Goal: Contribute content: Add original content to the website for others to see

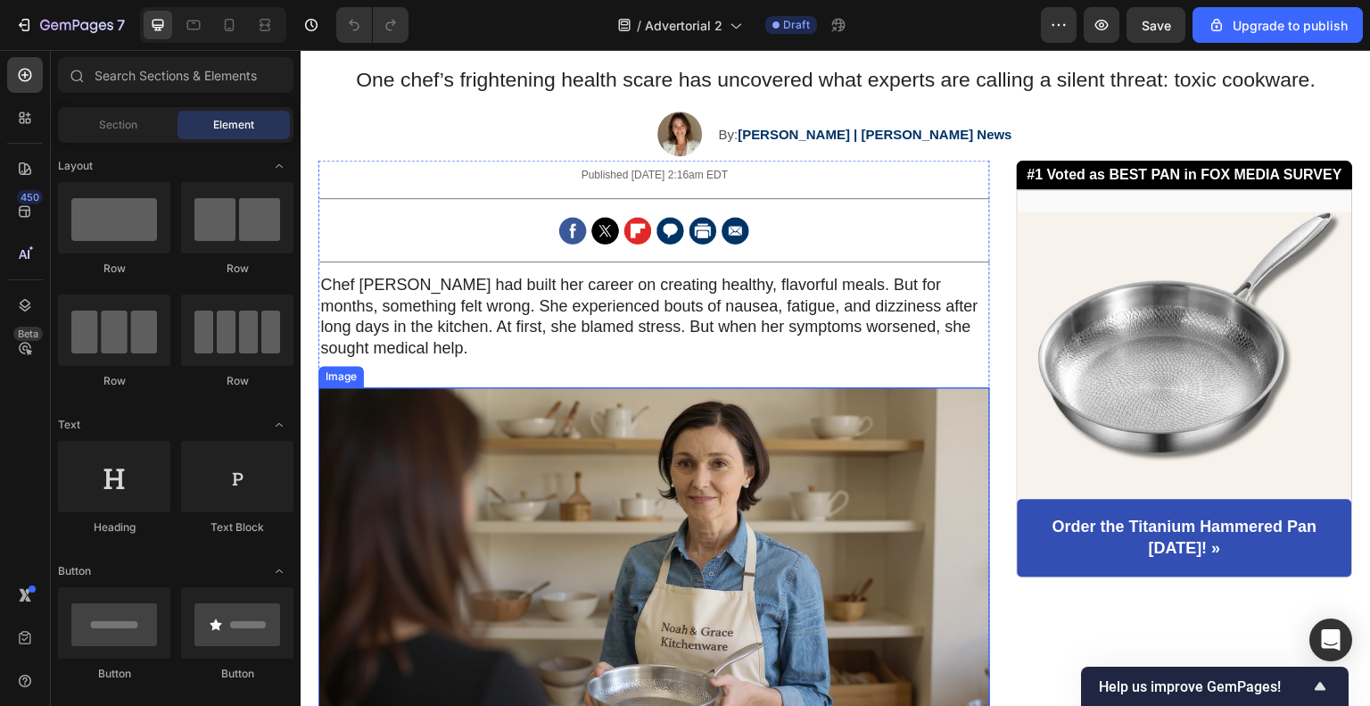
scroll to position [268, 0]
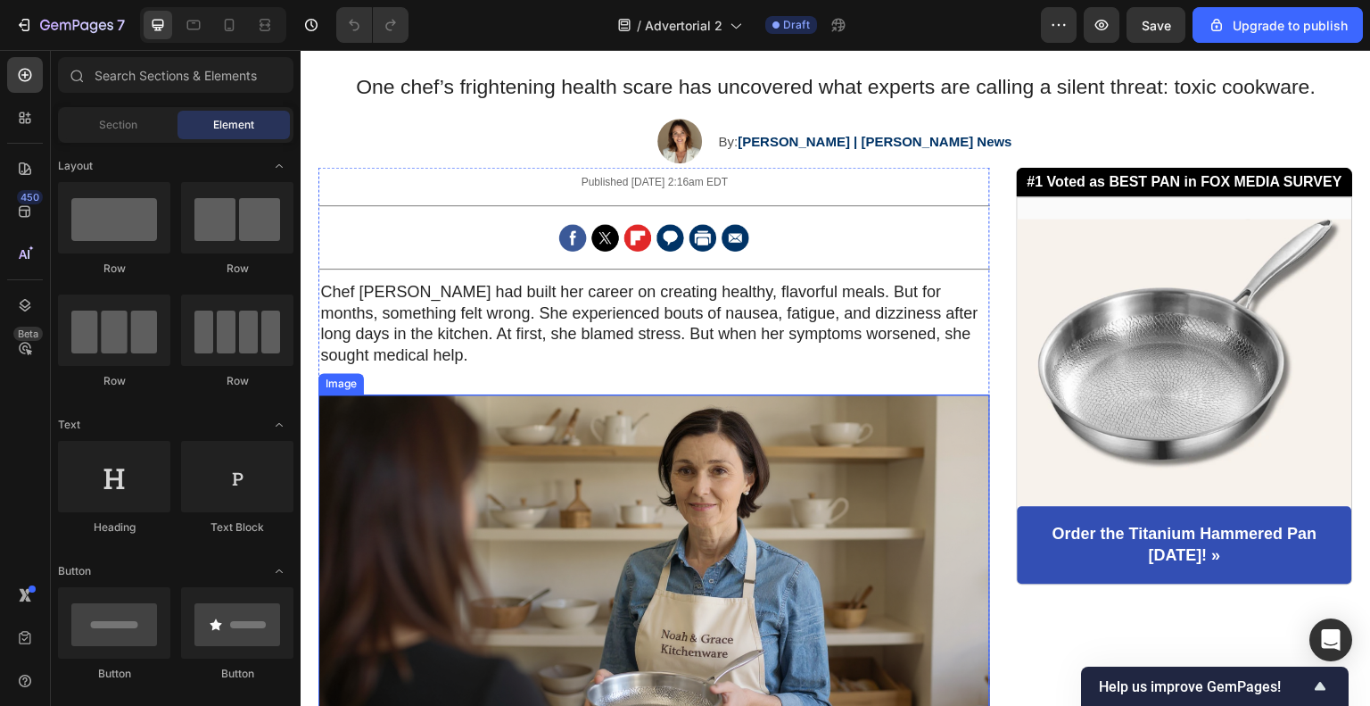
click at [757, 463] on img at bounding box center [654, 572] width 672 height 357
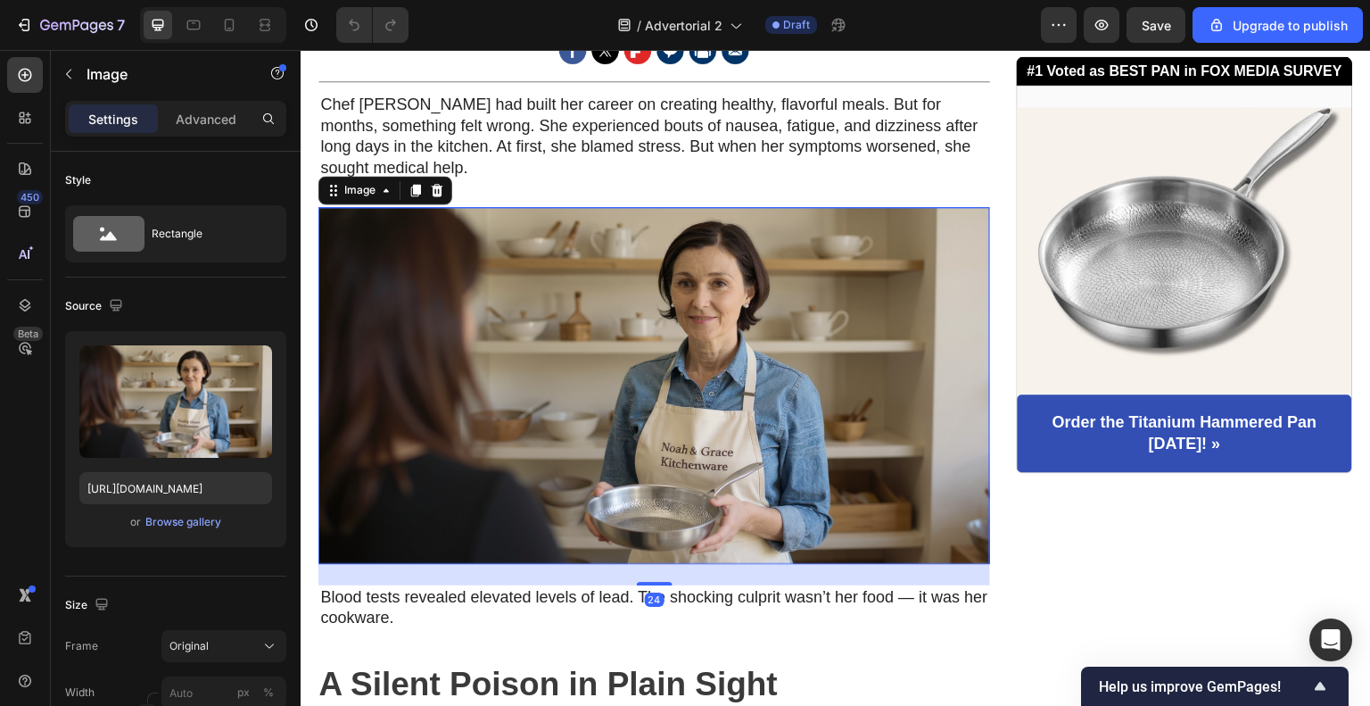
scroll to position [446, 0]
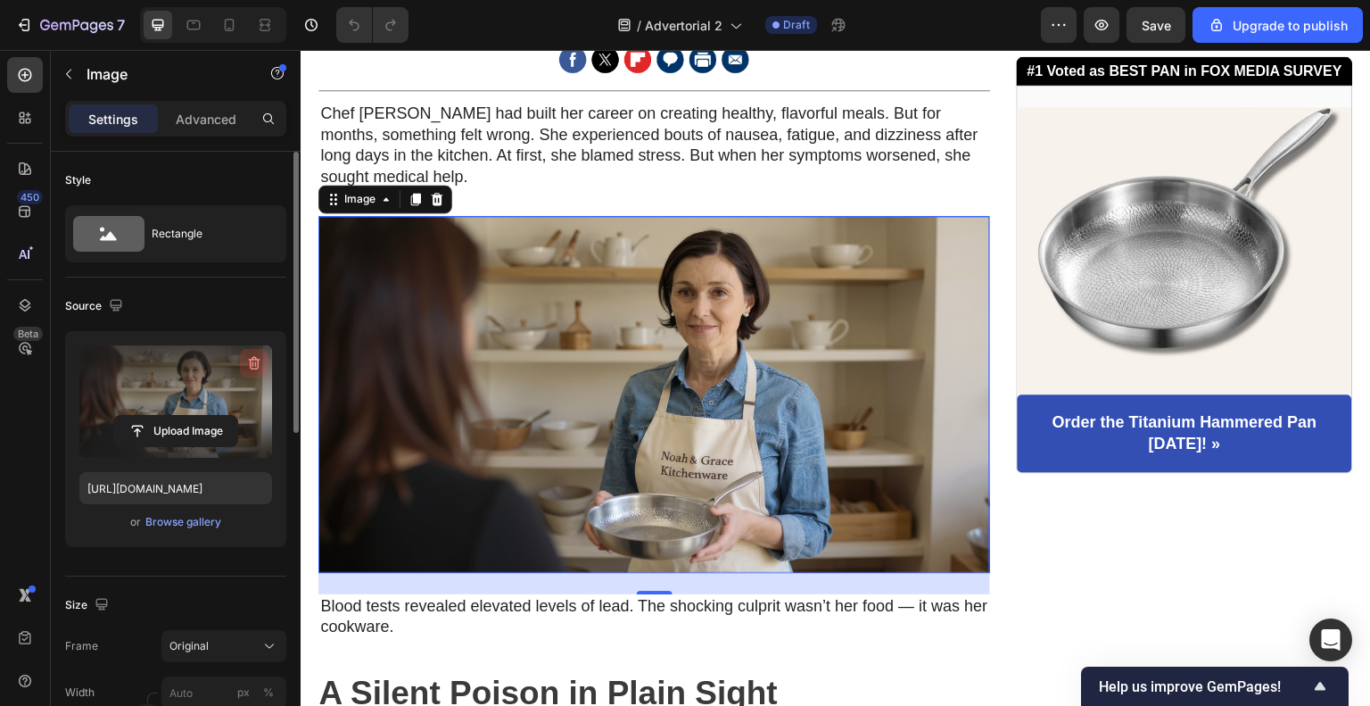
drag, startPoint x: 183, startPoint y: 516, endPoint x: 241, endPoint y: 373, distance: 154.1
click at [241, 373] on div "Upload Image [URL][DOMAIN_NAME] or Browse gallery" at bounding box center [175, 439] width 221 height 216
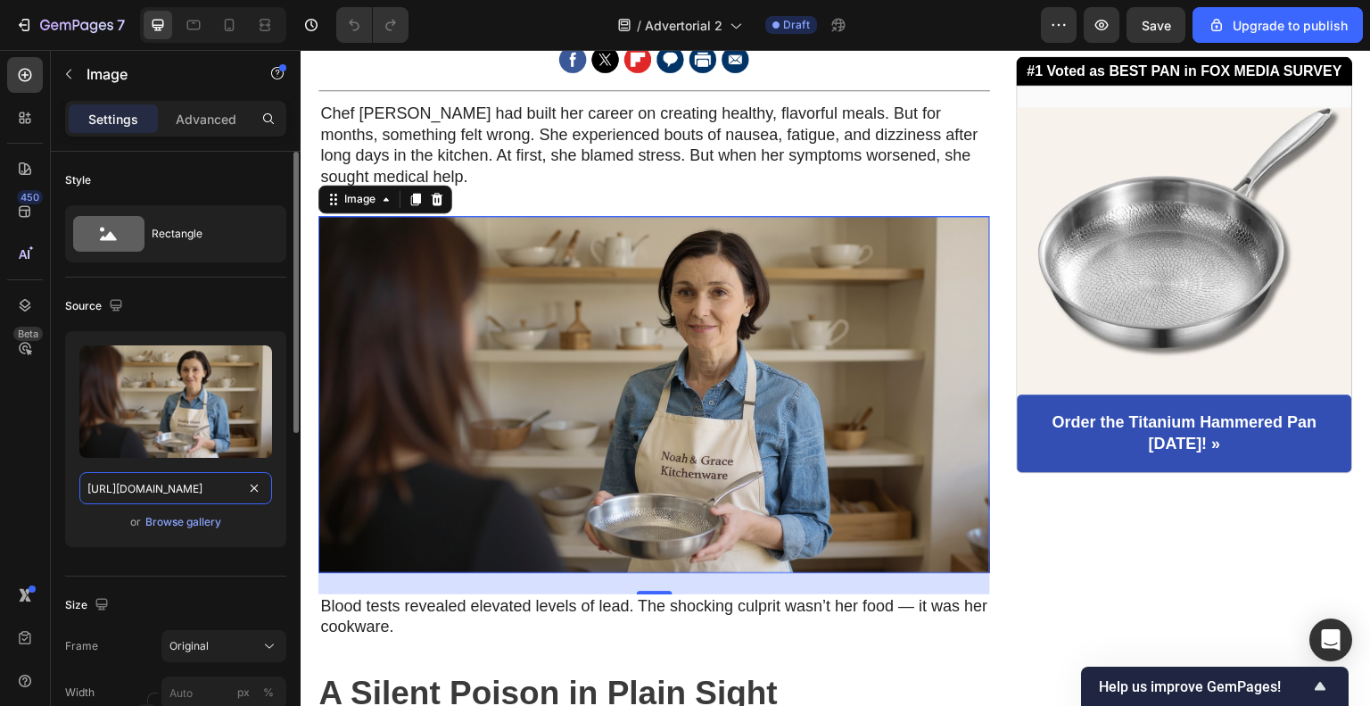
click at [132, 499] on input "[URL][DOMAIN_NAME]" at bounding box center [175, 488] width 193 height 32
paste input "gempages_585861853544972995-5ec44ef3-5de2-4b73-b695-7f98c7836ab4.png"
type input "[URL][DOMAIN_NAME]"
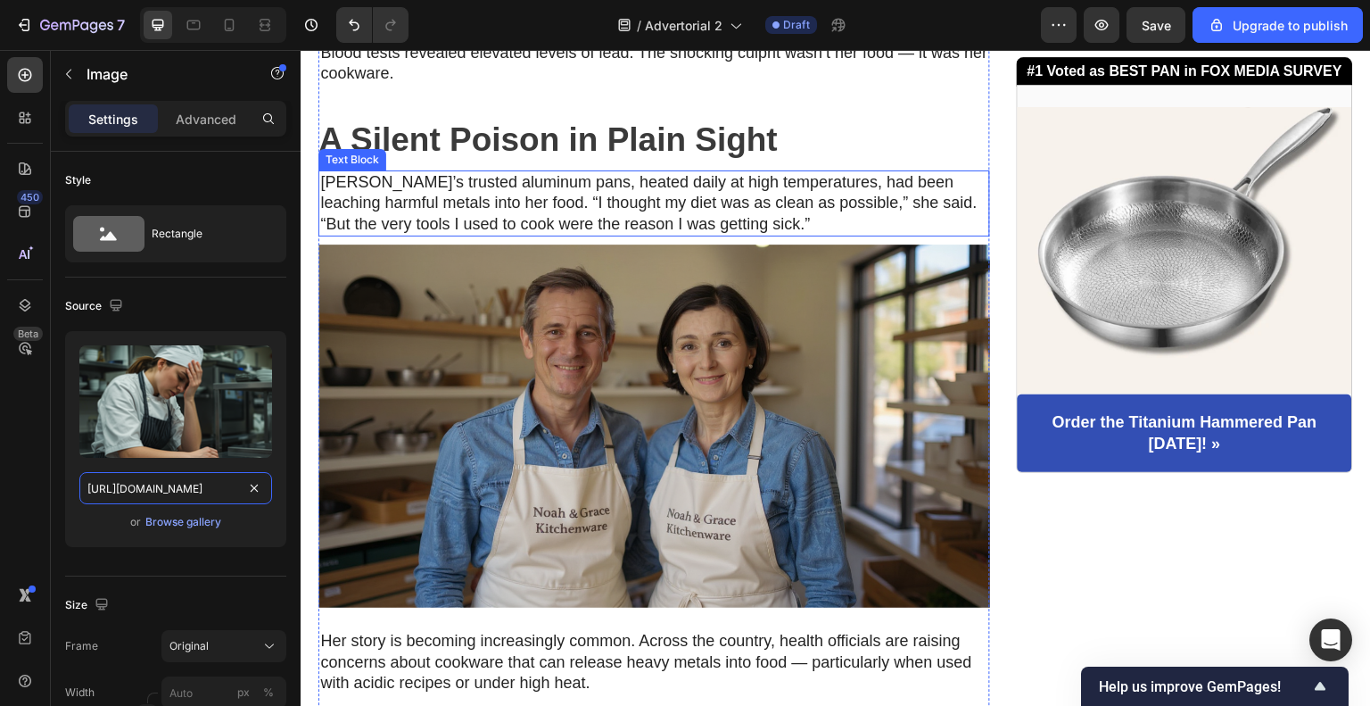
scroll to position [1071, 0]
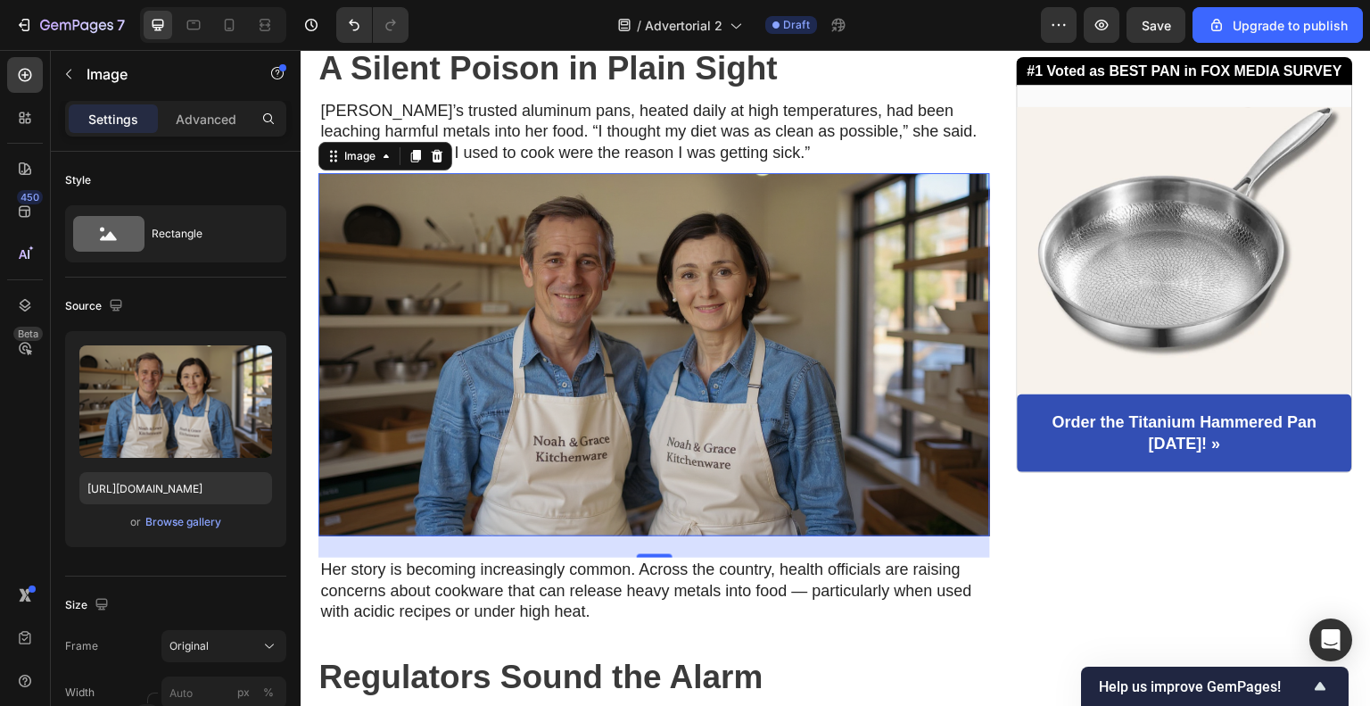
click at [731, 381] on img at bounding box center [654, 354] width 672 height 363
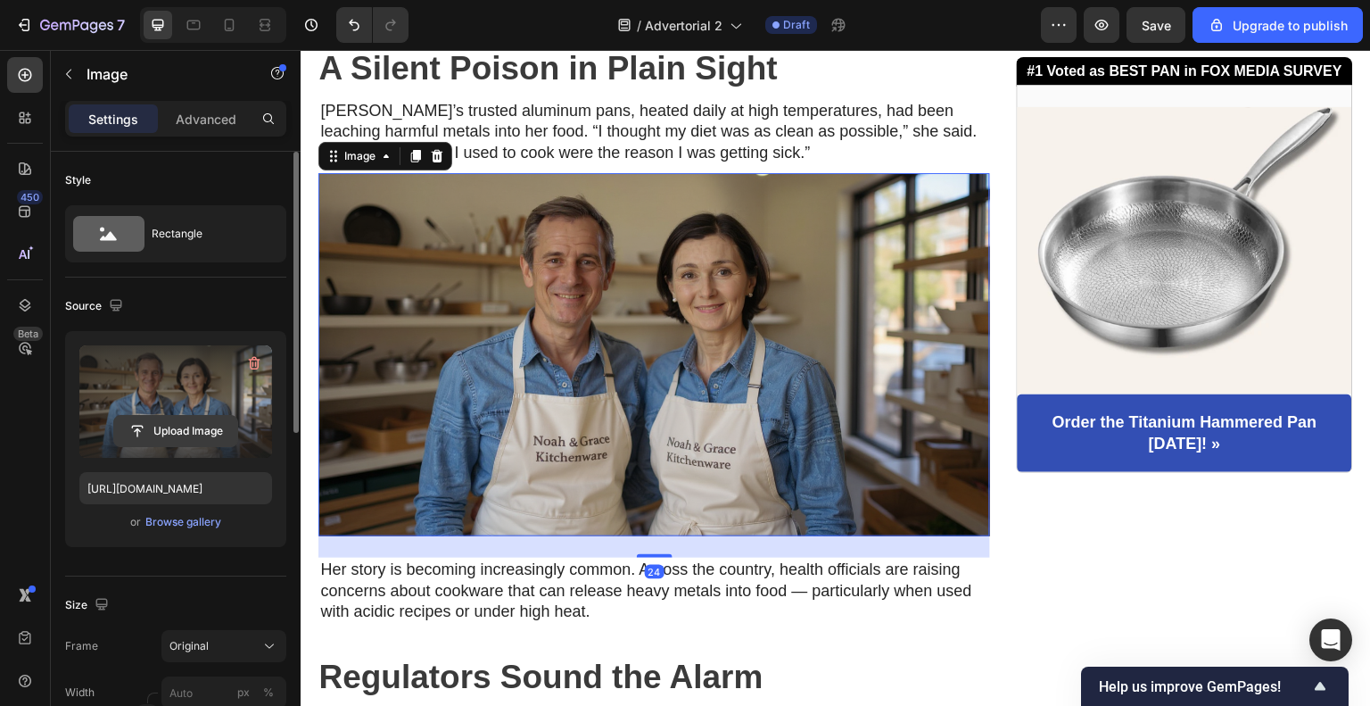
click at [185, 445] on button "Upload Image" at bounding box center [175, 431] width 125 height 32
click at [179, 424] on input "file" at bounding box center [175, 431] width 123 height 30
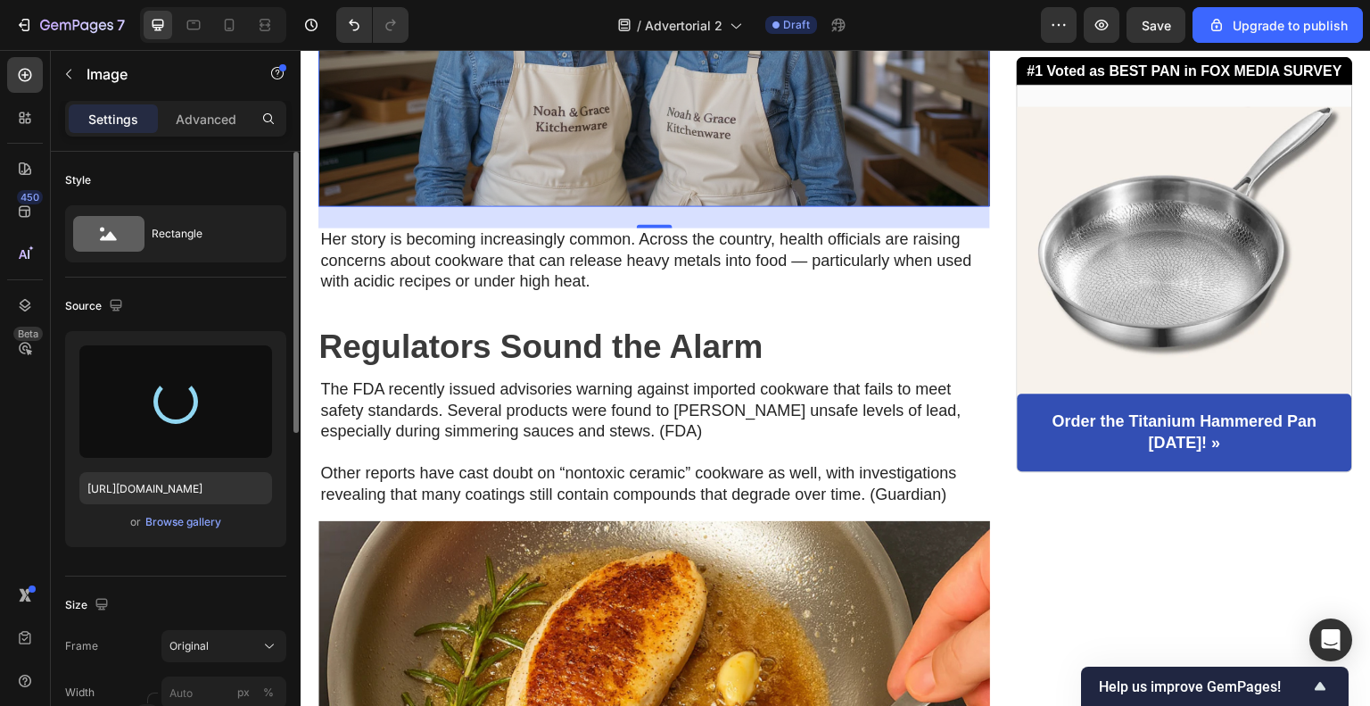
type input "[URL][DOMAIN_NAME]"
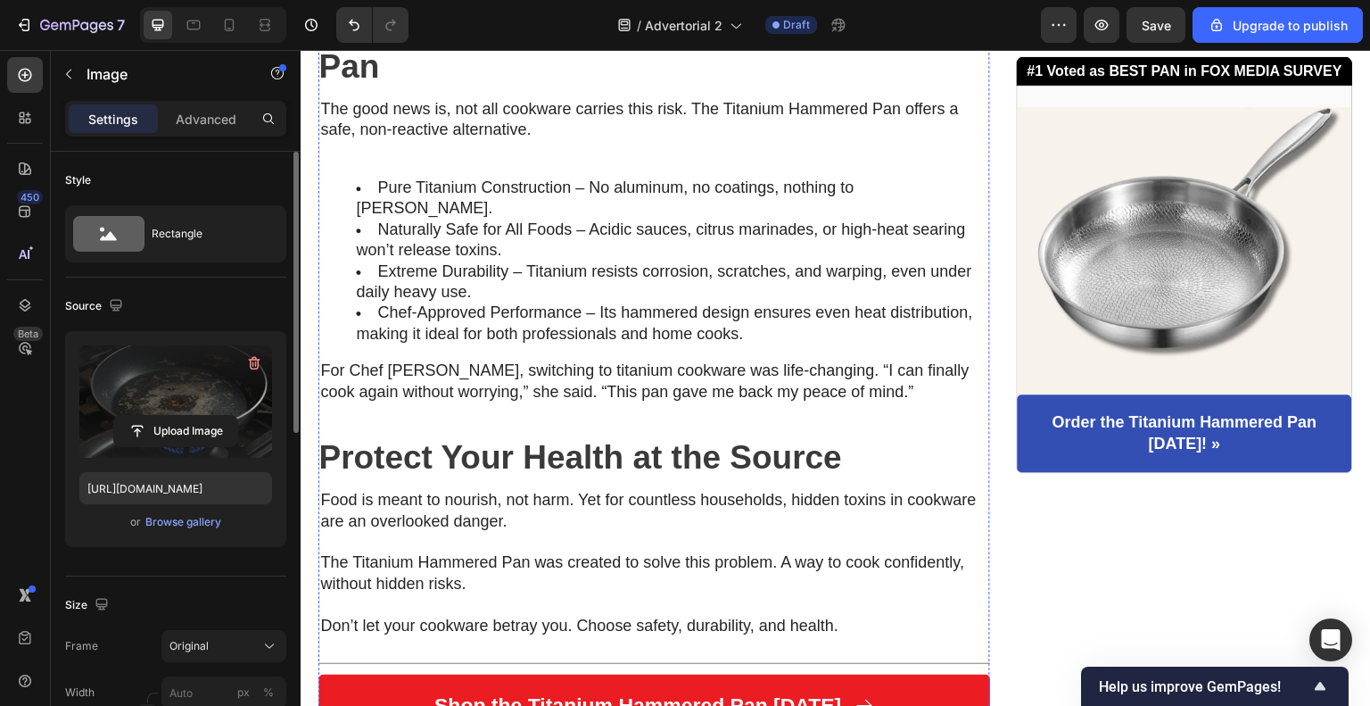
scroll to position [3694, 0]
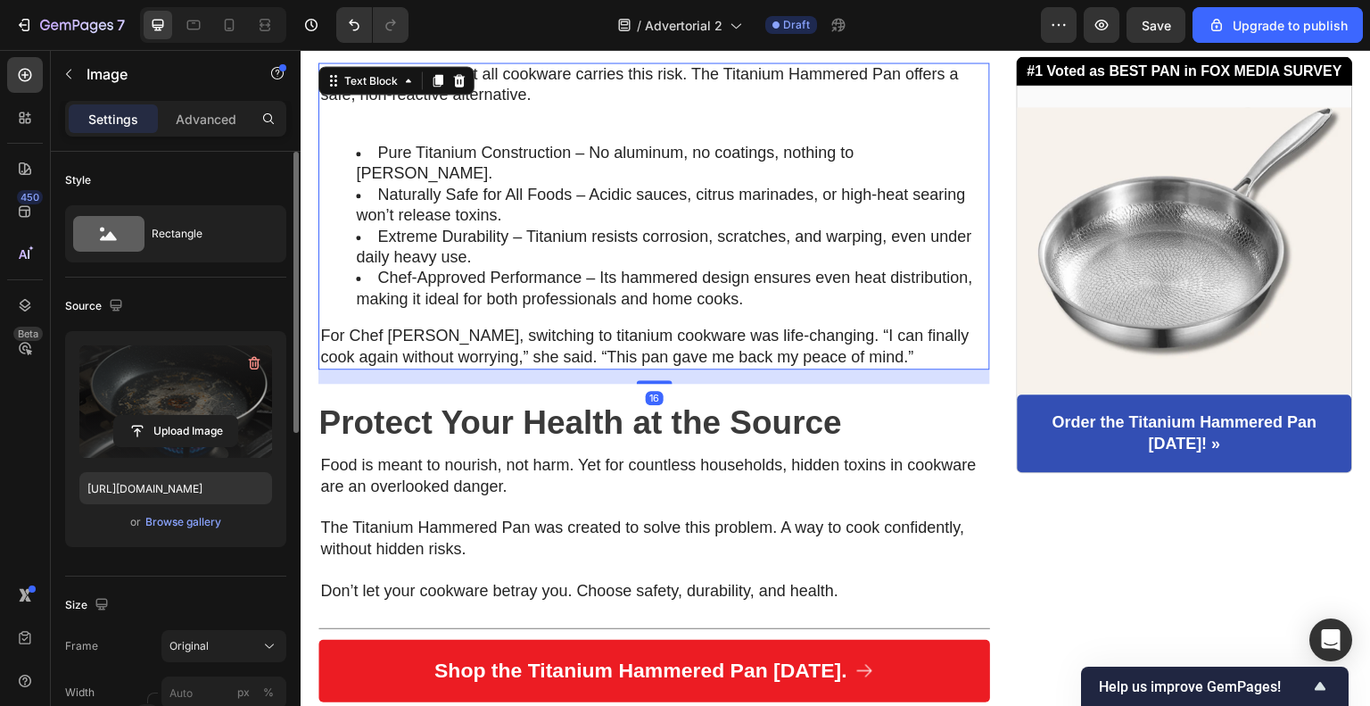
click at [600, 227] on li "Extreme Durability – Titanium resists corrosion, scratches, and warping, even u…" at bounding box center [672, 248] width 632 height 42
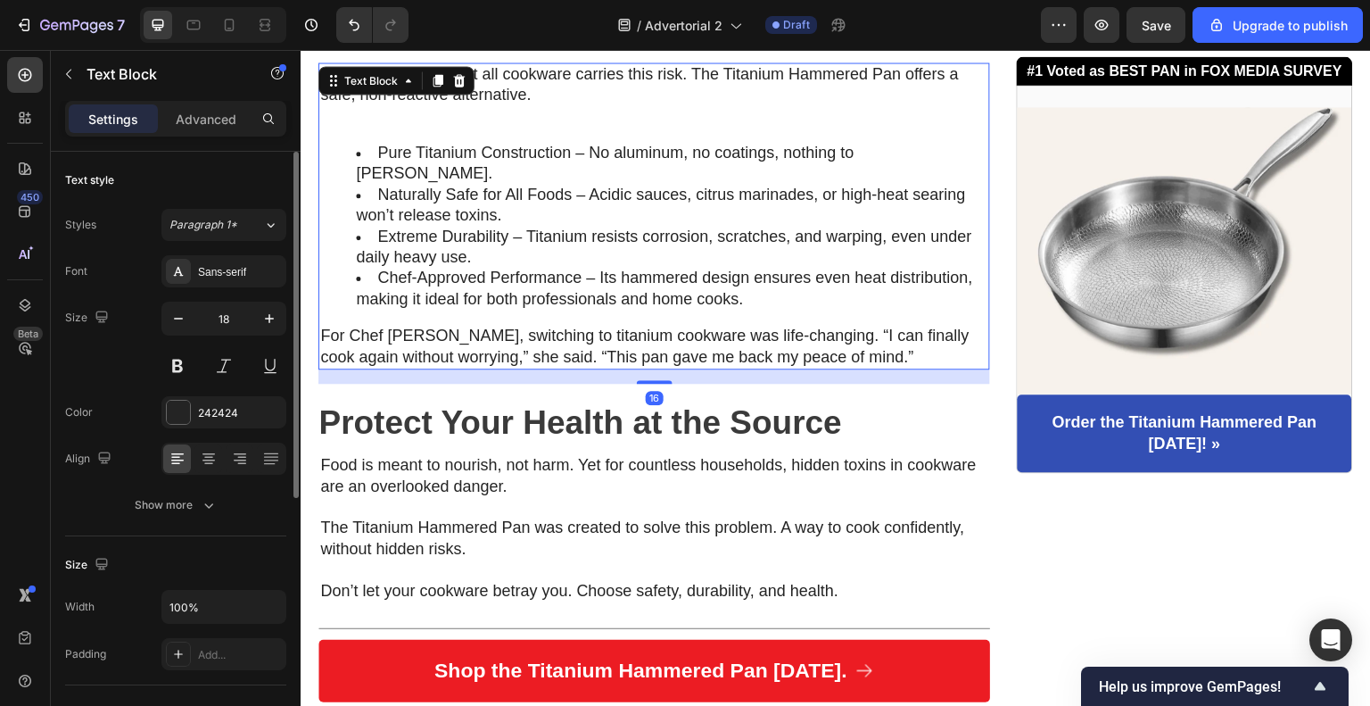
click at [600, 227] on li "Extreme Durability – Titanium resists corrosion, scratches, and warping, even u…" at bounding box center [672, 248] width 632 height 42
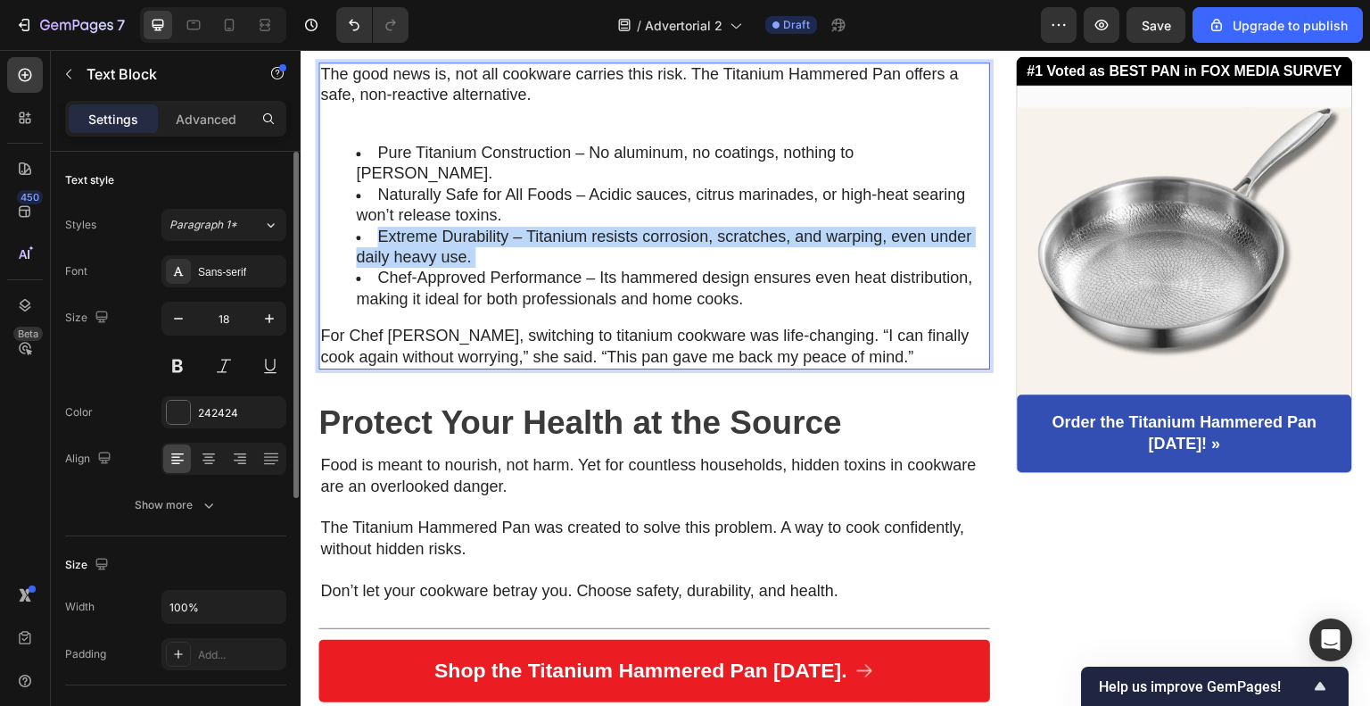
click at [600, 227] on li "Extreme Durability – Titanium resists corrosion, scratches, and warping, even u…" at bounding box center [672, 248] width 632 height 42
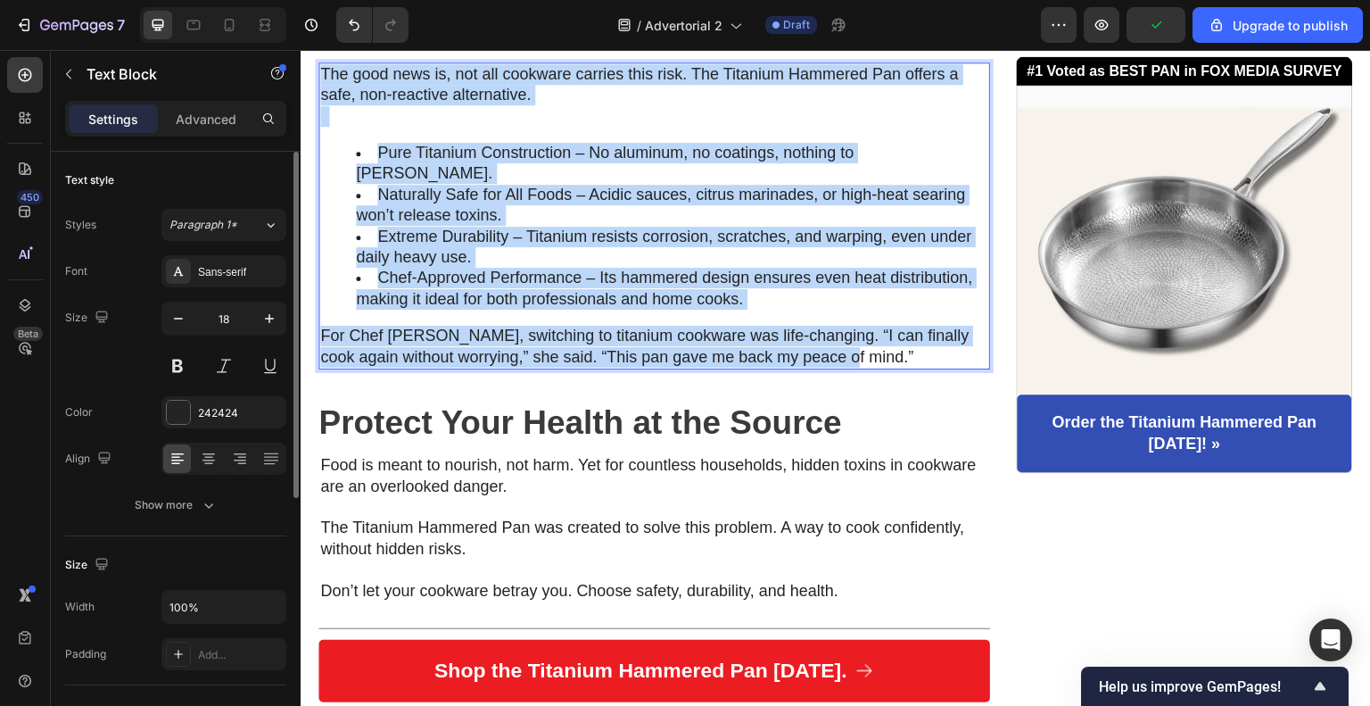
copy div "The good news is, not all cookware carries this risk. The Titanium Hammered Pan…"
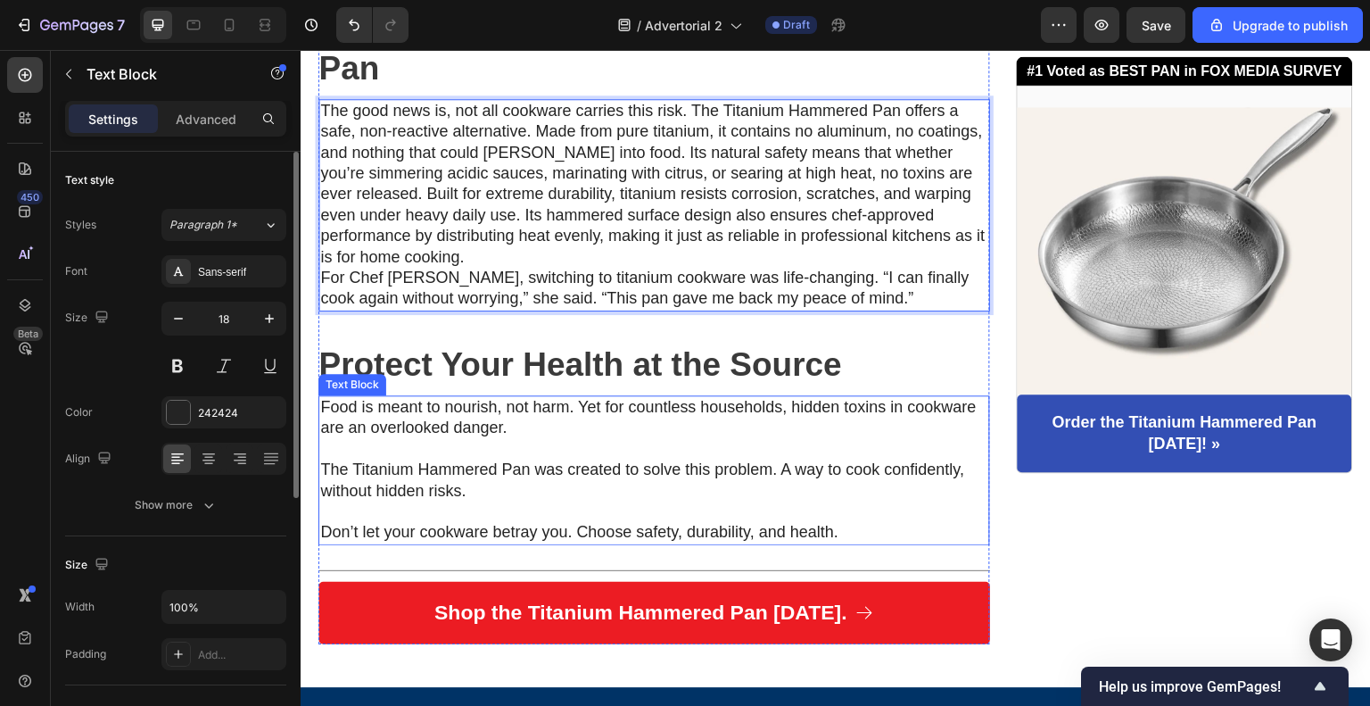
scroll to position [3516, 0]
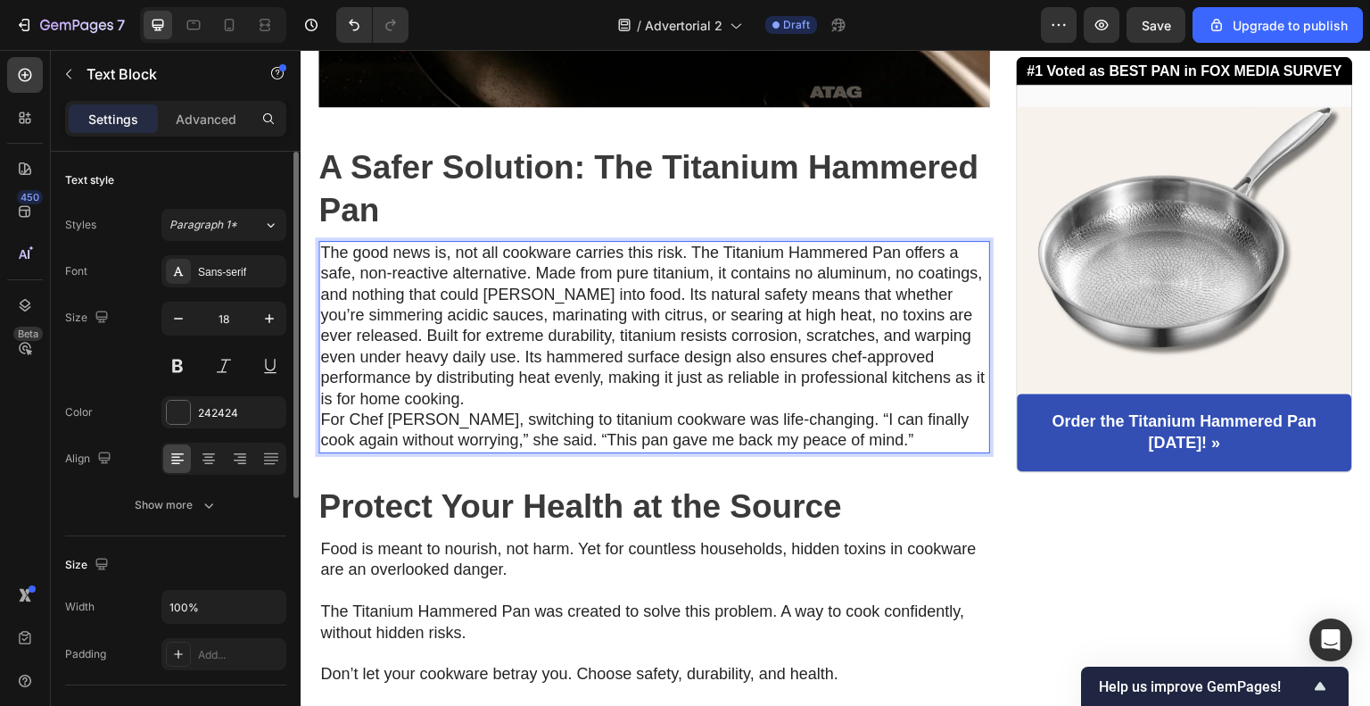
click at [799, 409] on p "For Chef [PERSON_NAME], switching to titanium cookware was life-changing. “I ca…" at bounding box center [654, 430] width 668 height 42
click at [793, 382] on p "The good news is, not all cookware carries this risk. The Titanium Hammered Pan…" at bounding box center [654, 326] width 668 height 167
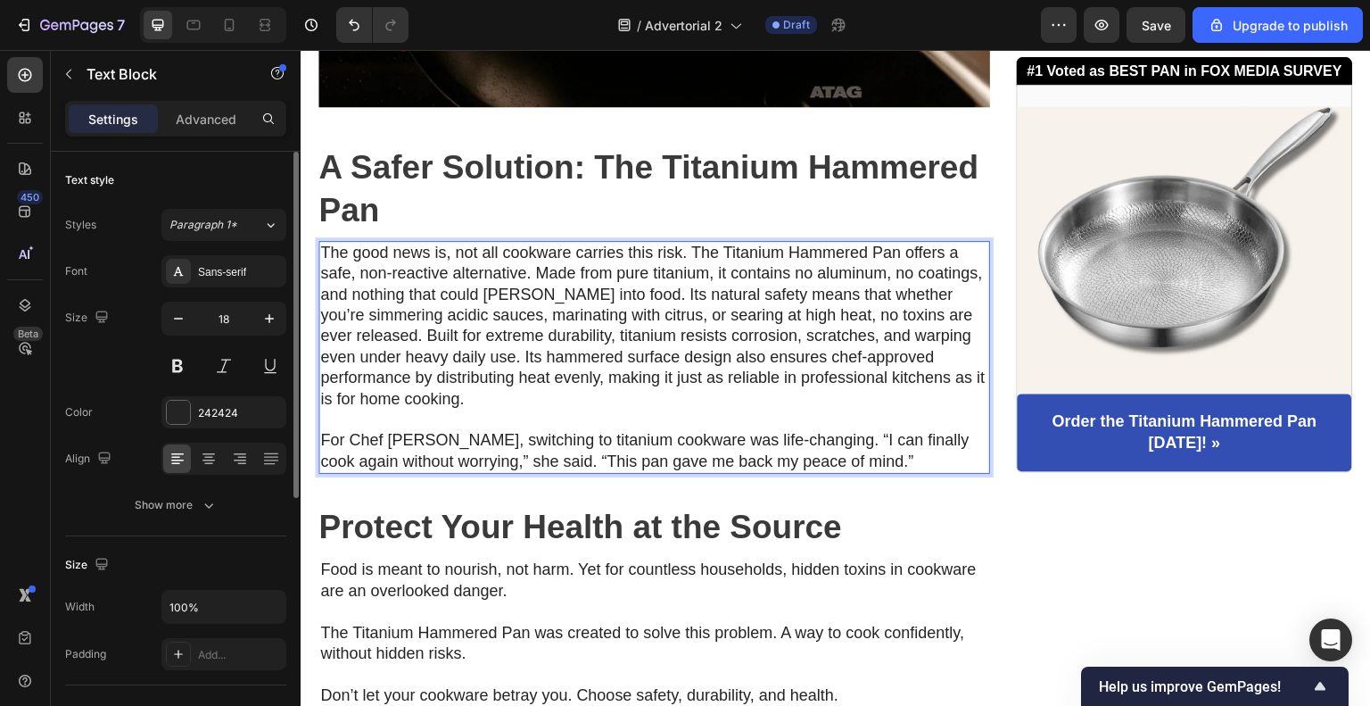
click at [593, 409] on p "Rich Text Editor. Editing area: main" at bounding box center [654, 419] width 668 height 21
click at [558, 442] on p "For Chef [PERSON_NAME], switching to titanium cookware was life-changing. “I ca…" at bounding box center [654, 451] width 668 height 42
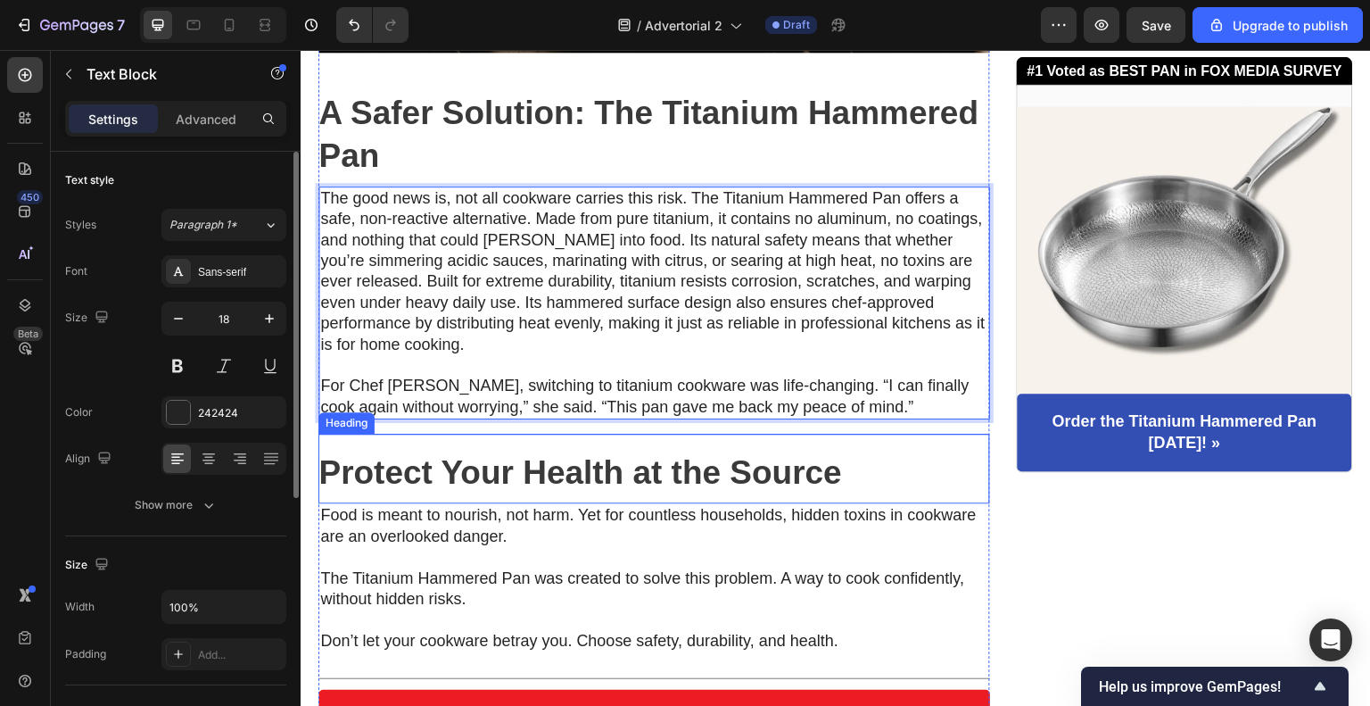
scroll to position [3783, 0]
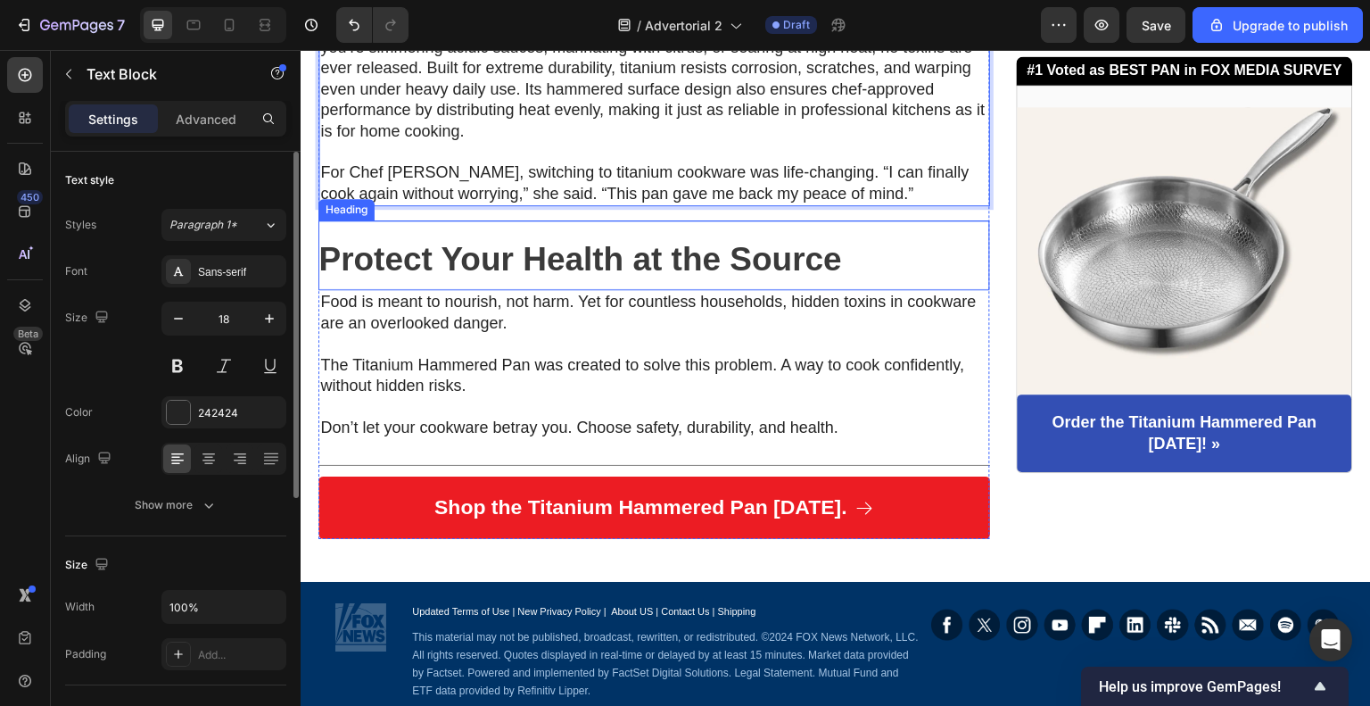
click at [773, 251] on h2 "Protect Your Health at the Source" at bounding box center [654, 255] width 672 height 70
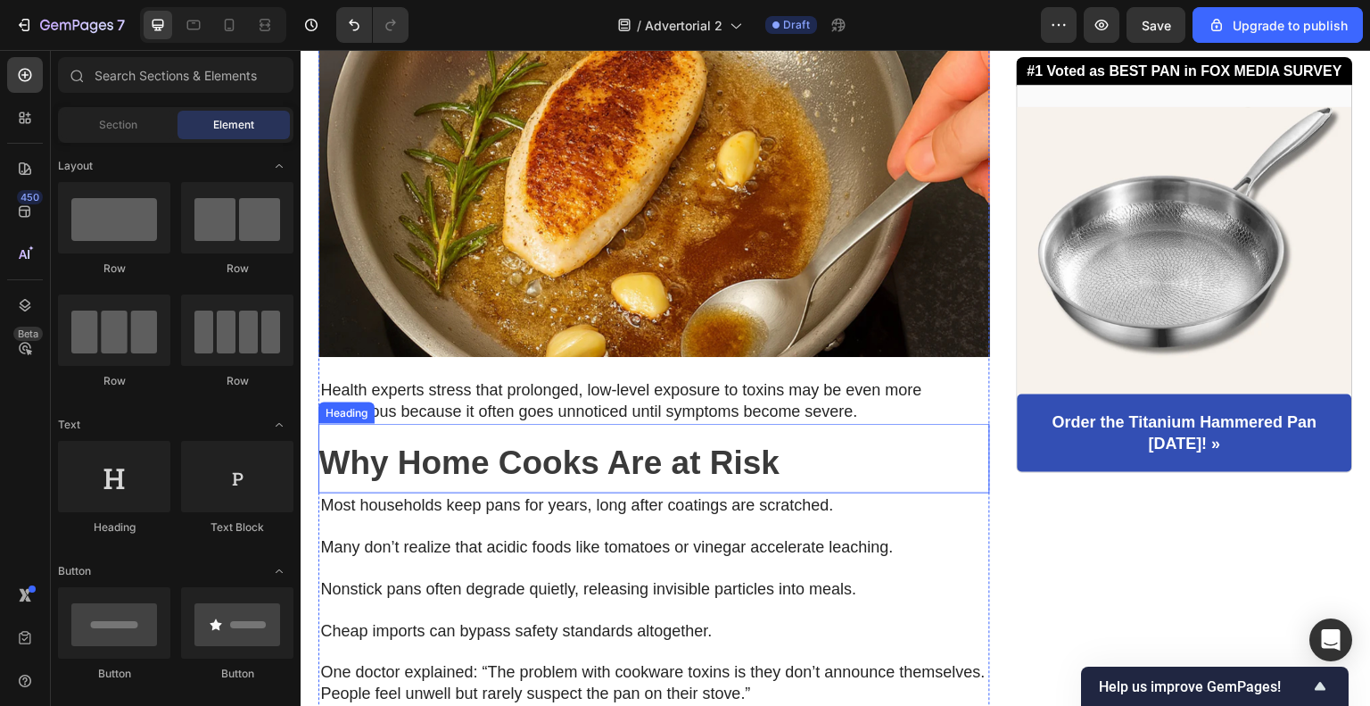
scroll to position [2560, 0]
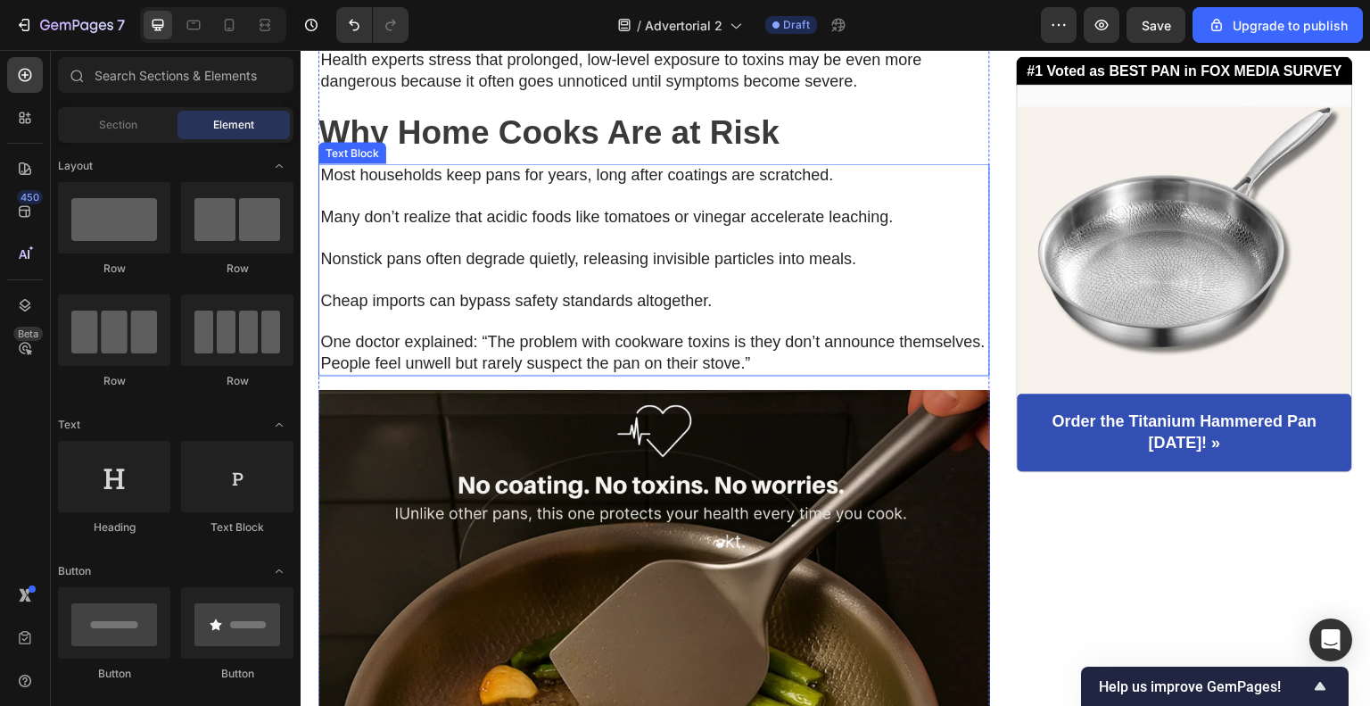
click at [700, 316] on p at bounding box center [654, 321] width 668 height 21
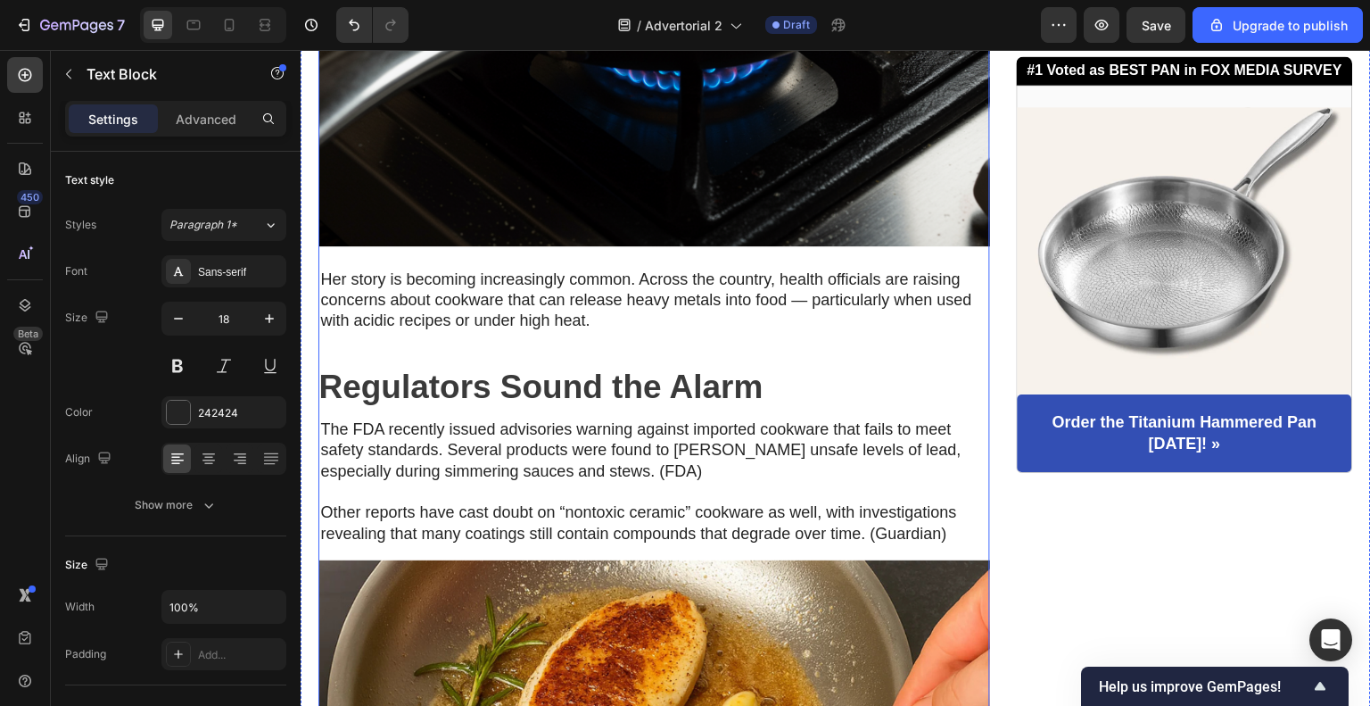
scroll to position [1668, 0]
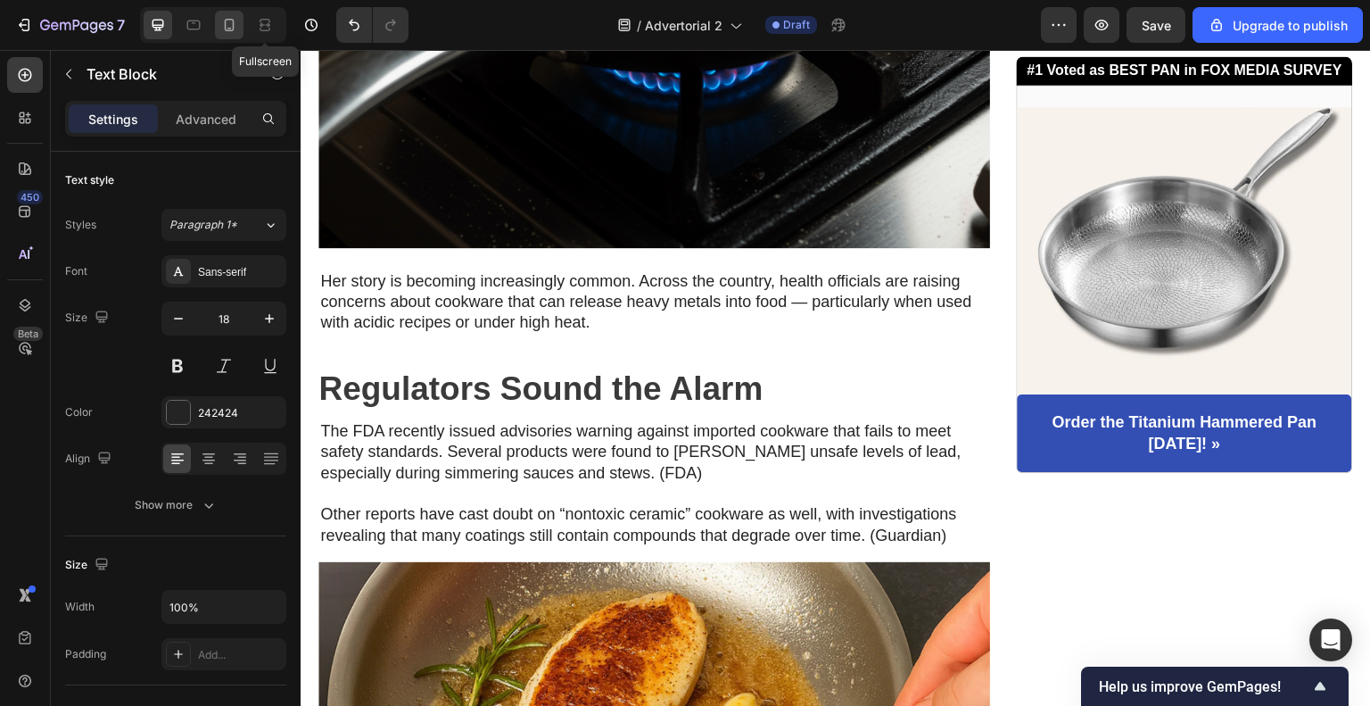
click at [228, 21] on icon at bounding box center [229, 25] width 18 height 18
type input "14"
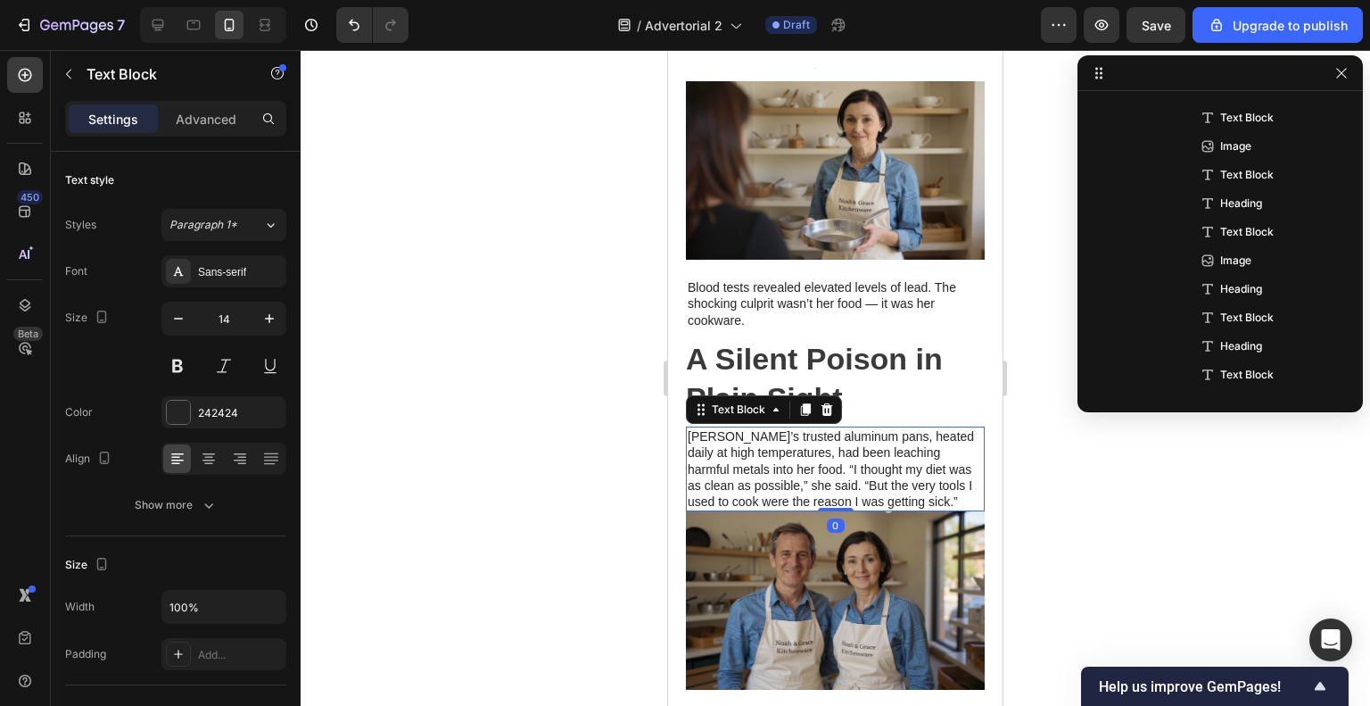
scroll to position [423, 0]
click at [856, 470] on p "[PERSON_NAME]’s trusted aluminum pans, heated daily at high temperatures, had b…" at bounding box center [835, 468] width 295 height 81
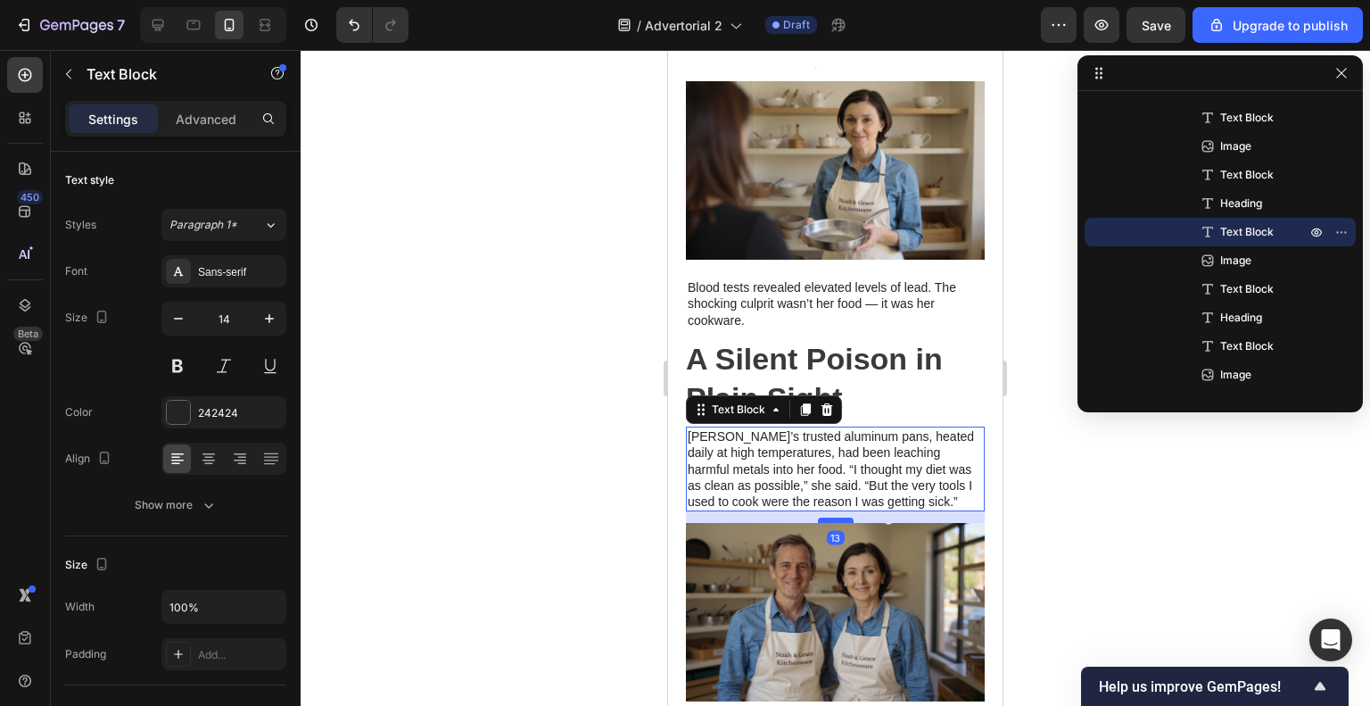
drag, startPoint x: 829, startPoint y: 506, endPoint x: 828, endPoint y: 517, distance: 11.6
click at [828, 517] on div at bounding box center [836, 519] width 36 height 5
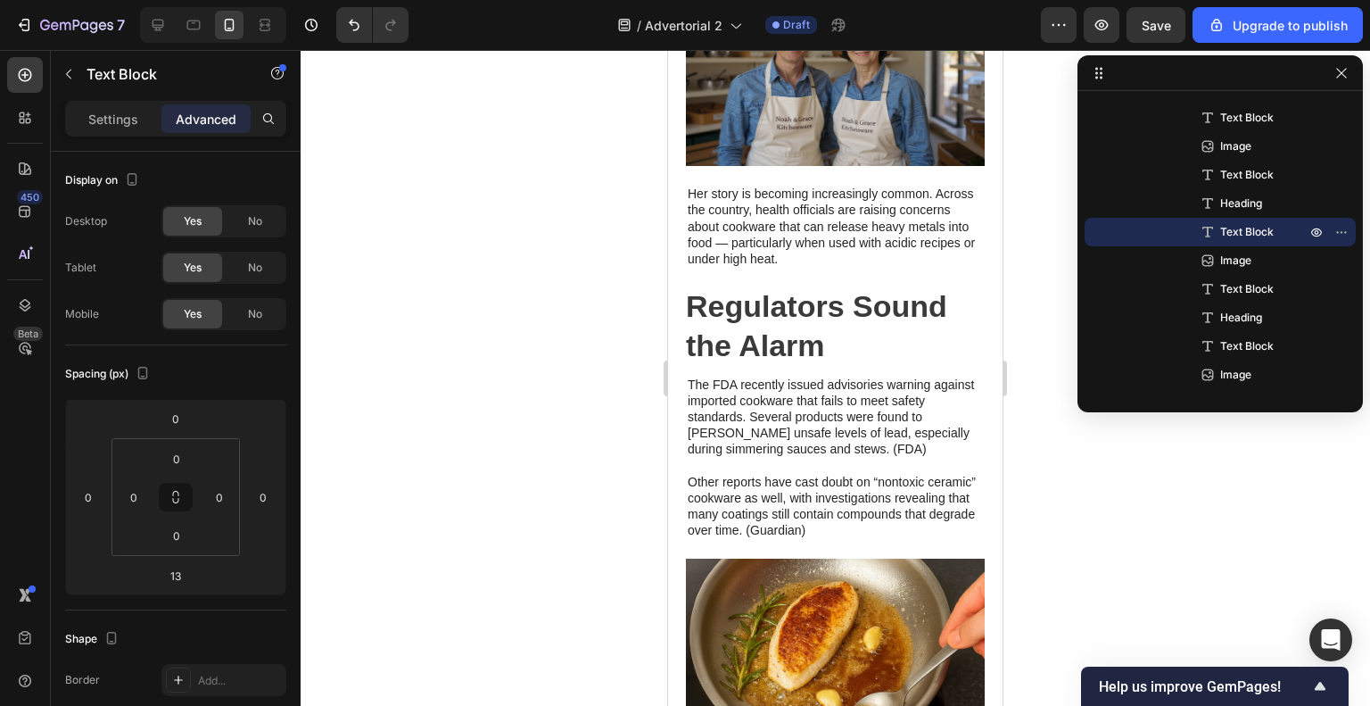
scroll to position [971, 0]
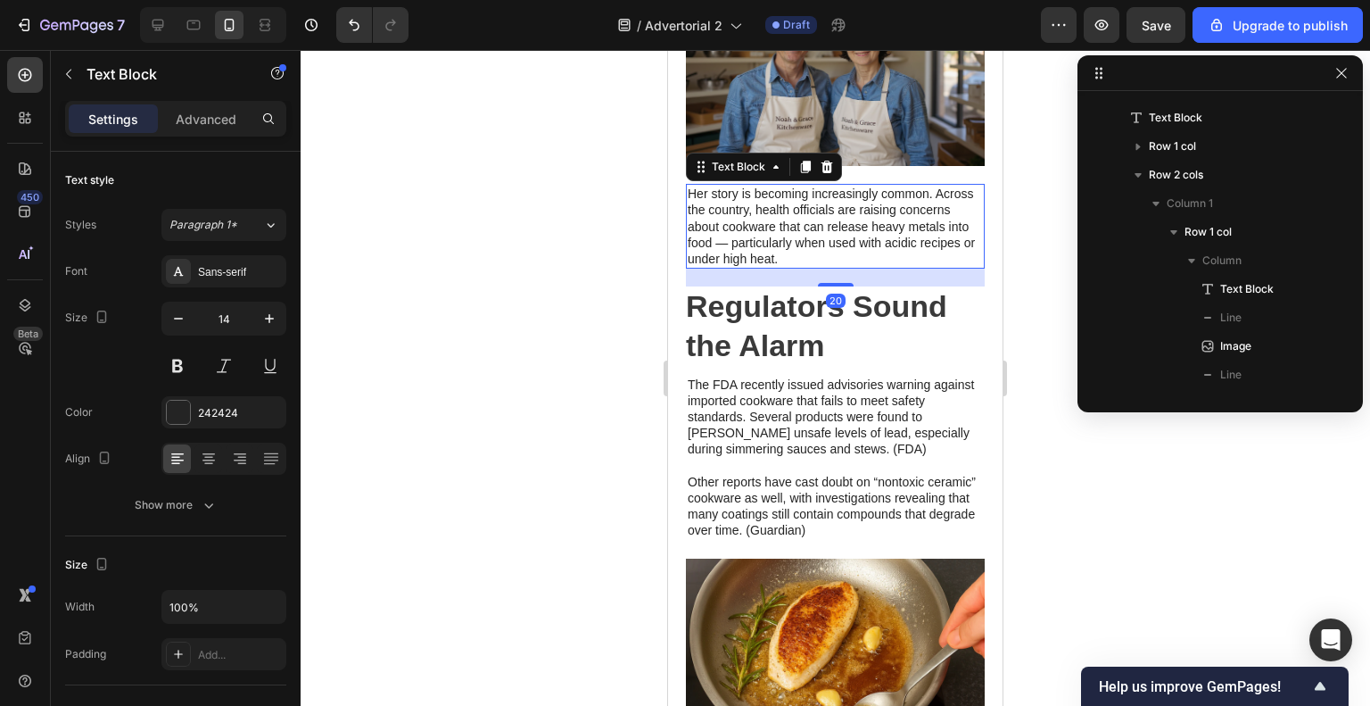
click at [831, 234] on p "Her story is becoming increasingly common. Across the country, health officials…" at bounding box center [835, 226] width 295 height 81
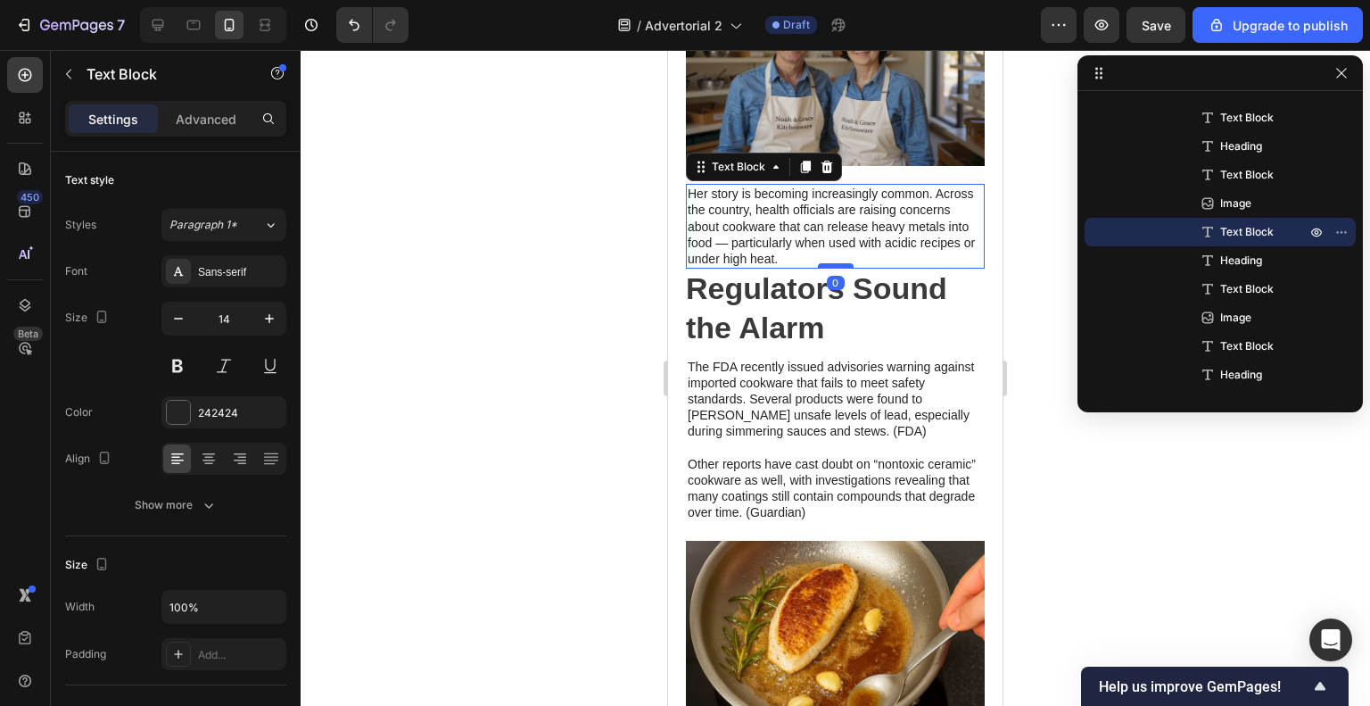
drag, startPoint x: 828, startPoint y: 284, endPoint x: 836, endPoint y: 262, distance: 22.9
click at [836, 263] on div at bounding box center [836, 265] width 36 height 5
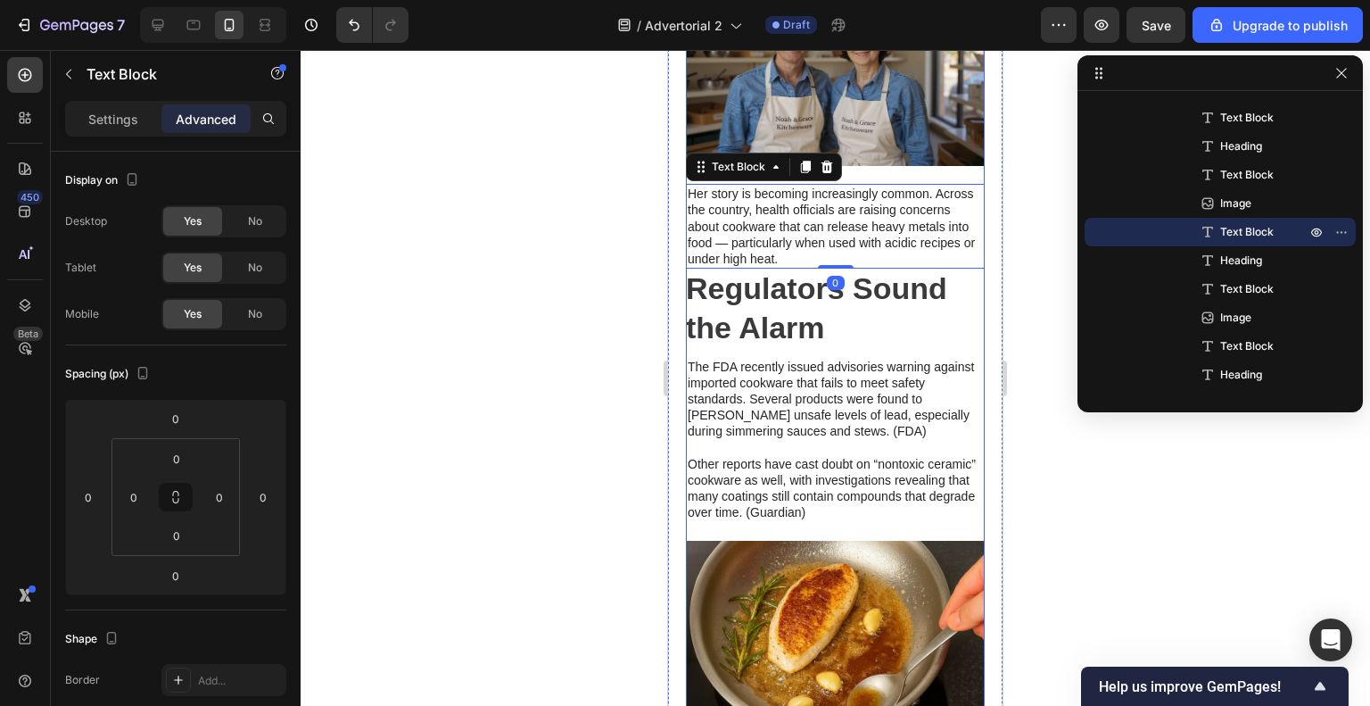
click at [910, 138] on img at bounding box center [835, 77] width 299 height 178
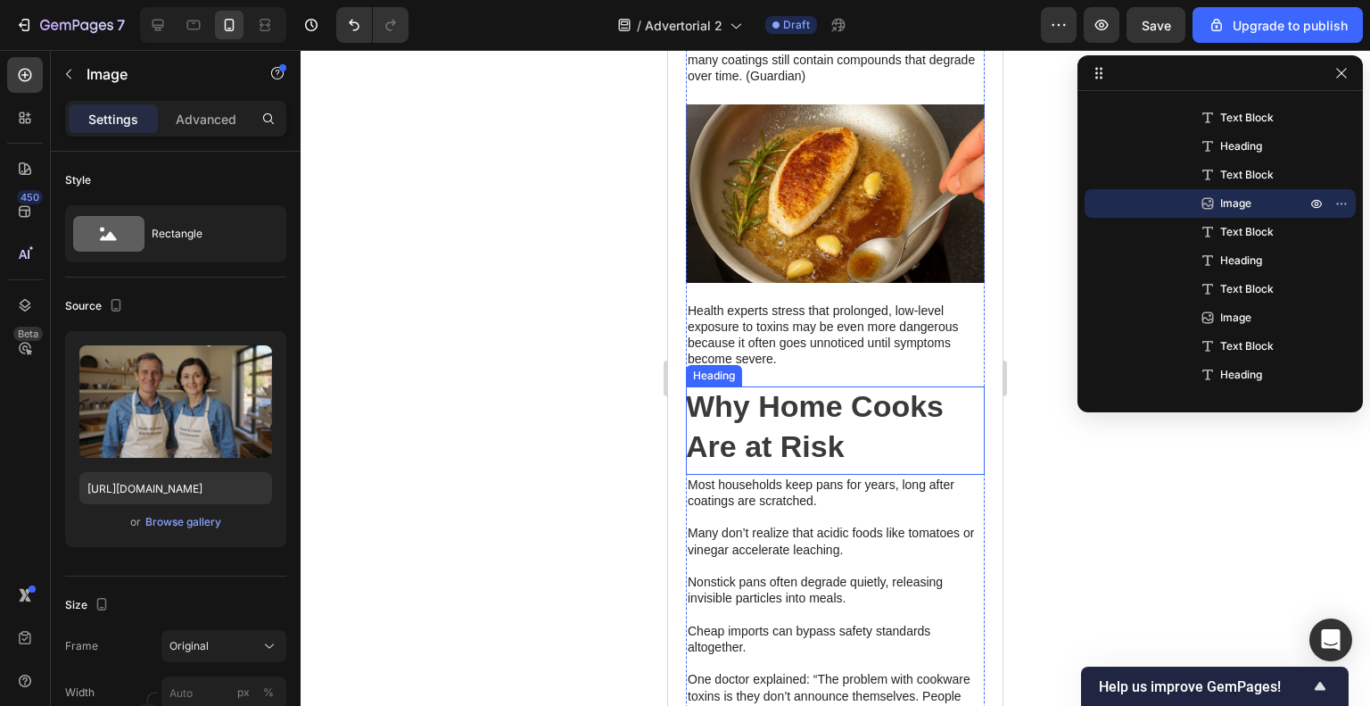
scroll to position [1417, 0]
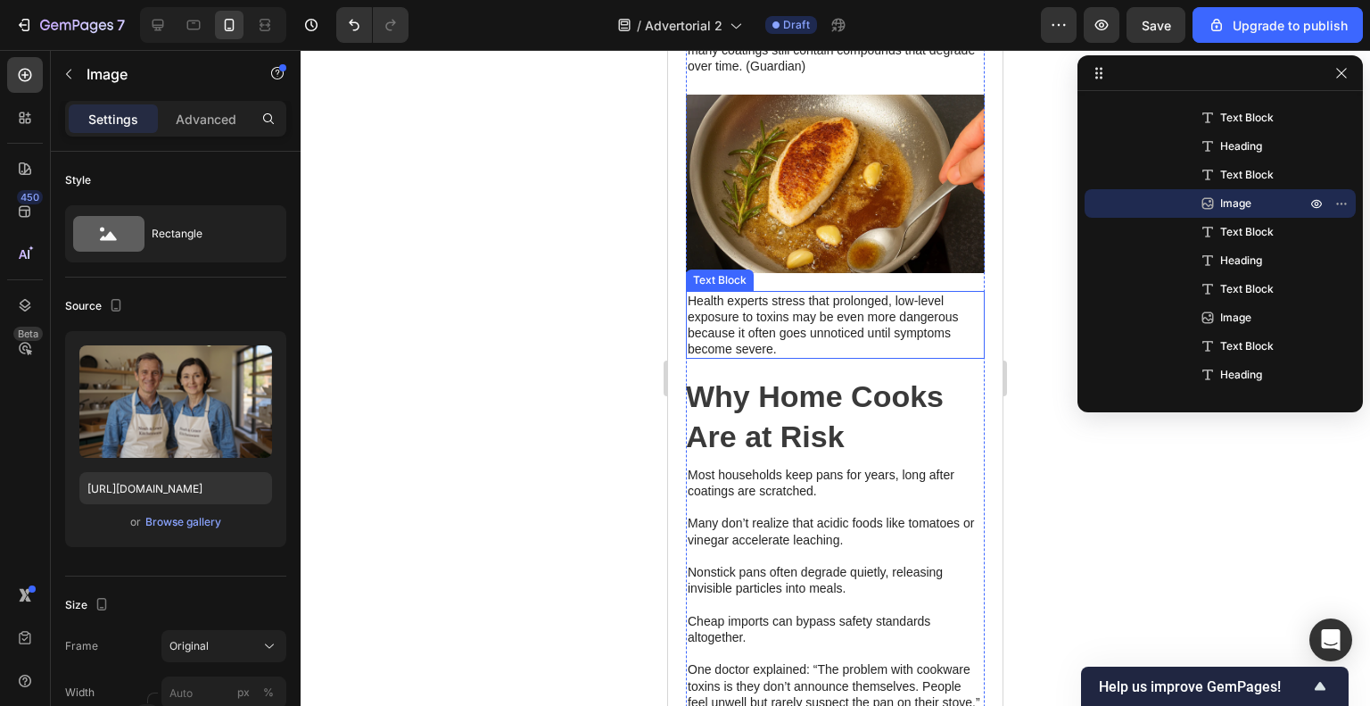
click at [872, 335] on p "Health experts stress that prolonged, low-level exposure to toxins may be even …" at bounding box center [835, 325] width 295 height 65
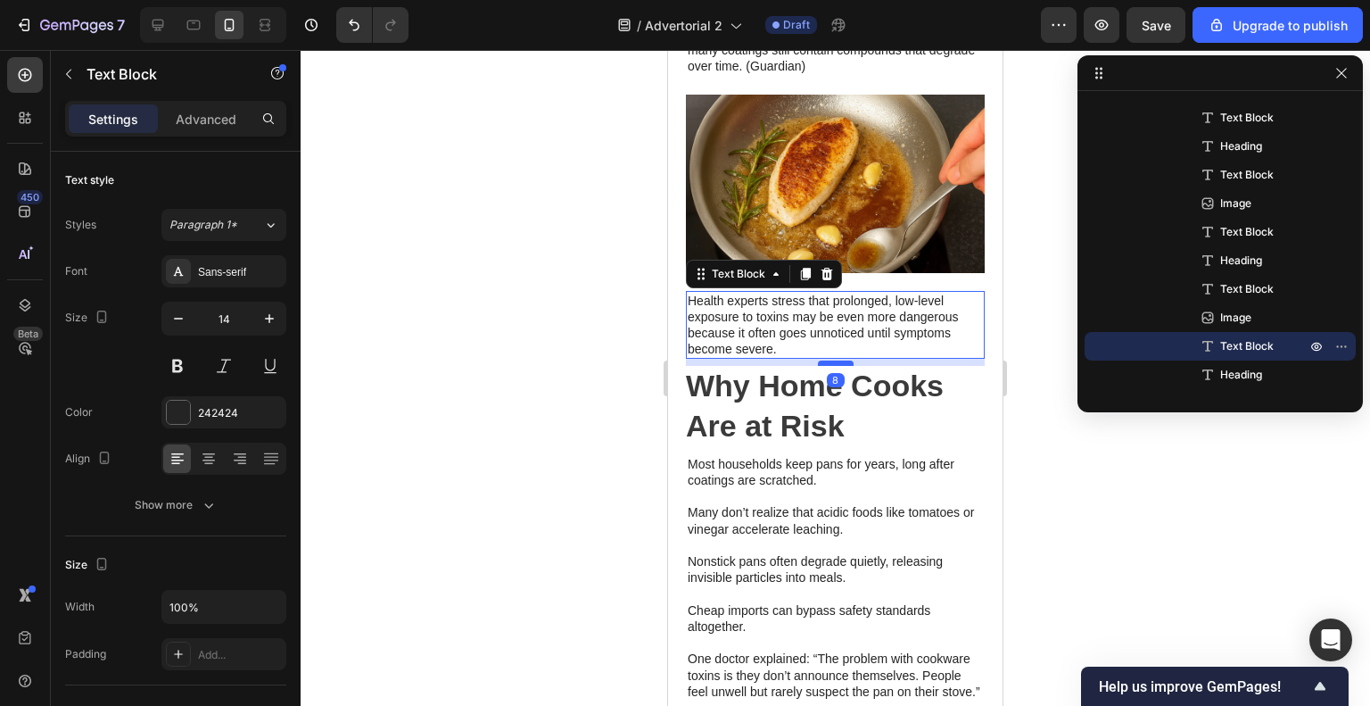
drag, startPoint x: 843, startPoint y: 370, endPoint x: 844, endPoint y: 360, distance: 10.7
click at [844, 360] on div at bounding box center [836, 362] width 36 height 5
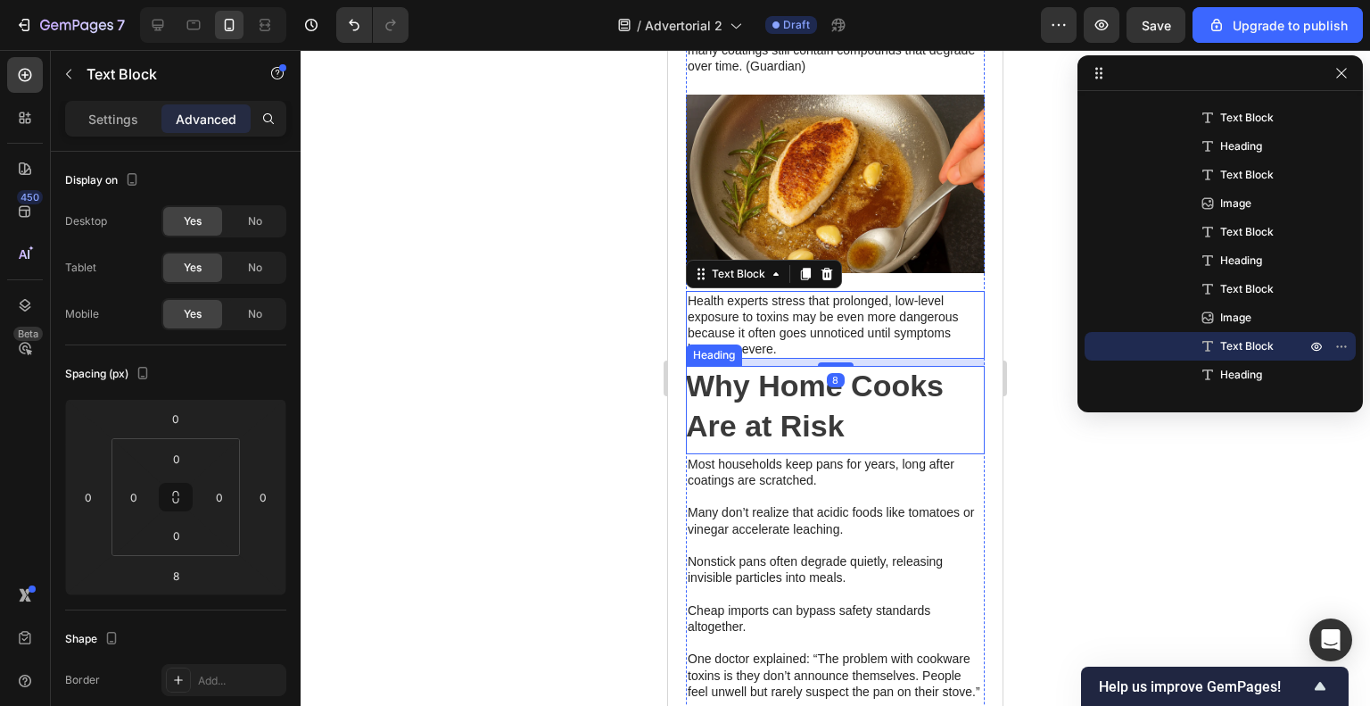
drag, startPoint x: 879, startPoint y: 389, endPoint x: 883, endPoint y: 407, distance: 18.4
click at [879, 390] on h2 "Why Home Cooks Are at Risk" at bounding box center [835, 409] width 299 height 87
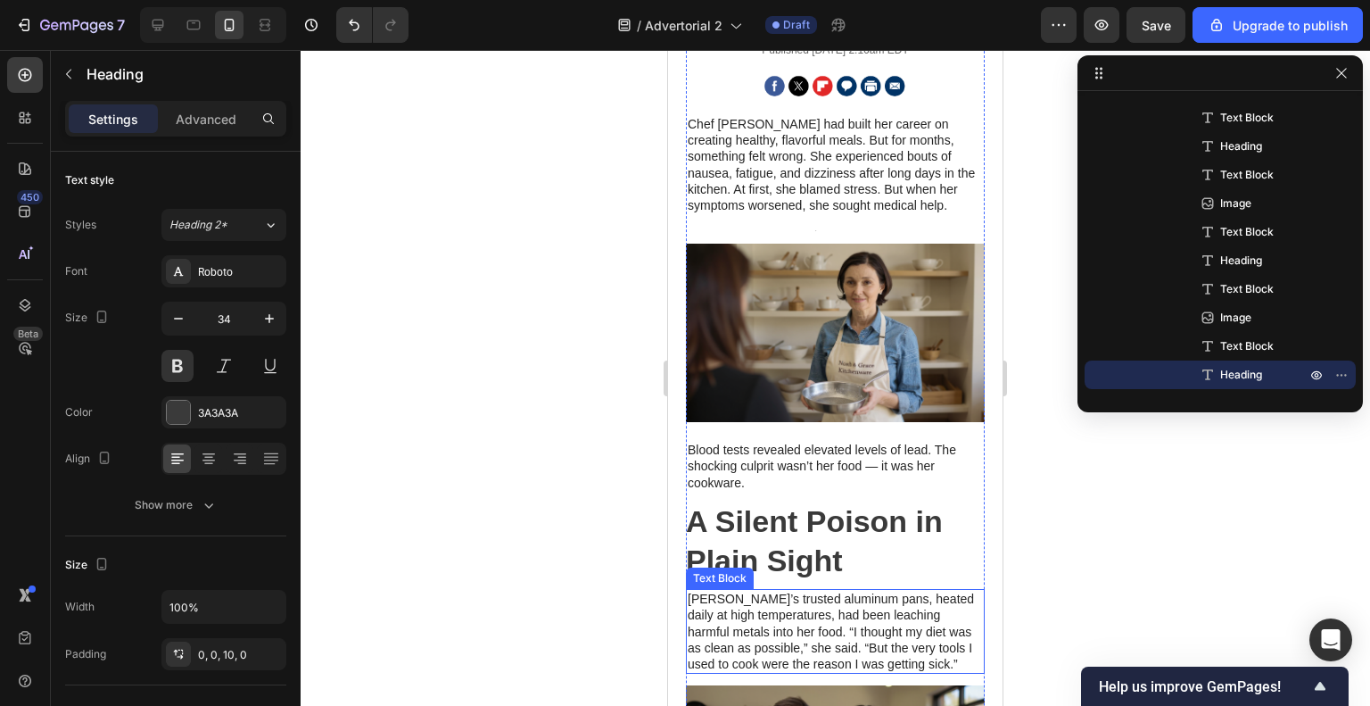
scroll to position [257, 0]
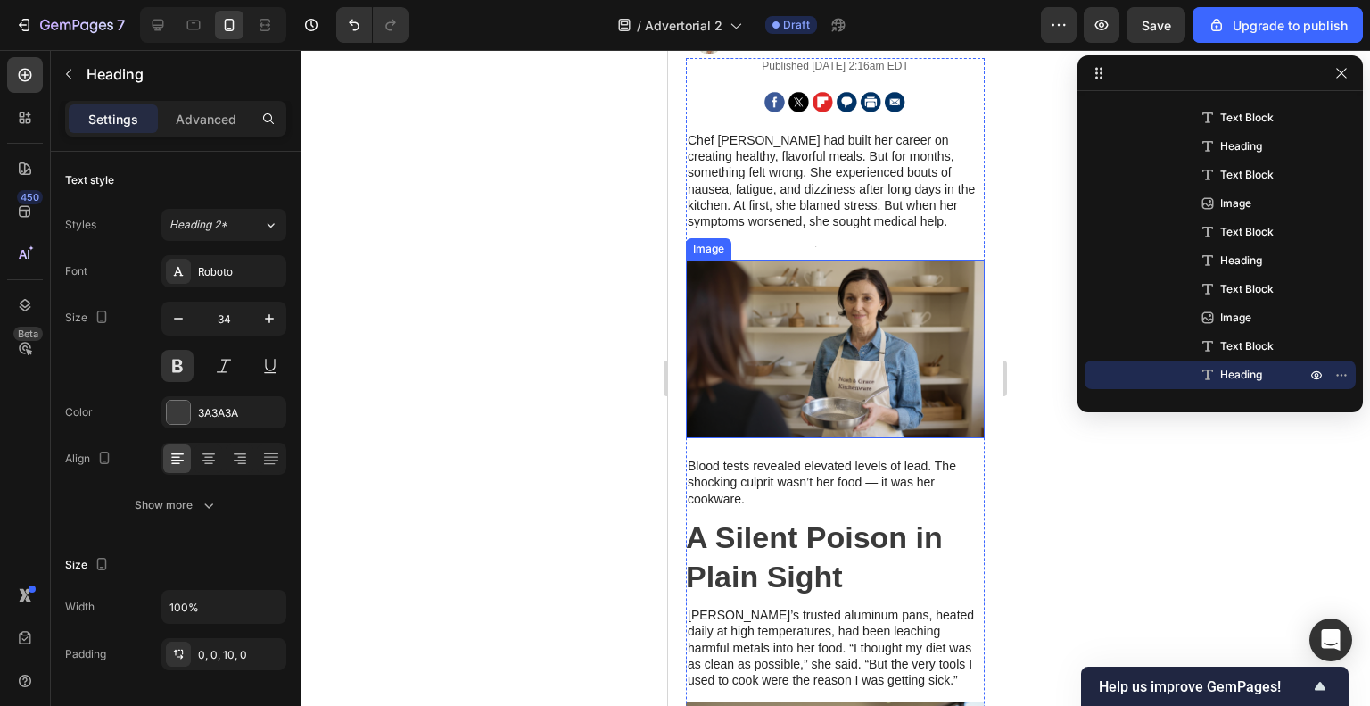
click at [779, 371] on img at bounding box center [835, 349] width 299 height 178
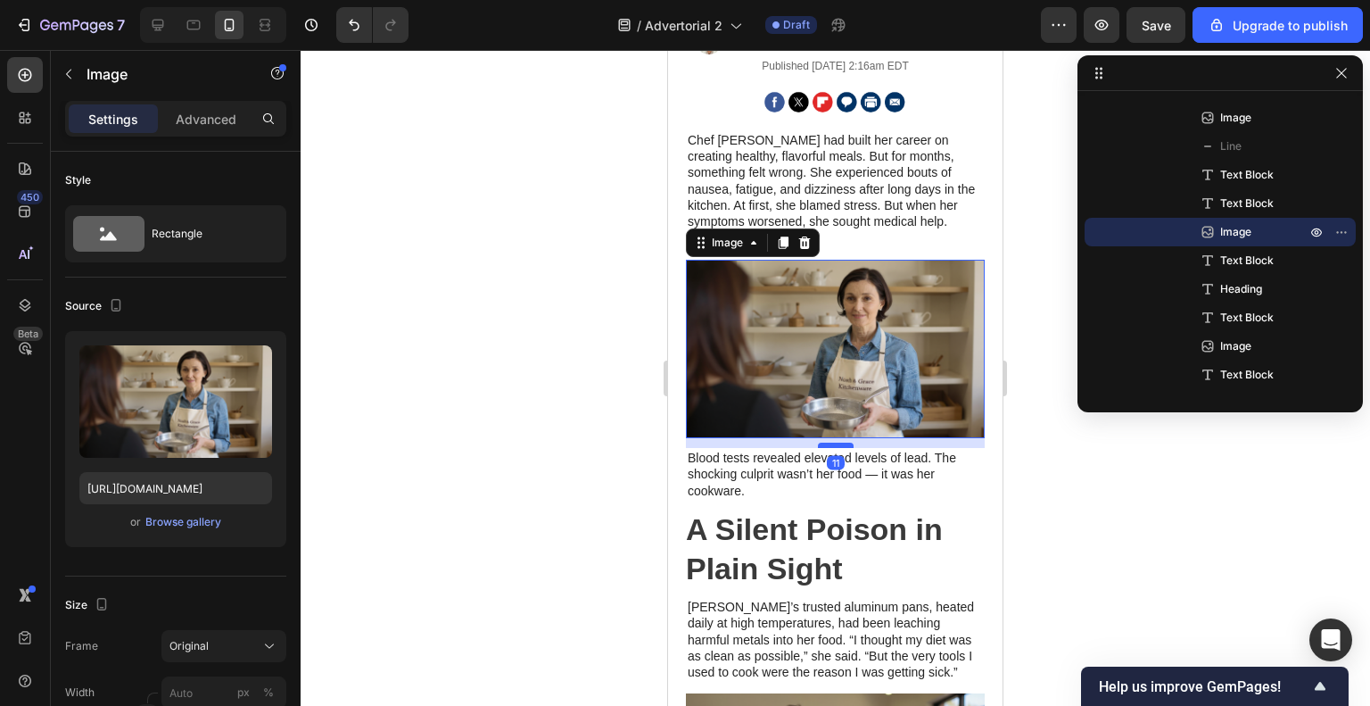
click at [819, 442] on div at bounding box center [836, 444] width 36 height 5
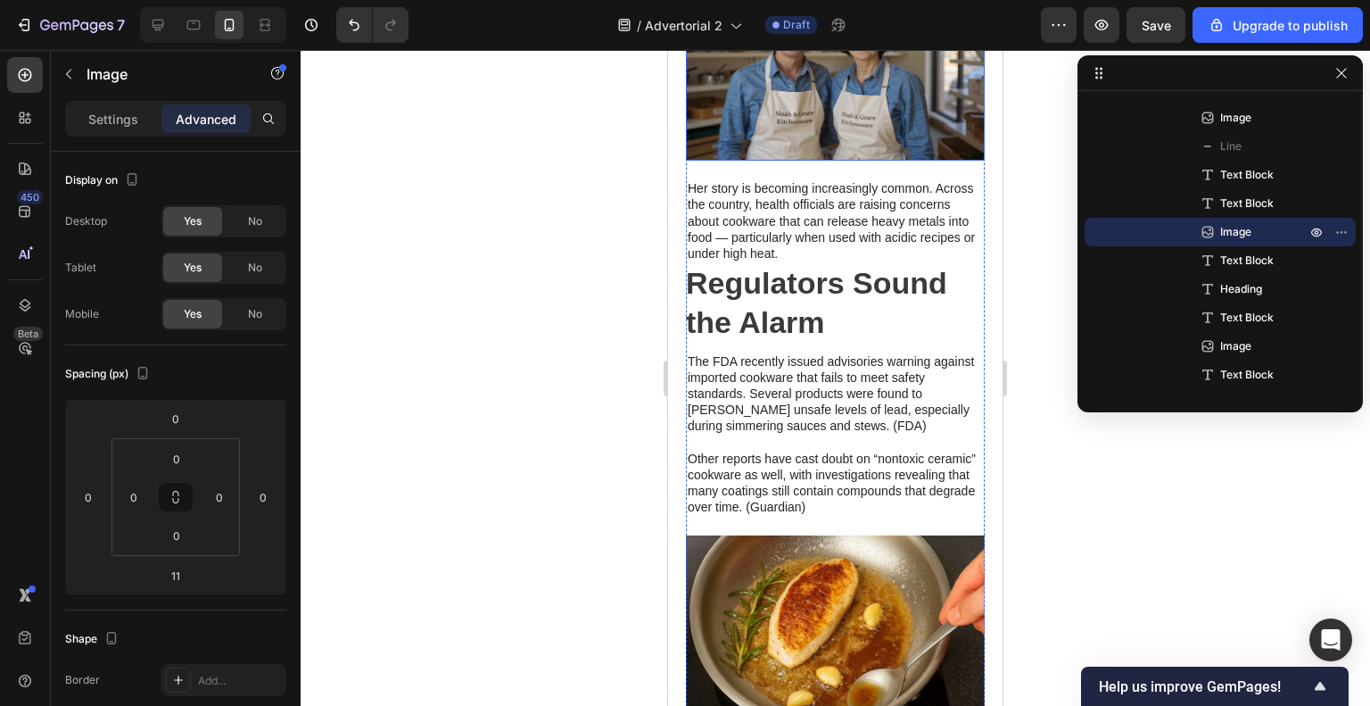
scroll to position [971, 0]
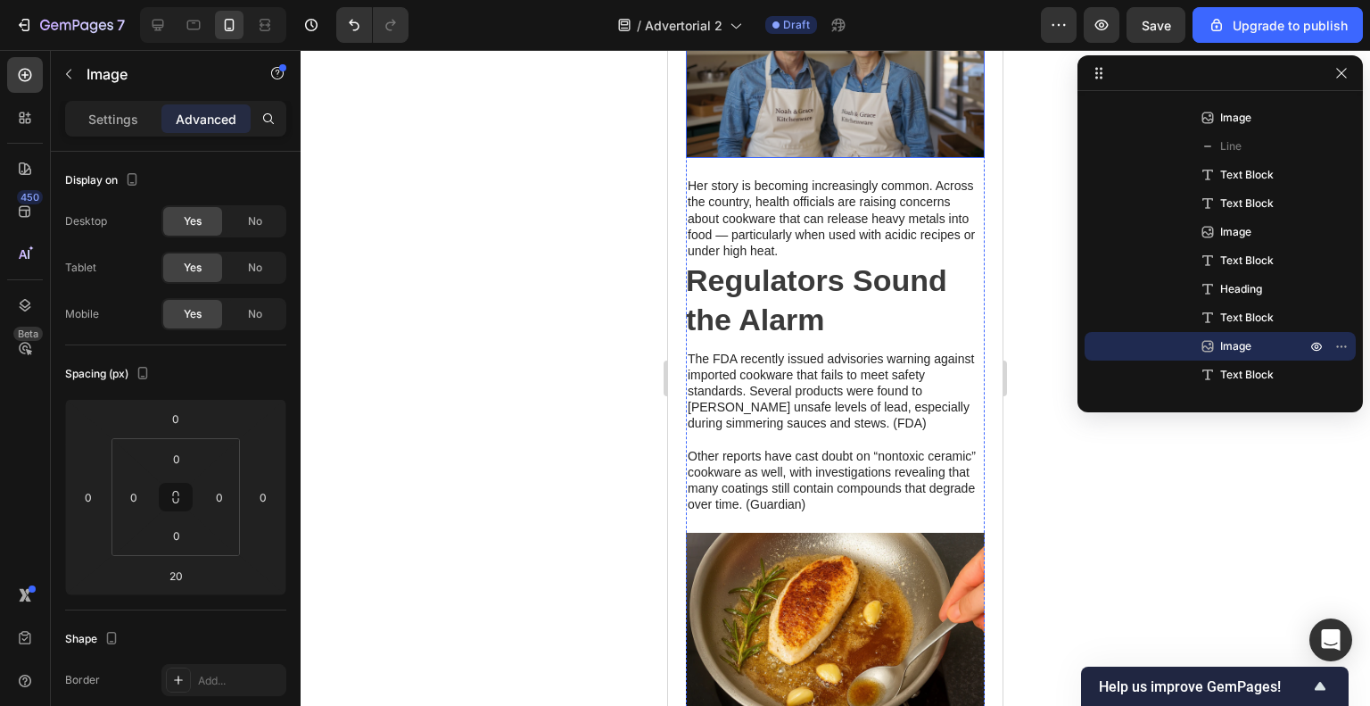
click at [868, 79] on img at bounding box center [835, 68] width 299 height 178
click at [836, 178] on p "Her story is becoming increasingly common. Across the country, health officials…" at bounding box center [835, 218] width 295 height 81
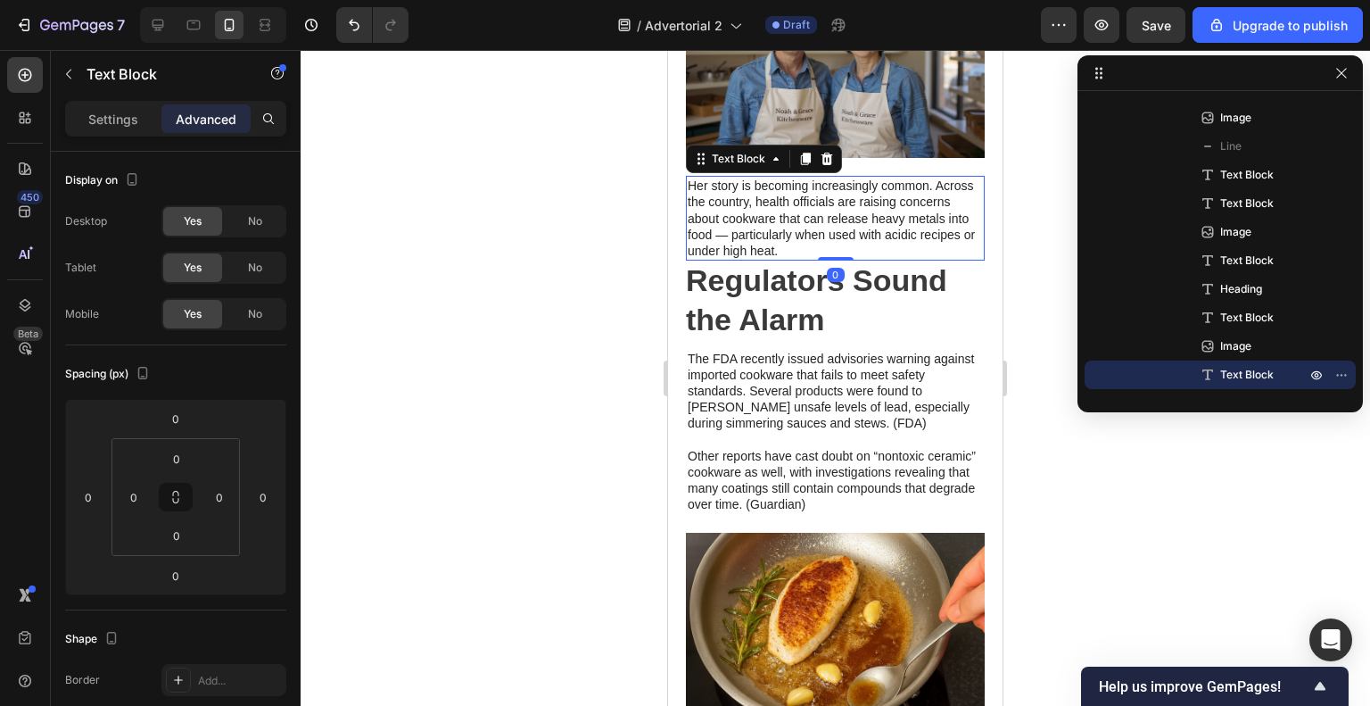
click at [867, 123] on img at bounding box center [835, 68] width 299 height 178
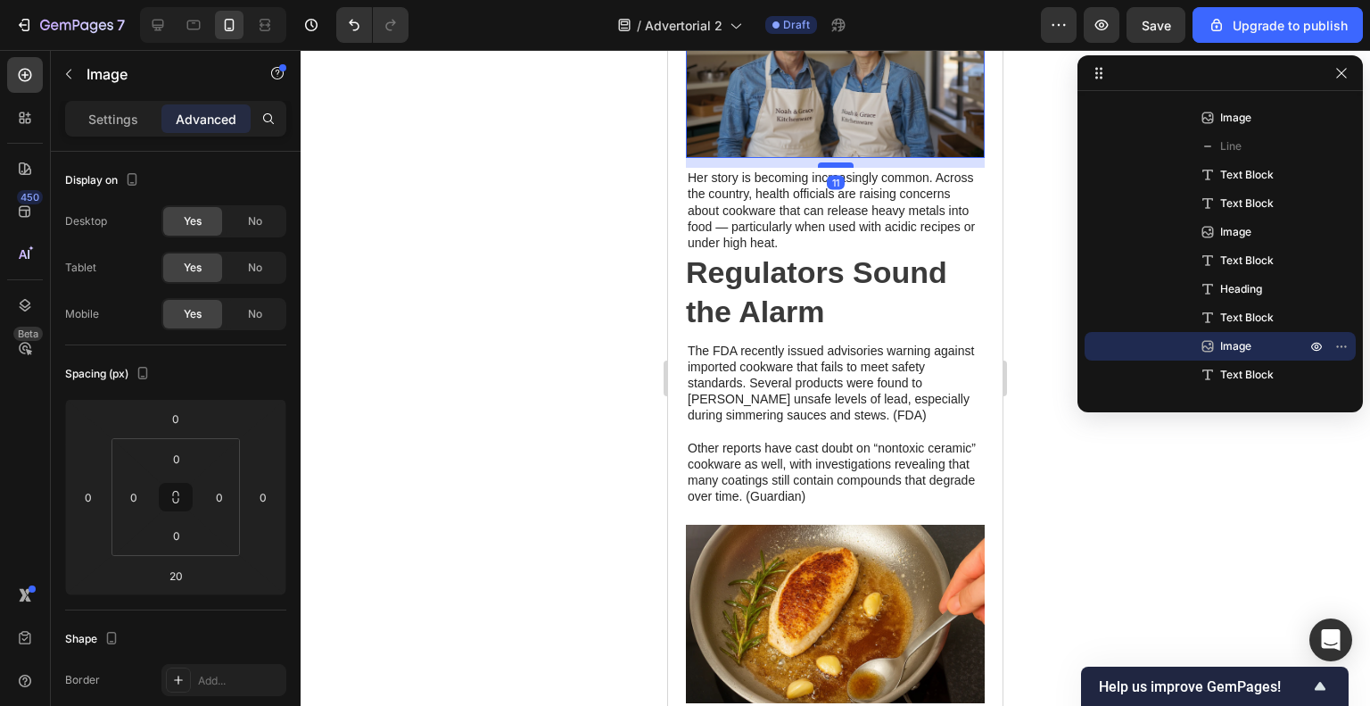
click at [842, 162] on div at bounding box center [836, 164] width 36 height 5
type input "11"
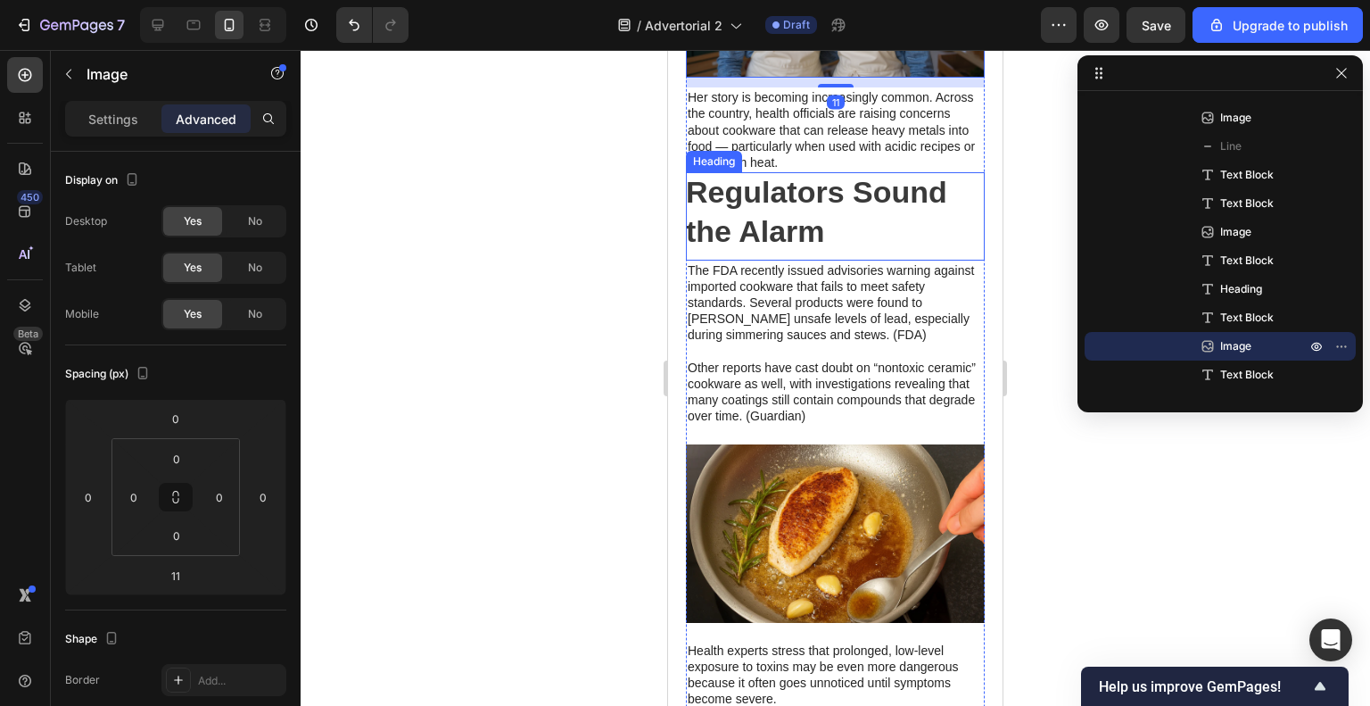
scroll to position [1060, 0]
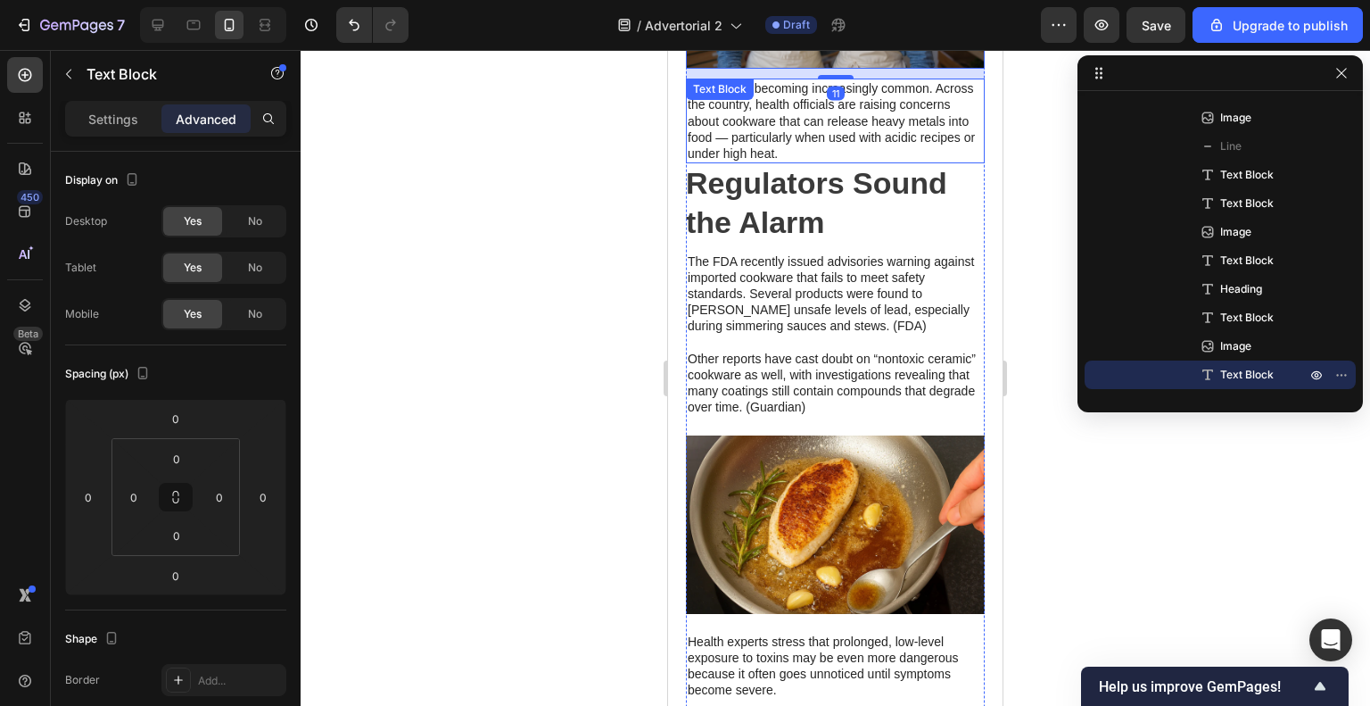
click at [861, 149] on p "Her story is becoming increasingly common. Across the country, health officials…" at bounding box center [835, 120] width 295 height 81
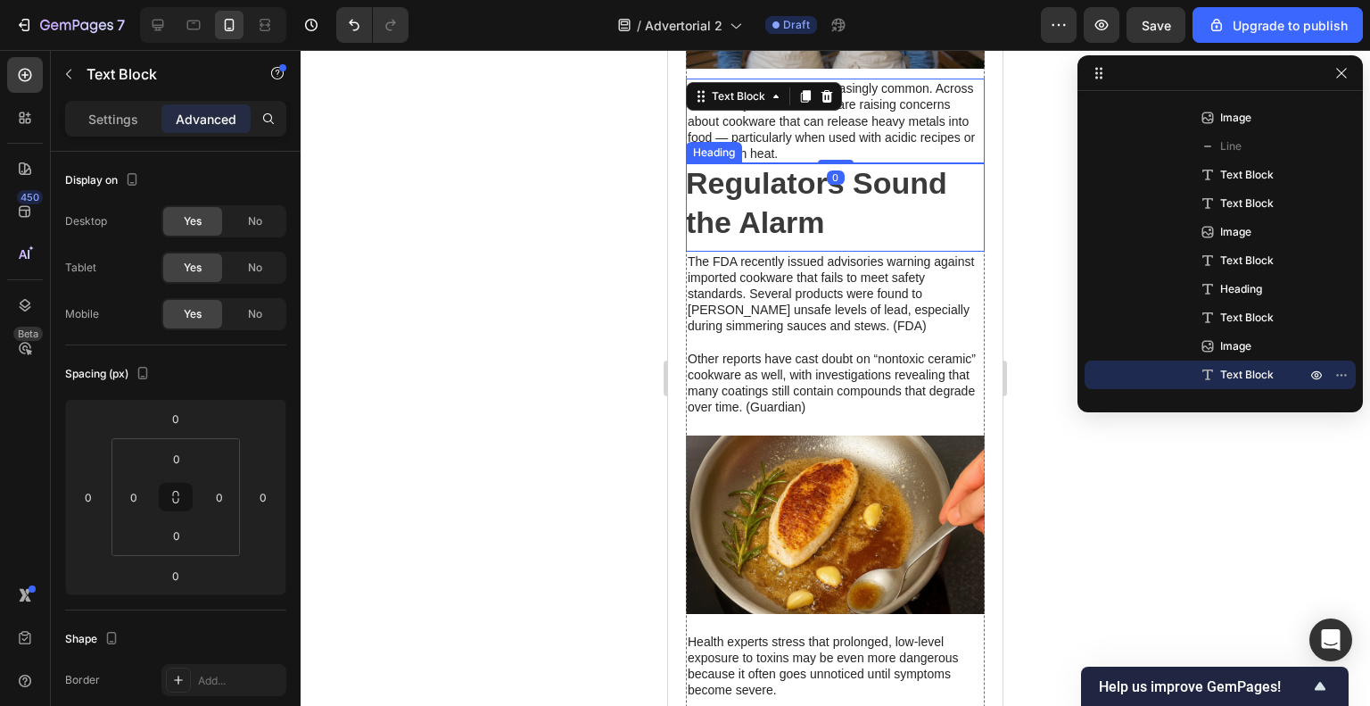
click at [865, 178] on h2 "Regulators Sound the Alarm" at bounding box center [835, 206] width 299 height 87
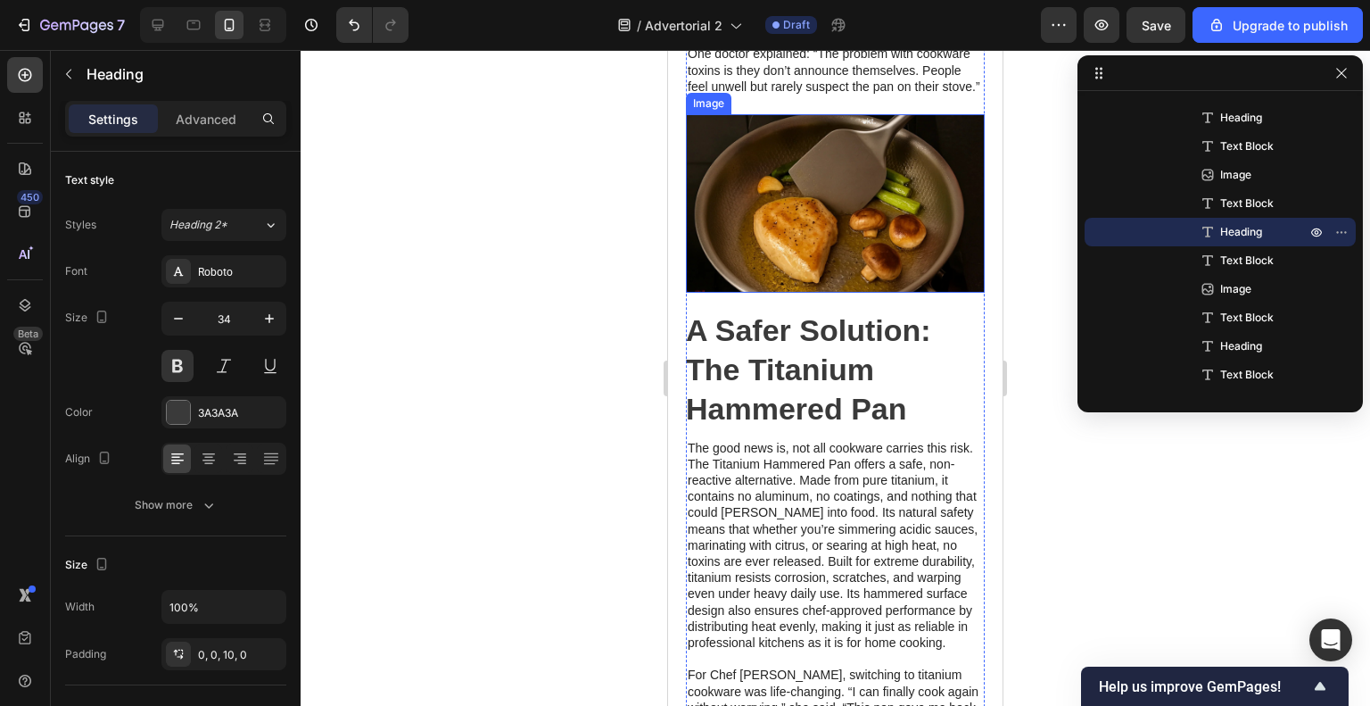
scroll to position [2041, 0]
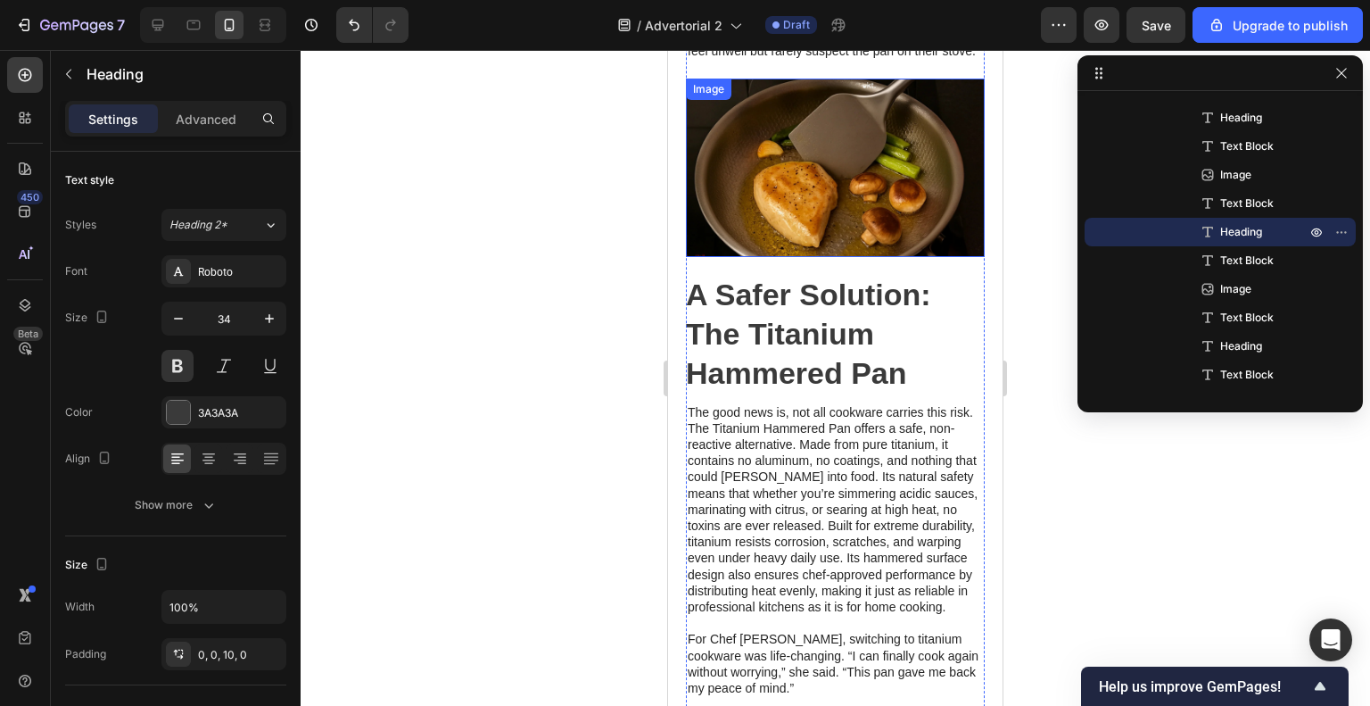
click at [851, 210] on img at bounding box center [835, 168] width 299 height 178
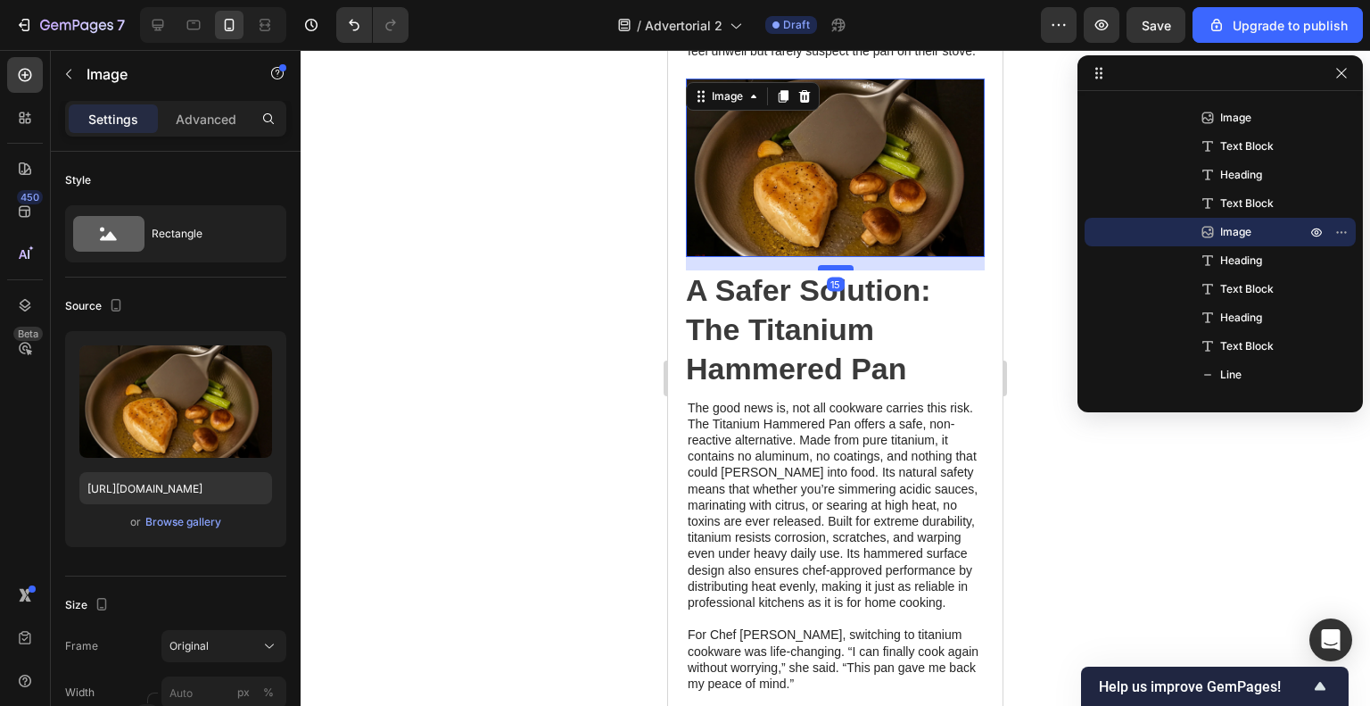
click at [839, 270] on div at bounding box center [836, 267] width 36 height 5
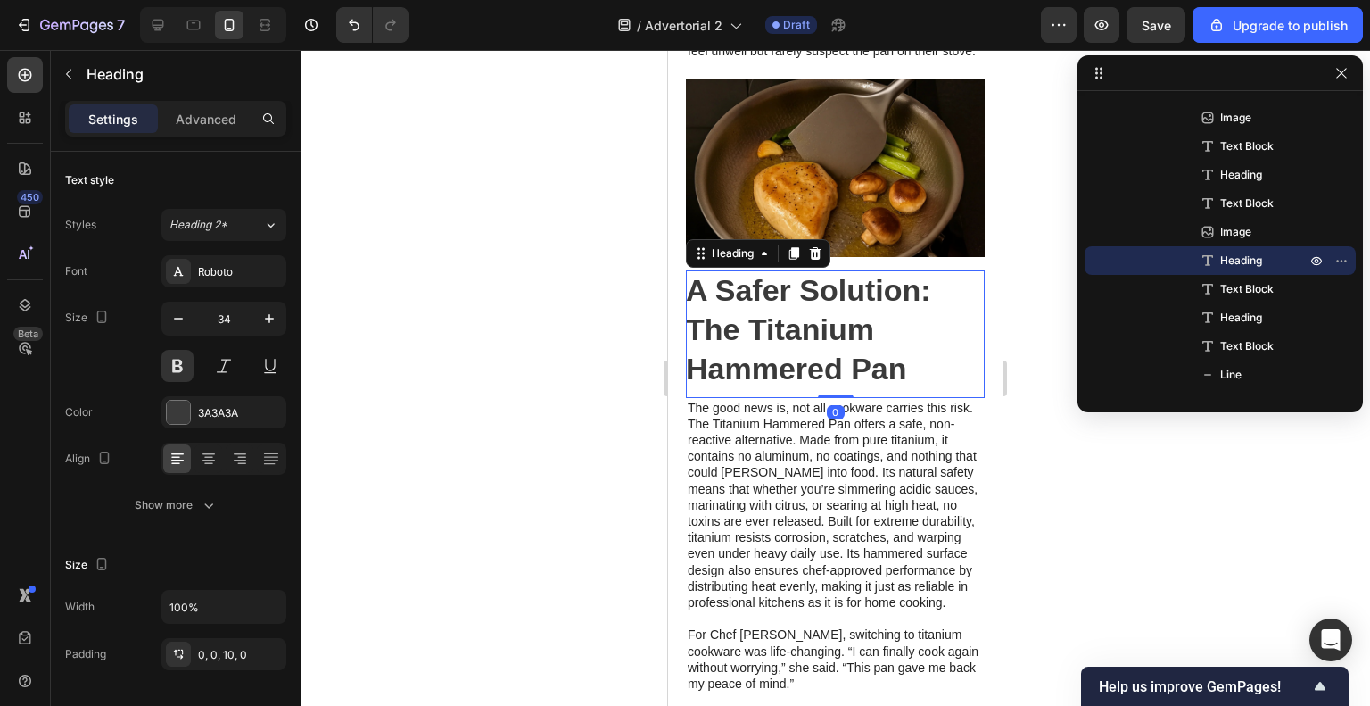
click at [935, 368] on h2 "A Safer Solution: The Titanium Hammered Pan" at bounding box center [835, 334] width 299 height 128
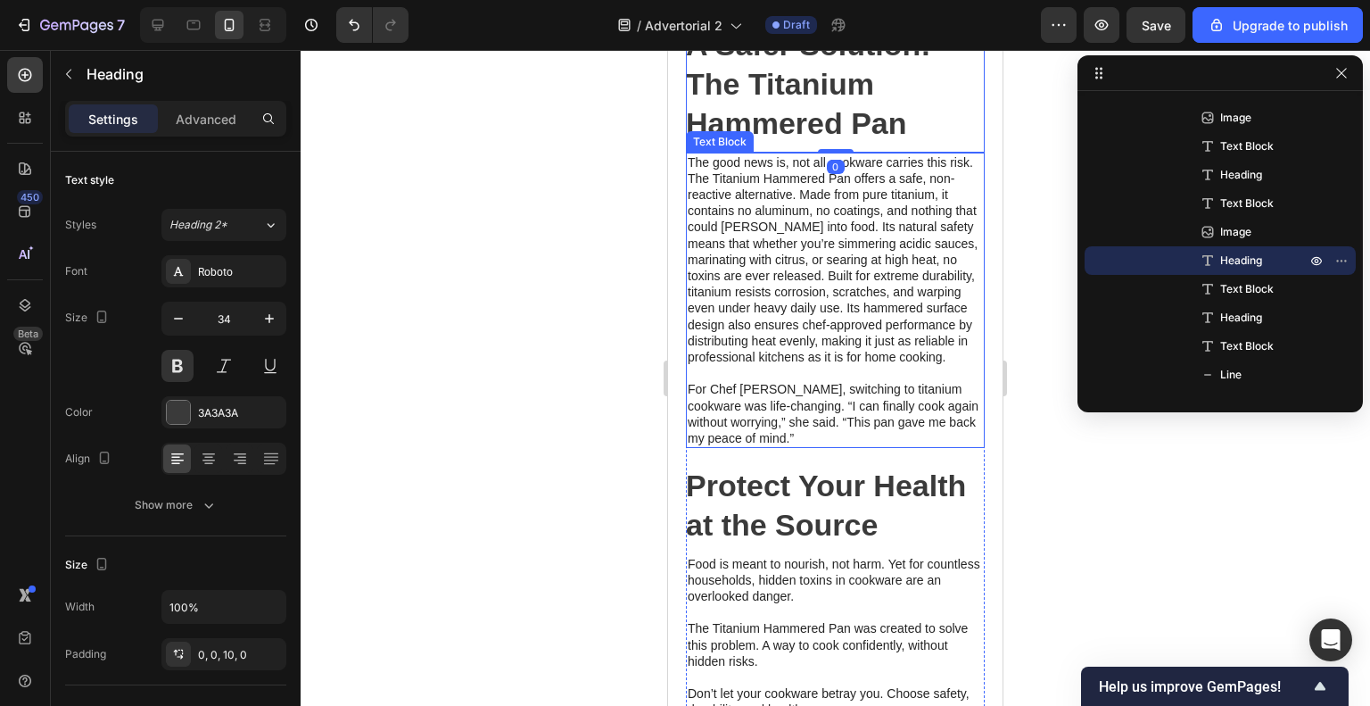
scroll to position [2309, 0]
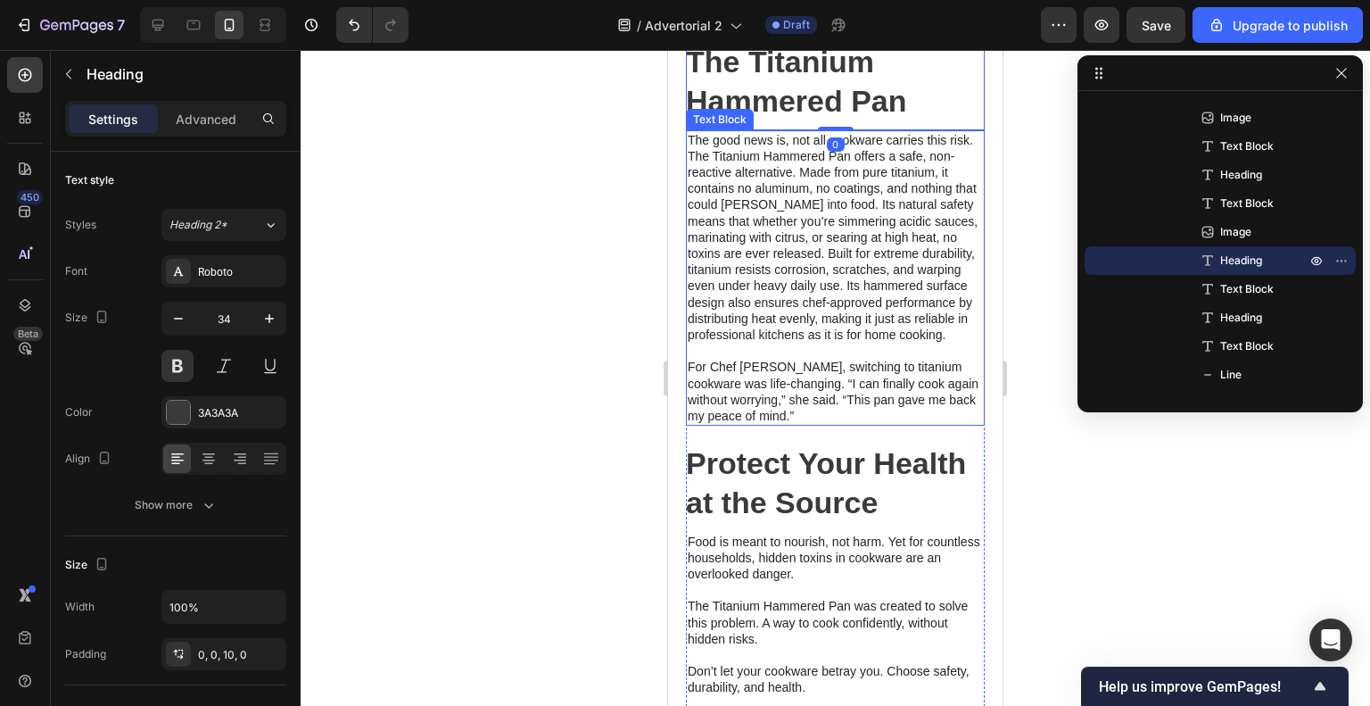
click at [880, 294] on p "The good news is, not all cookware carries this risk. The Titanium Hammered Pan…" at bounding box center [835, 237] width 295 height 211
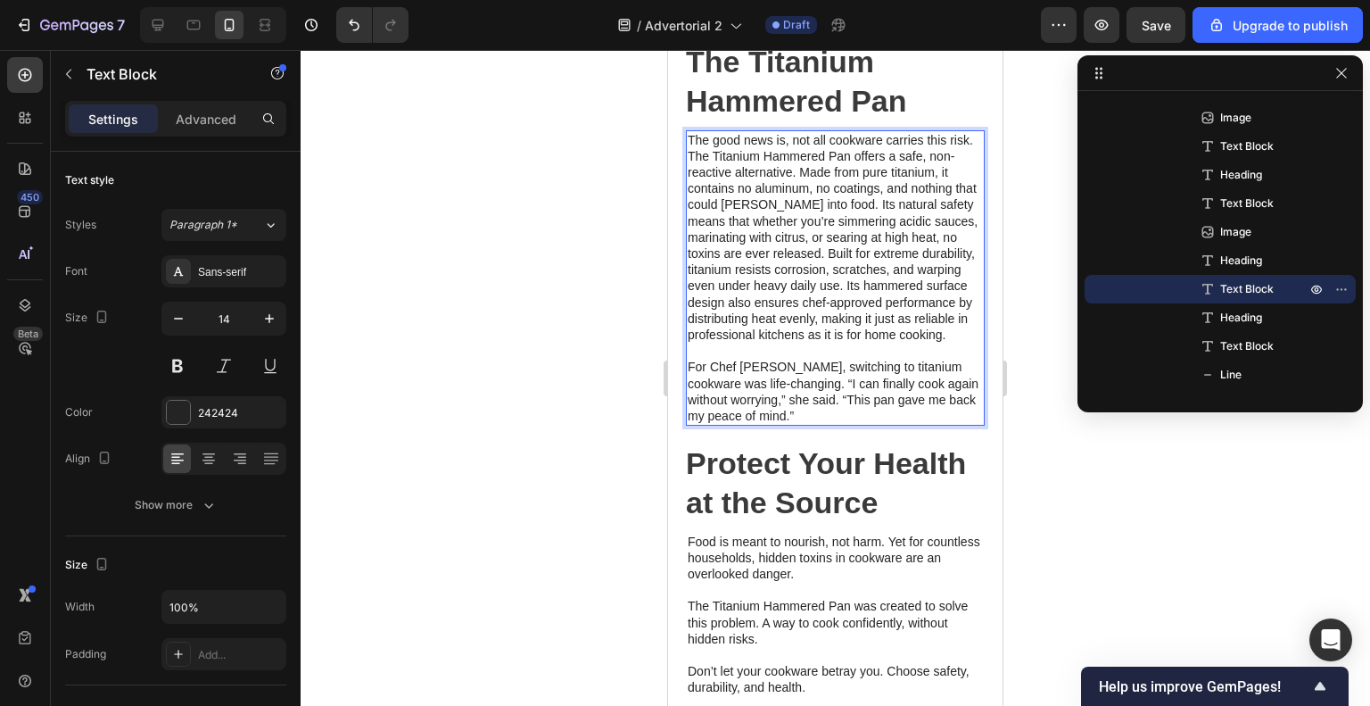
click at [810, 240] on p "The good news is, not all cookware carries this risk. The Titanium Hammered Pan…" at bounding box center [835, 237] width 295 height 211
click at [841, 258] on p "The good news is, not all cookware carries this risk. The Titanium Hammered Pan…" at bounding box center [835, 237] width 295 height 211
click at [826, 265] on p "The good news is, not all cookware carries this risk. The Titanium Hammered Pan…" at bounding box center [835, 237] width 295 height 211
click at [833, 211] on p "The good news is, not all cookware carries this risk. The Titanium Hammered Pan…" at bounding box center [835, 237] width 295 height 211
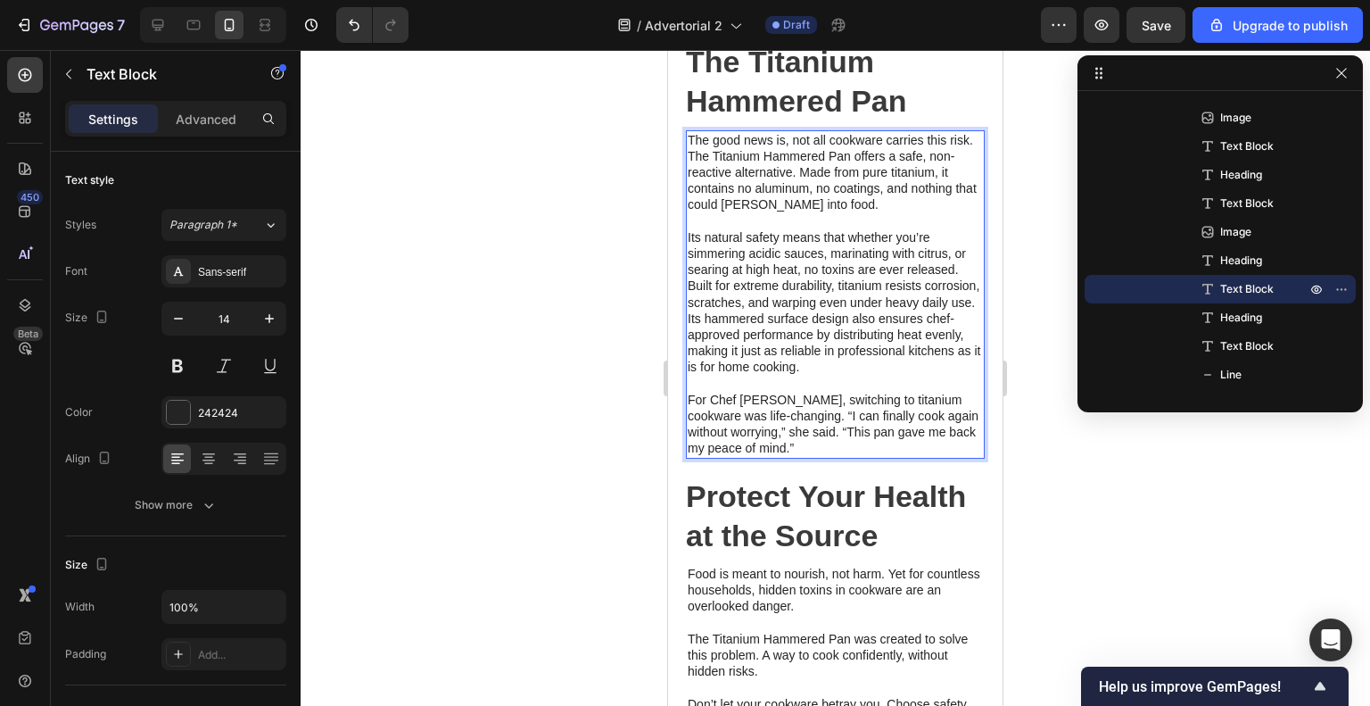
click at [778, 332] on p "Its natural safety means that whether you’re simmering acidic sauces, marinatin…" at bounding box center [835, 302] width 295 height 146
click at [781, 333] on p "Its natural safety means that whether you’re simmering acidic sauces, marinatin…" at bounding box center [835, 302] width 295 height 146
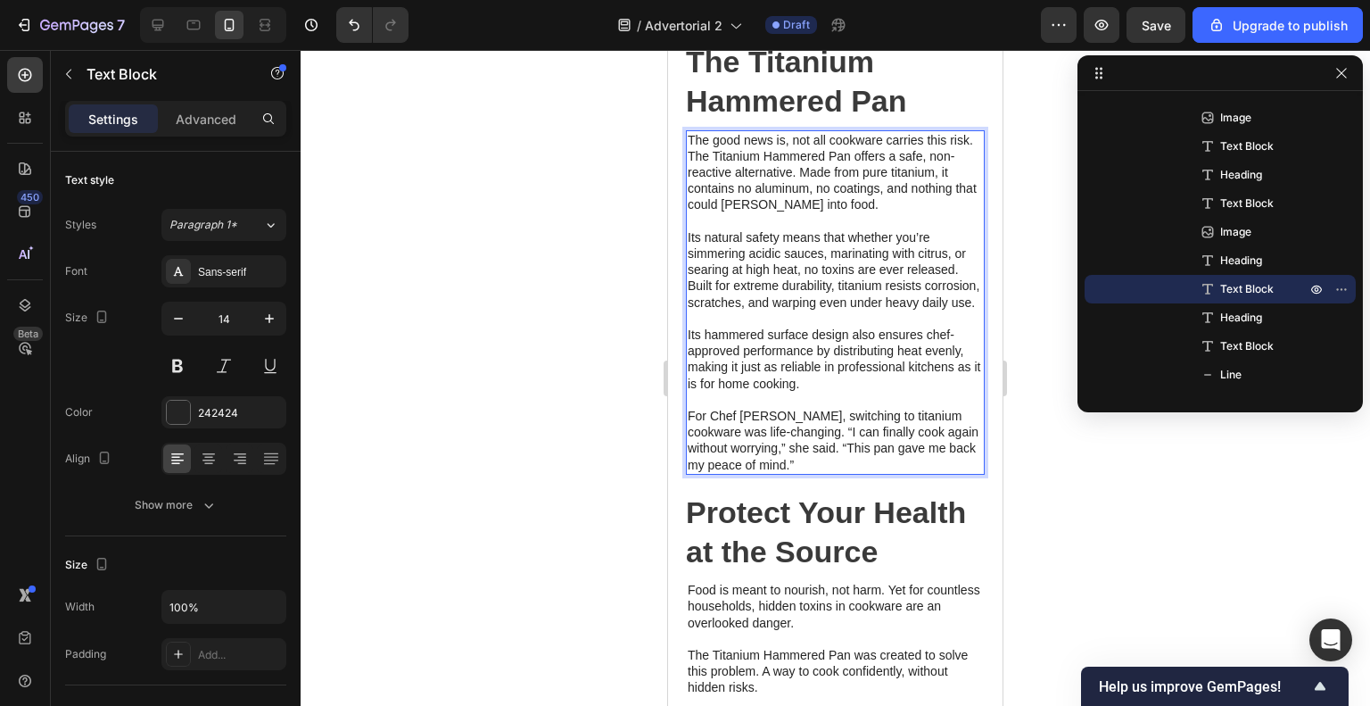
click at [872, 471] on p "For Chef [PERSON_NAME], switching to titanium cookware was life-changing. “I ca…" at bounding box center [835, 440] width 295 height 65
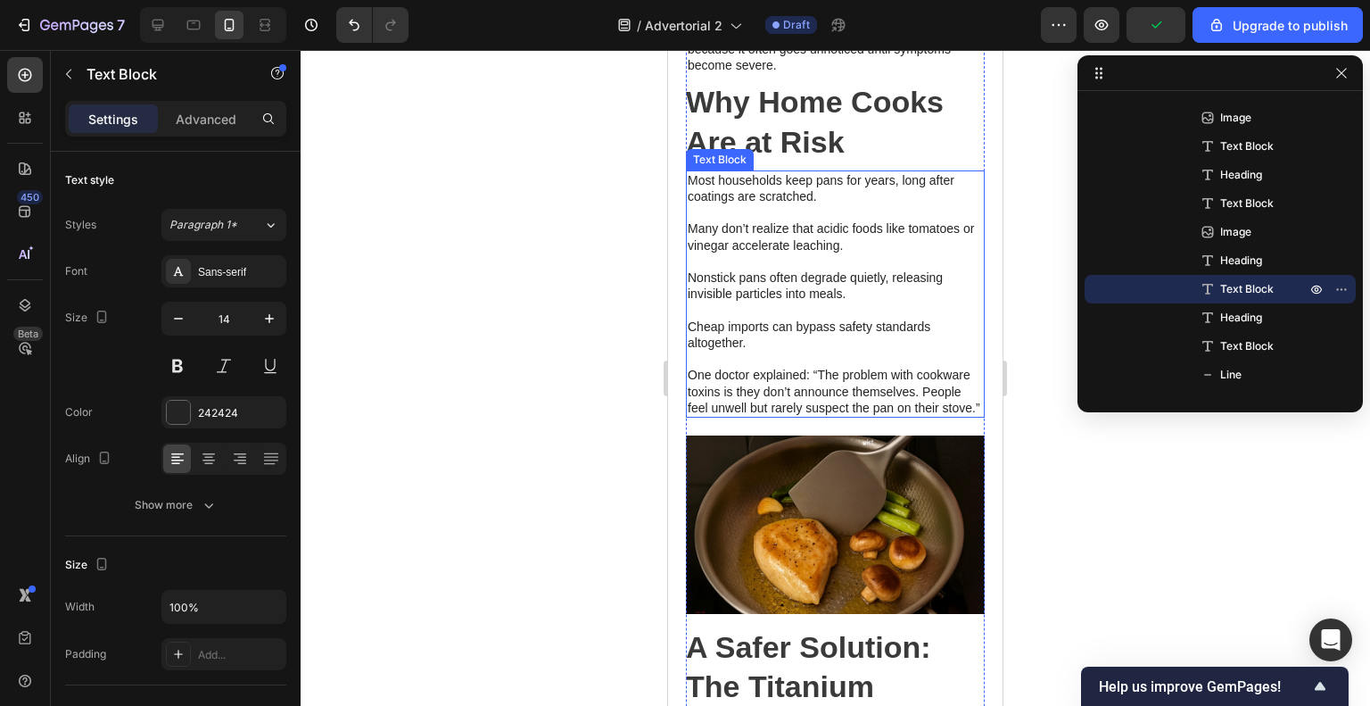
scroll to position [2041, 0]
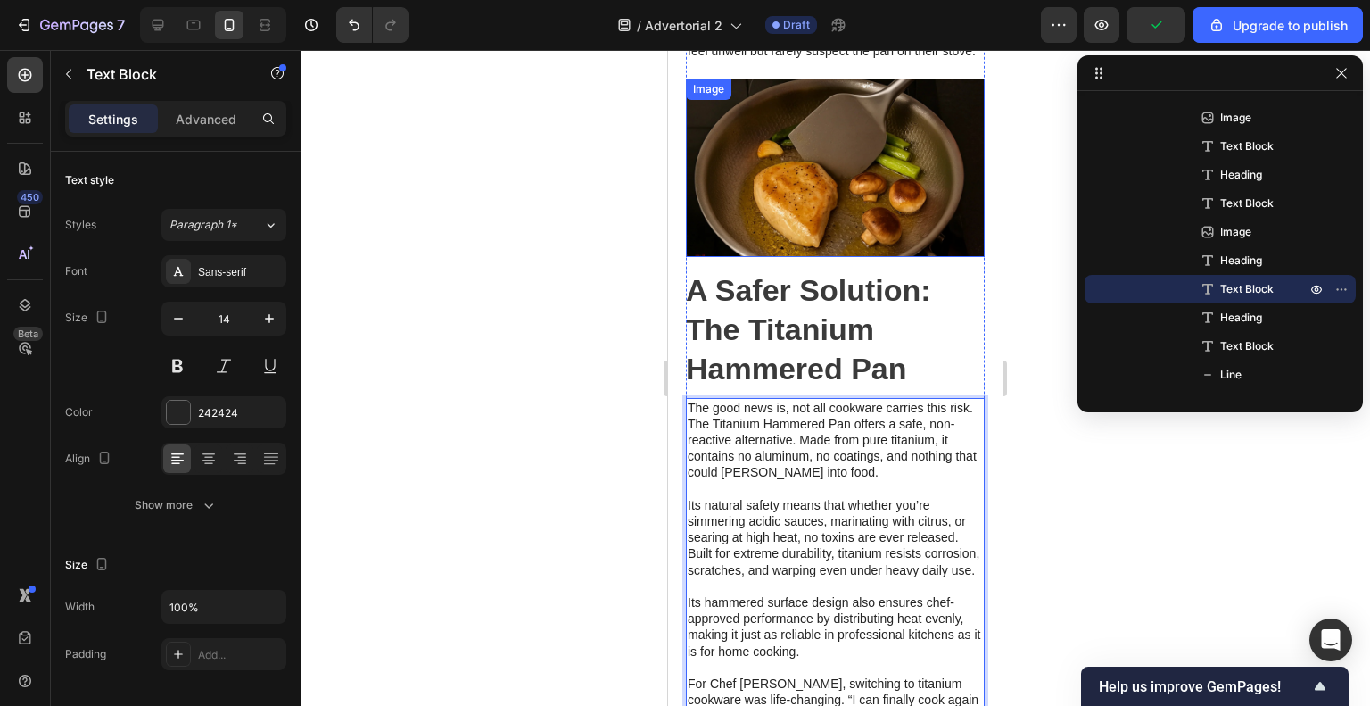
click at [861, 164] on img at bounding box center [835, 168] width 299 height 178
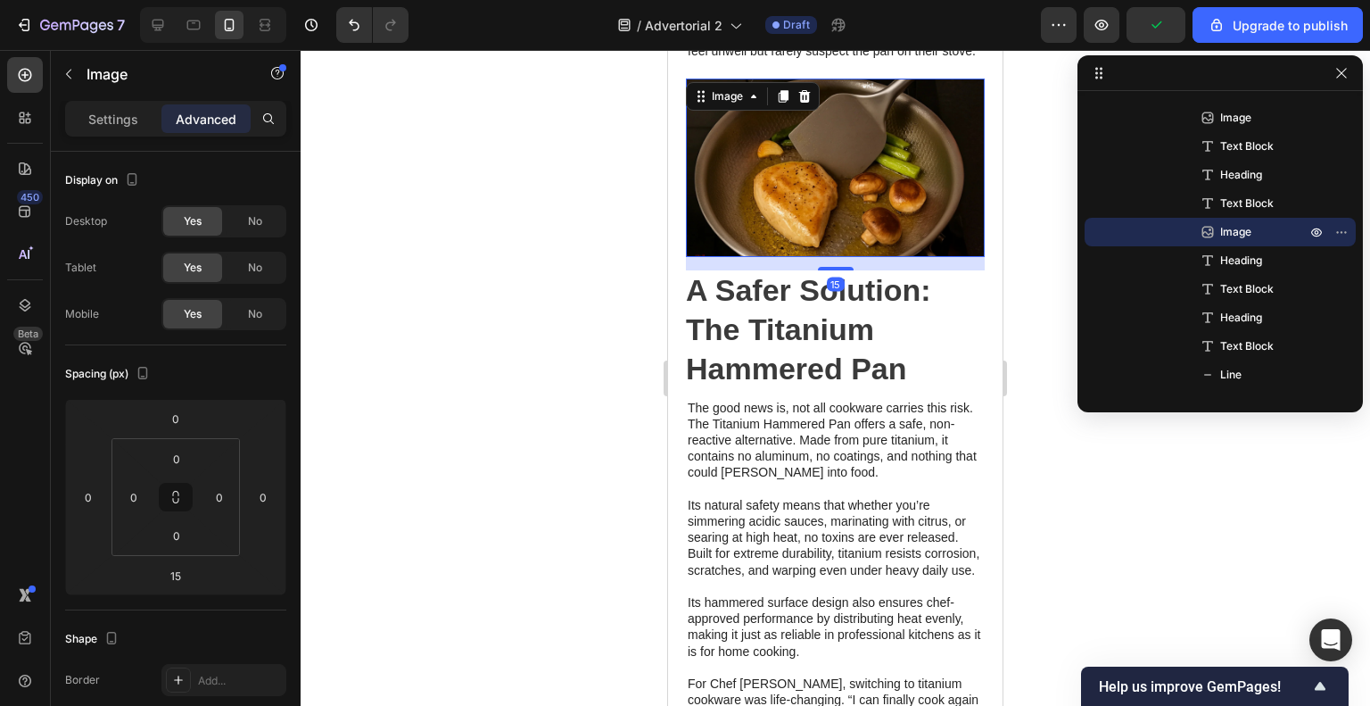
click at [781, 103] on icon at bounding box center [783, 96] width 14 height 14
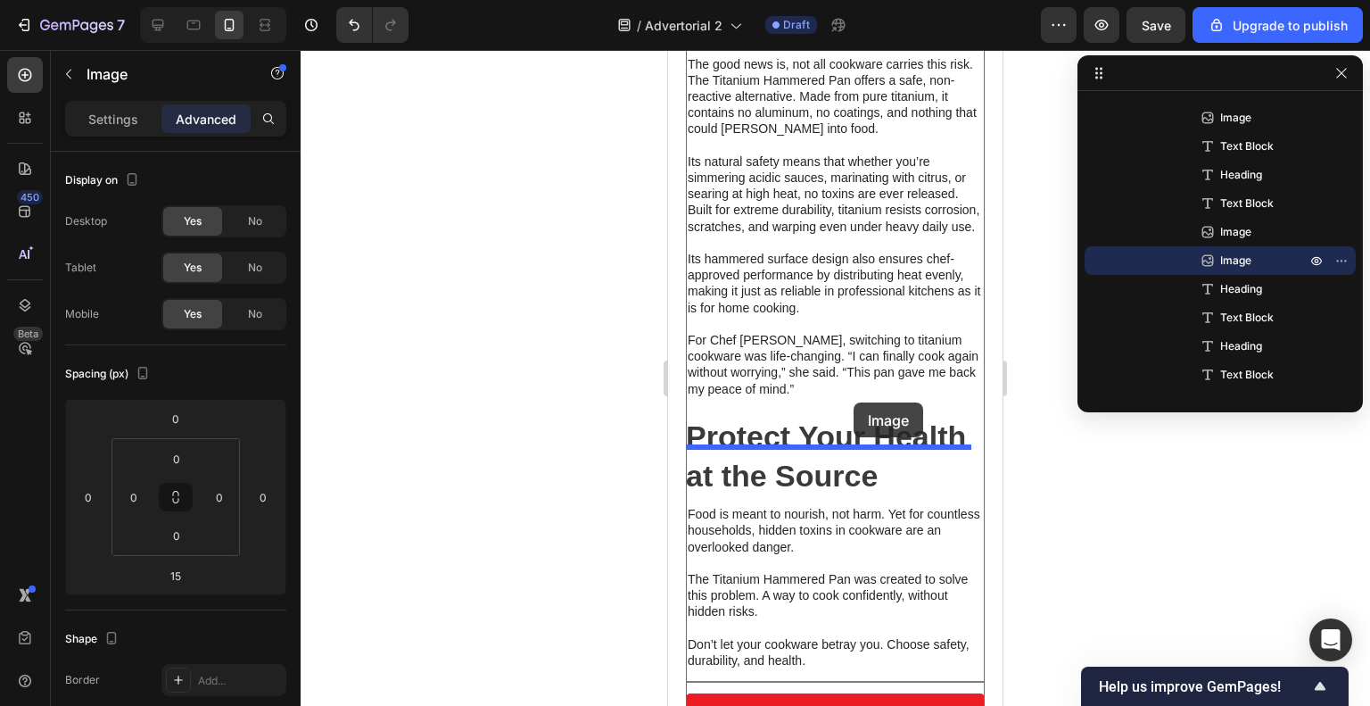
drag, startPoint x: 901, startPoint y: 343, endPoint x: 854, endPoint y: 402, distance: 76.2
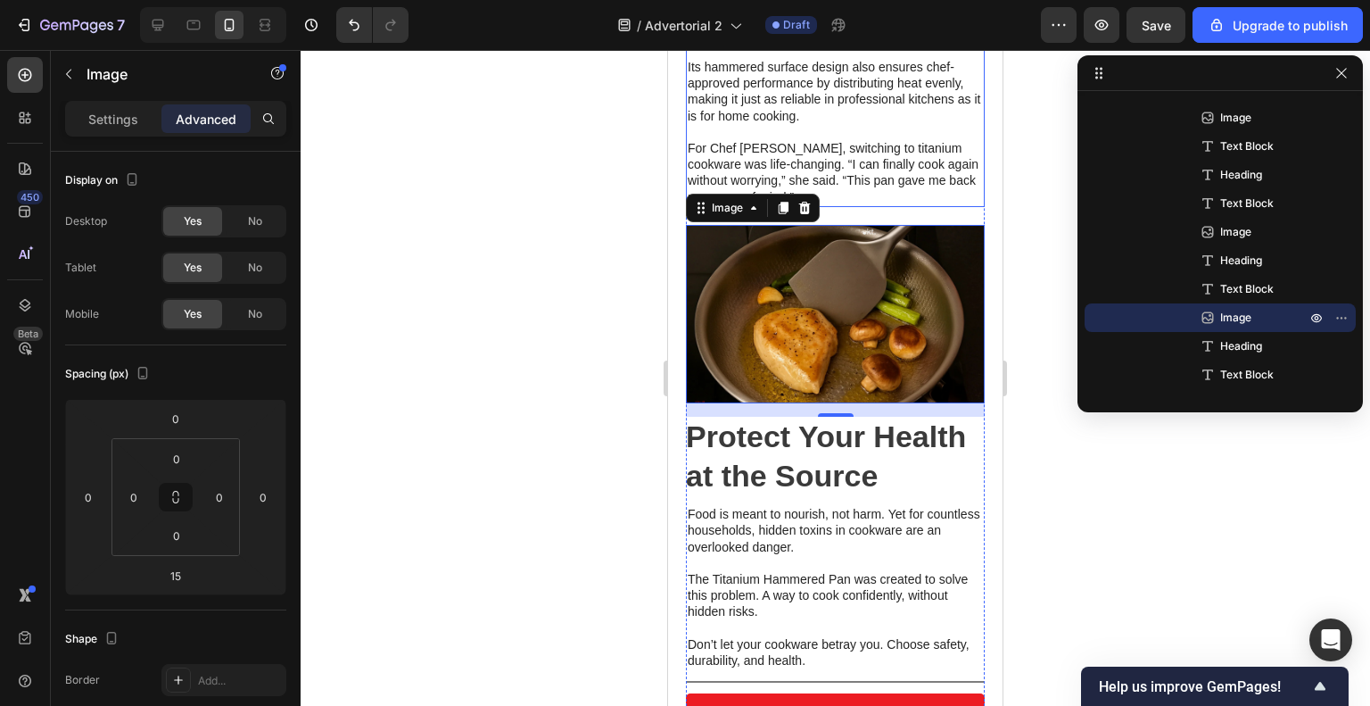
scroll to position [2385, 0]
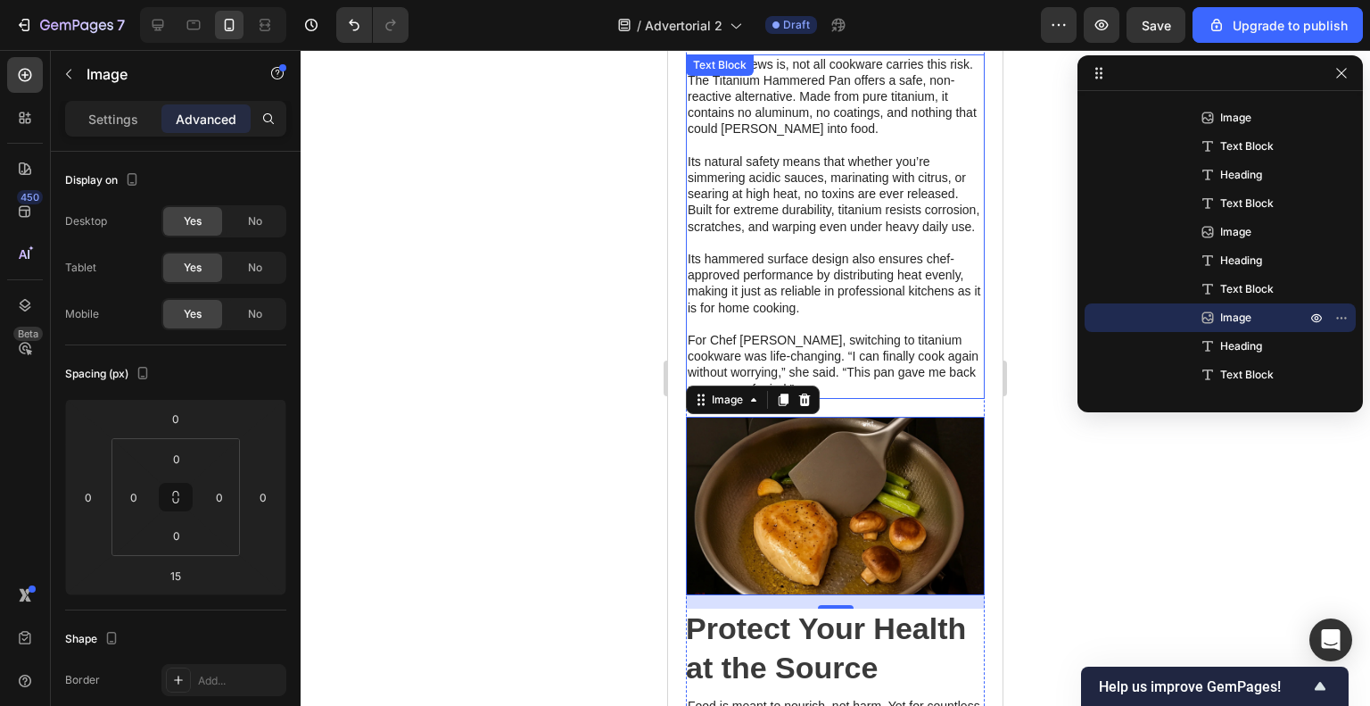
click at [837, 392] on p "For Chef [PERSON_NAME], switching to titanium cookware was life-changing. “I ca…" at bounding box center [835, 364] width 295 height 65
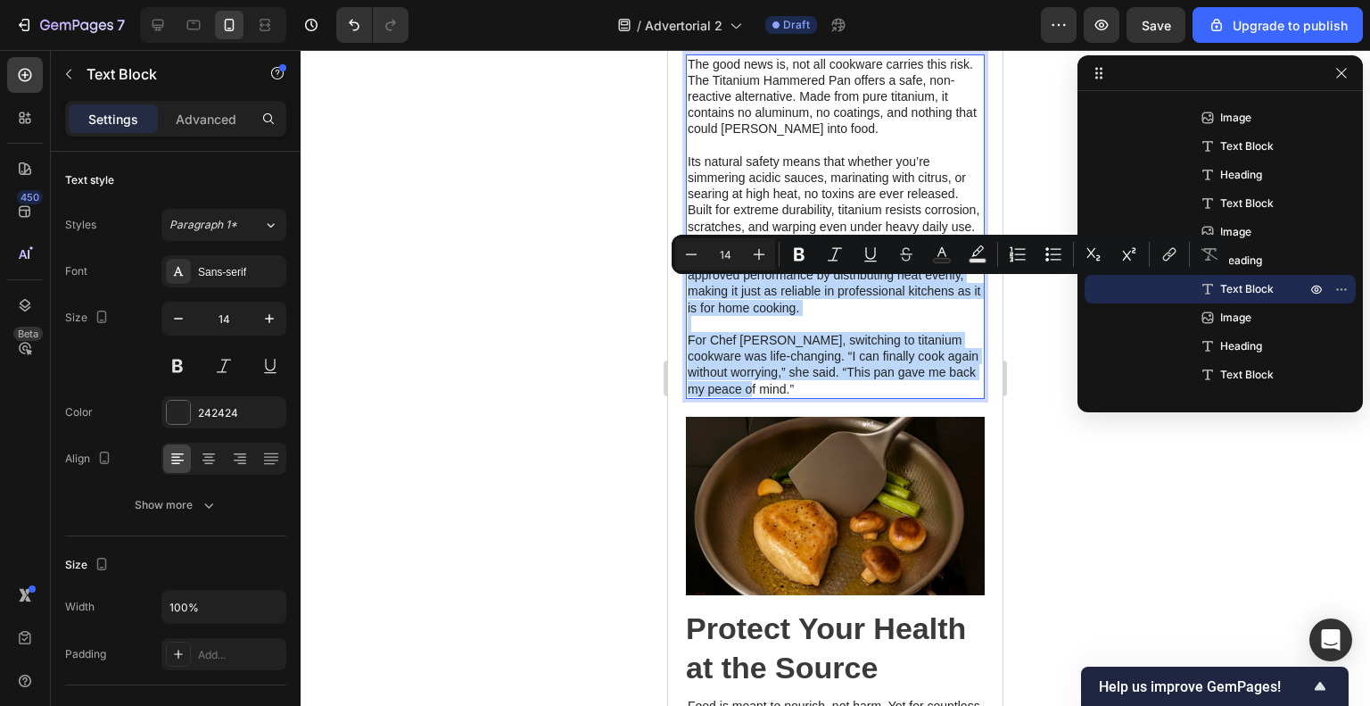
drag, startPoint x: 784, startPoint y: 422, endPoint x: 688, endPoint y: 293, distance: 161.3
click at [688, 293] on div "The good news is, not all cookware carries this risk. The Titanium Hammered Pan…" at bounding box center [835, 226] width 299 height 344
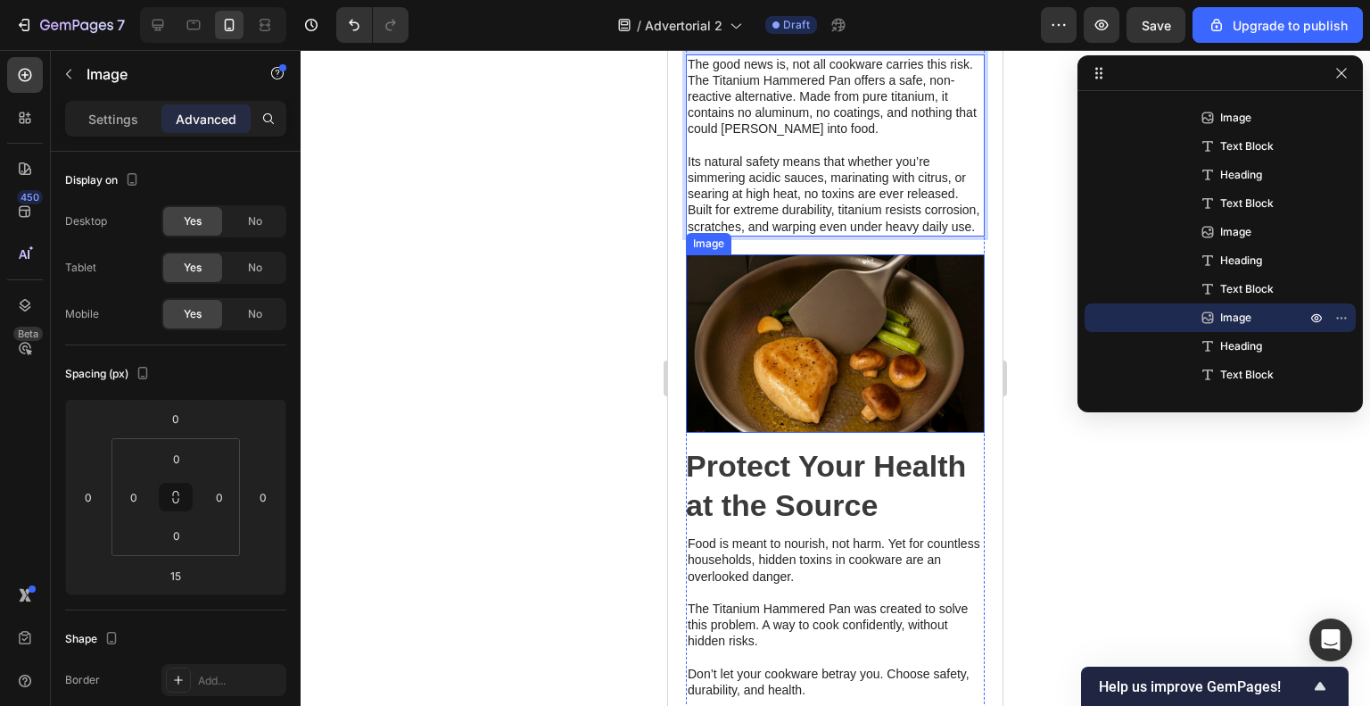
click at [929, 377] on img at bounding box center [835, 343] width 299 height 178
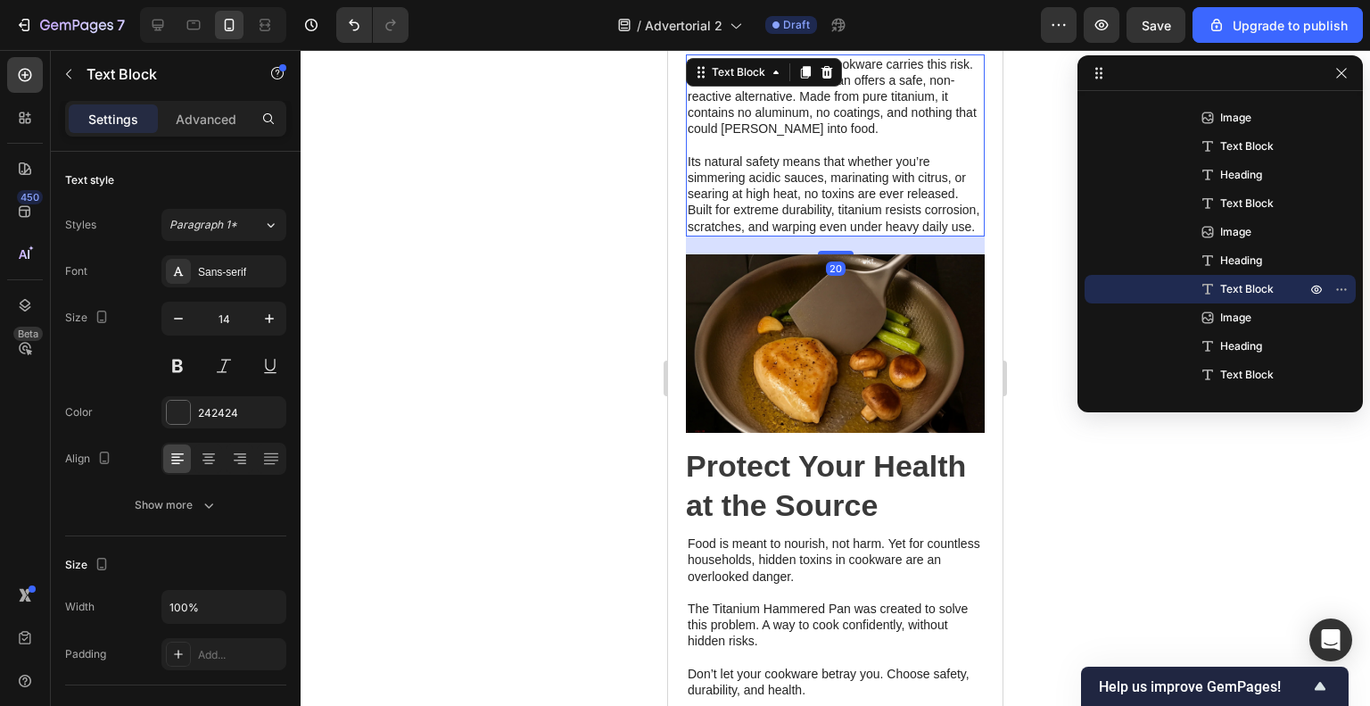
click at [875, 226] on p "Its natural safety means that whether you’re simmering acidic sauces, marinatin…" at bounding box center [835, 193] width 295 height 81
click at [799, 79] on icon at bounding box center [805, 72] width 14 height 14
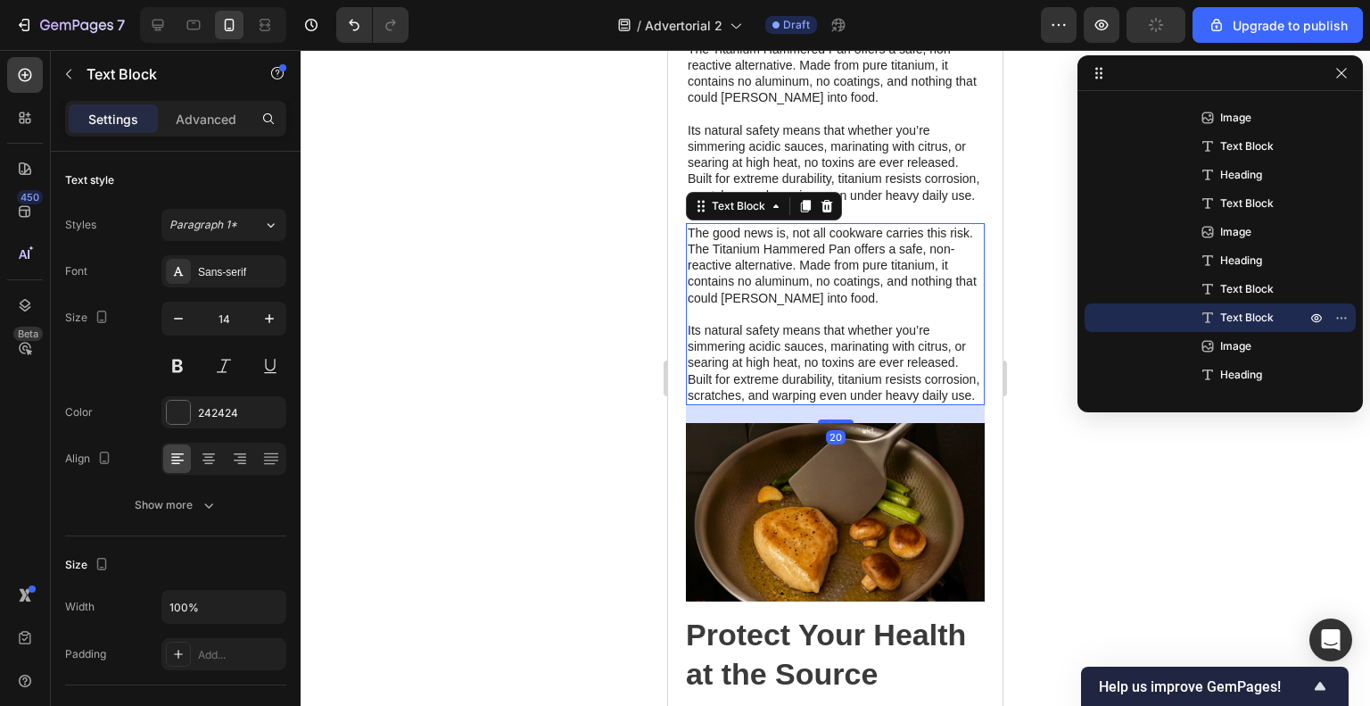
scroll to position [2563, 0]
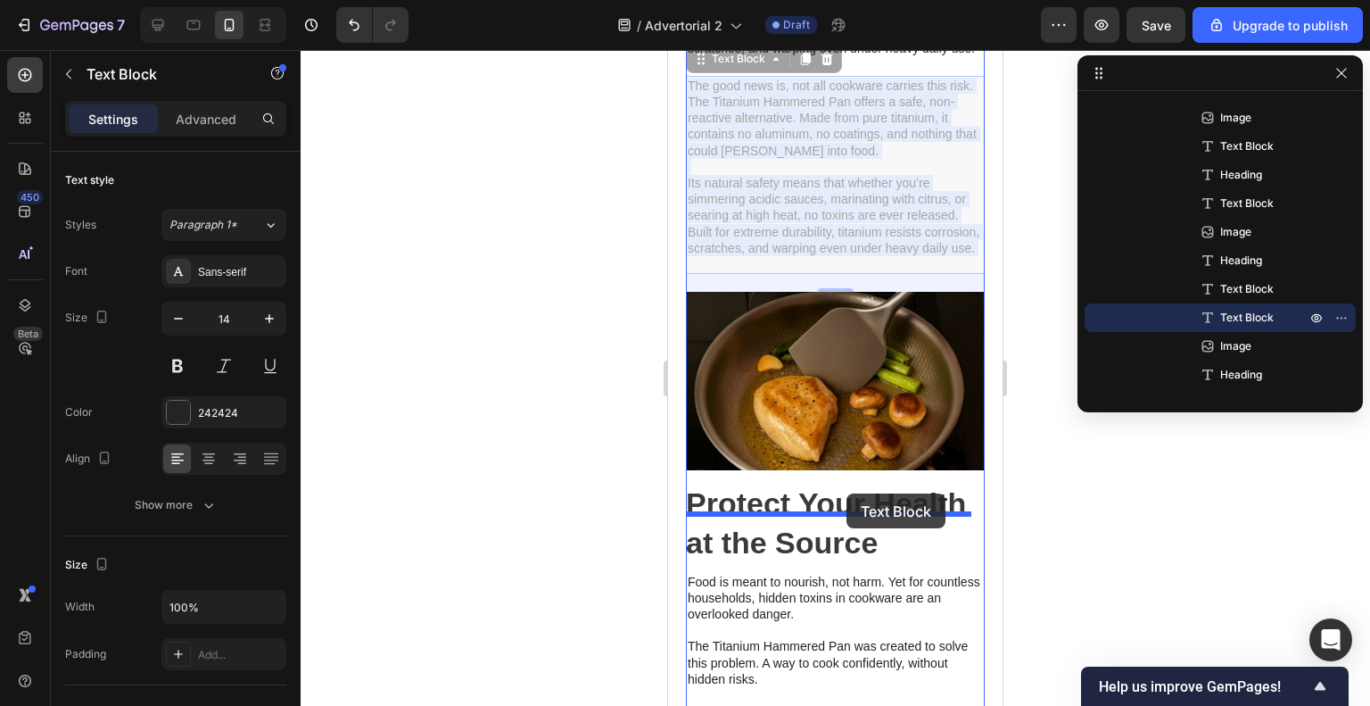
drag, startPoint x: 860, startPoint y: 302, endPoint x: 847, endPoint y: 493, distance: 191.4
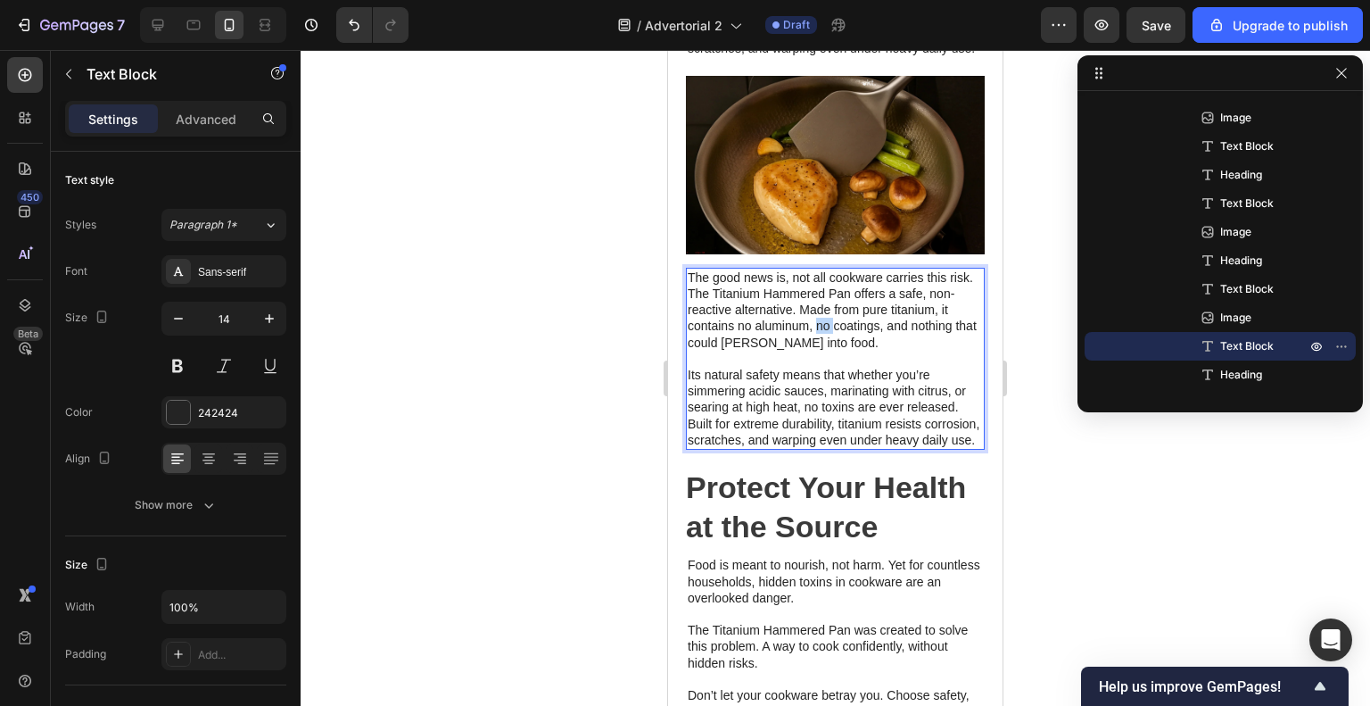
click at [827, 351] on p "The good news is, not all cookware carries this risk. The Titanium Hammered Pan…" at bounding box center [835, 309] width 295 height 81
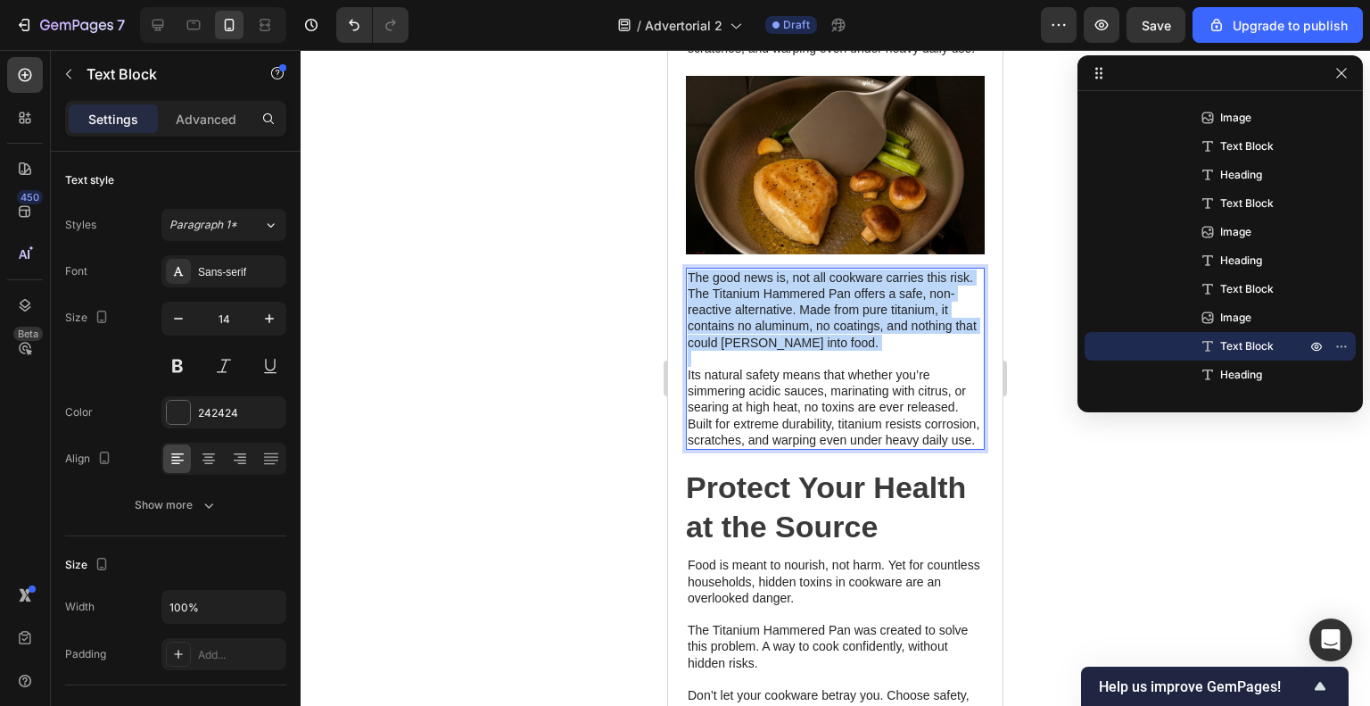
click at [827, 351] on p "The good news is, not all cookware carries this risk. The Titanium Hammered Pan…" at bounding box center [835, 309] width 295 height 81
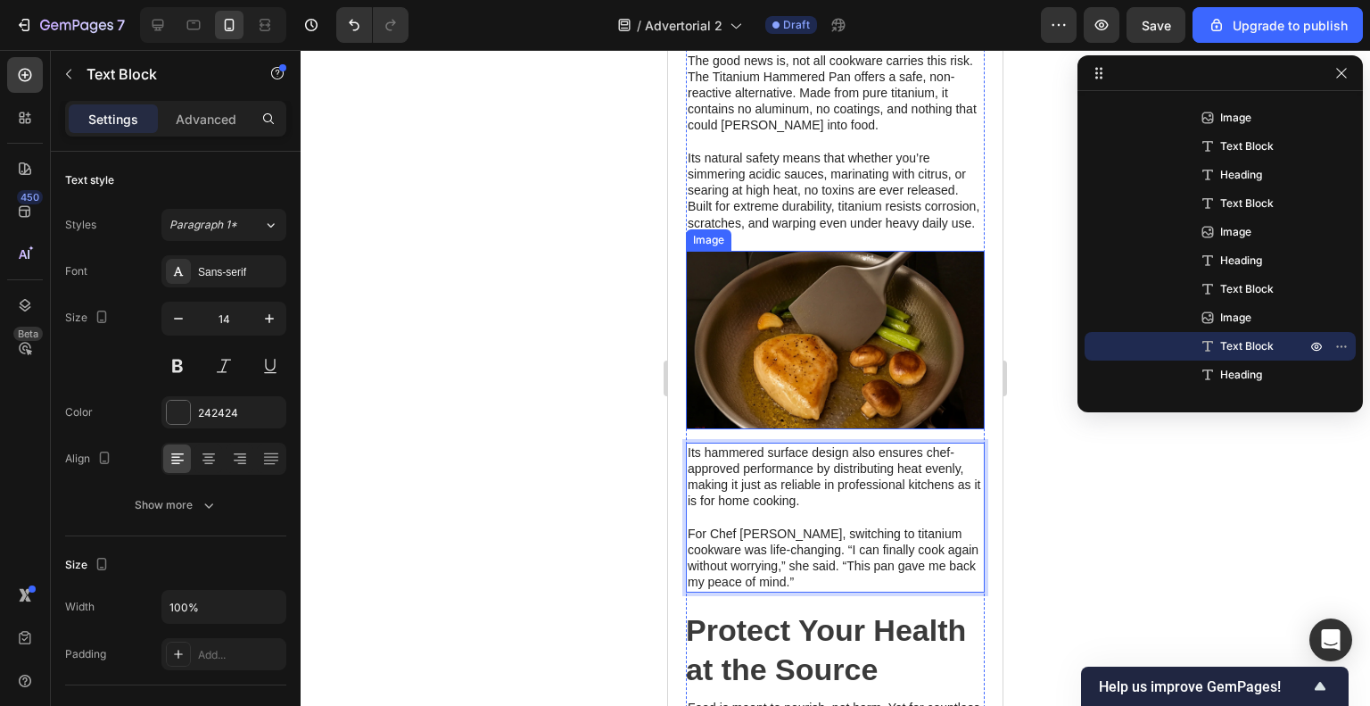
scroll to position [2385, 0]
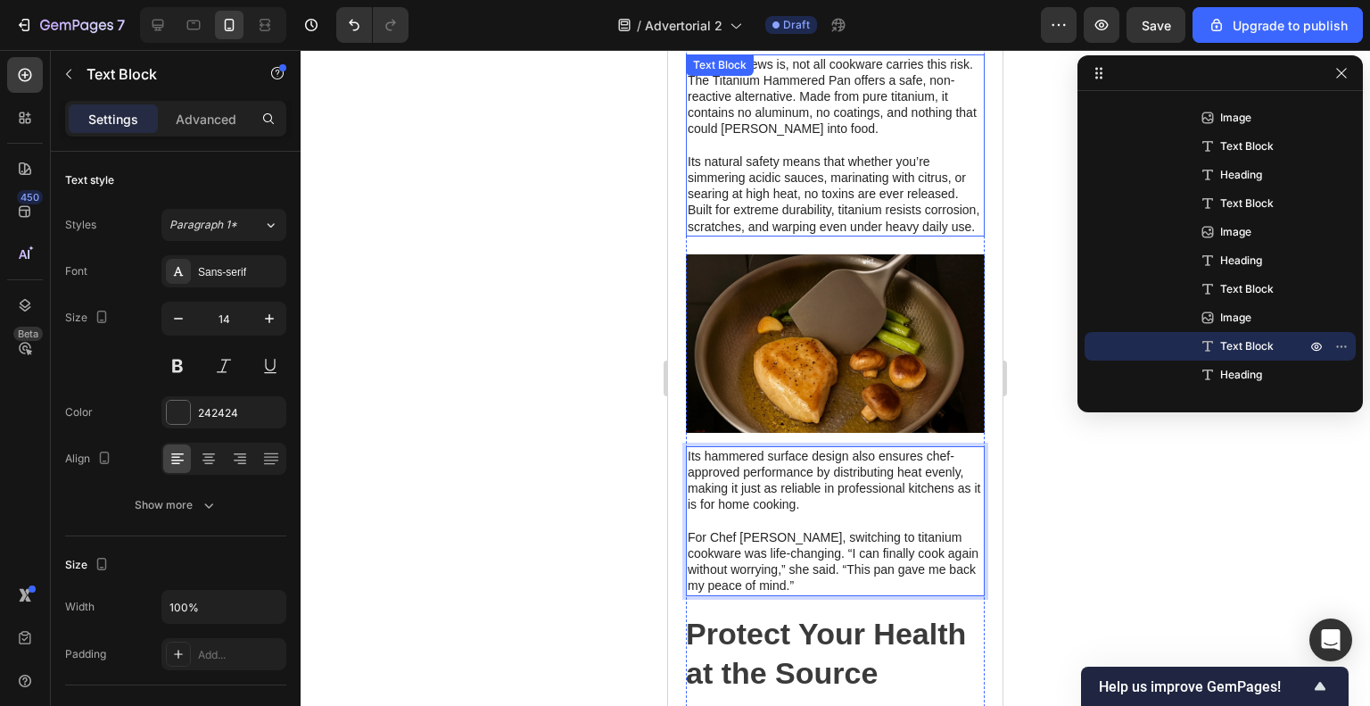
click at [822, 213] on p "Its natural safety means that whether you’re simmering acidic sauces, marinatin…" at bounding box center [835, 193] width 295 height 81
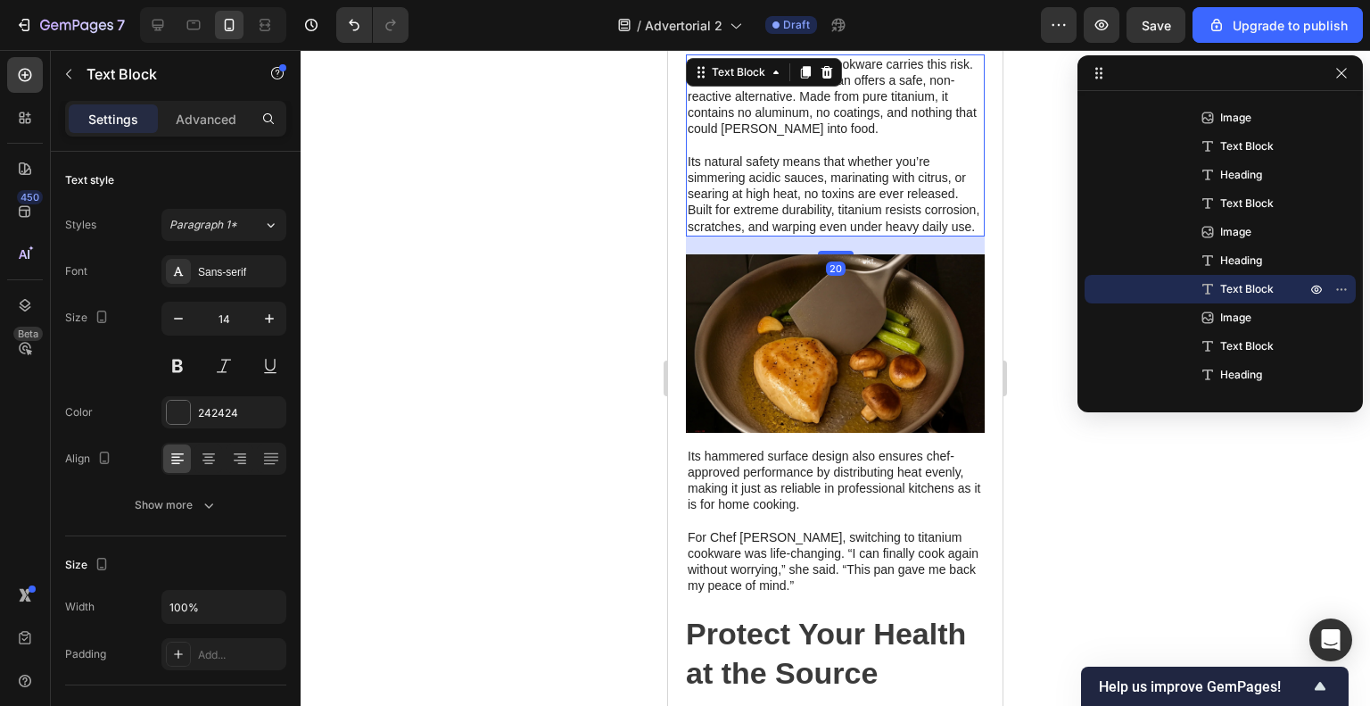
click at [829, 254] on div "20" at bounding box center [835, 245] width 299 height 18
click at [833, 254] on div "20" at bounding box center [835, 245] width 299 height 18
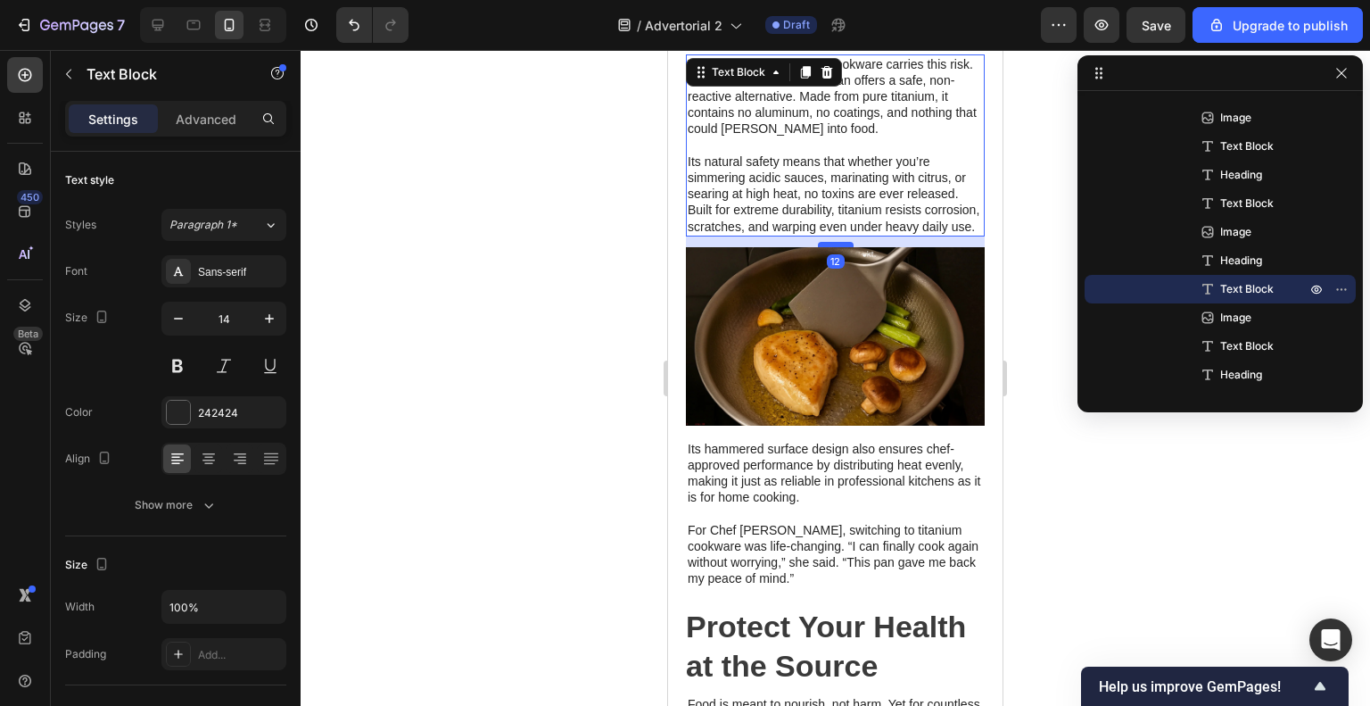
click at [838, 247] on div at bounding box center [836, 244] width 36 height 5
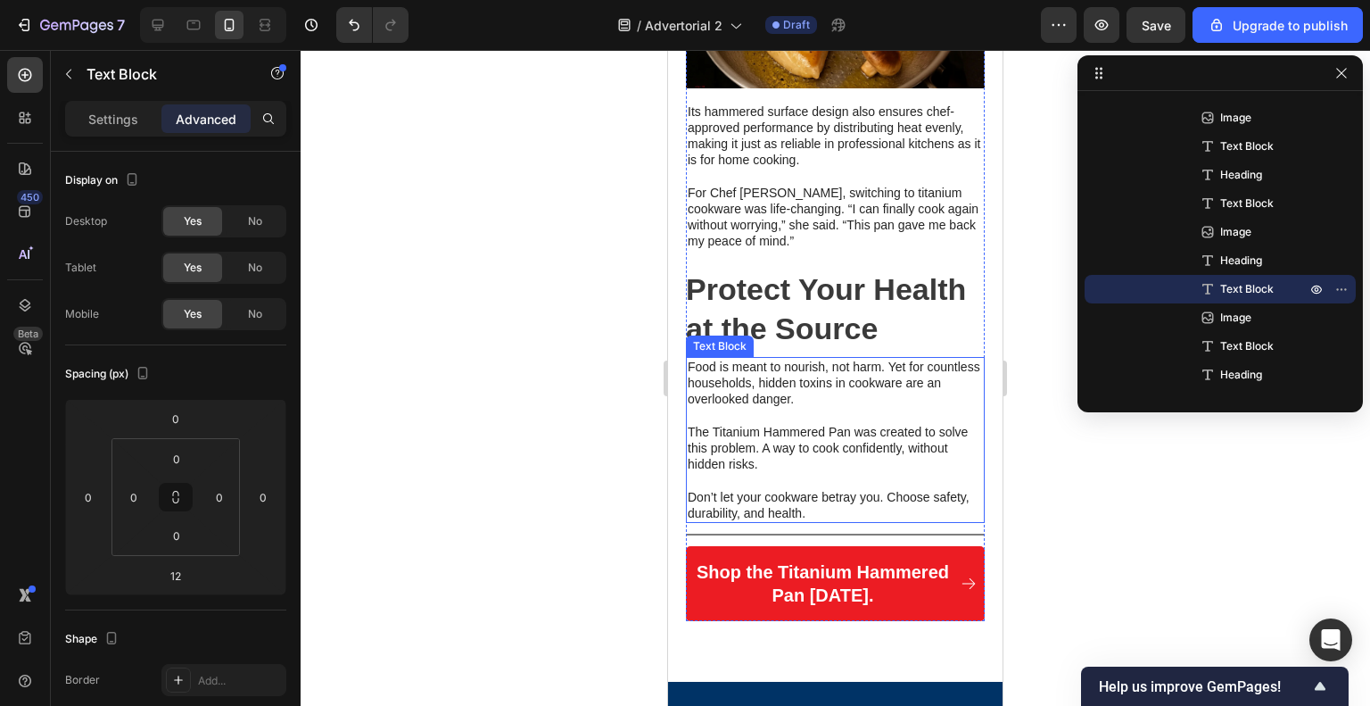
scroll to position [2741, 0]
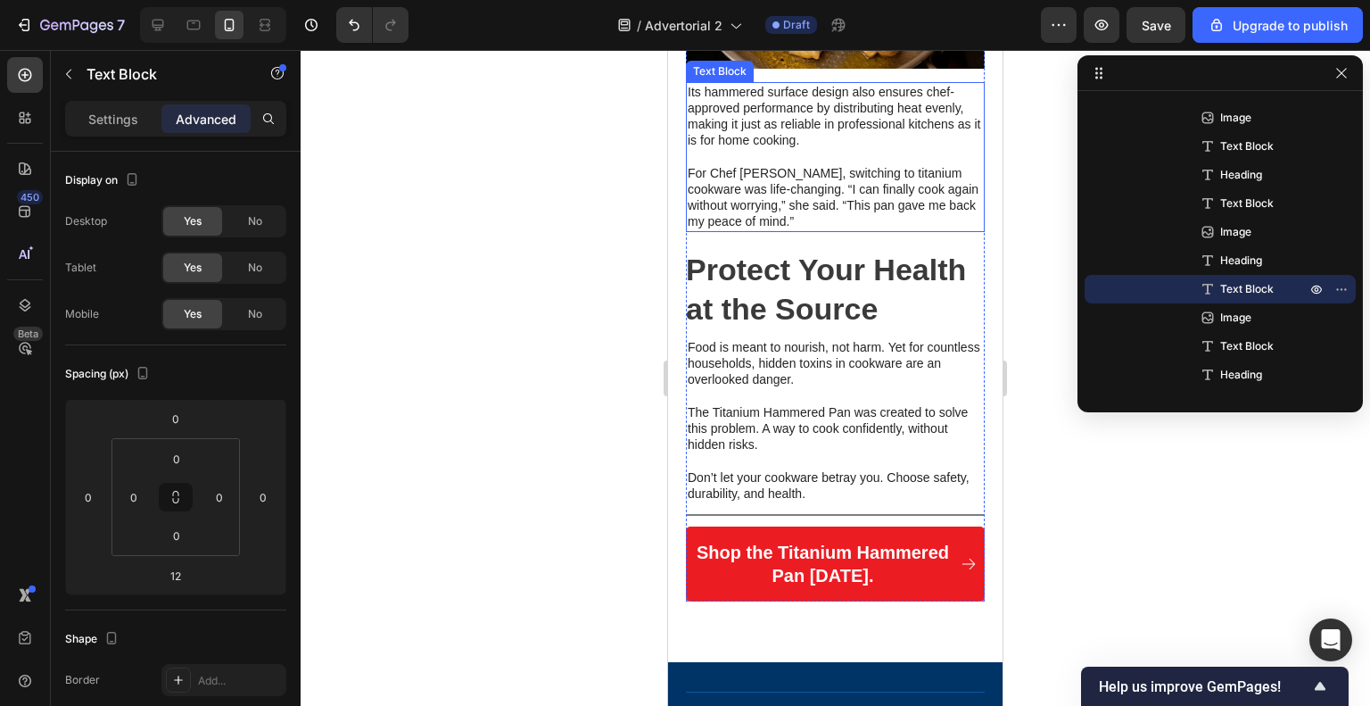
click at [891, 165] on p "Rich Text Editor. Editing area: main" at bounding box center [835, 157] width 295 height 16
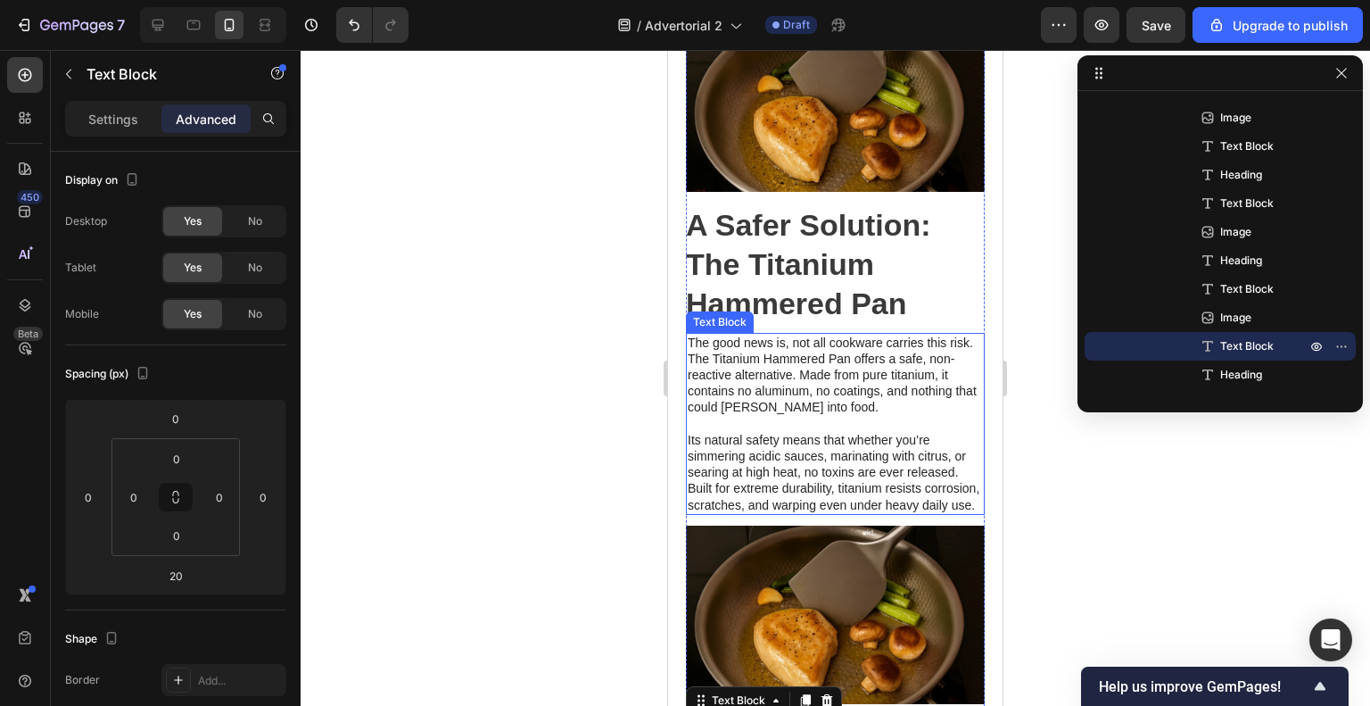
scroll to position [2295, 0]
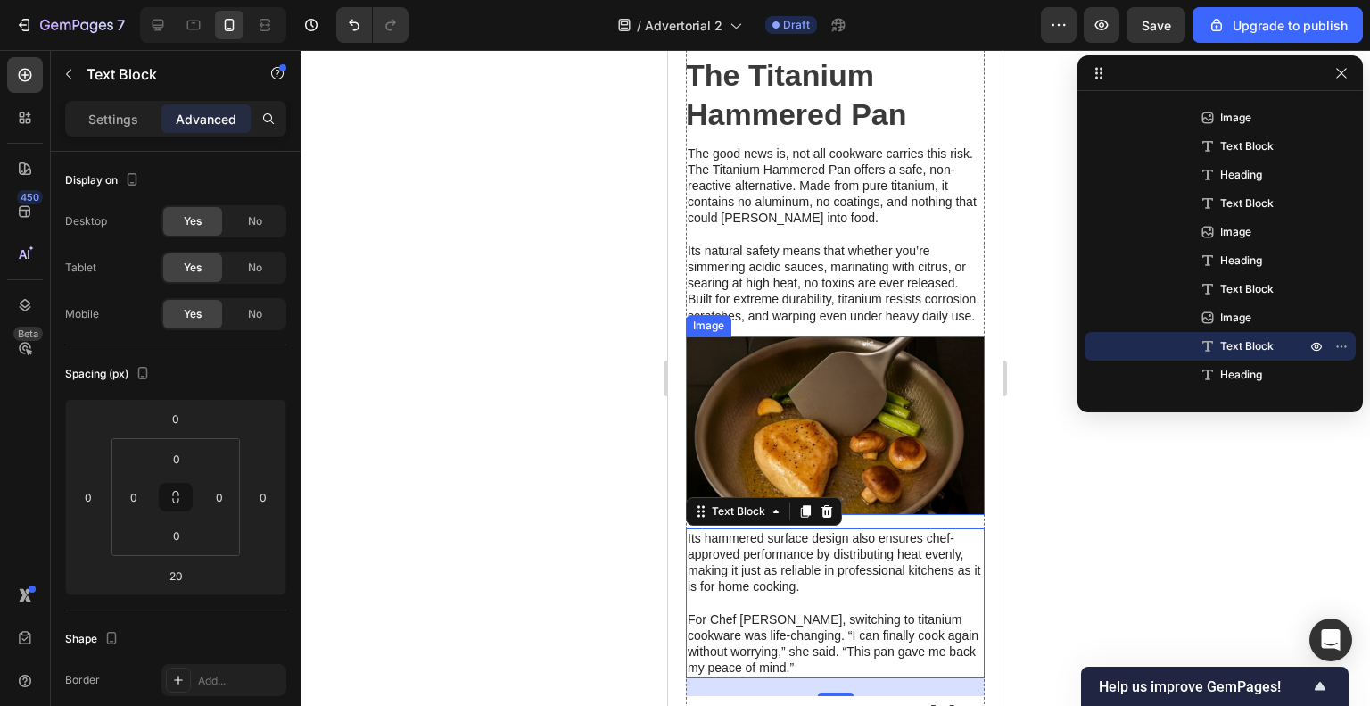
click at [879, 436] on img at bounding box center [835, 425] width 299 height 178
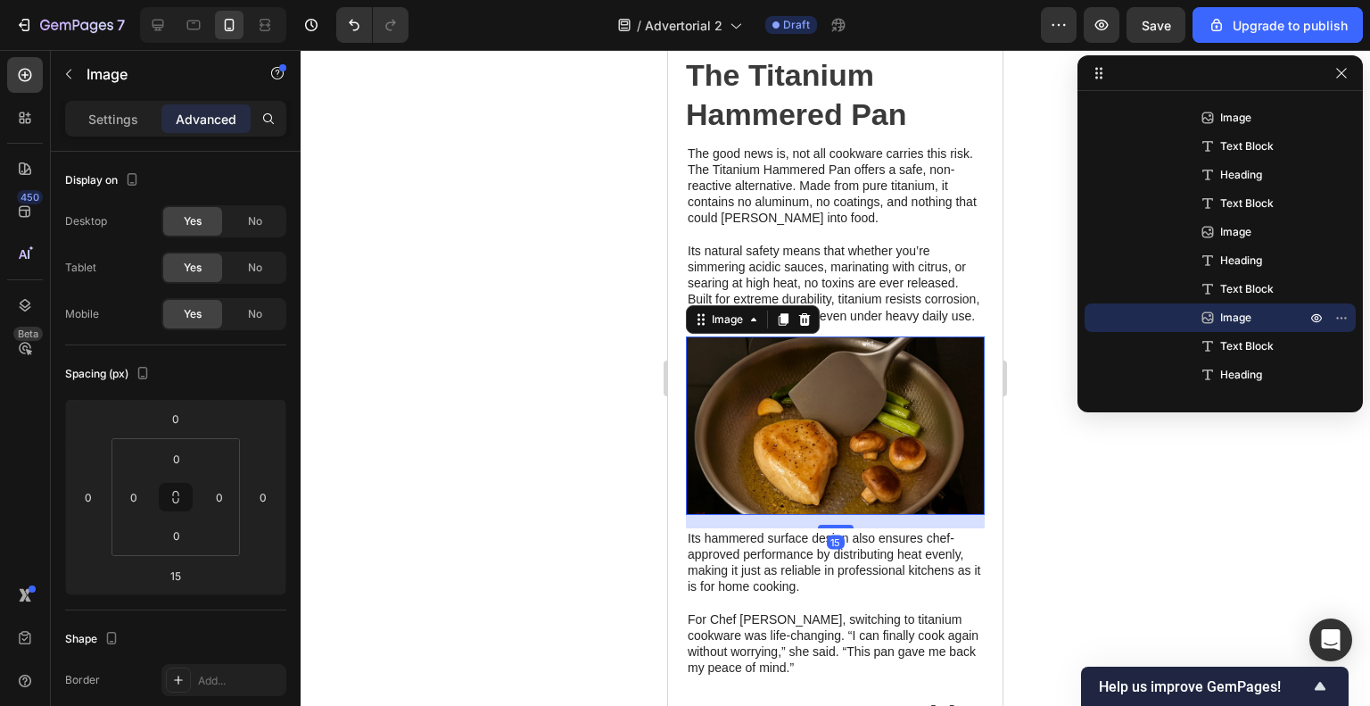
click at [140, 136] on div "Settings Advanced" at bounding box center [175, 119] width 221 height 36
click at [135, 127] on p "Settings" at bounding box center [113, 119] width 50 height 19
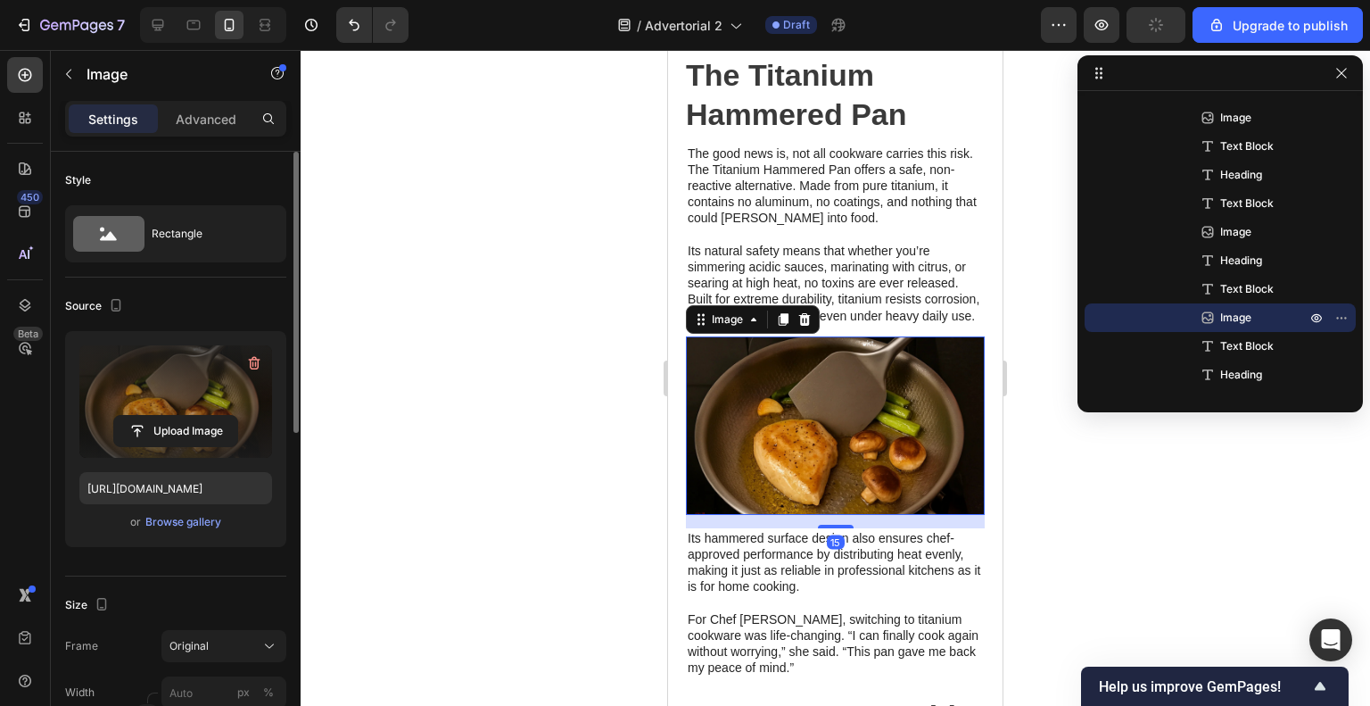
click at [195, 413] on label at bounding box center [175, 401] width 193 height 112
click at [195, 416] on input "file" at bounding box center [175, 431] width 123 height 30
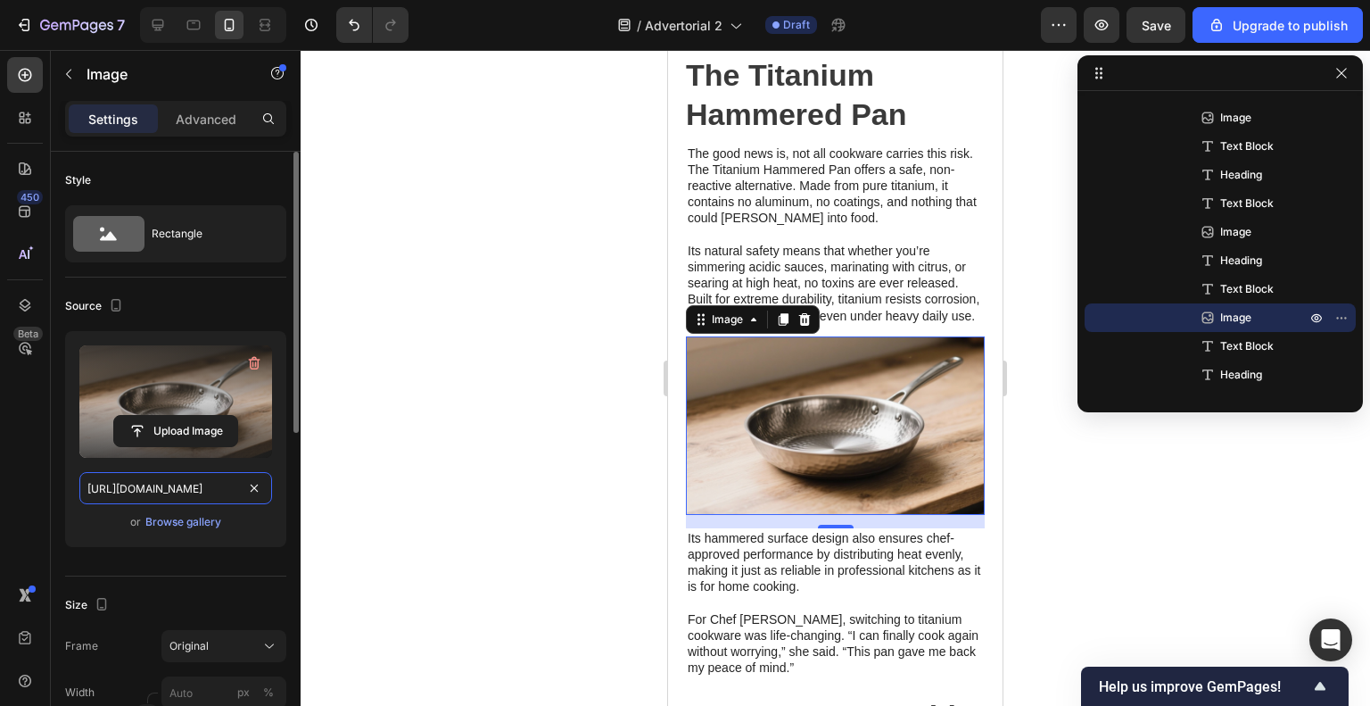
click at [195, 484] on input "[URL][DOMAIN_NAME]" at bounding box center [175, 488] width 193 height 32
click at [170, 23] on div at bounding box center [158, 25] width 29 height 29
type input "[URL][DOMAIN_NAME]"
type input "100"
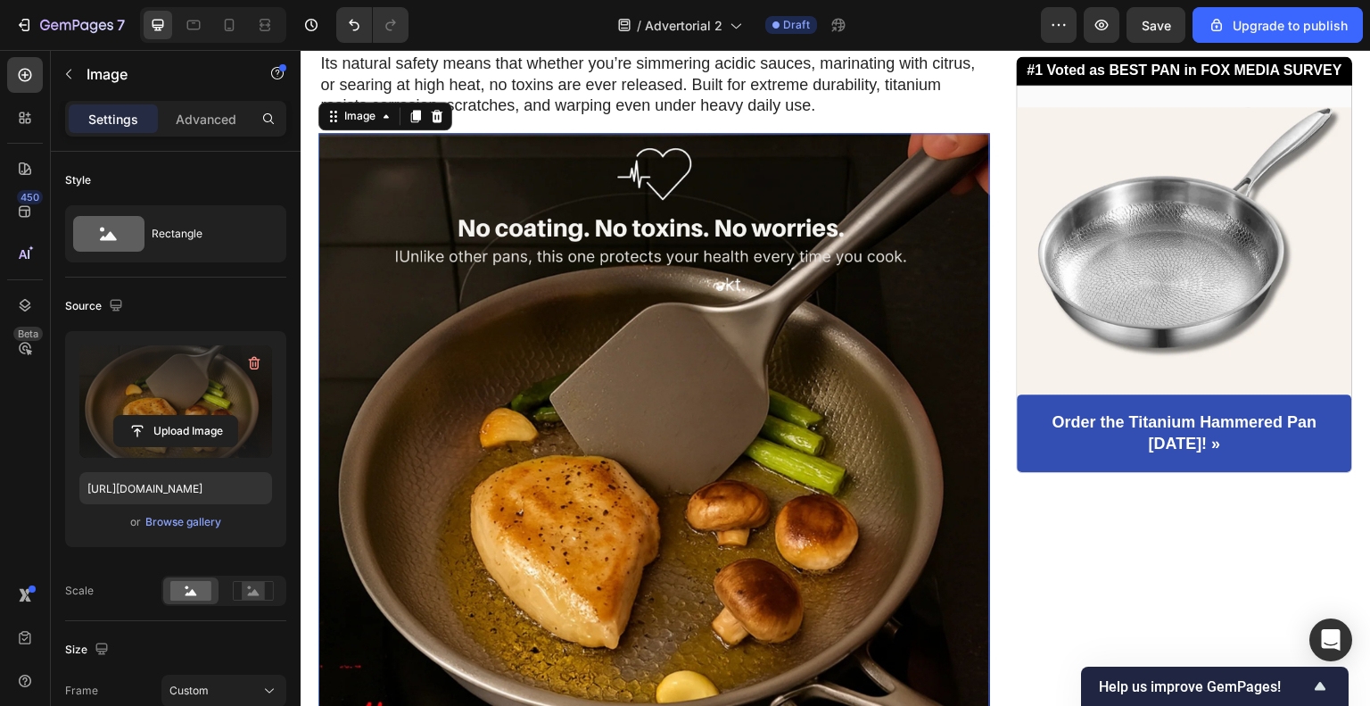
click at [826, 533] on img at bounding box center [654, 469] width 672 height 672
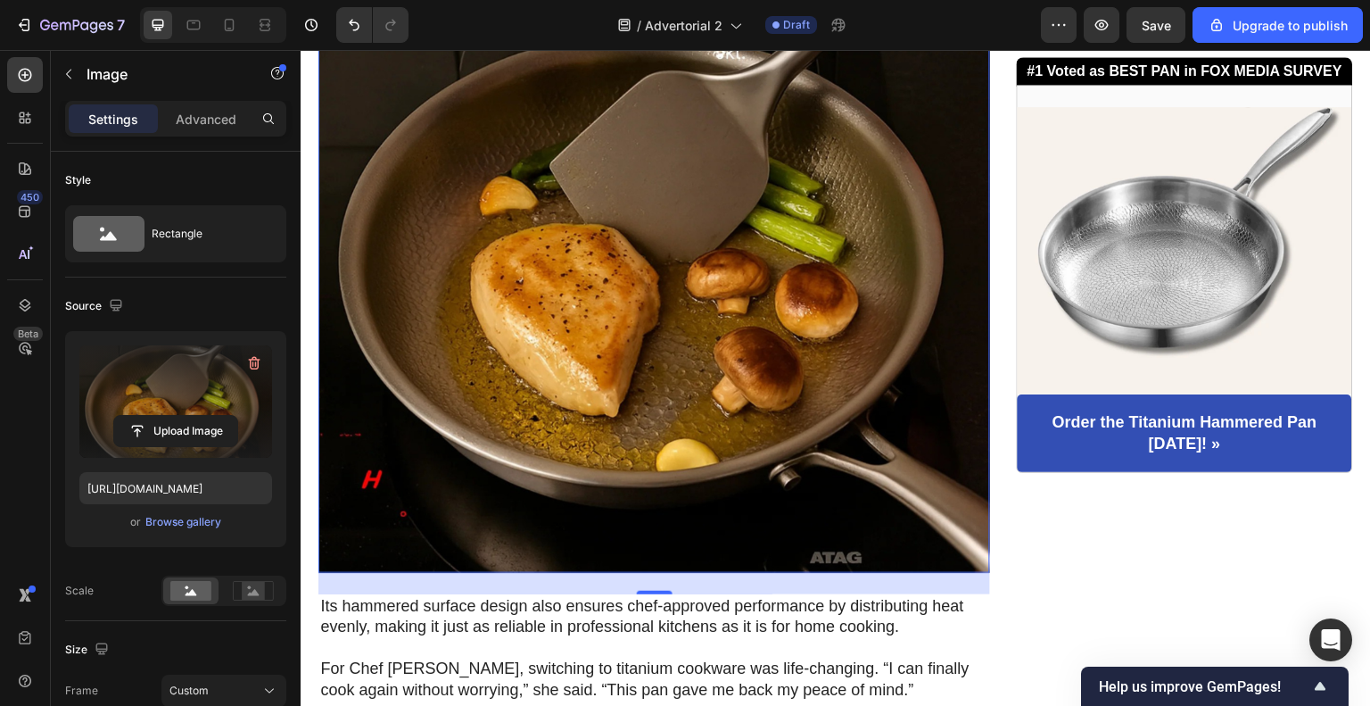
scroll to position [4055, 0]
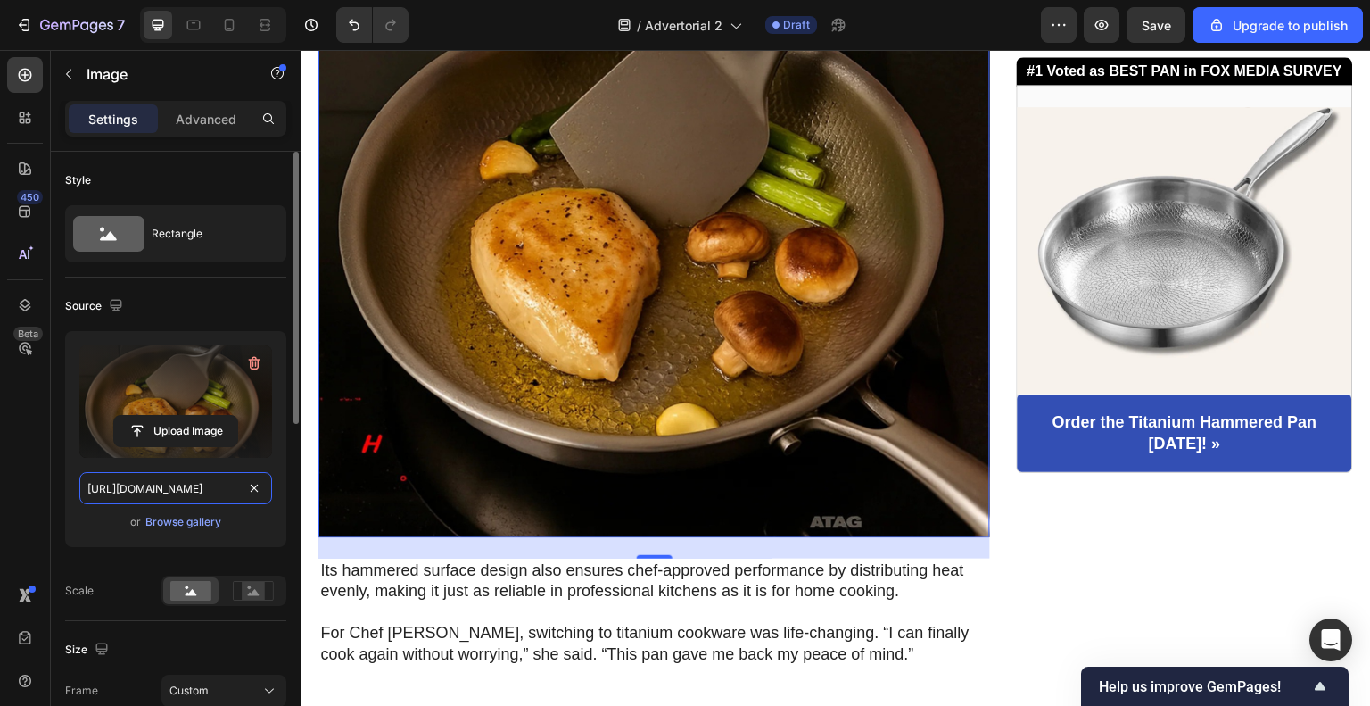
click at [189, 475] on input "[URL][DOMAIN_NAME]" at bounding box center [175, 488] width 193 height 32
paste input "gempages_585861853544972995-230e14b5-d9c3-4998-95e3-af1ee2c780d0.png"
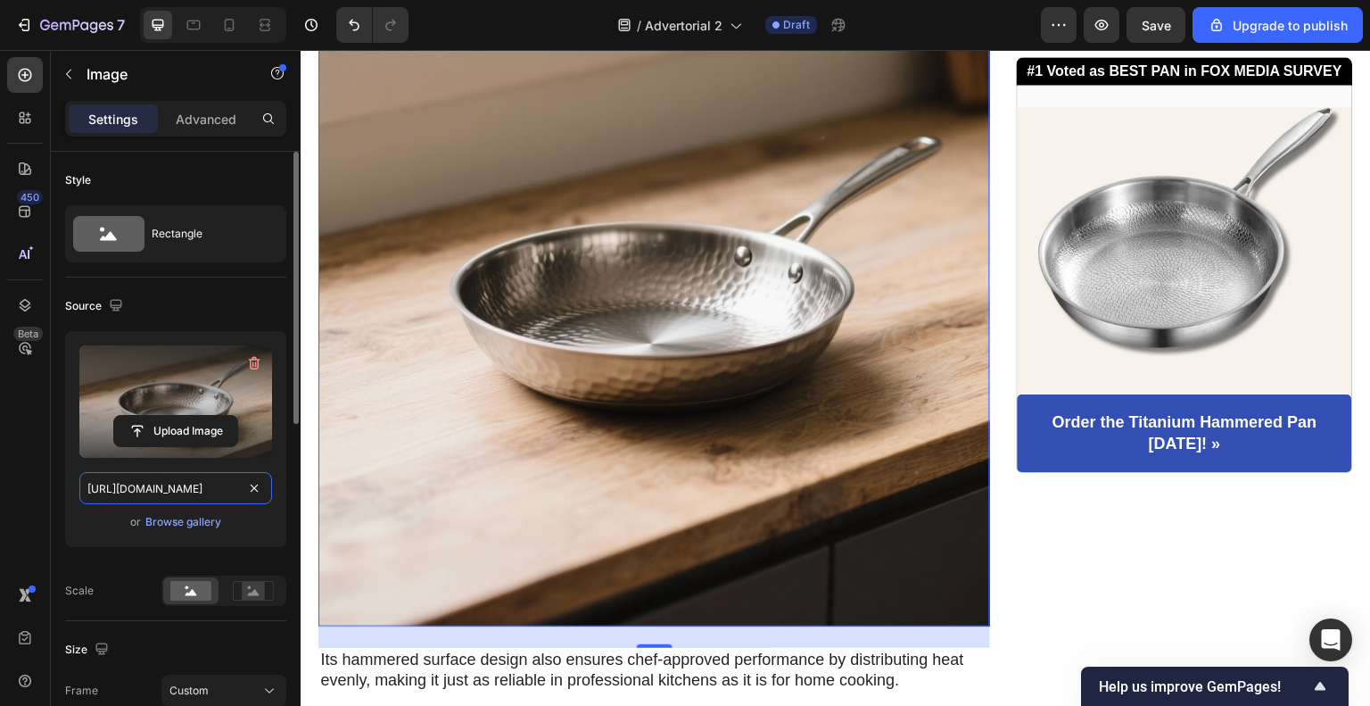
scroll to position [178, 0]
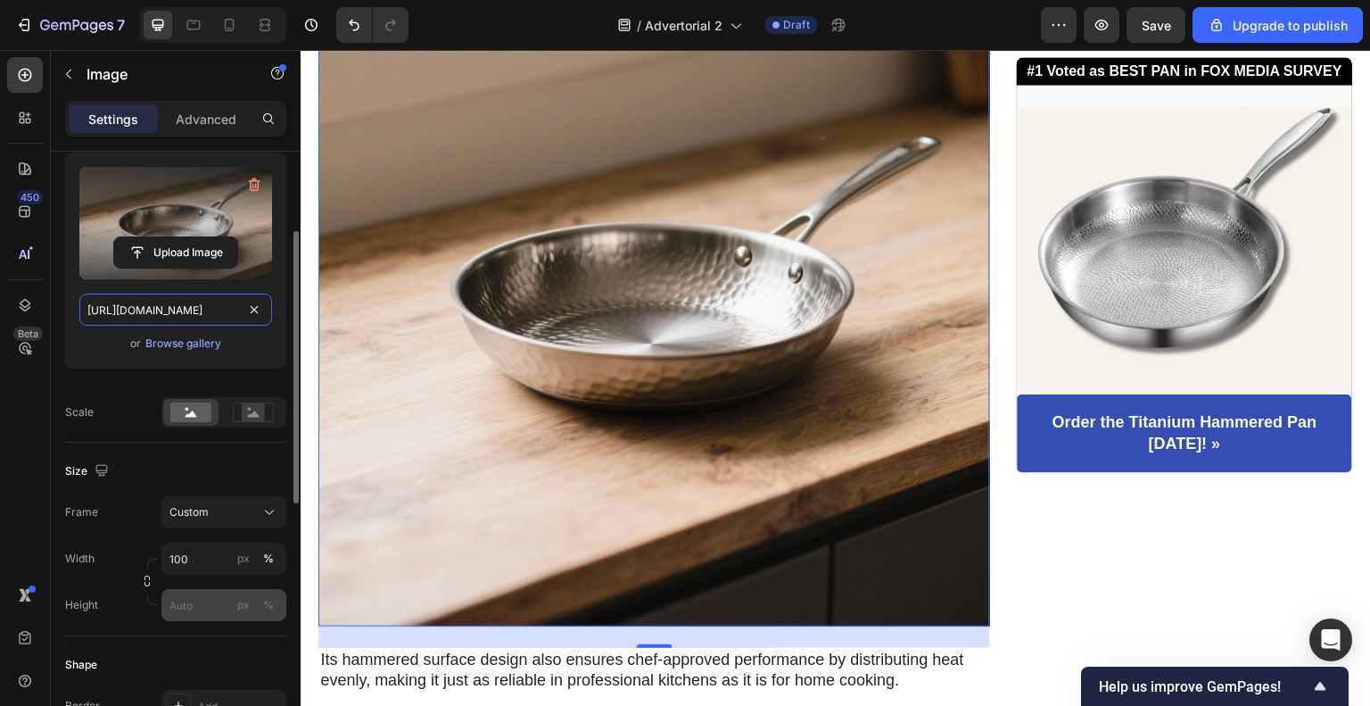
type input "[URL][DOMAIN_NAME]"
click at [214, 591] on input "px %" at bounding box center [223, 605] width 125 height 32
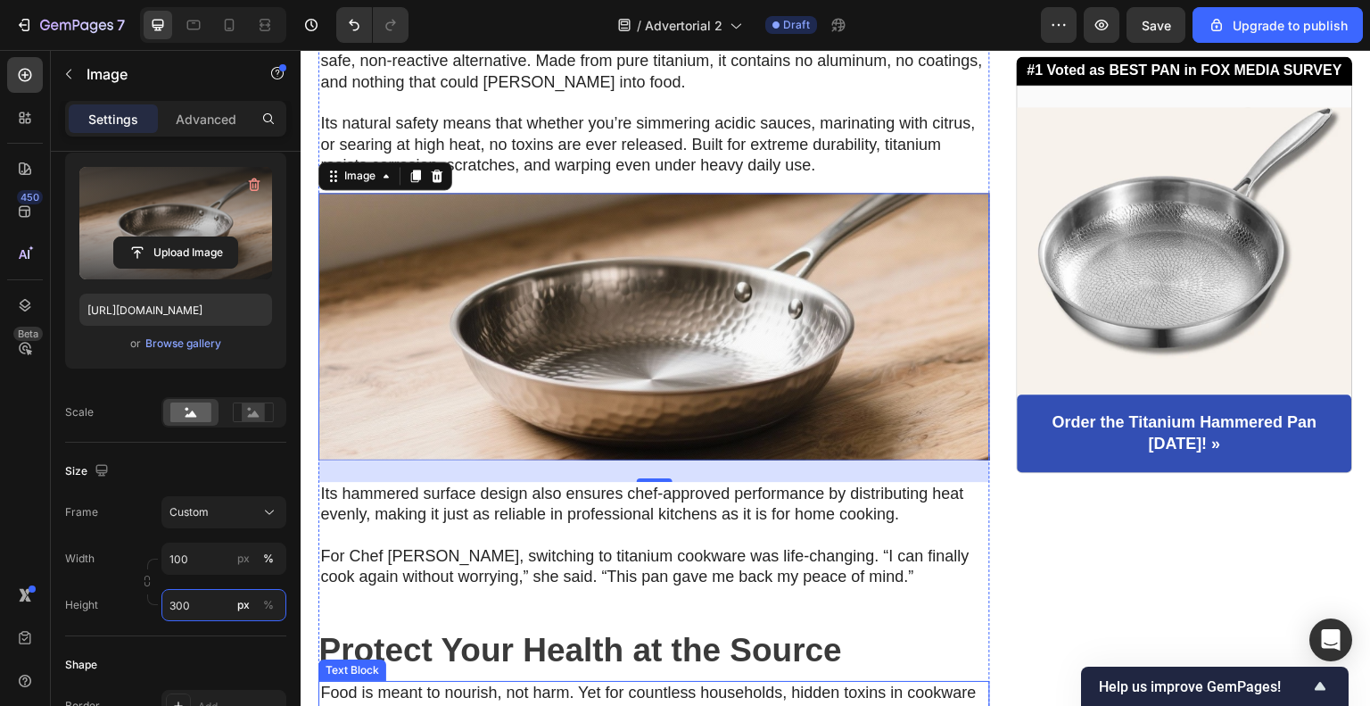
scroll to position [3699, 0]
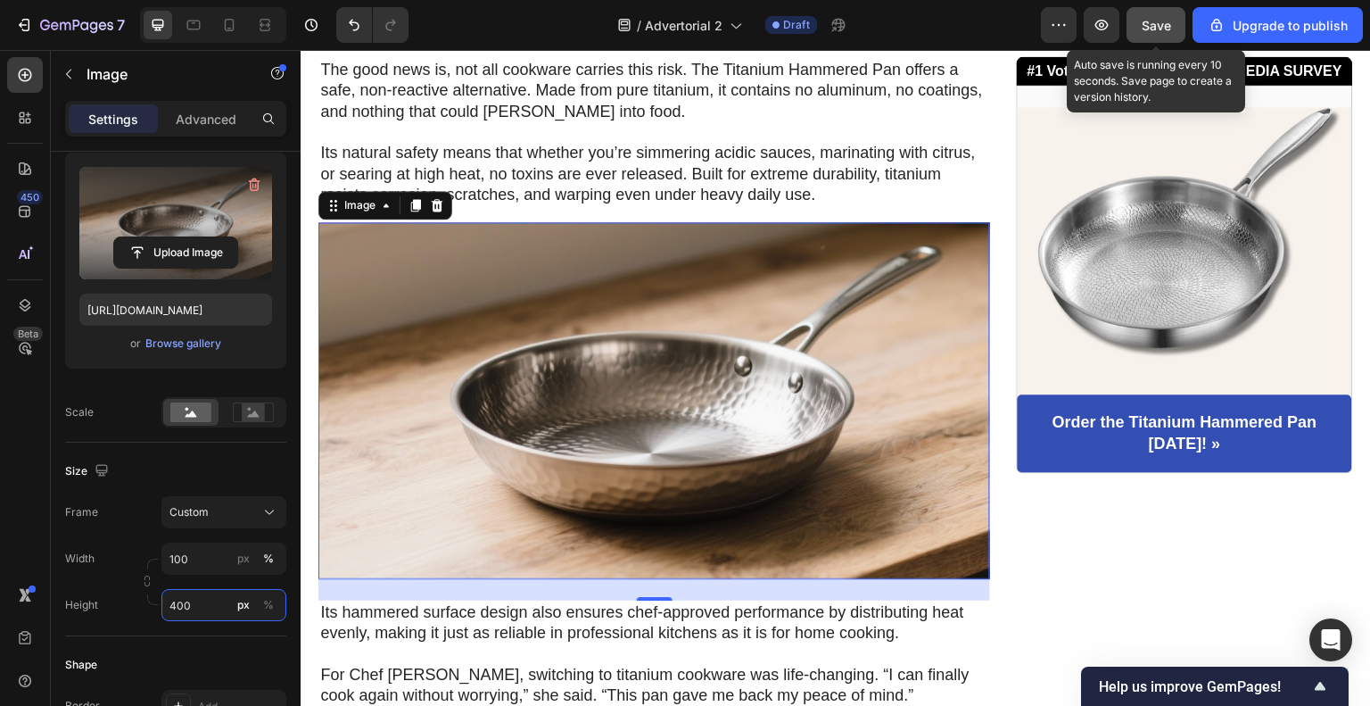
type input "400"
click at [1149, 22] on span "Save" at bounding box center [1156, 25] width 29 height 15
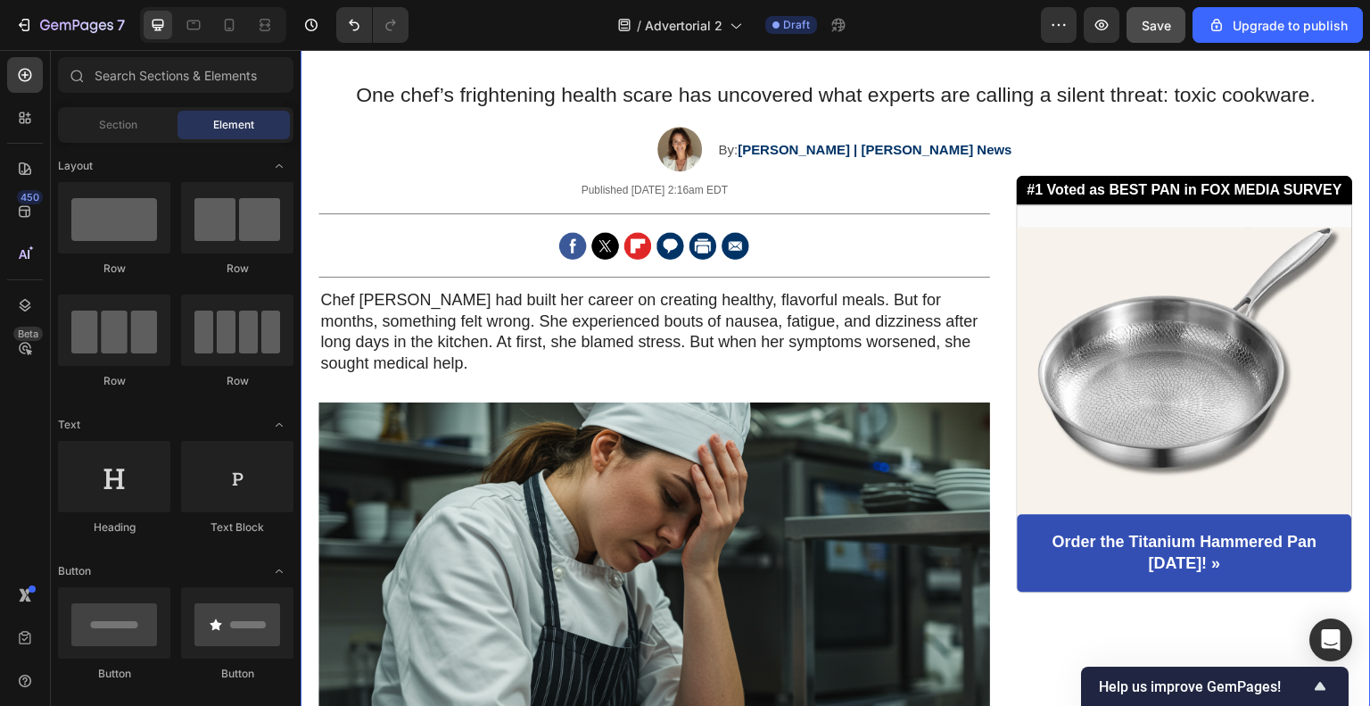
scroll to position [268, 0]
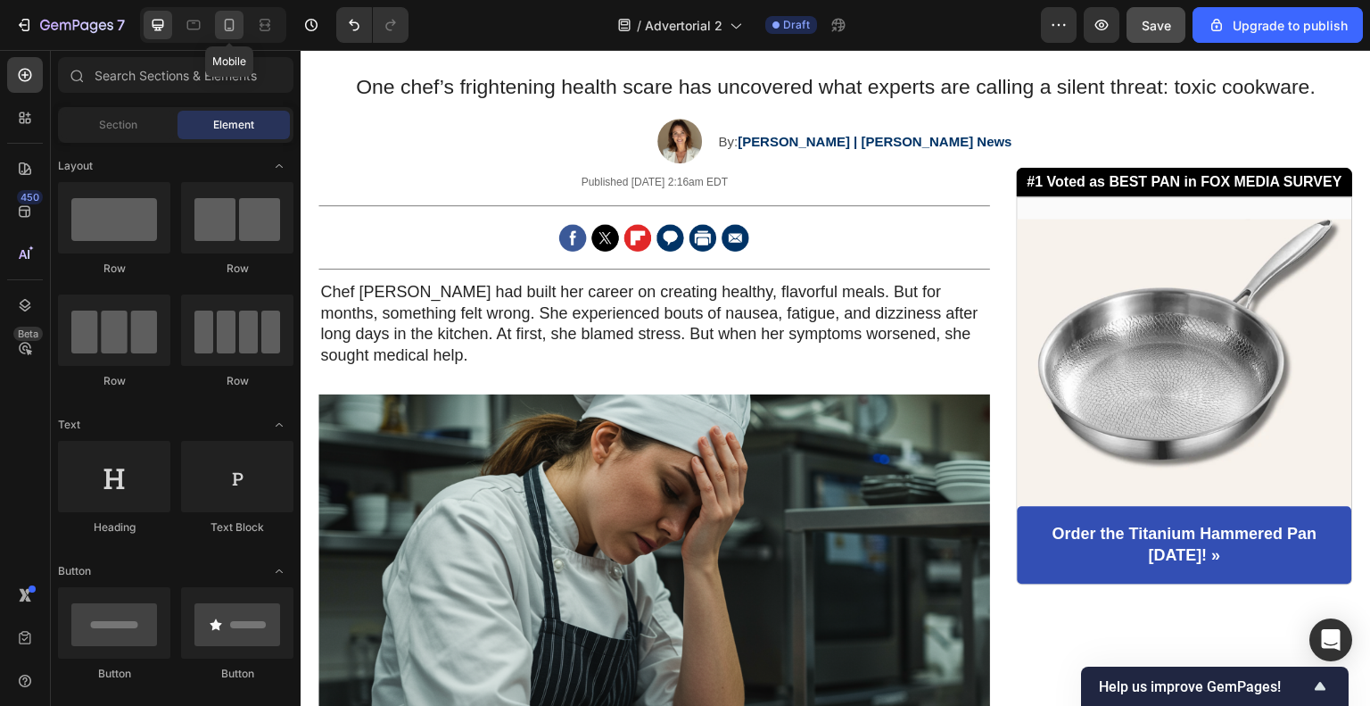
click at [225, 31] on icon at bounding box center [229, 25] width 18 height 18
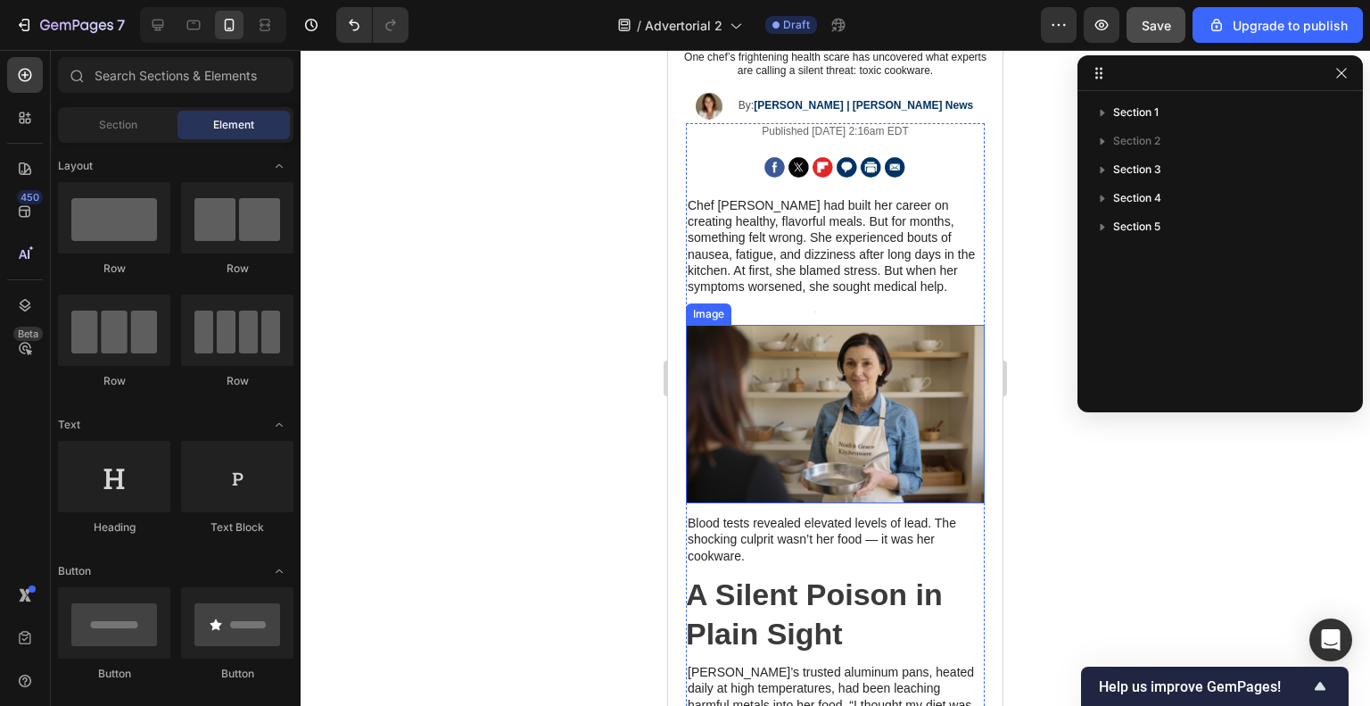
scroll to position [132, 0]
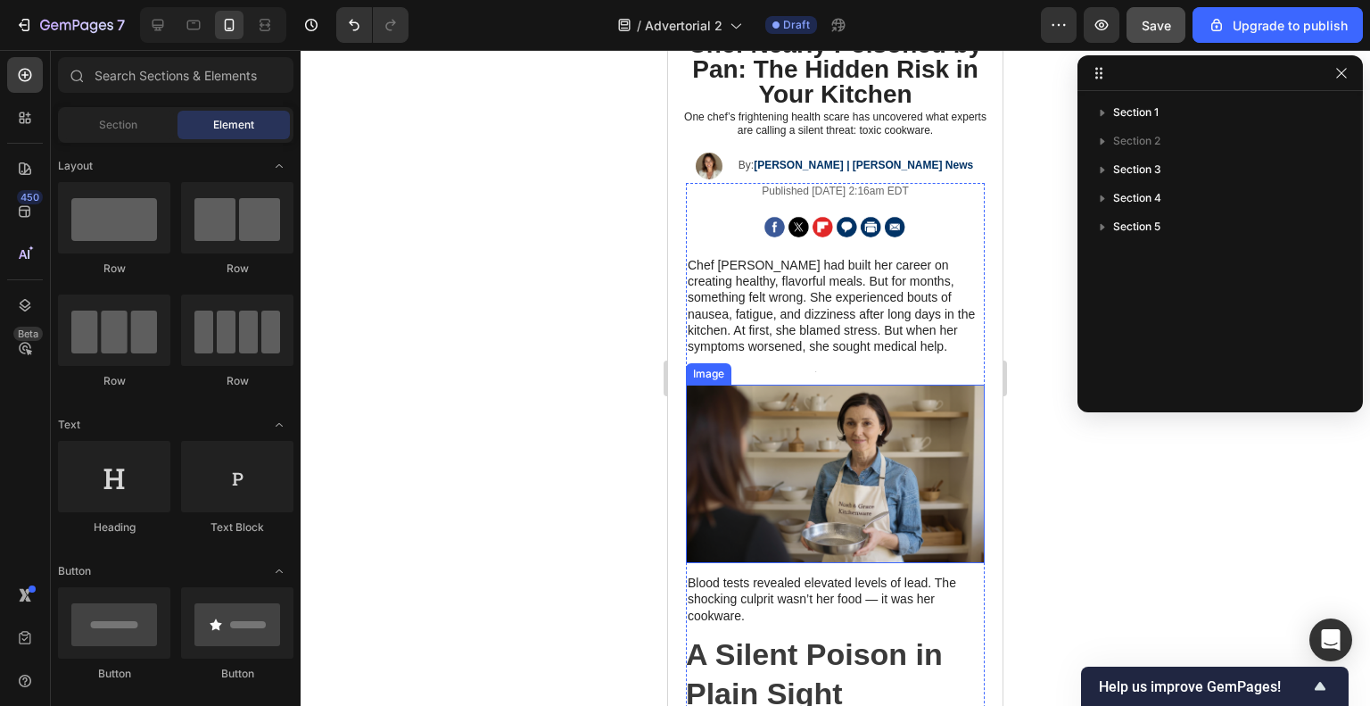
click at [897, 452] on img at bounding box center [835, 473] width 299 height 178
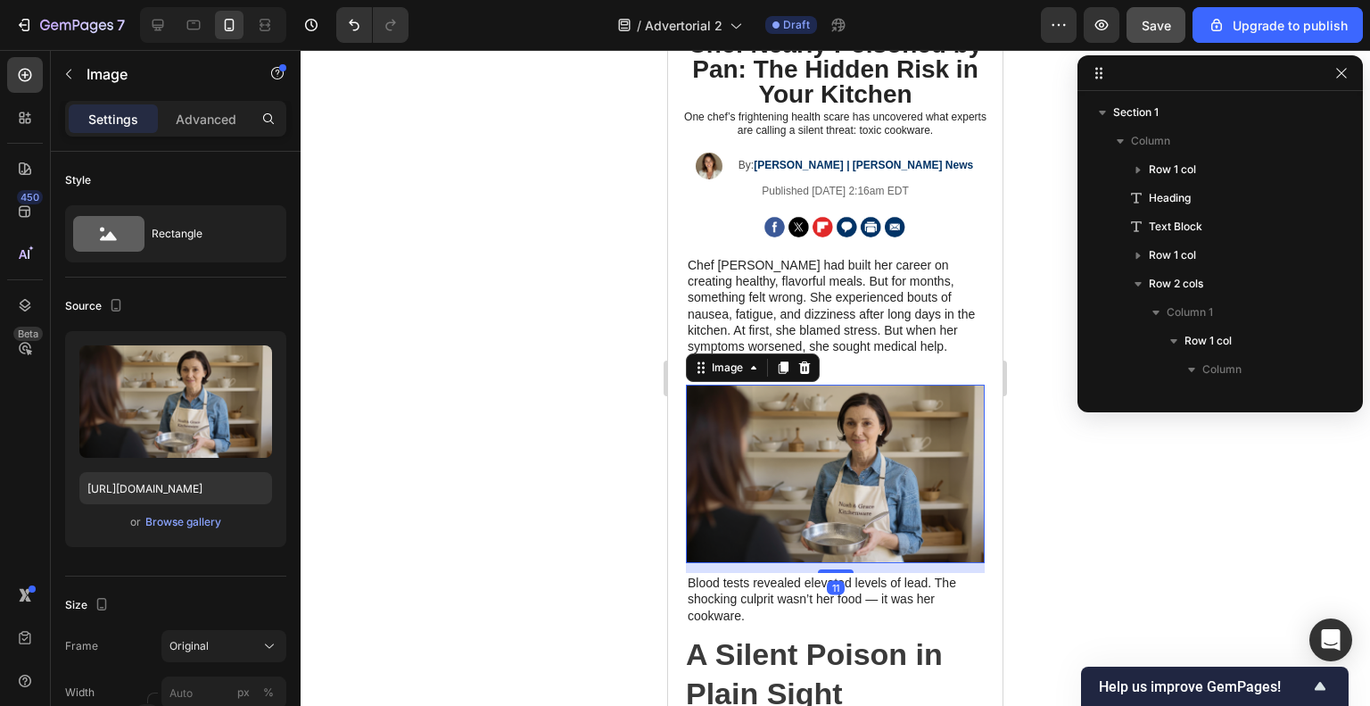
scroll to position [337, 0]
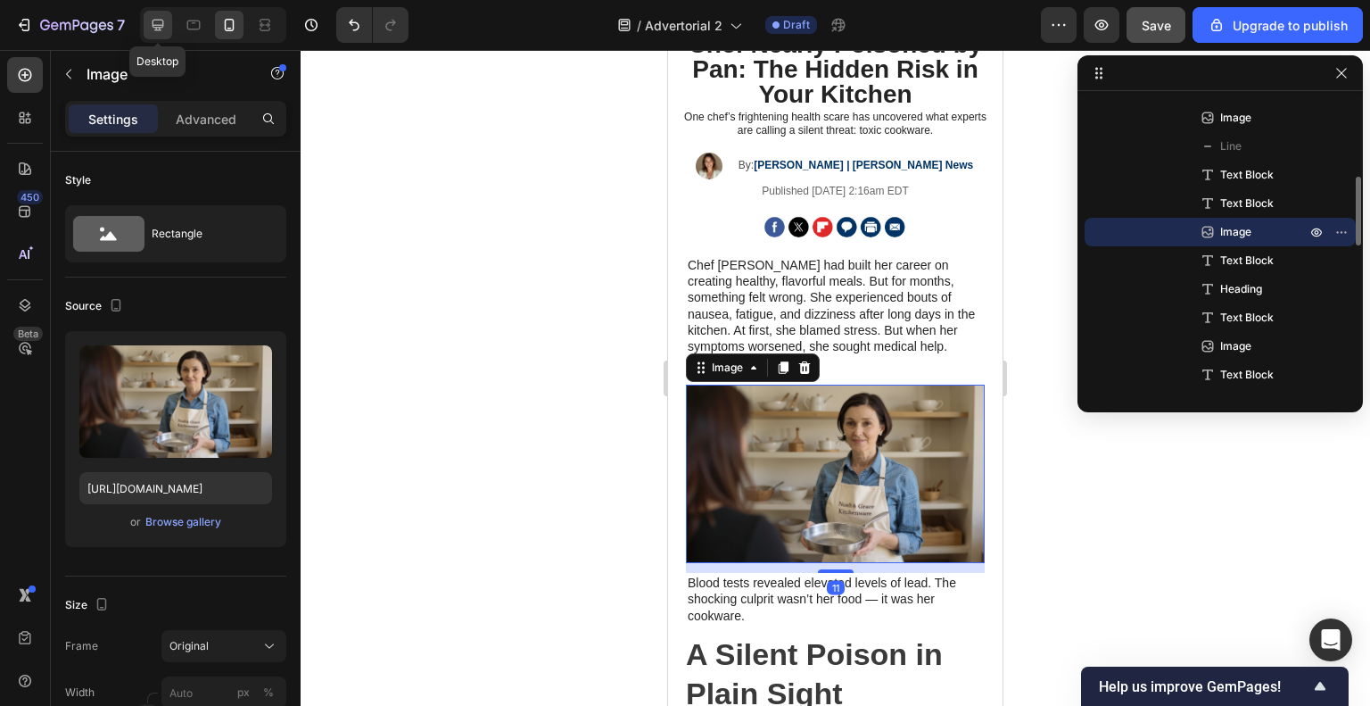
click at [170, 21] on div at bounding box center [158, 25] width 29 height 29
type input "[URL][DOMAIN_NAME]"
type input "400"
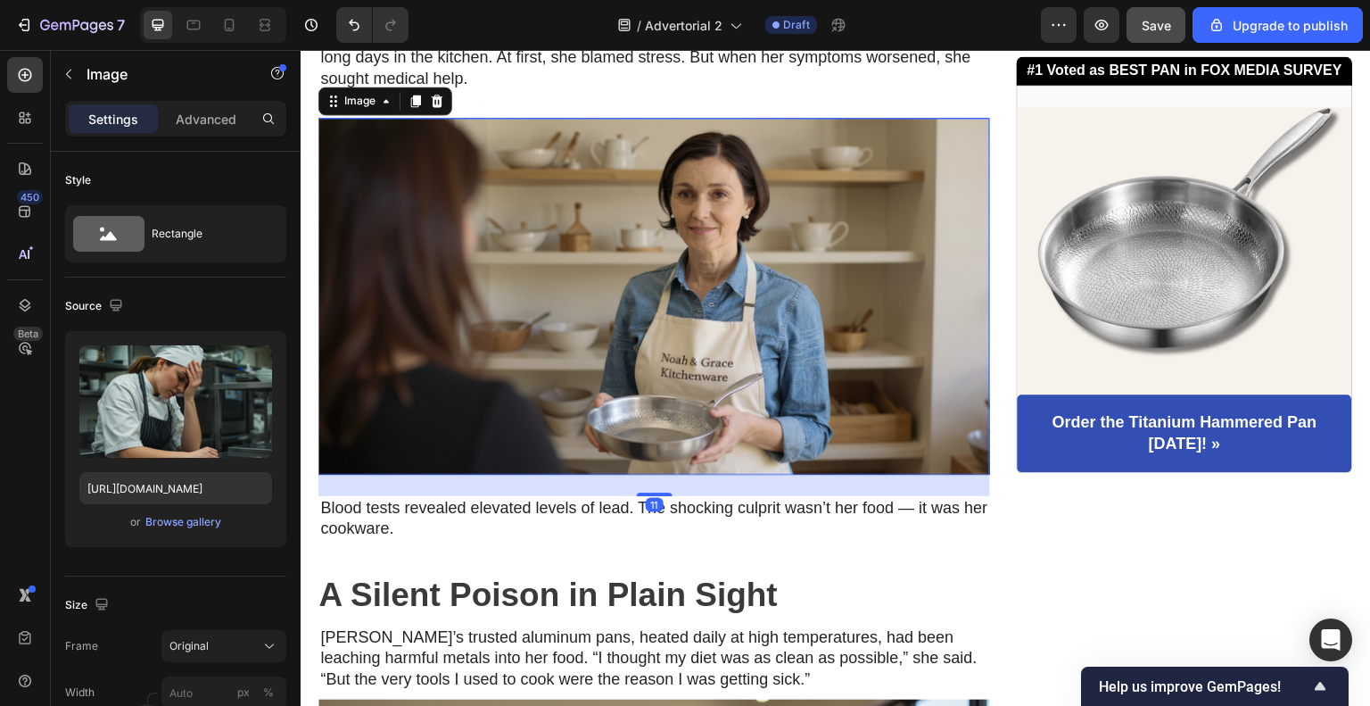
scroll to position [548, 0]
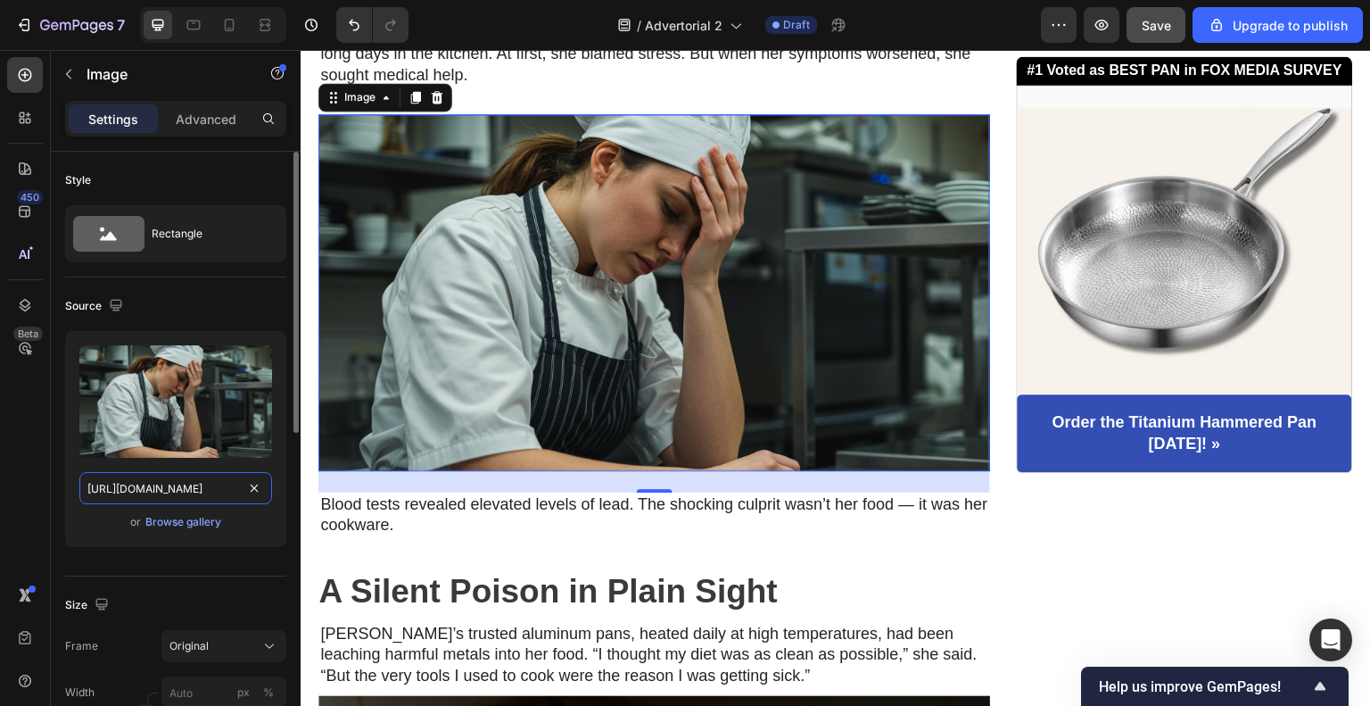
click at [182, 499] on input "[URL][DOMAIN_NAME]" at bounding box center [175, 488] width 193 height 32
click at [220, 38] on div at bounding box center [229, 25] width 29 height 29
type input "[URL][DOMAIN_NAME]"
type input "200"
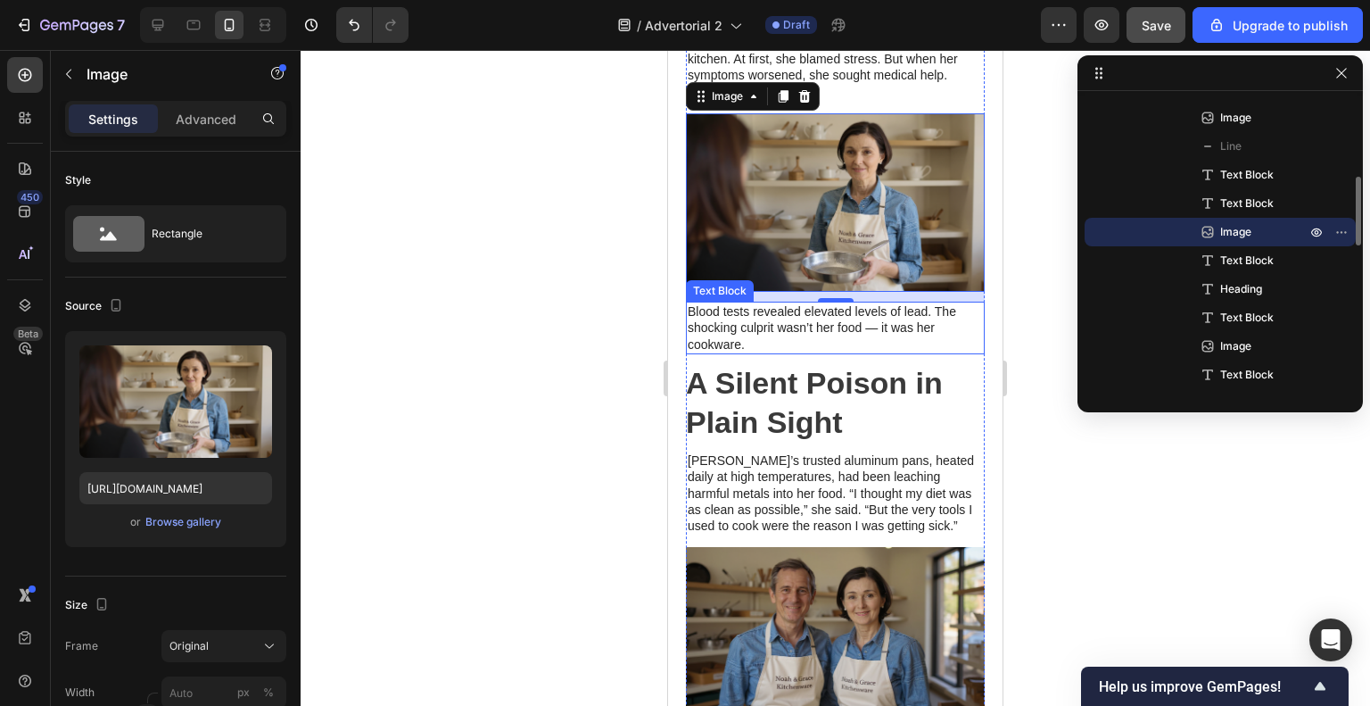
scroll to position [402, 0]
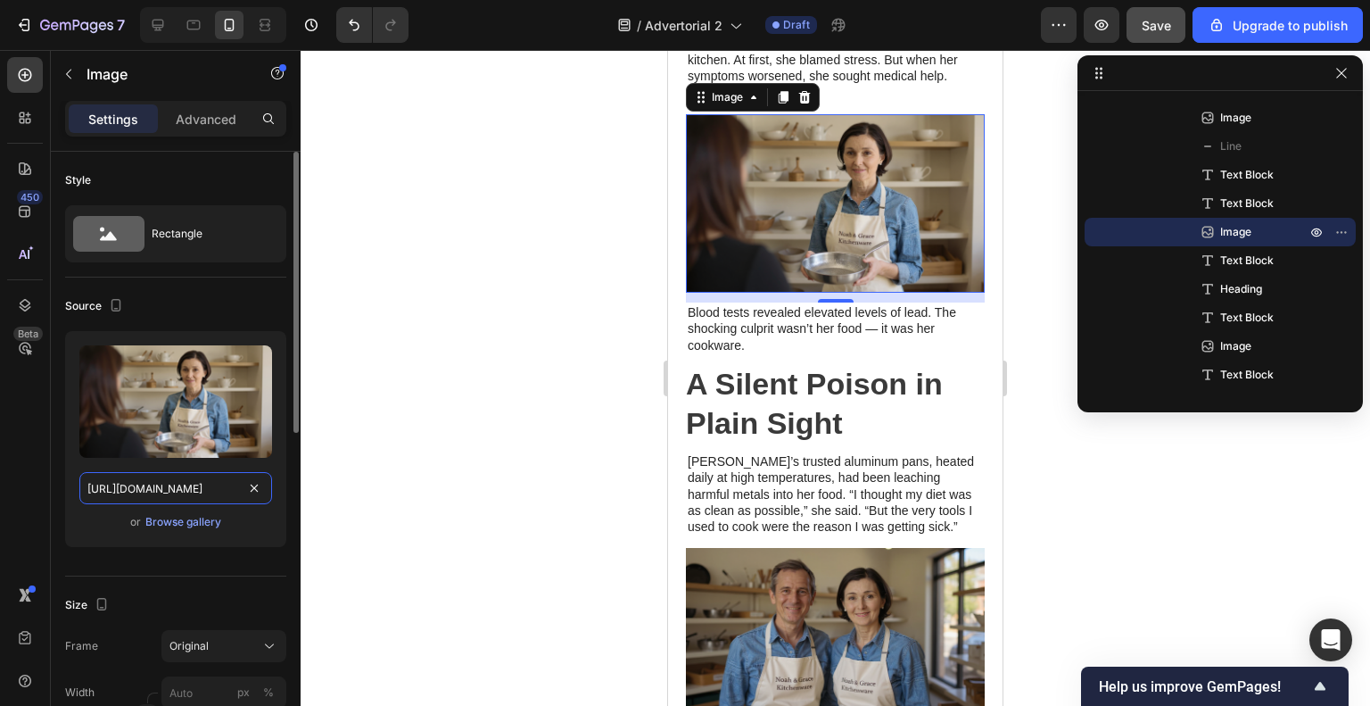
click at [205, 492] on input "[URL][DOMAIN_NAME]" at bounding box center [175, 488] width 193 height 32
paste input "gempages_585861853544972995-5ec44ef3-5de2-4b73-b695-7f98c7836ab4.png"
type input "[URL][DOMAIN_NAME]"
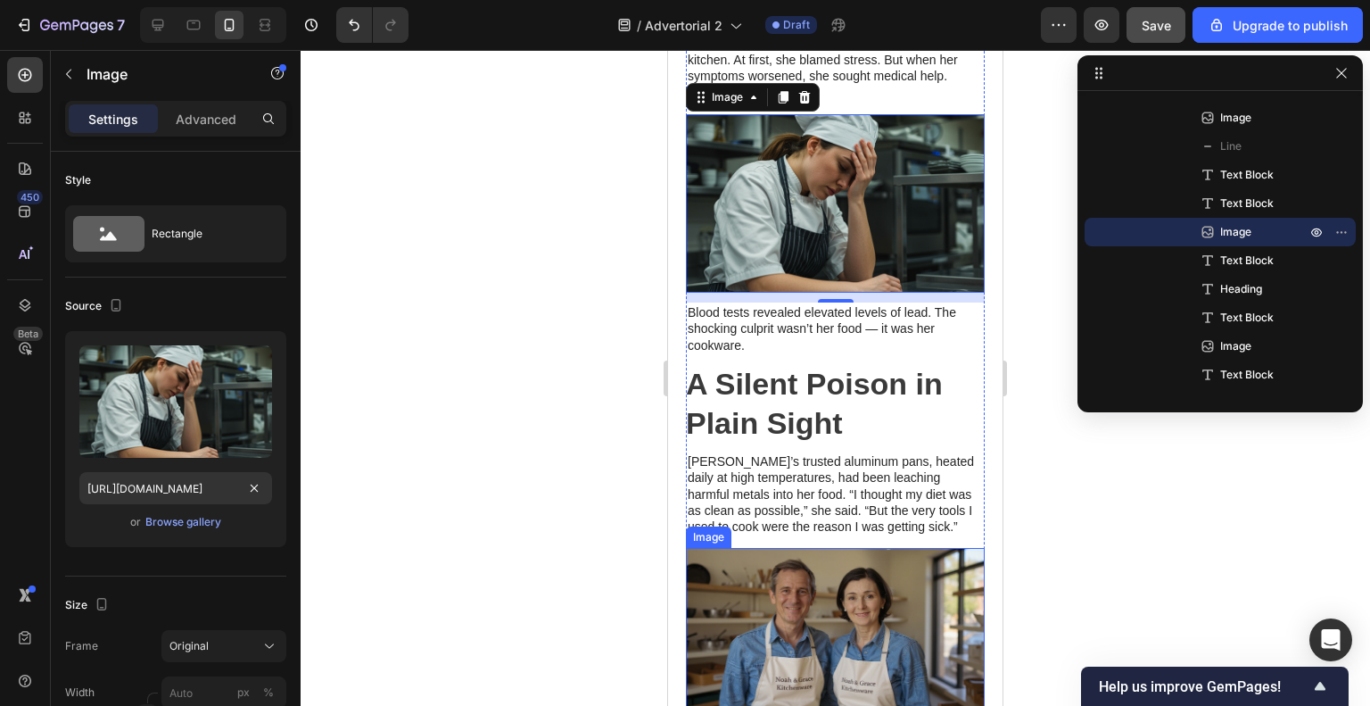
scroll to position [178, 0]
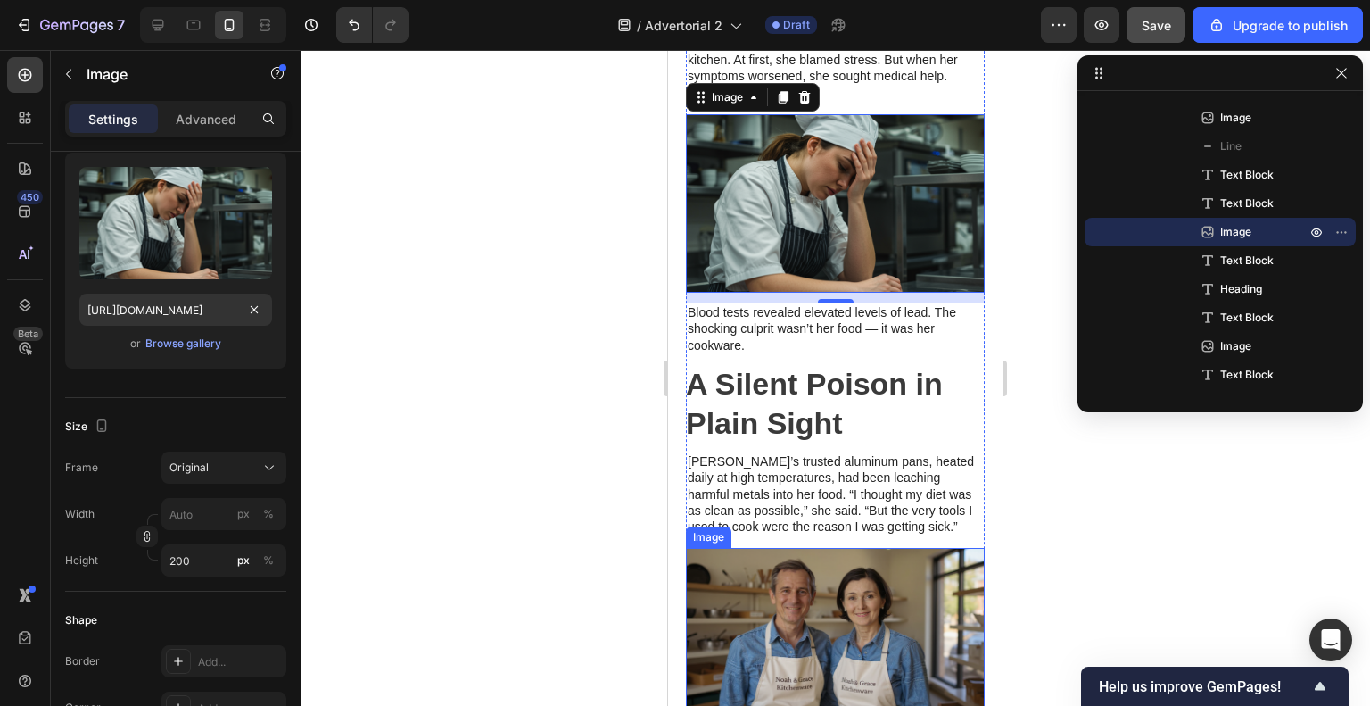
click at [880, 585] on img at bounding box center [835, 637] width 299 height 178
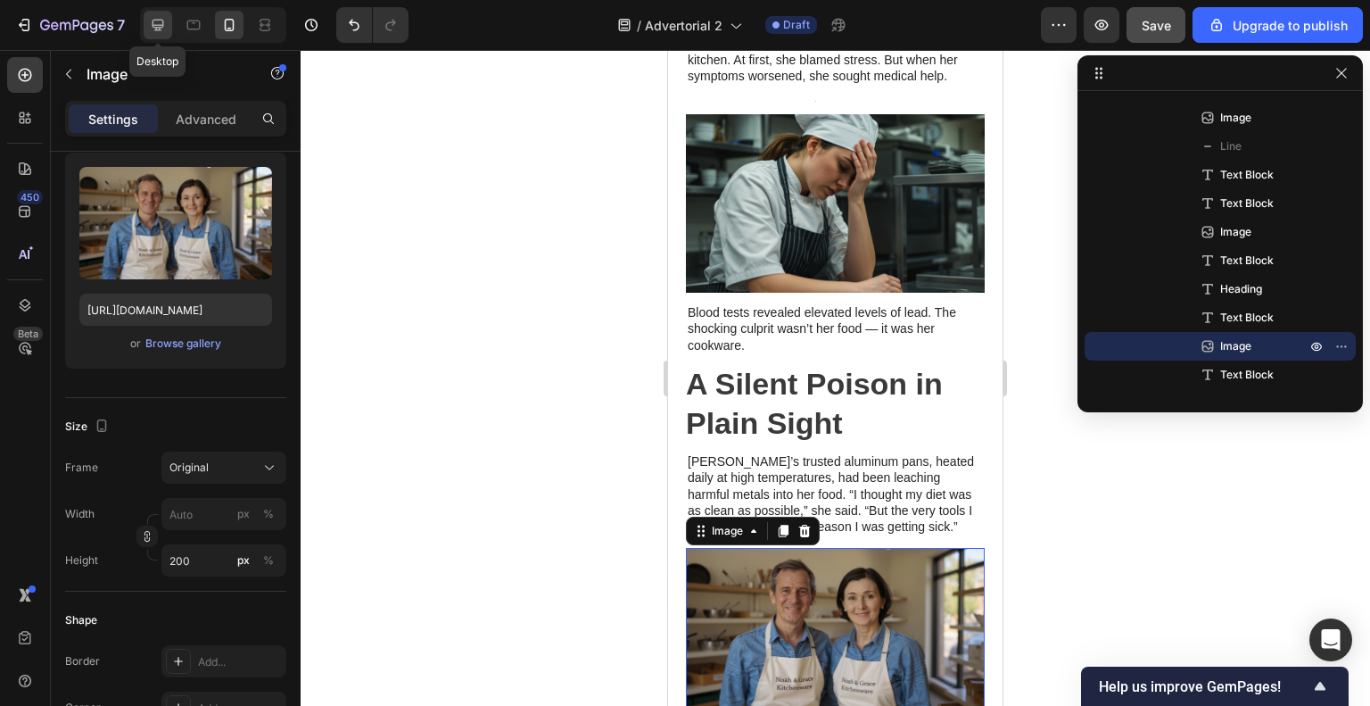
click at [155, 26] on icon at bounding box center [158, 25] width 18 height 18
type input "[URL][DOMAIN_NAME]"
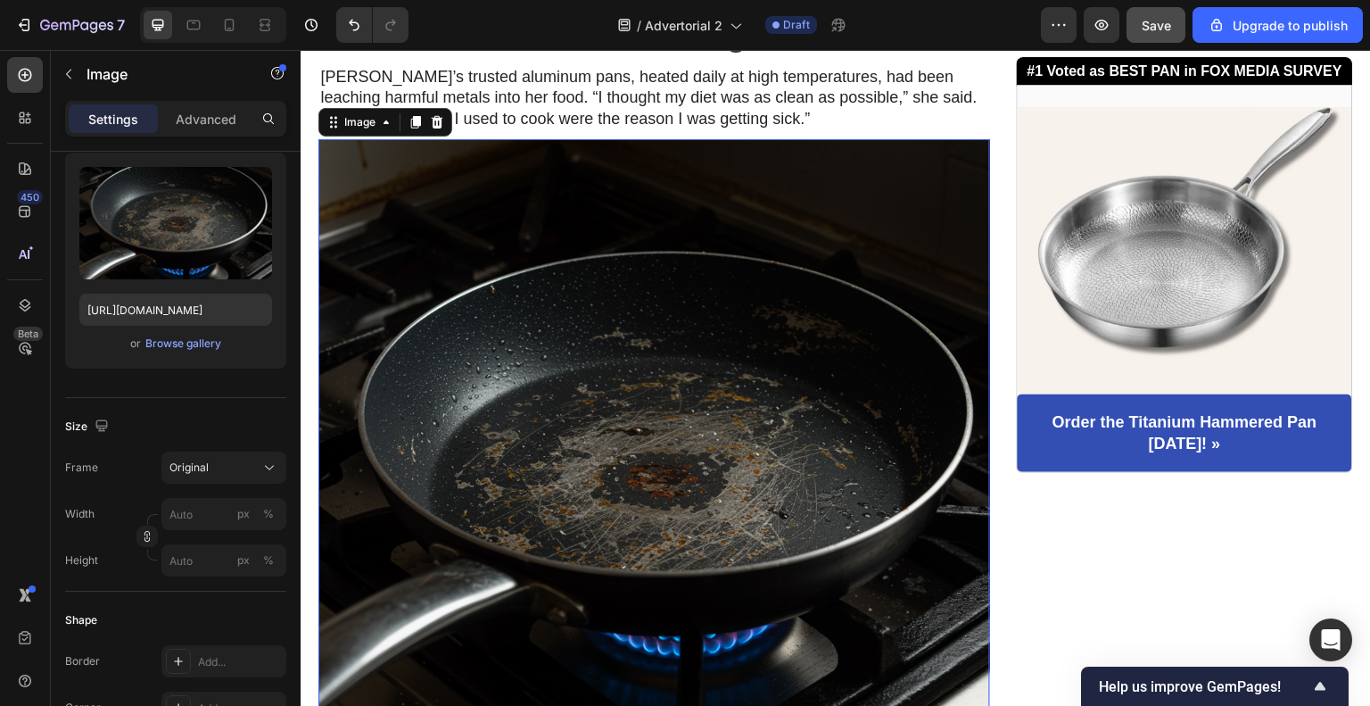
scroll to position [1129, 0]
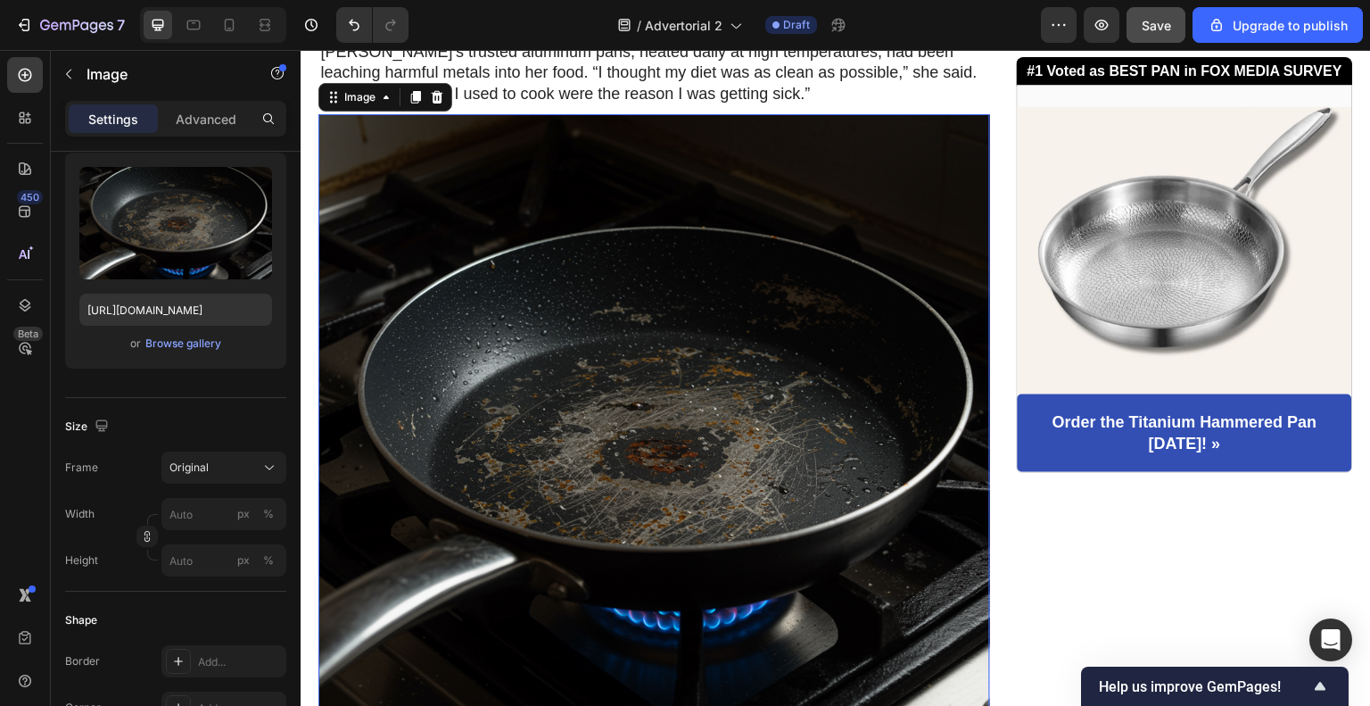
click at [794, 338] on img at bounding box center [654, 450] width 672 height 672
click at [225, 319] on input "[URL][DOMAIN_NAME]" at bounding box center [175, 310] width 193 height 32
click at [230, 28] on icon at bounding box center [229, 29] width 4 height 2
type input "[URL][DOMAIN_NAME]"
type input "200"
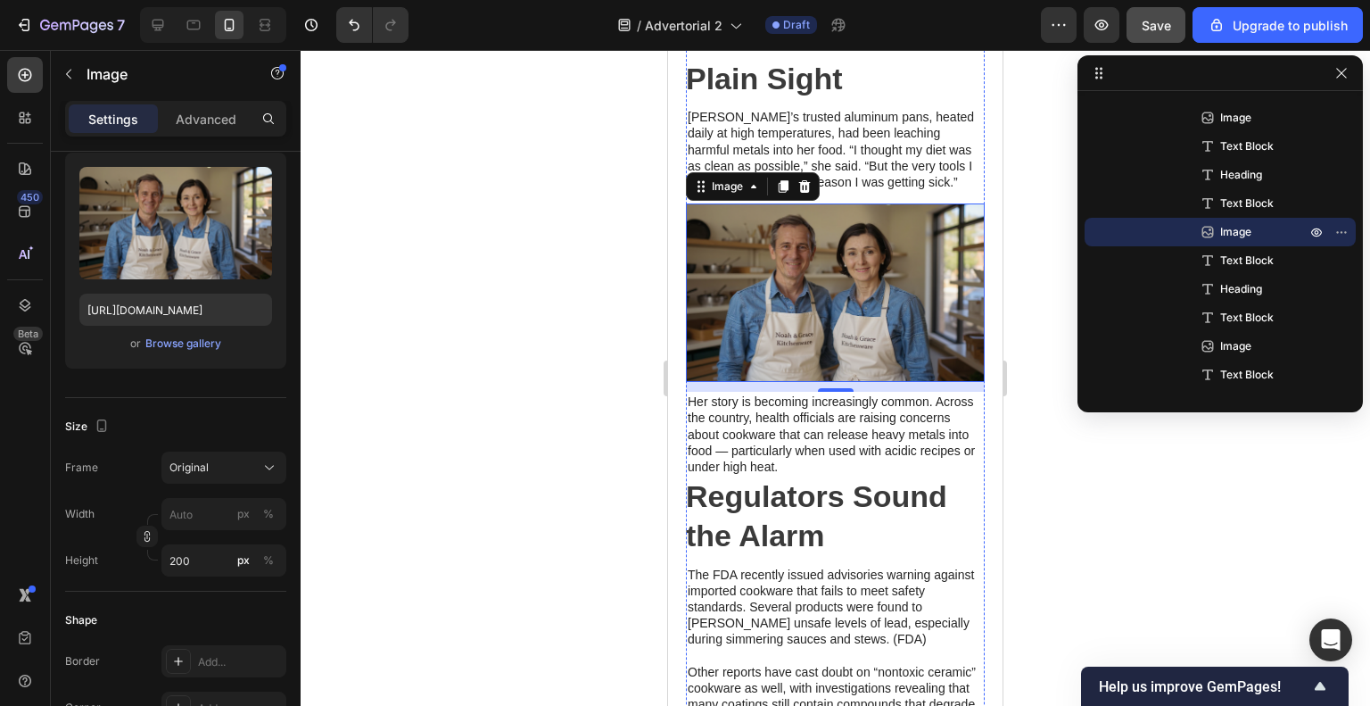
scroll to position [390, 0]
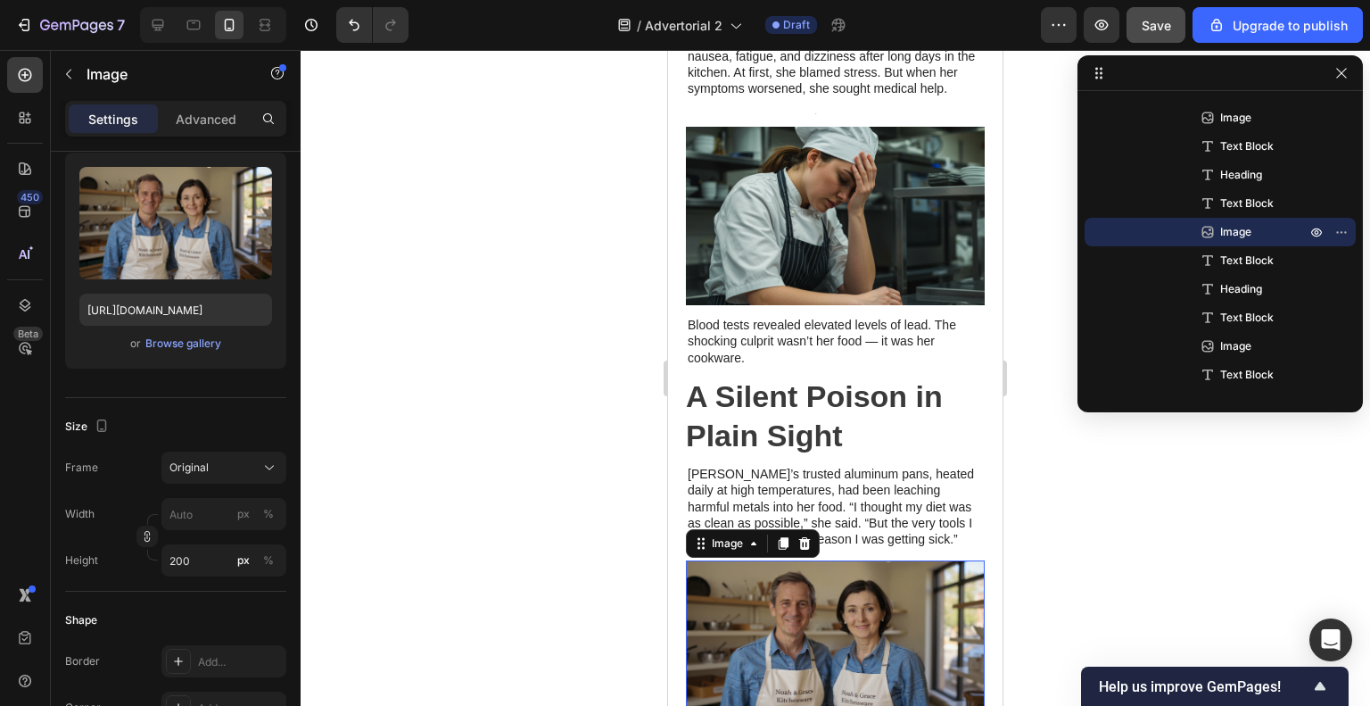
click at [844, 621] on img at bounding box center [835, 649] width 299 height 178
click at [170, 315] on input "[URL][DOMAIN_NAME]" at bounding box center [175, 310] width 193 height 32
paste input "gempages_585861853544972995-885554b6-43ee-458e-8ec2-15563e73a652.png"
type input "[URL][DOMAIN_NAME]"
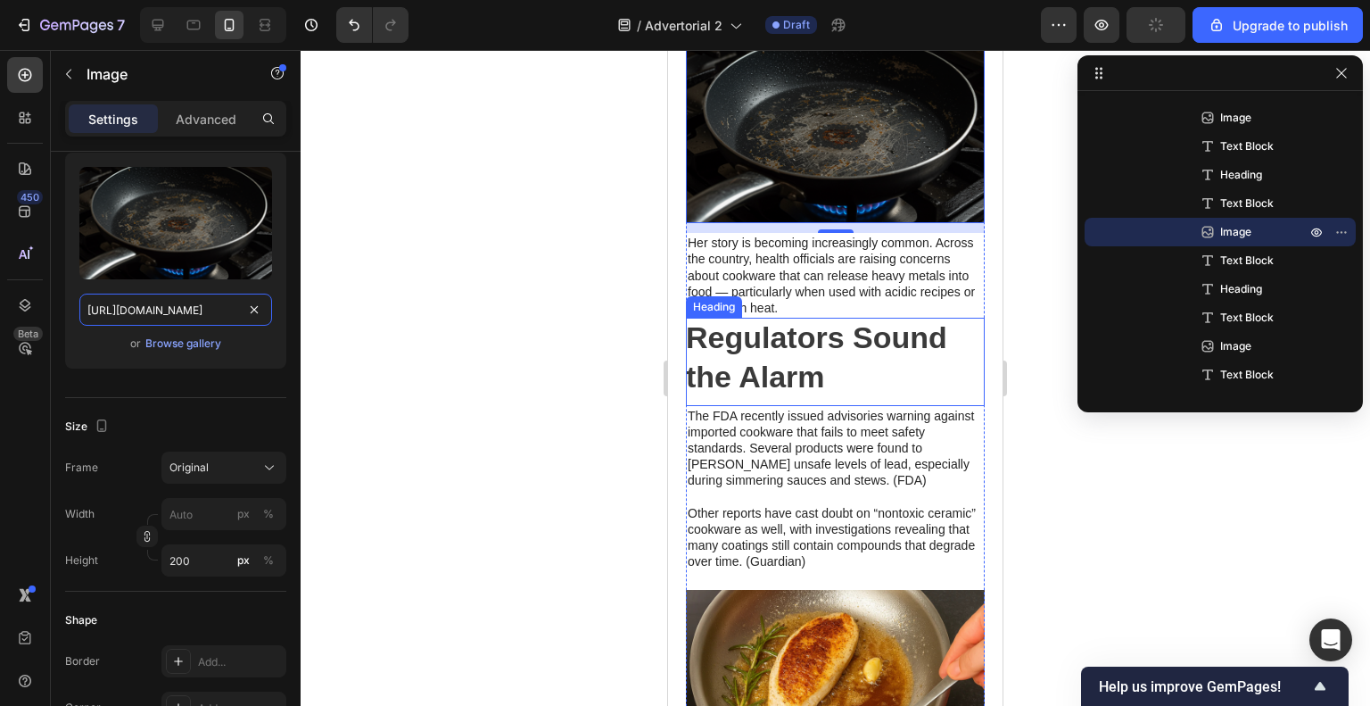
scroll to position [925, 0]
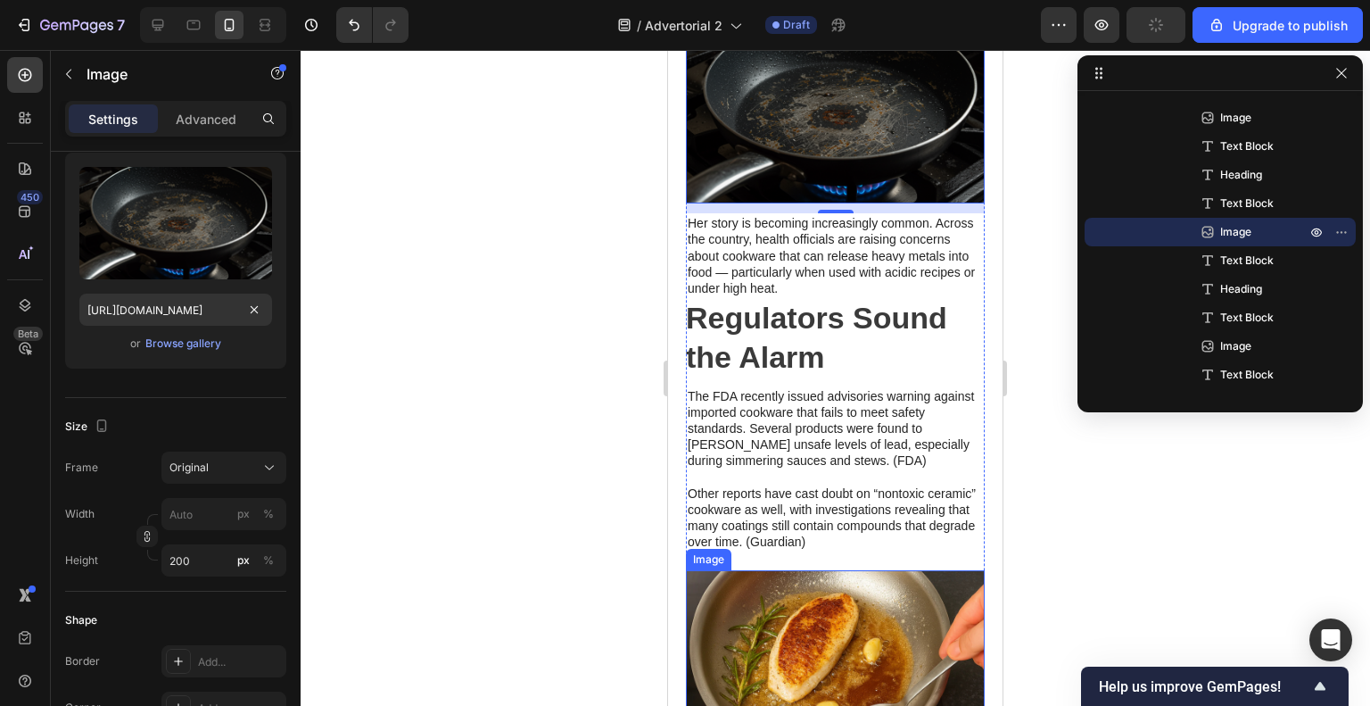
click at [832, 596] on img at bounding box center [835, 659] width 299 height 178
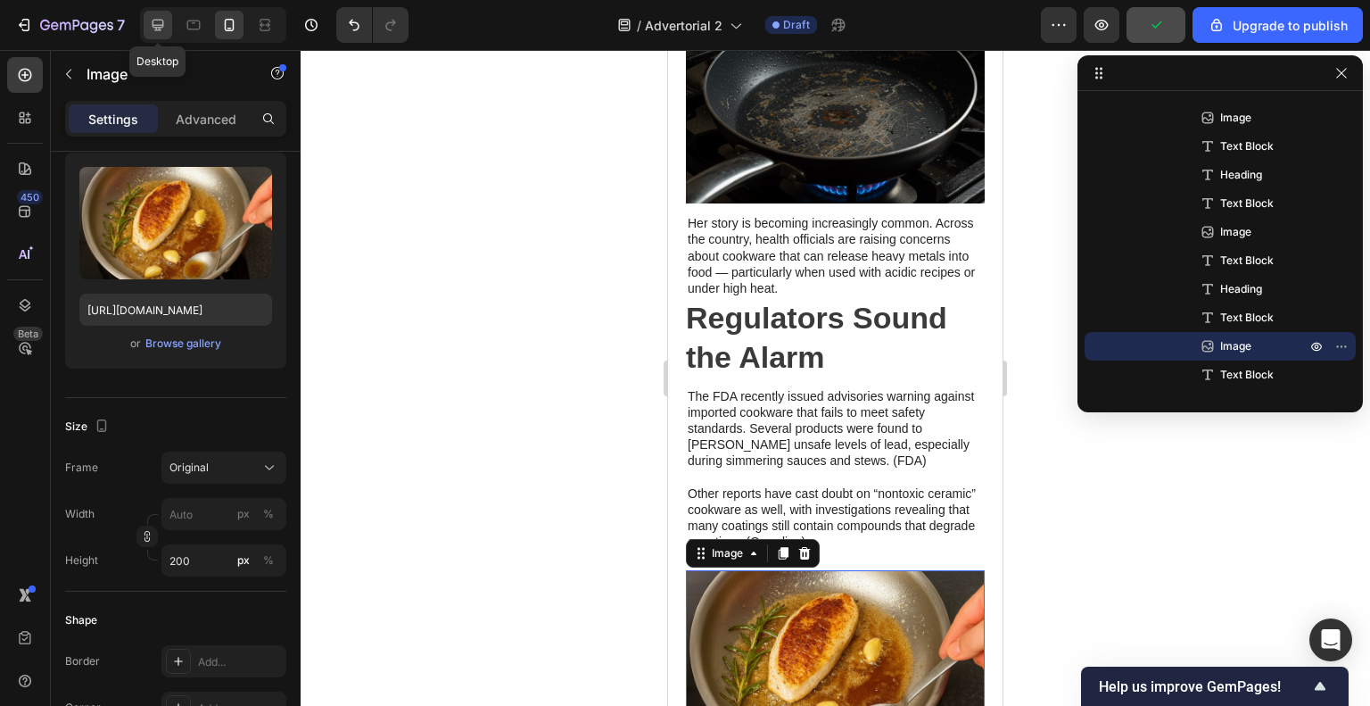
click at [164, 24] on icon at bounding box center [158, 25] width 18 height 18
type input "400"
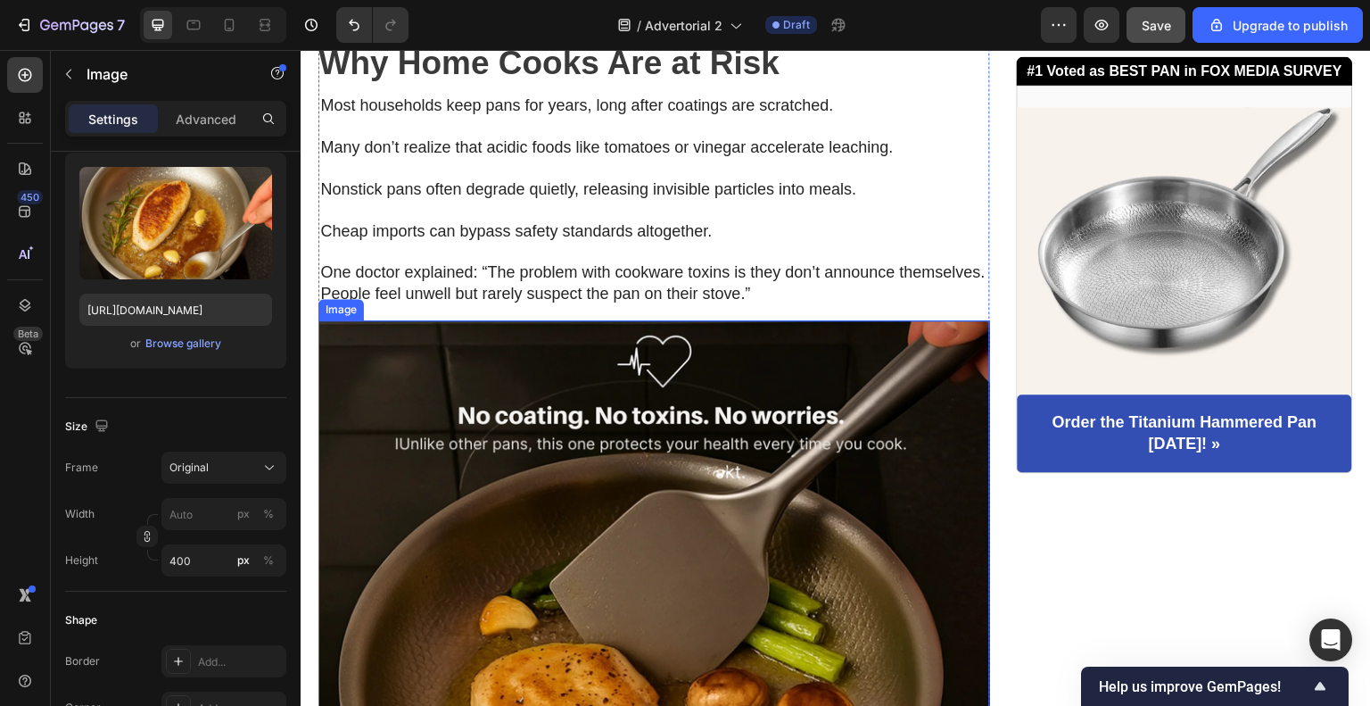
scroll to position [2642, 0]
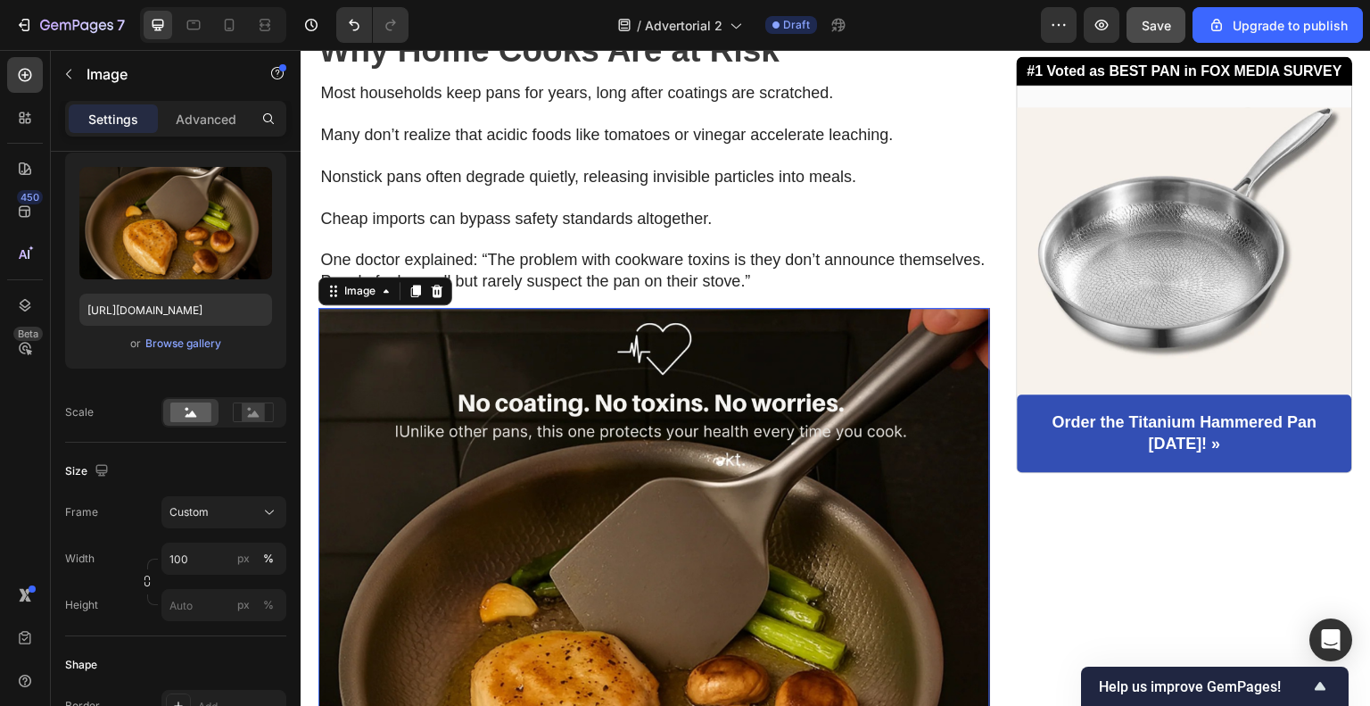
click at [647, 451] on img at bounding box center [654, 644] width 672 height 672
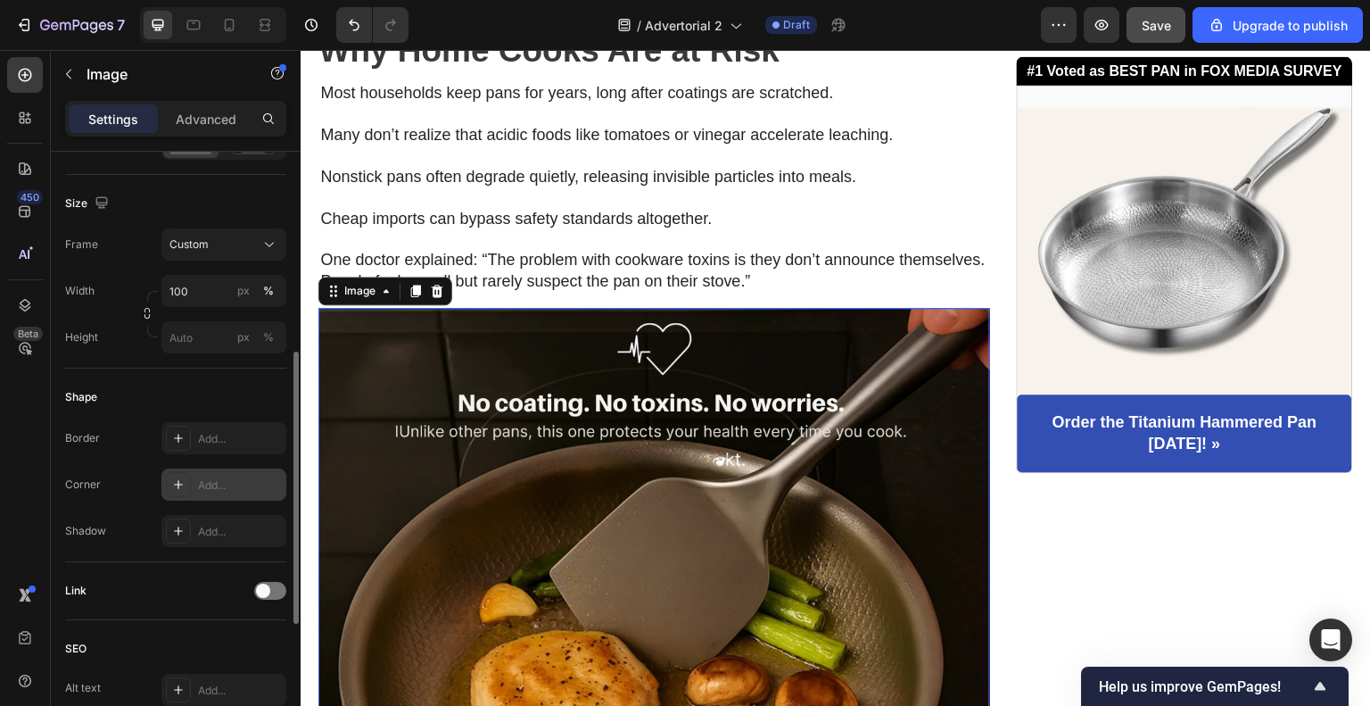
scroll to position [178, 0]
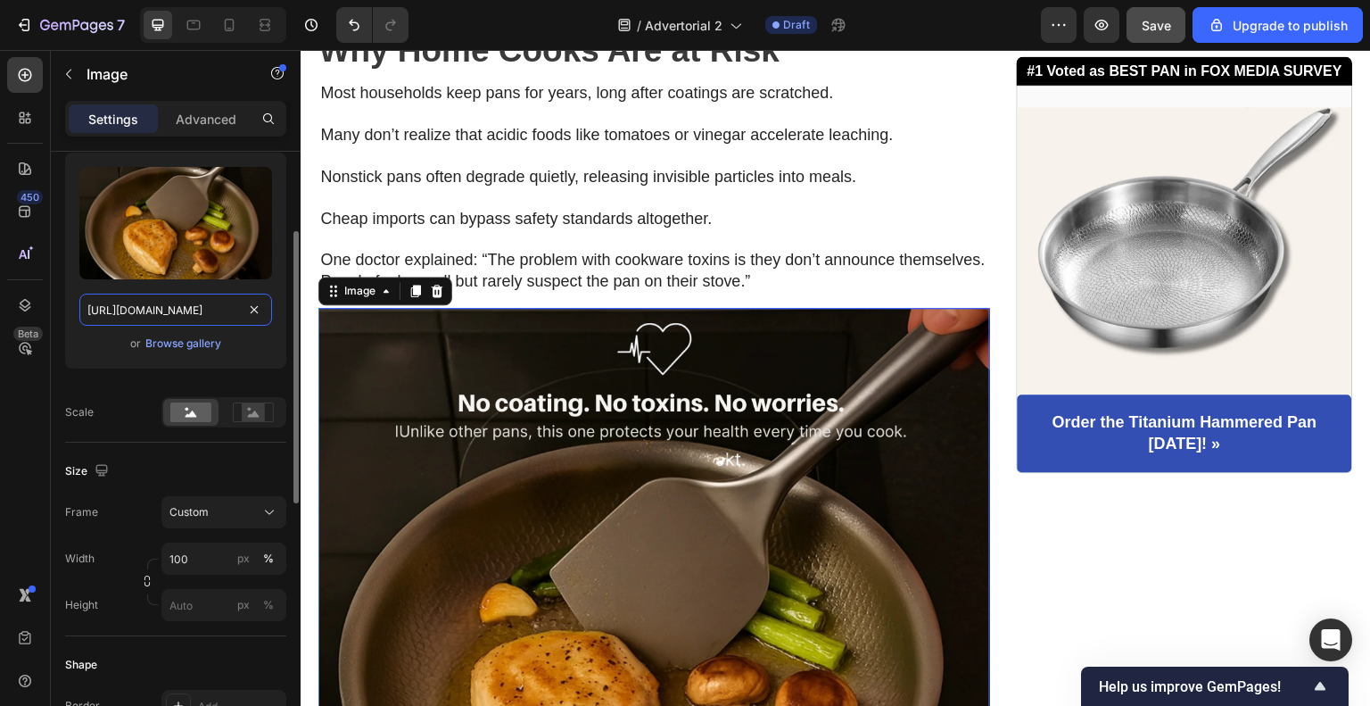
click at [191, 310] on input "[URL][DOMAIN_NAME]" at bounding box center [175, 310] width 193 height 32
click at [220, 25] on icon at bounding box center [229, 25] width 18 height 18
type input "200"
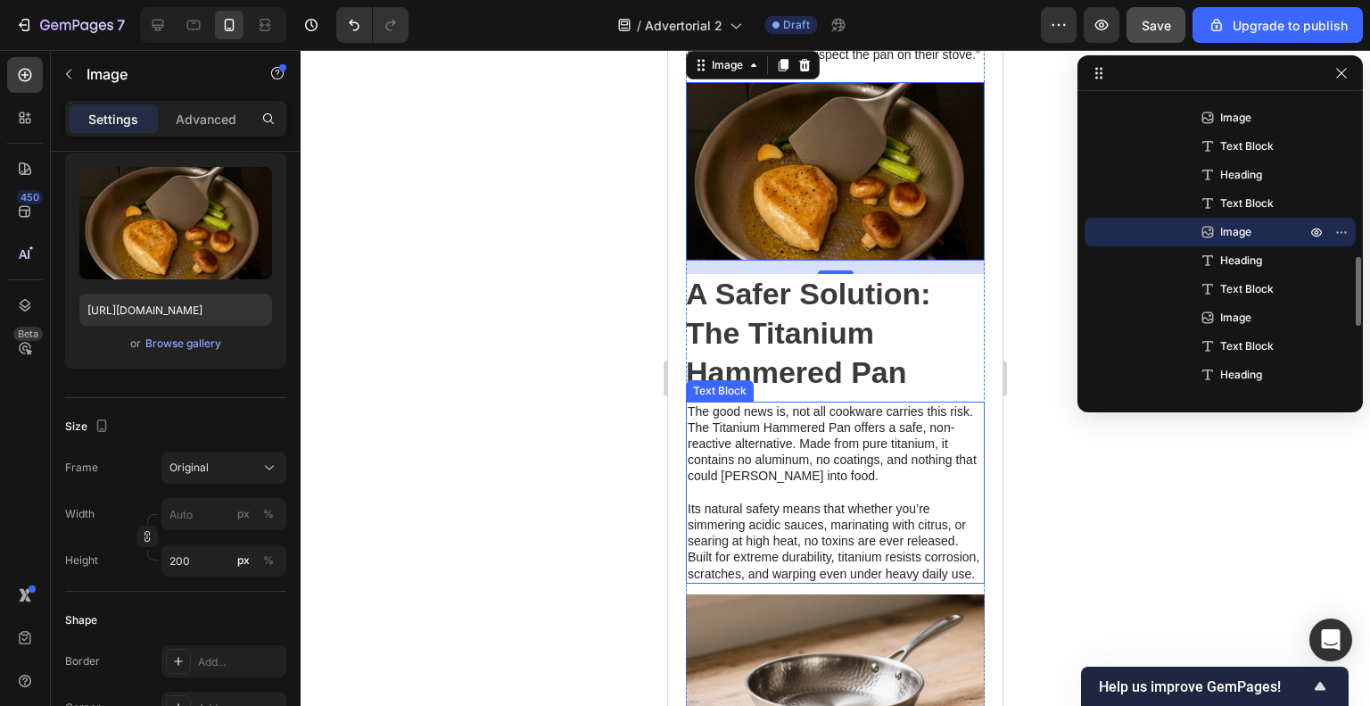
scroll to position [2022, 0]
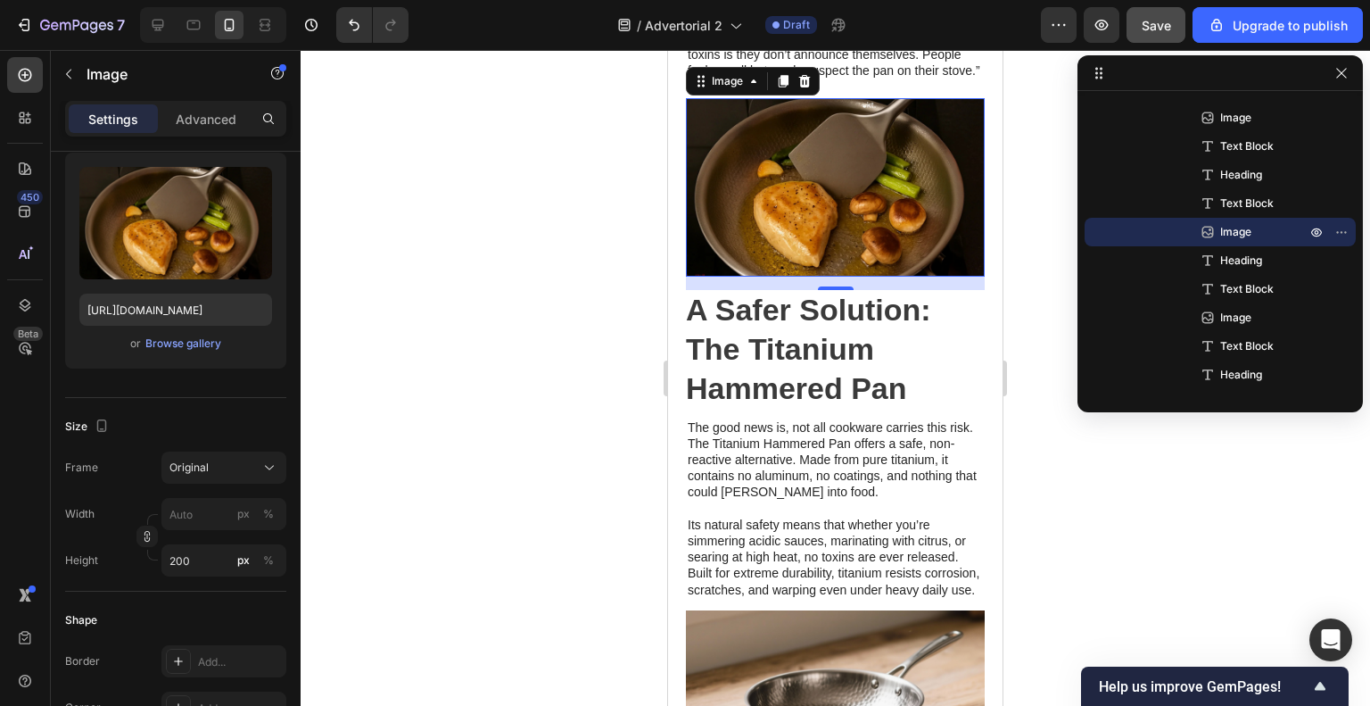
click at [832, 183] on img at bounding box center [835, 187] width 299 height 178
click at [145, 294] on input "[URL][DOMAIN_NAME]" at bounding box center [175, 310] width 193 height 32
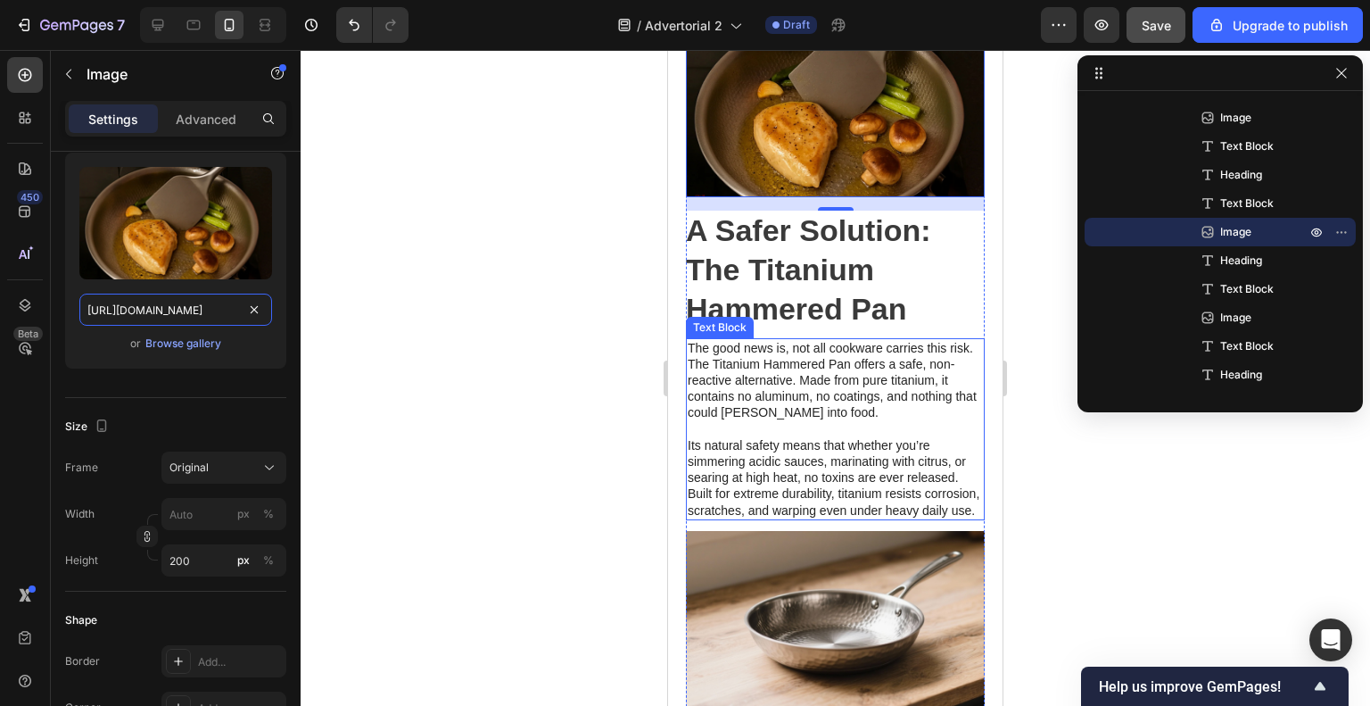
scroll to position [2111, 0]
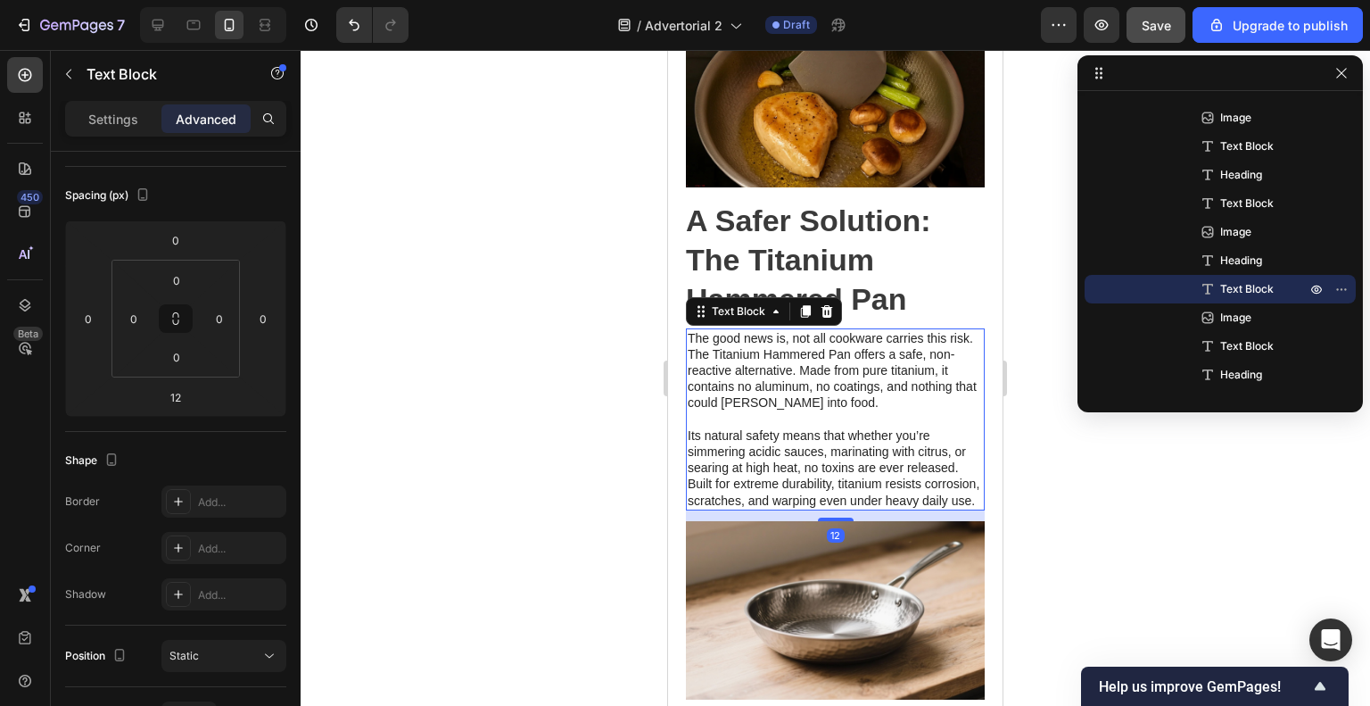
click at [920, 449] on p "Its natural safety means that whether you’re simmering acidic sauces, marinatin…" at bounding box center [835, 467] width 295 height 81
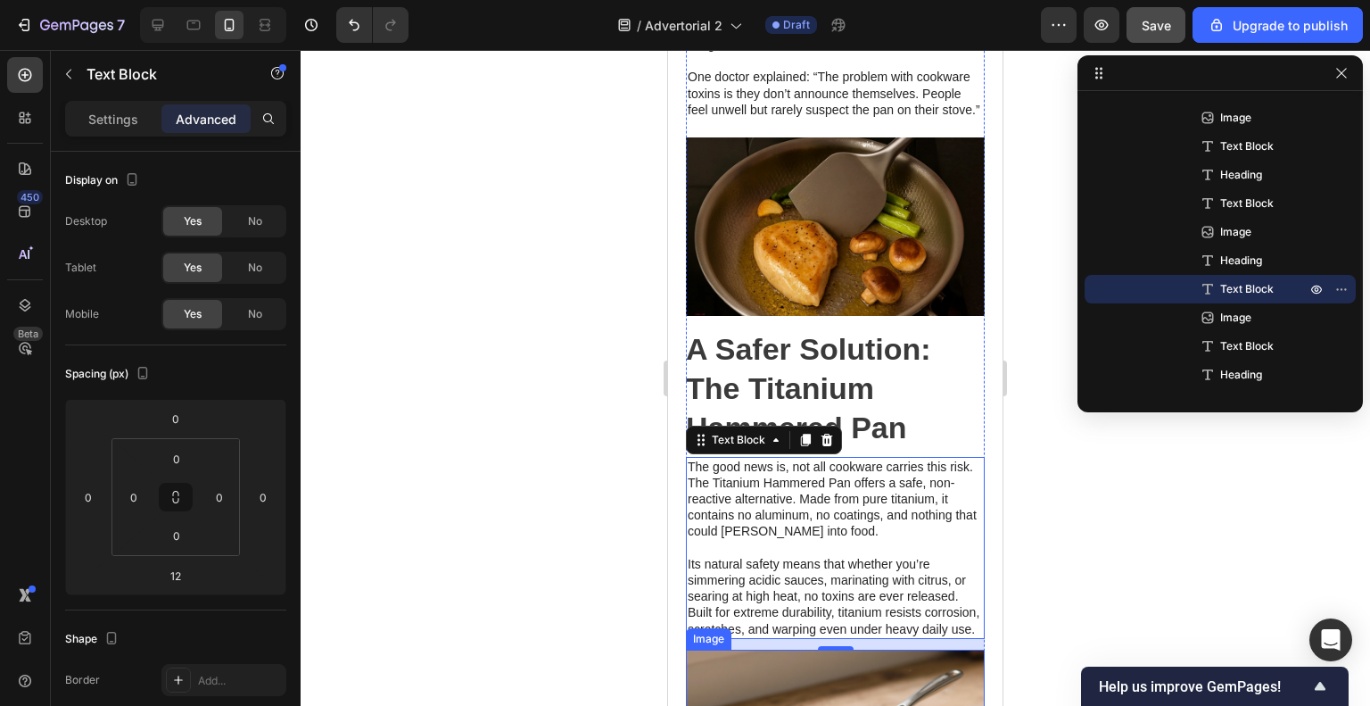
scroll to position [1932, 0]
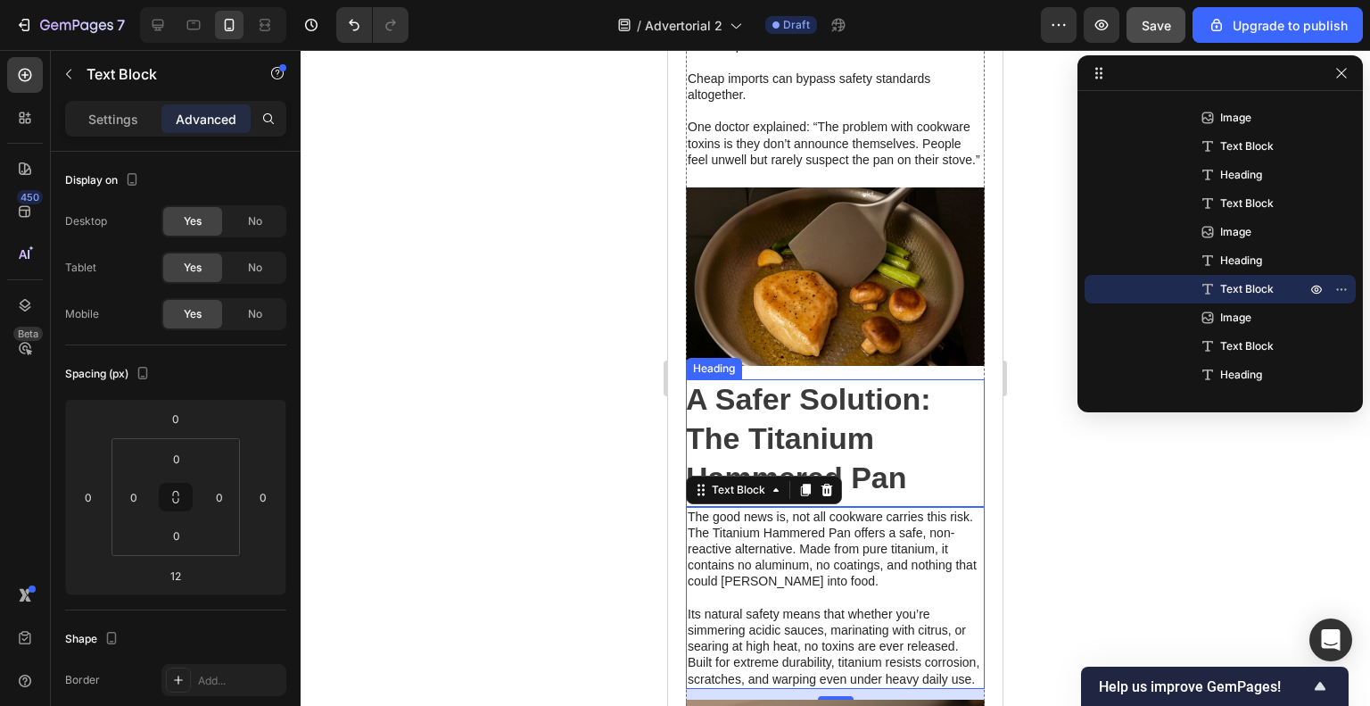
click at [833, 329] on img at bounding box center [835, 276] width 299 height 178
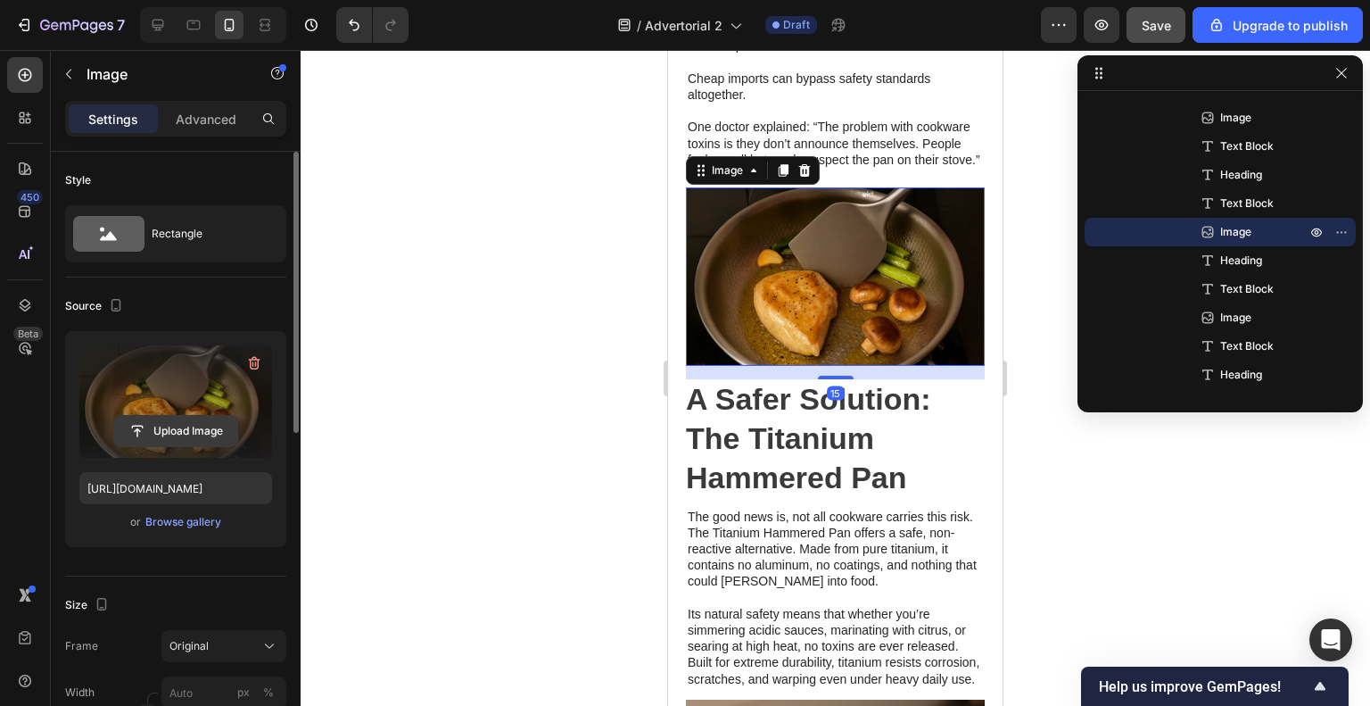
click at [175, 438] on input "file" at bounding box center [175, 431] width 123 height 30
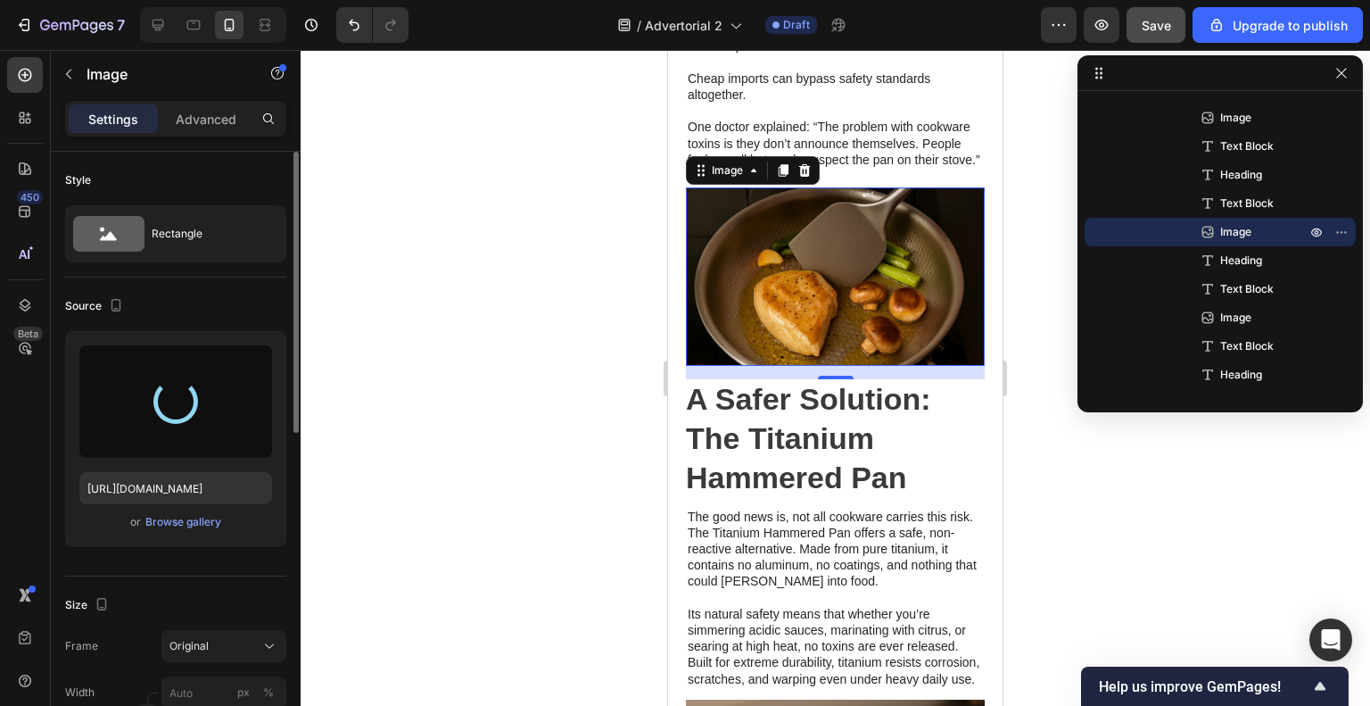
type input "[URL][DOMAIN_NAME]"
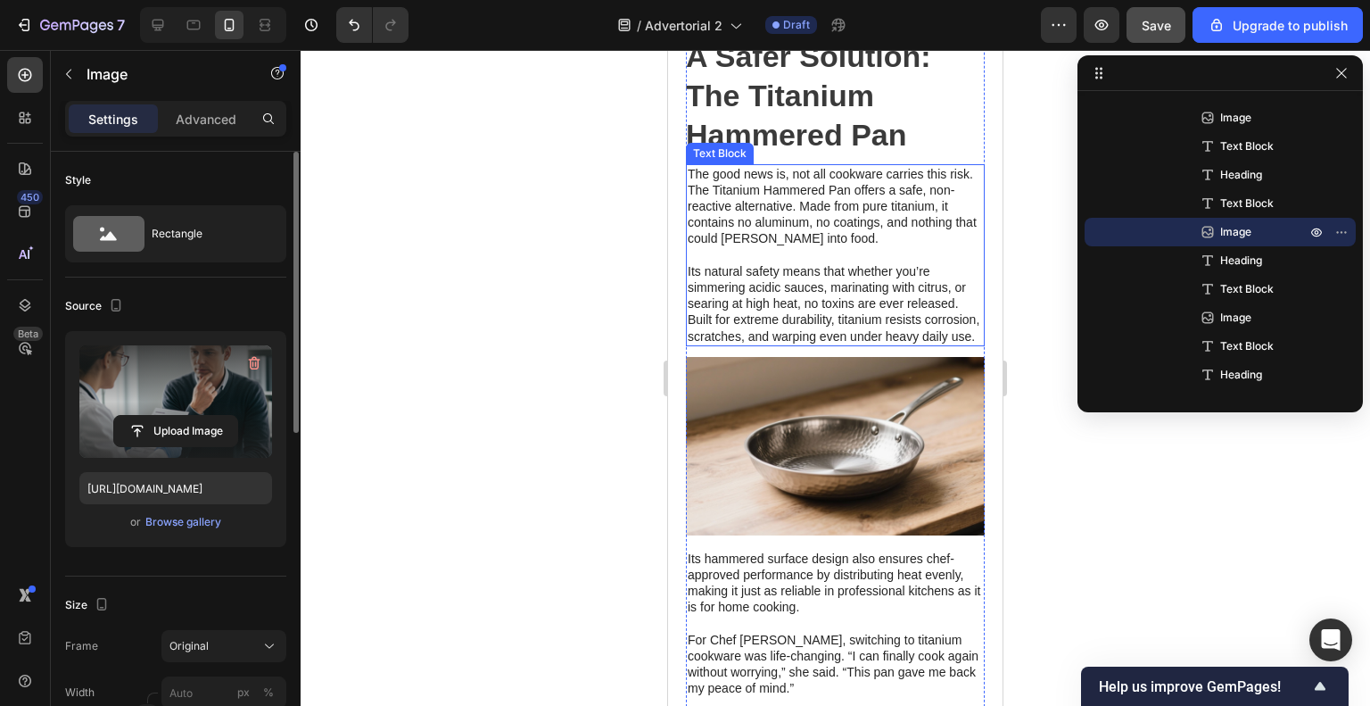
scroll to position [2289, 0]
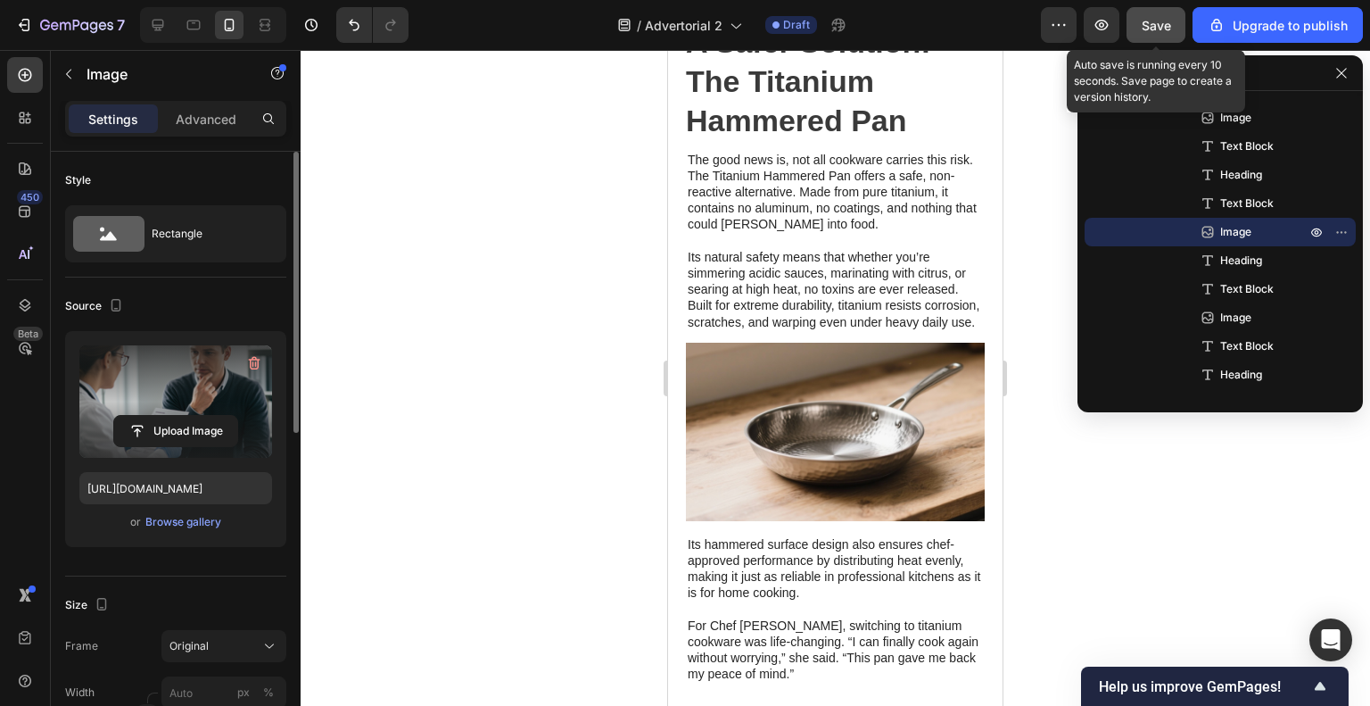
click at [1132, 28] on button "Save" at bounding box center [1156, 25] width 59 height 36
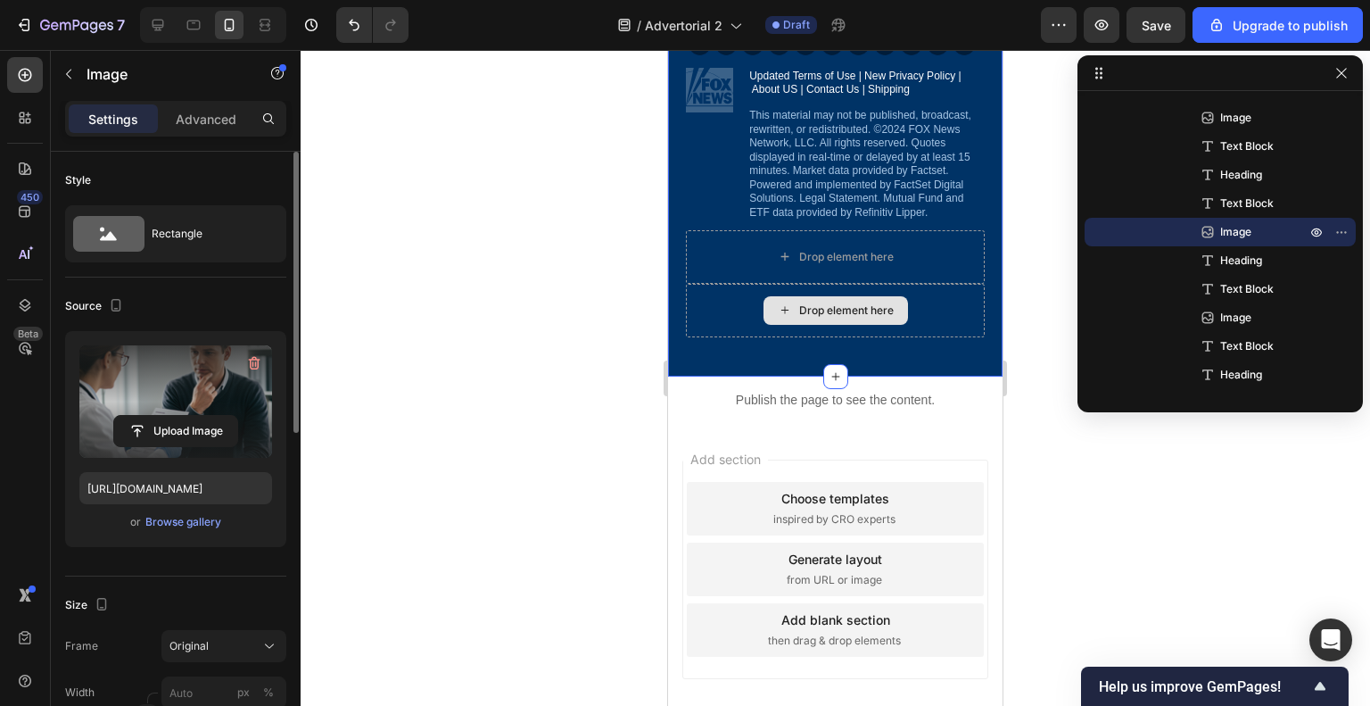
scroll to position [3460, 0]
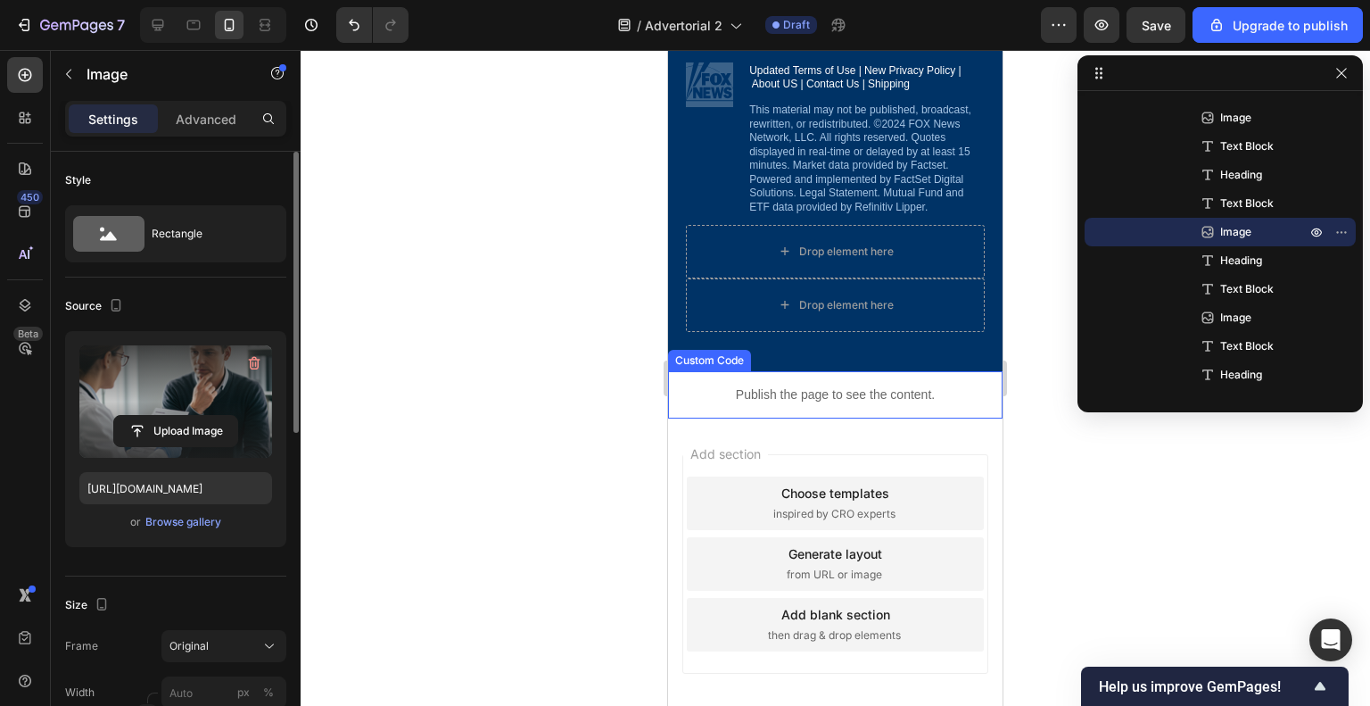
click at [777, 391] on p "Publish the page to see the content." at bounding box center [835, 394] width 335 height 19
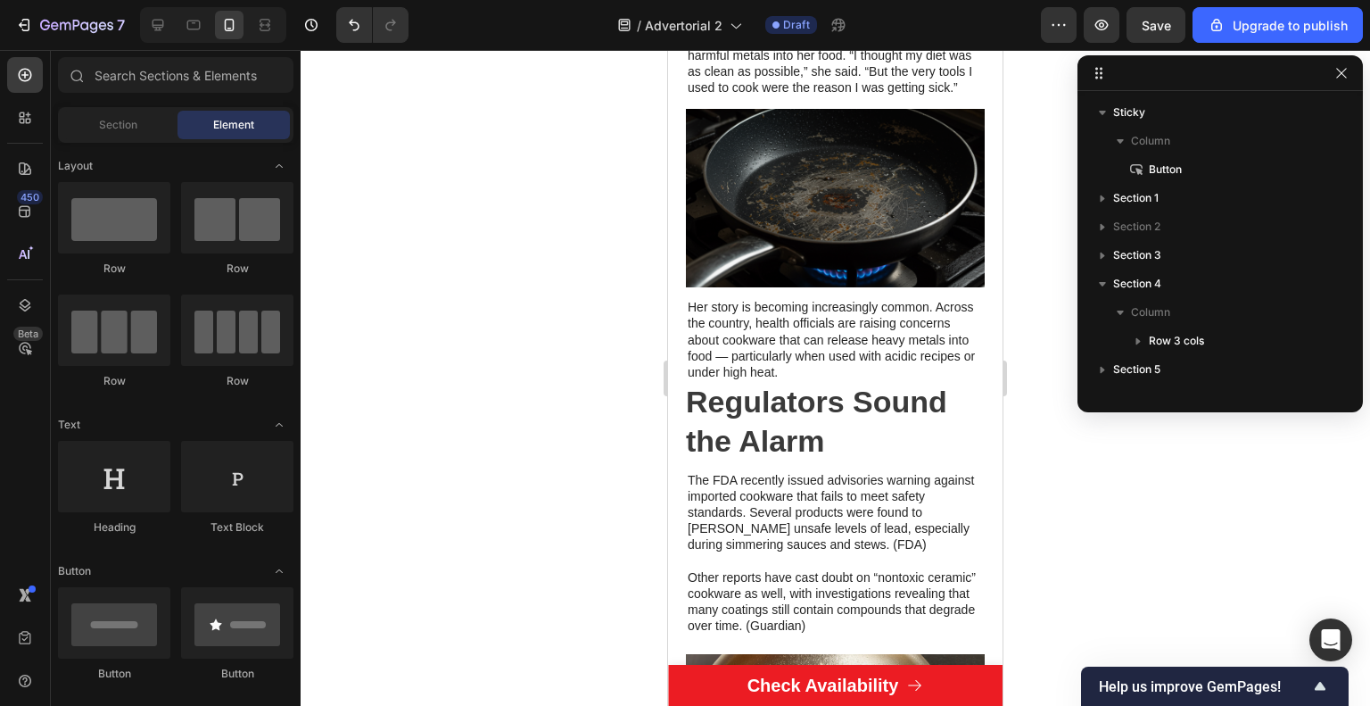
scroll to position [0, 0]
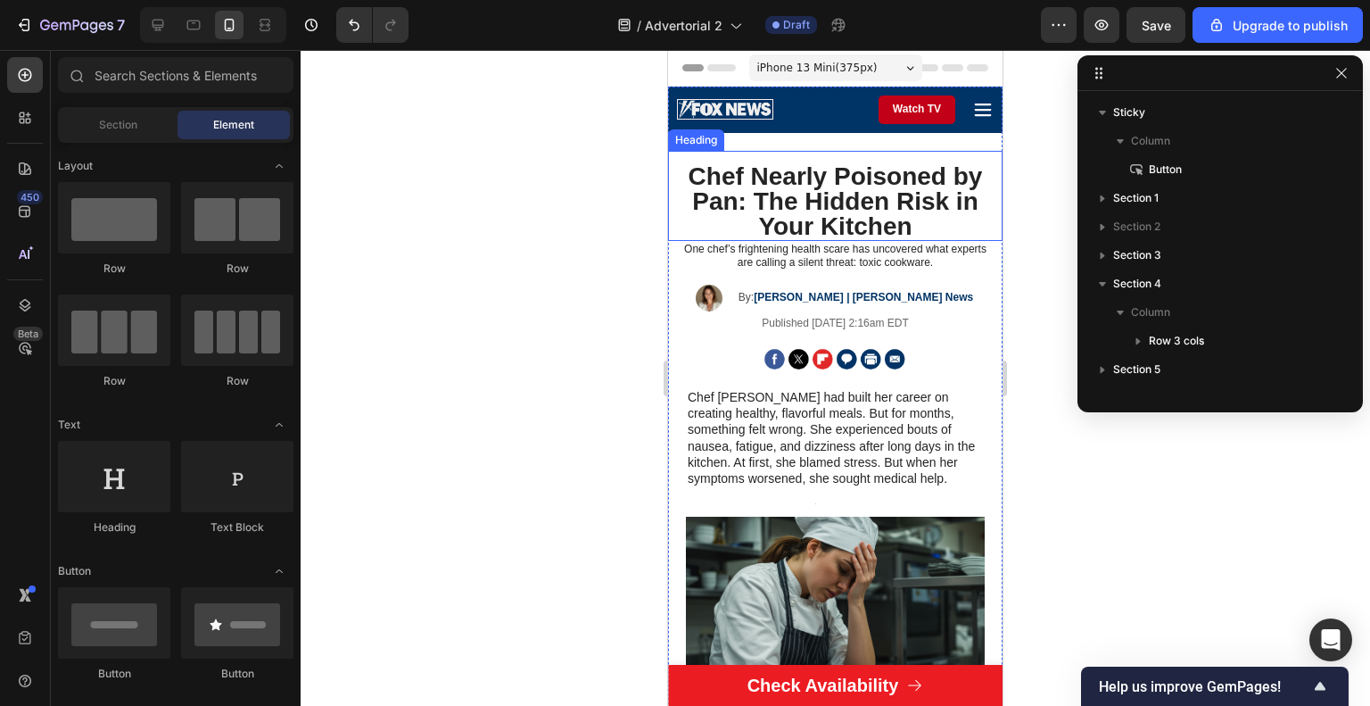
click at [878, 176] on h1 "Chef Nearly Poisoned by Pan: The Hidden Risk in Your Kitchen" at bounding box center [835, 201] width 317 height 79
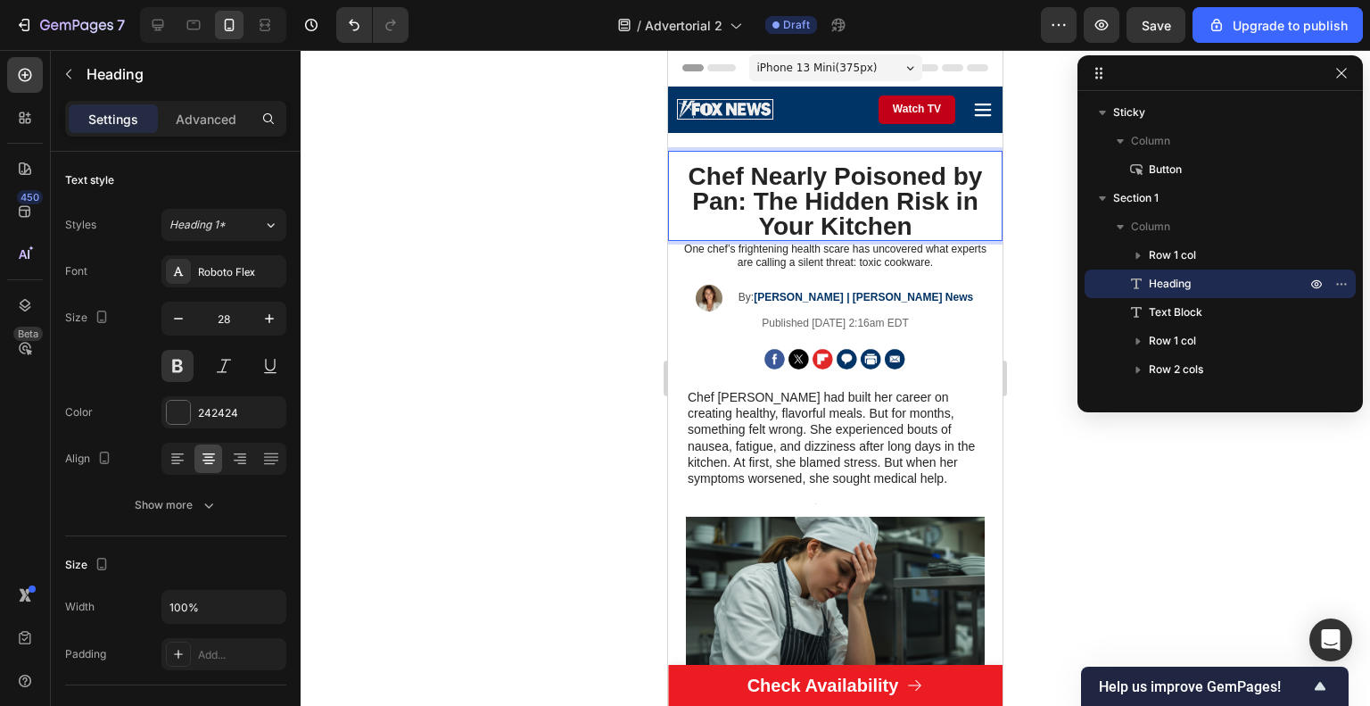
click at [686, 192] on h1 "Chef Nearly Poisoned by Pan: The Hidden Risk in Your Kitchen" at bounding box center [835, 201] width 317 height 79
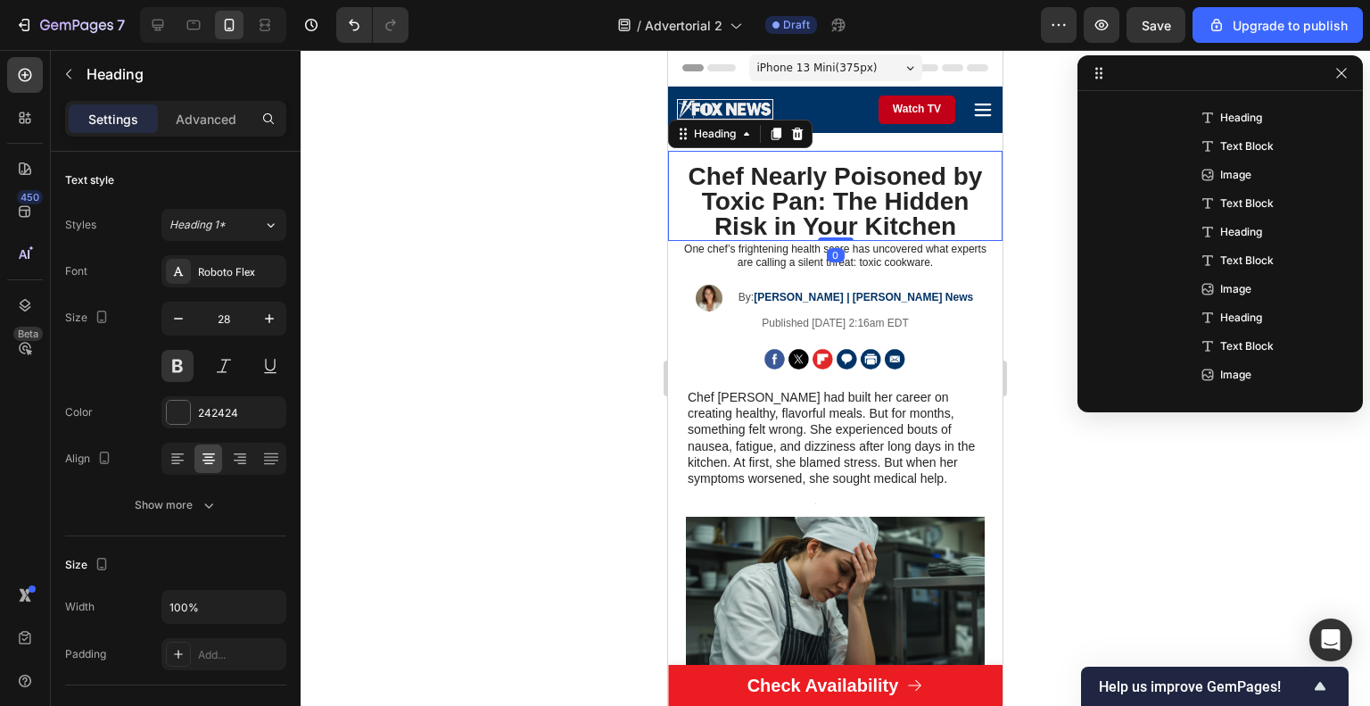
scroll to position [52, 0]
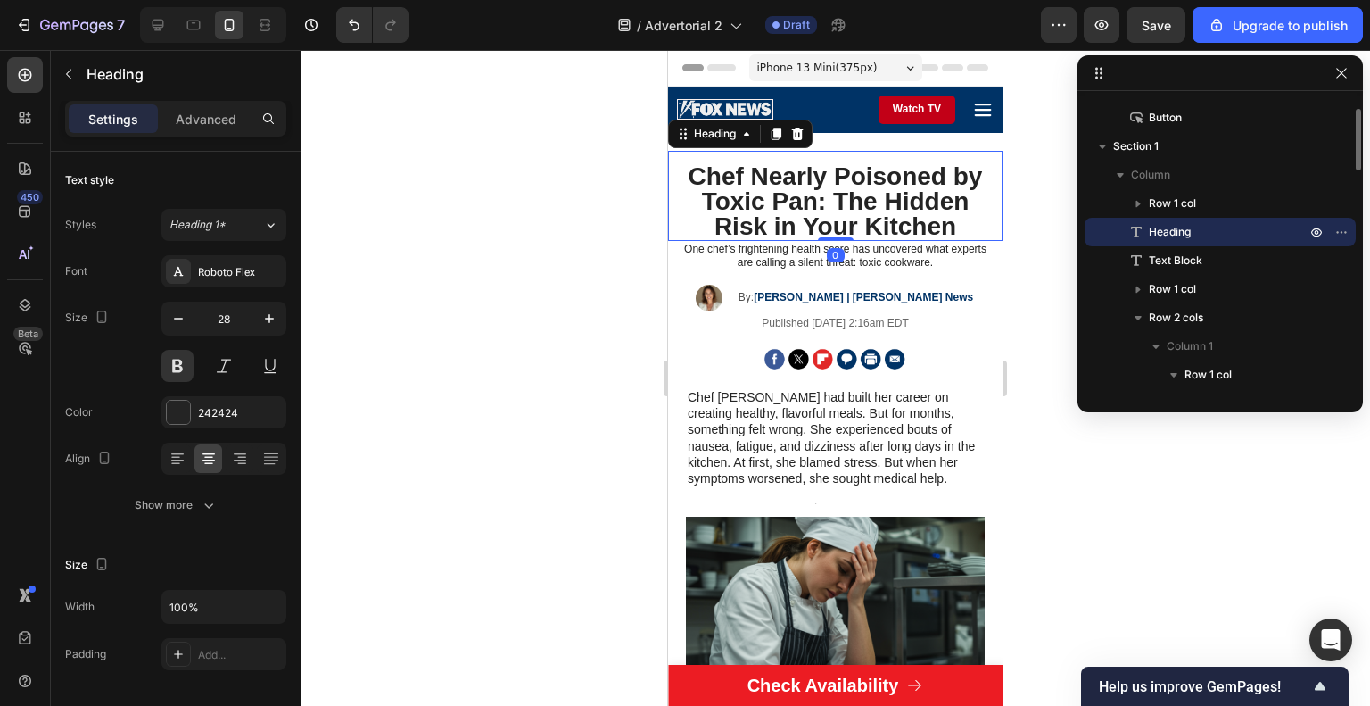
click at [967, 181] on p "Chef Nearly Poisoned by Toxic Pan: The Hidden Risk in Your Kitchen" at bounding box center [835, 201] width 313 height 75
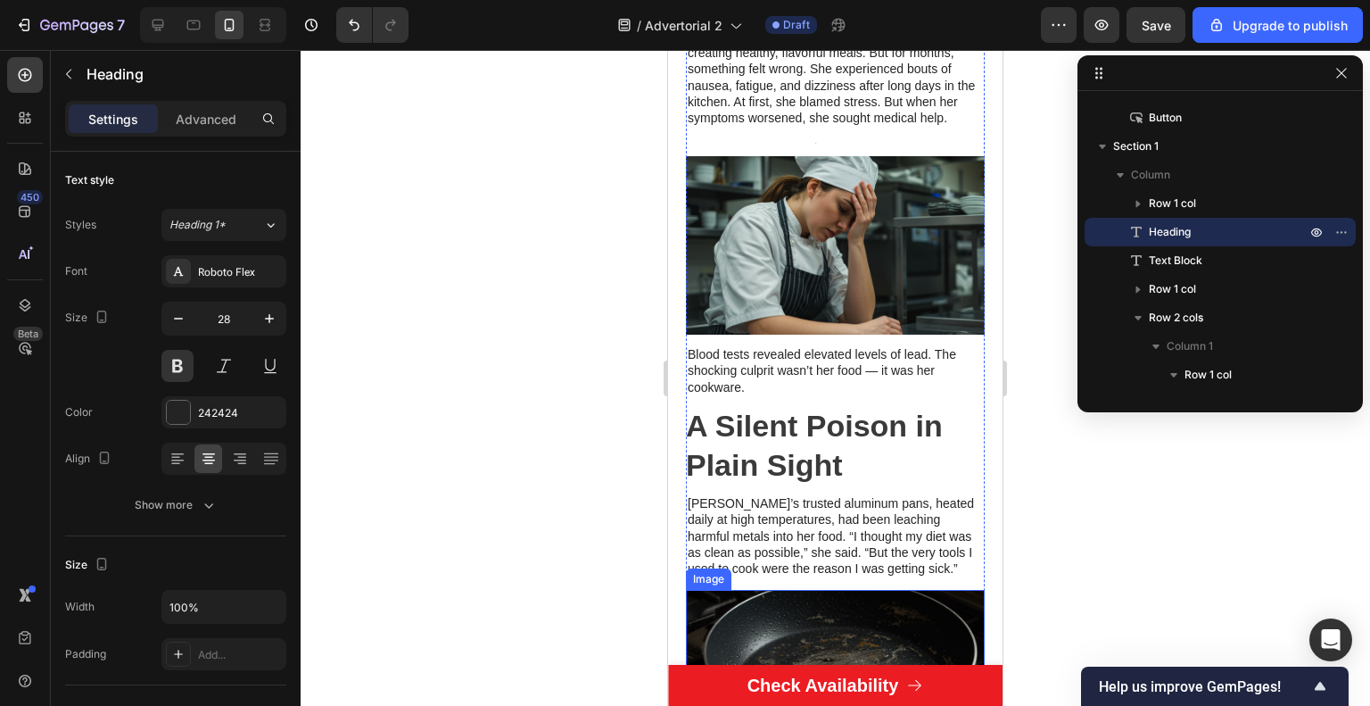
scroll to position [357, 0]
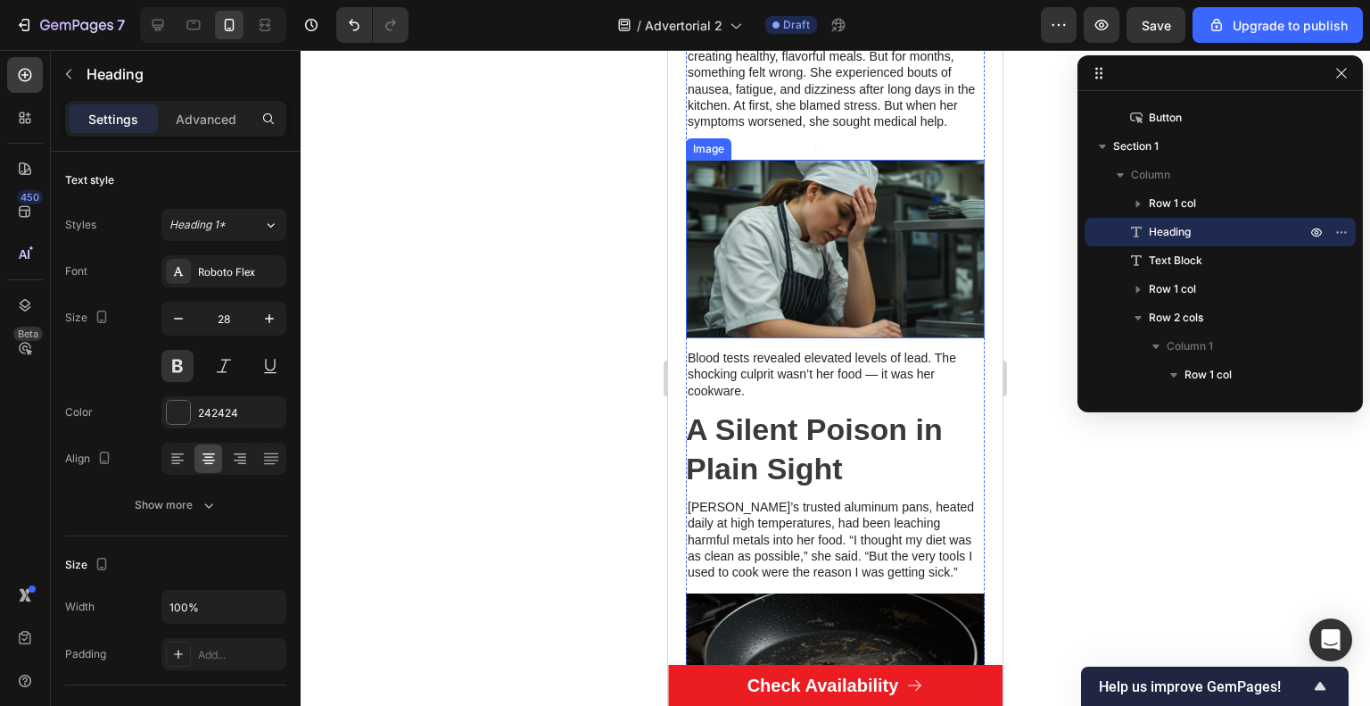
click at [894, 288] on img at bounding box center [835, 249] width 299 height 178
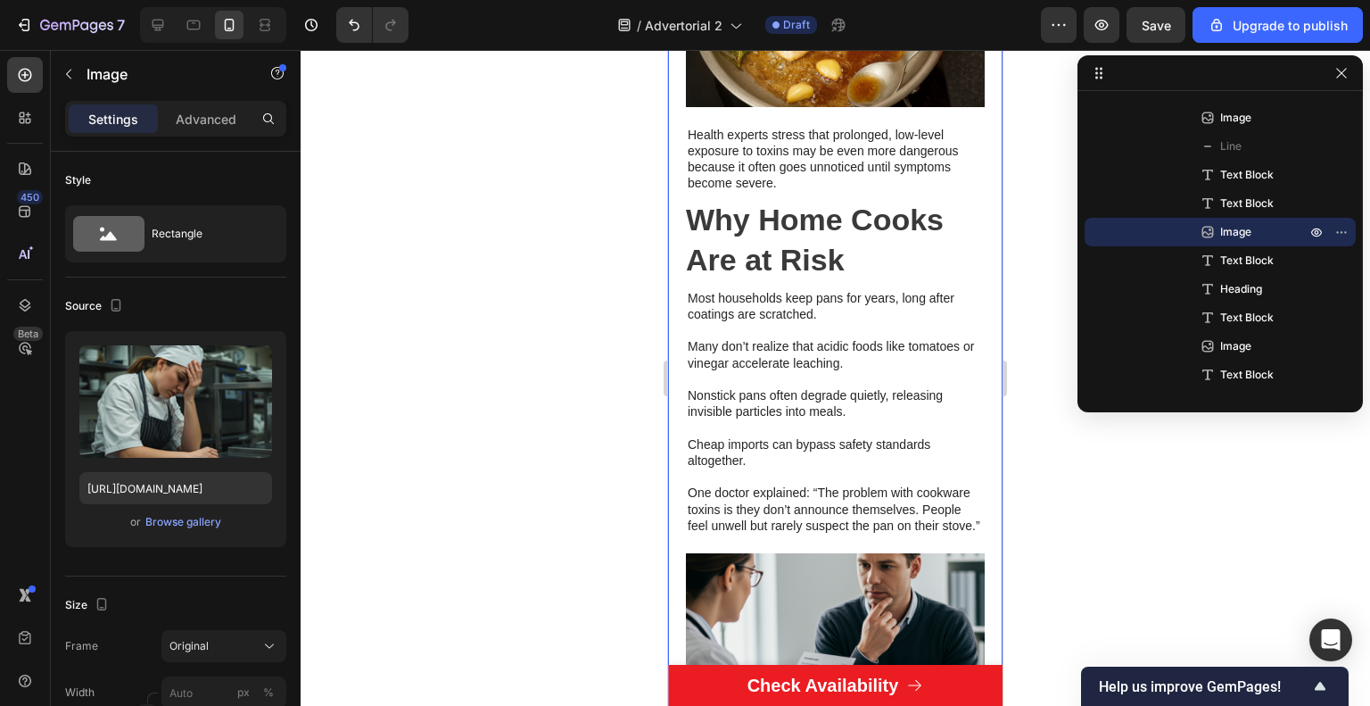
scroll to position [1606, 0]
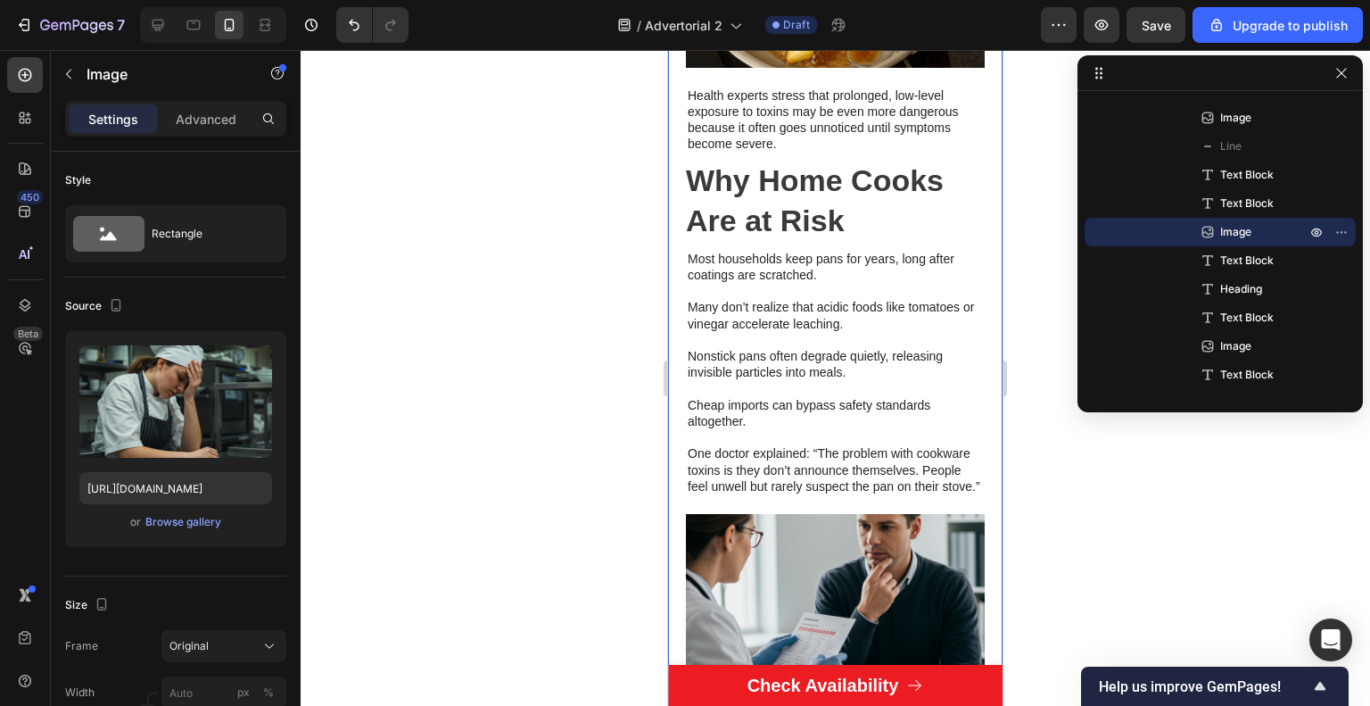
drag, startPoint x: 1144, startPoint y: 47, endPoint x: 1149, endPoint y: 29, distance: 19.5
click at [1145, 44] on div "7 / Advertorial 2 Draft Preview Save Upgrade to publish" at bounding box center [685, 25] width 1370 height 51
click at [1153, 16] on div "Save" at bounding box center [1156, 25] width 29 height 19
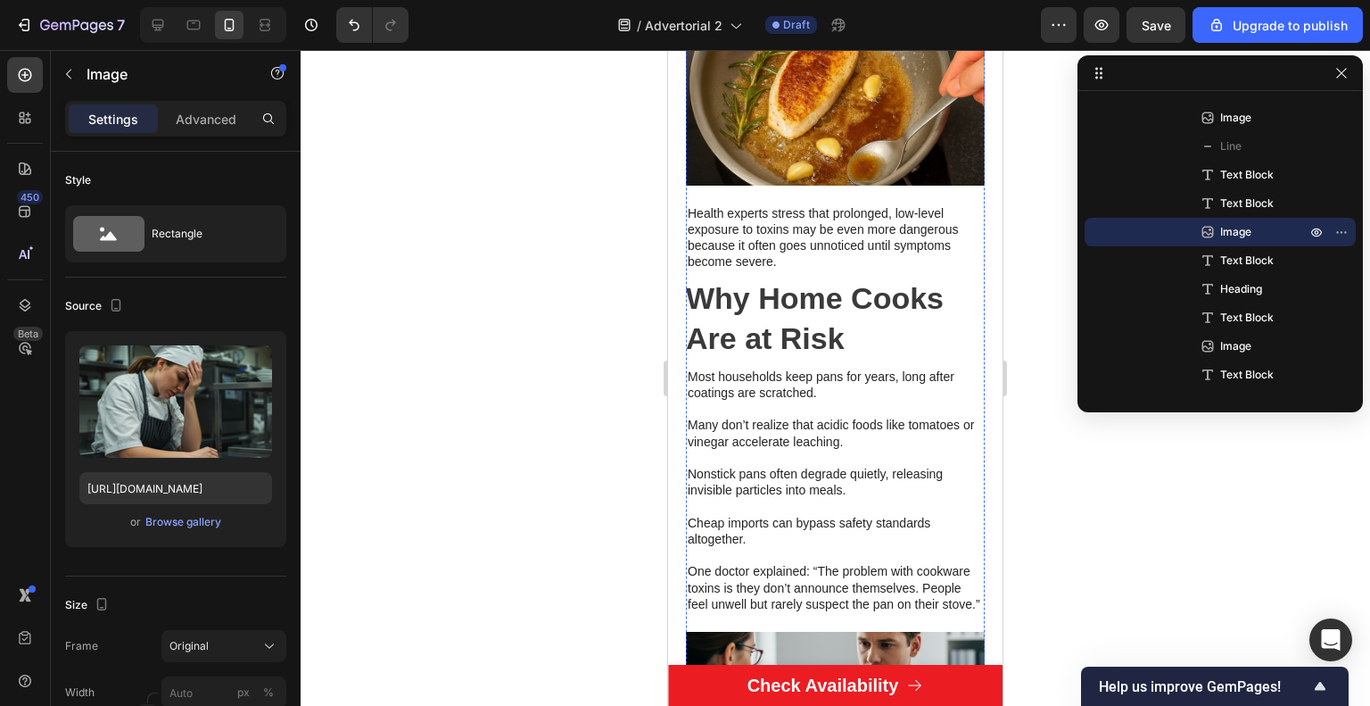
scroll to position [1517, 0]
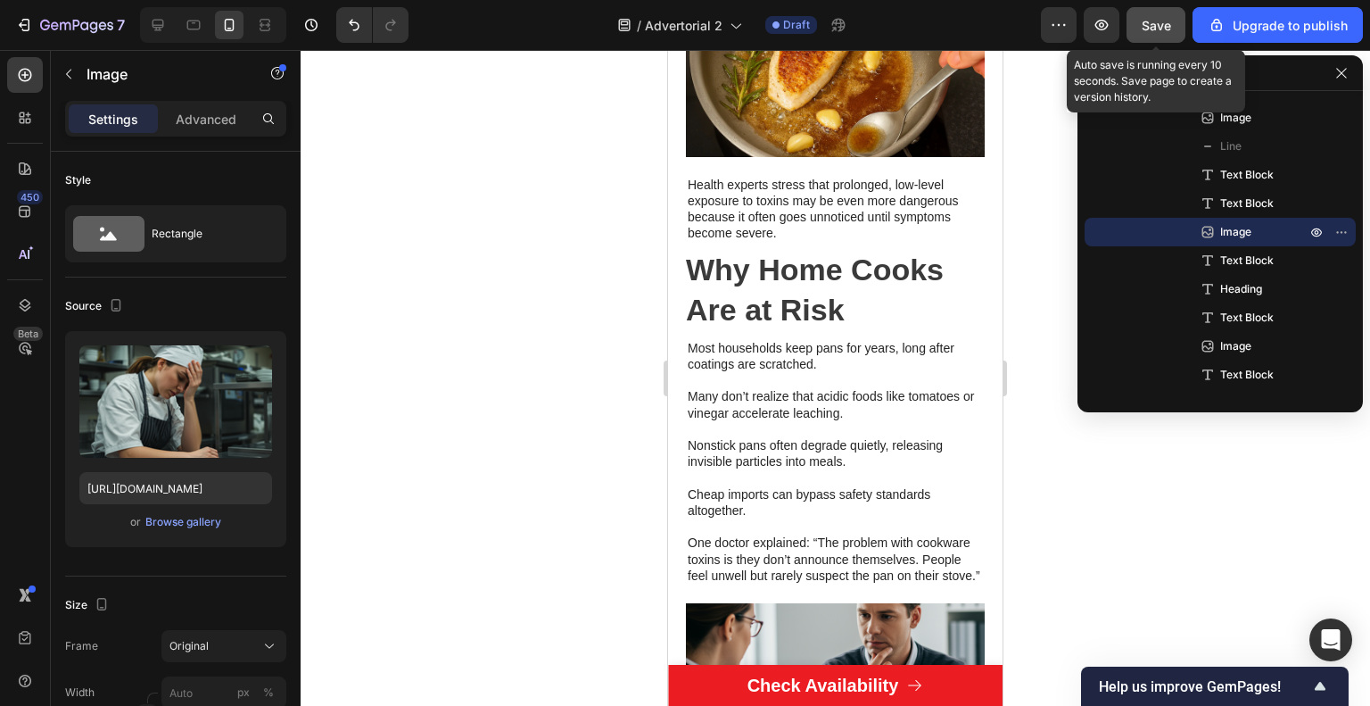
click at [1141, 22] on button "Save" at bounding box center [1156, 25] width 59 height 36
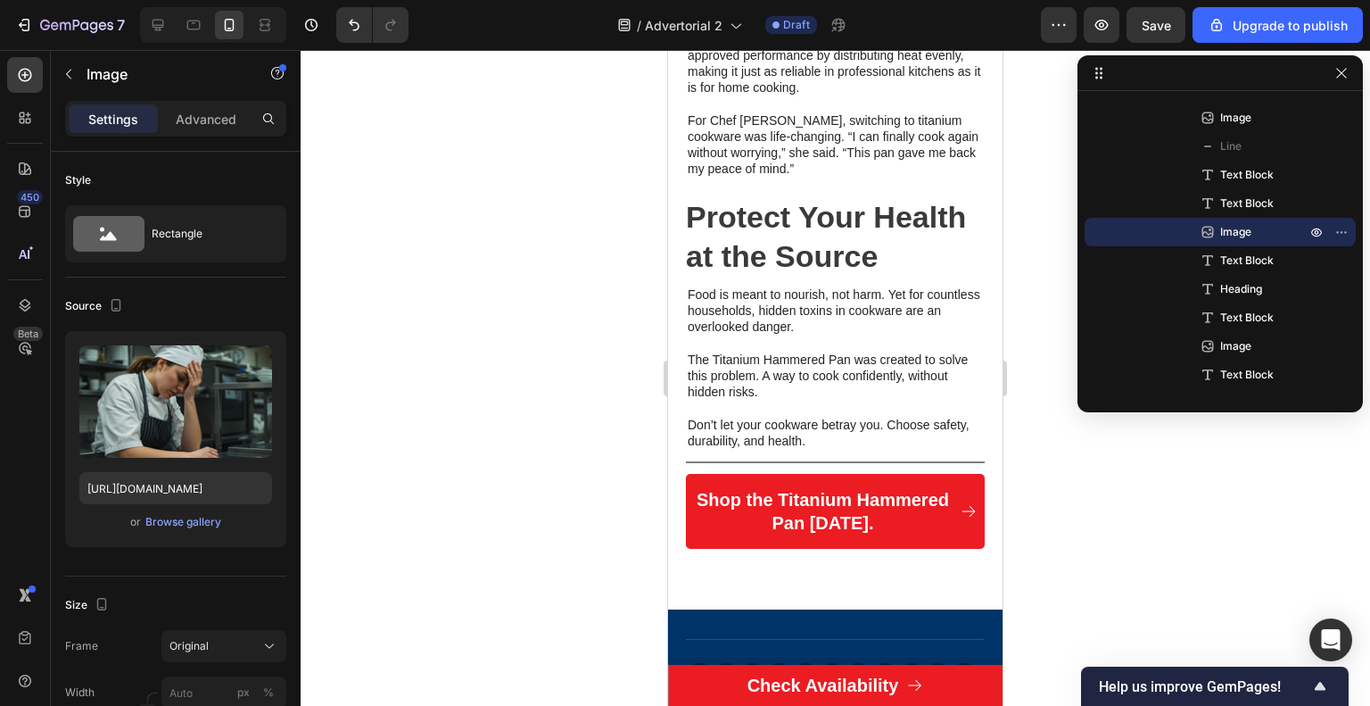
scroll to position [2766, 0]
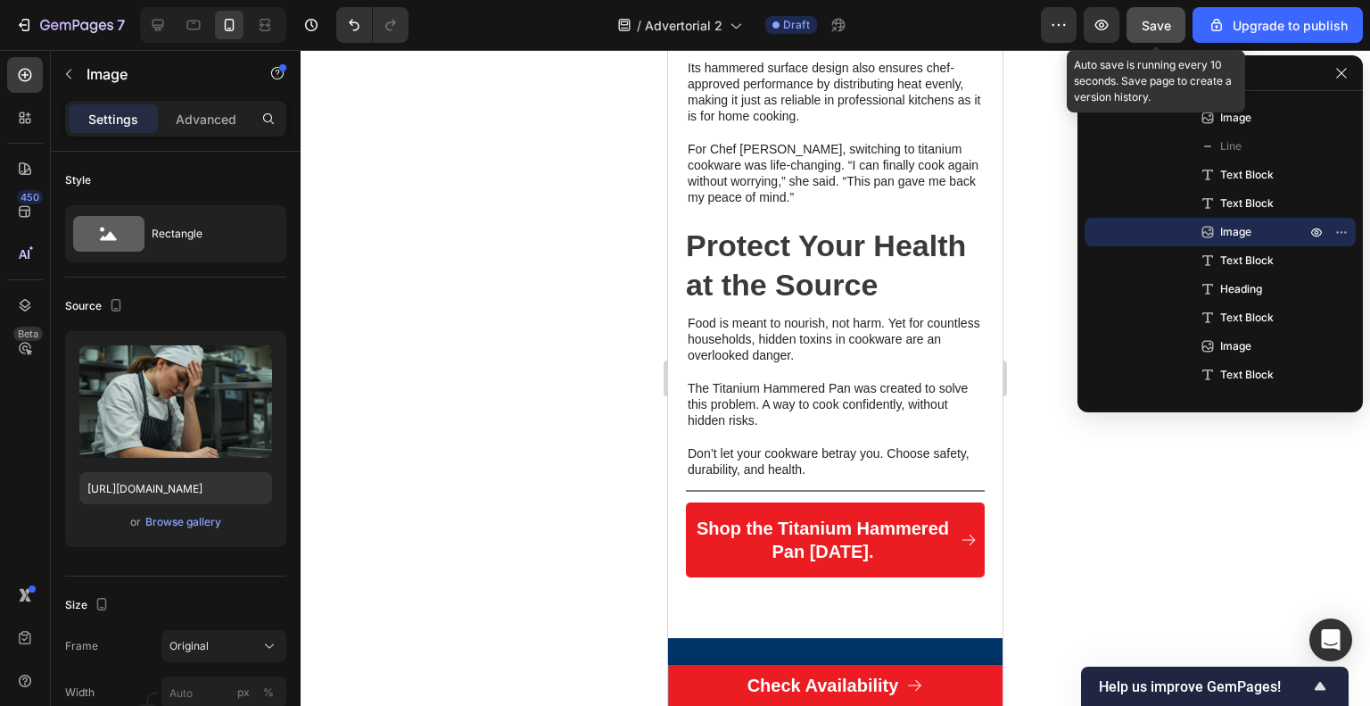
click at [1137, 24] on button "Save" at bounding box center [1156, 25] width 59 height 36
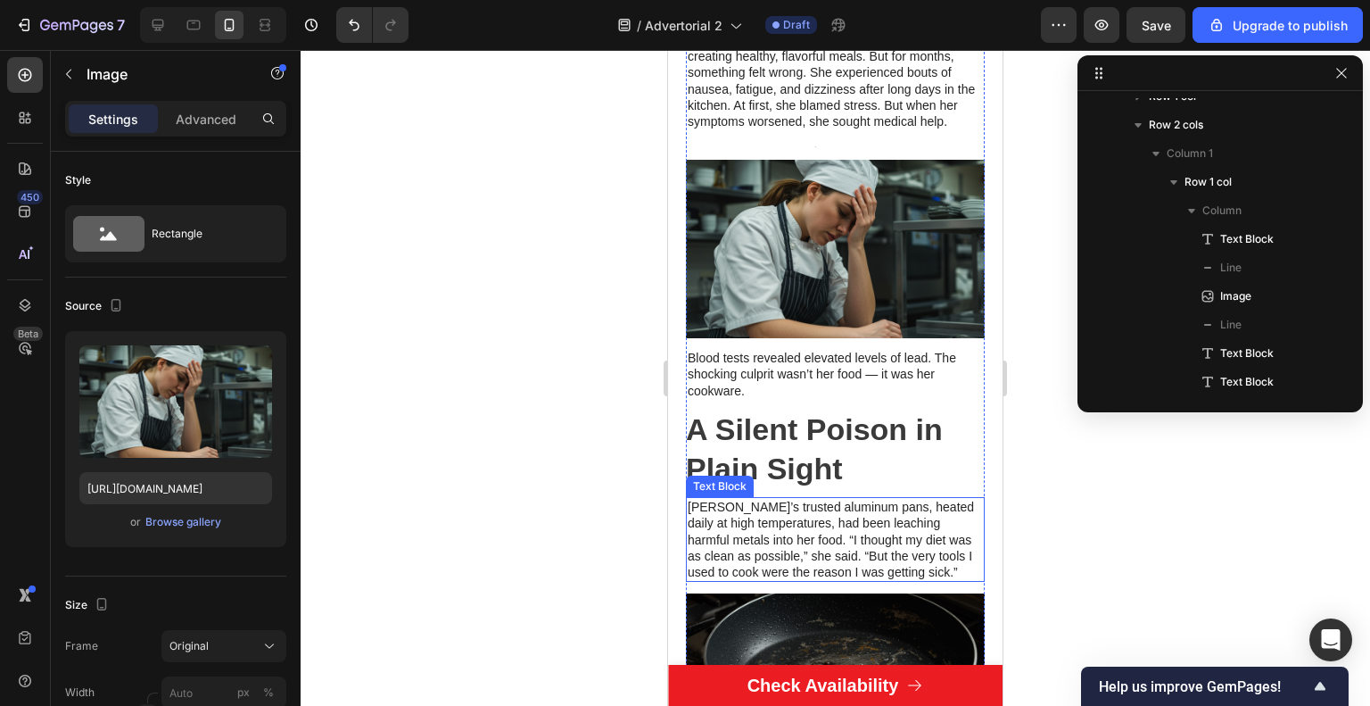
scroll to position [624, 0]
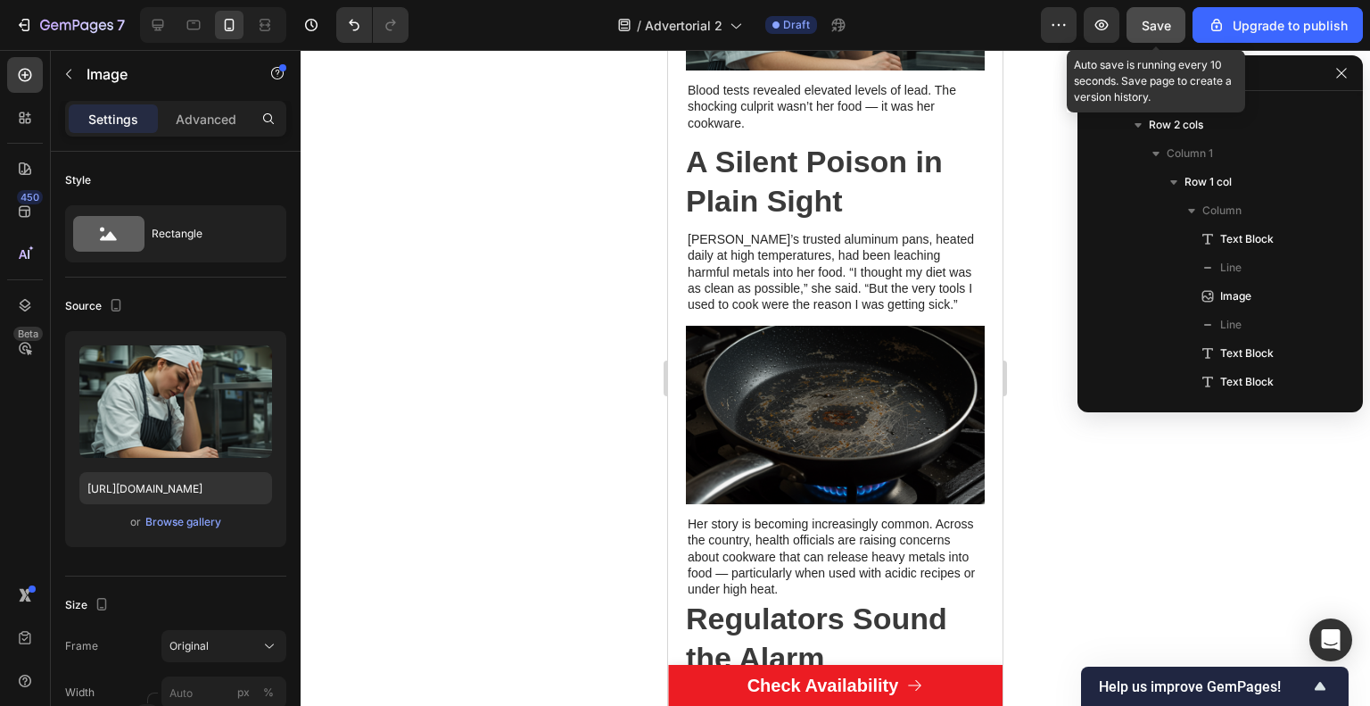
click at [1158, 39] on button "Save" at bounding box center [1156, 25] width 59 height 36
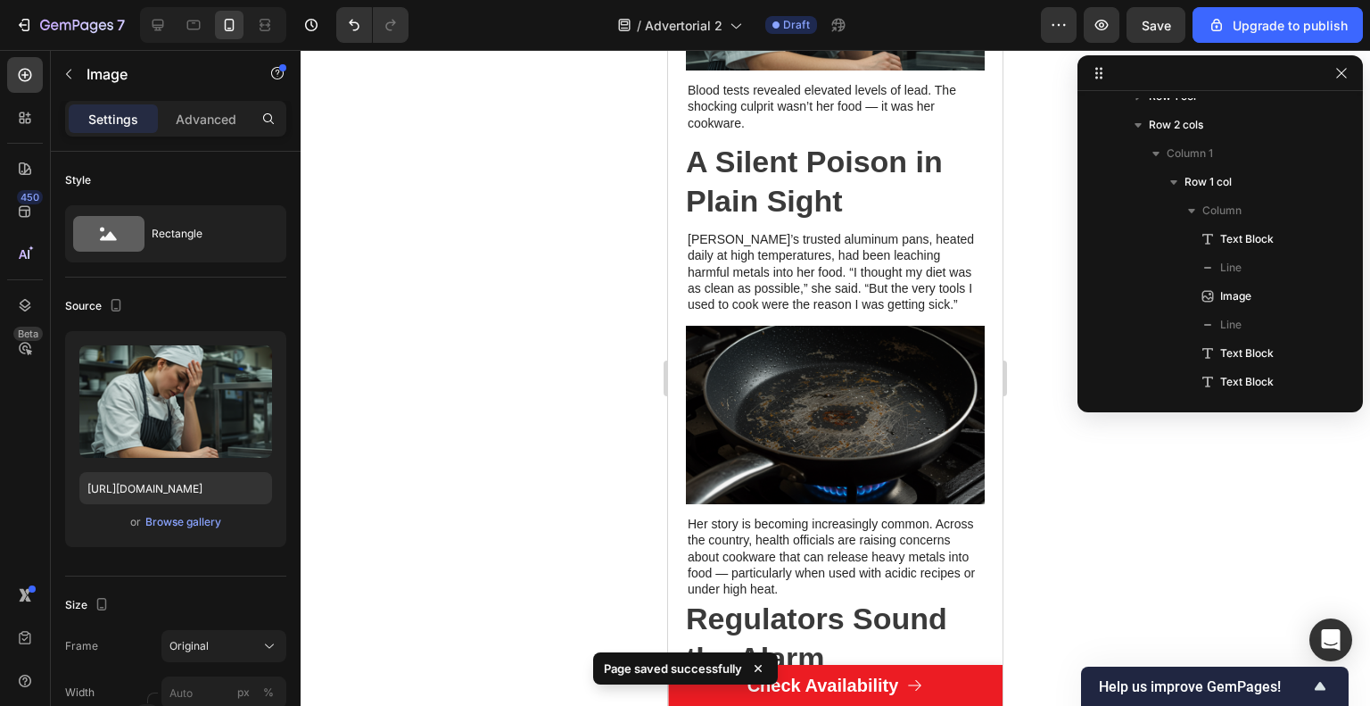
click at [485, 652] on div at bounding box center [836, 378] width 1070 height 656
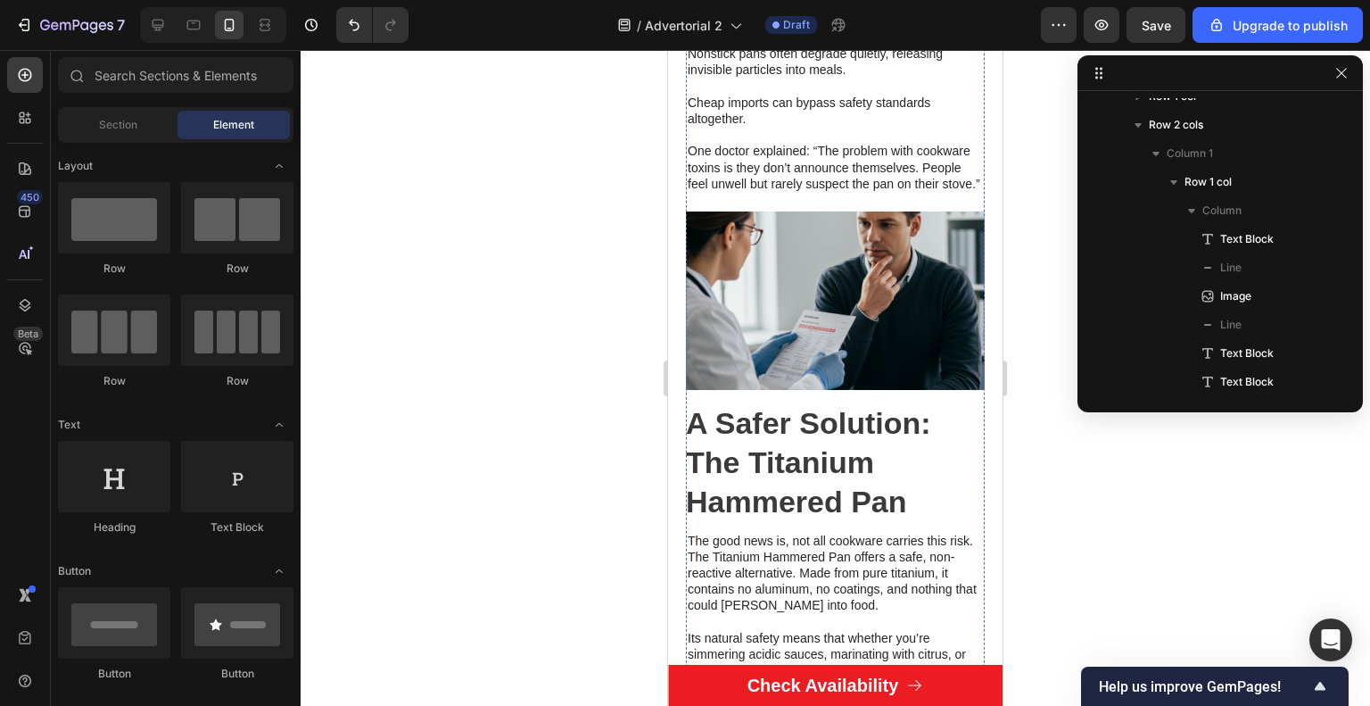
scroll to position [1854, 0]
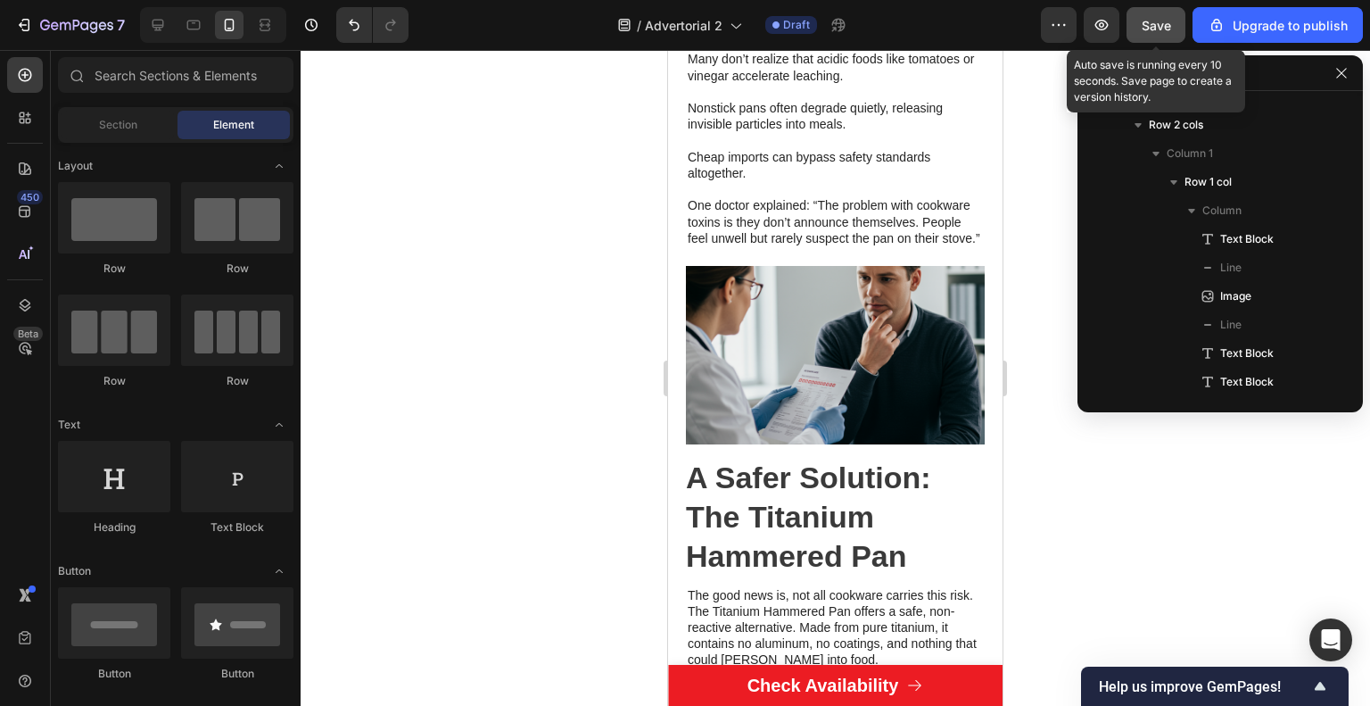
click at [1180, 19] on button "Save" at bounding box center [1156, 25] width 59 height 36
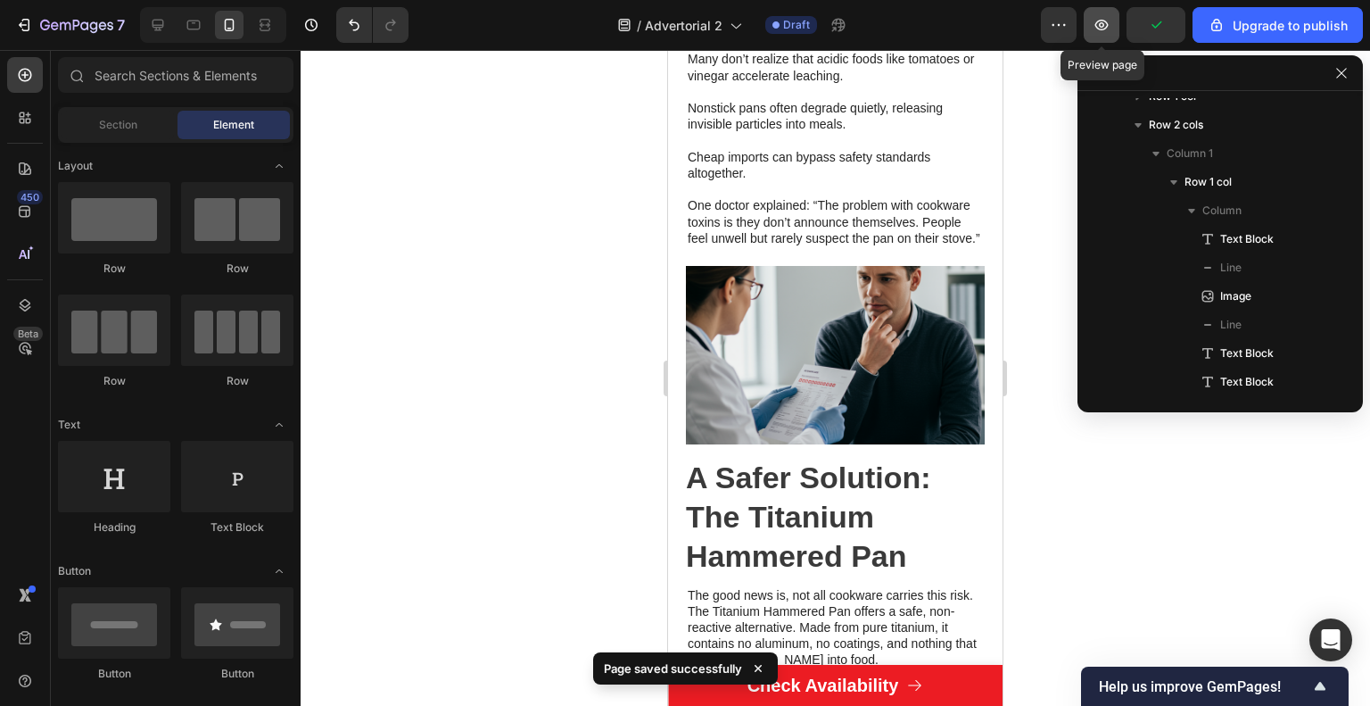
click at [1101, 21] on icon "button" at bounding box center [1101, 25] width 13 height 11
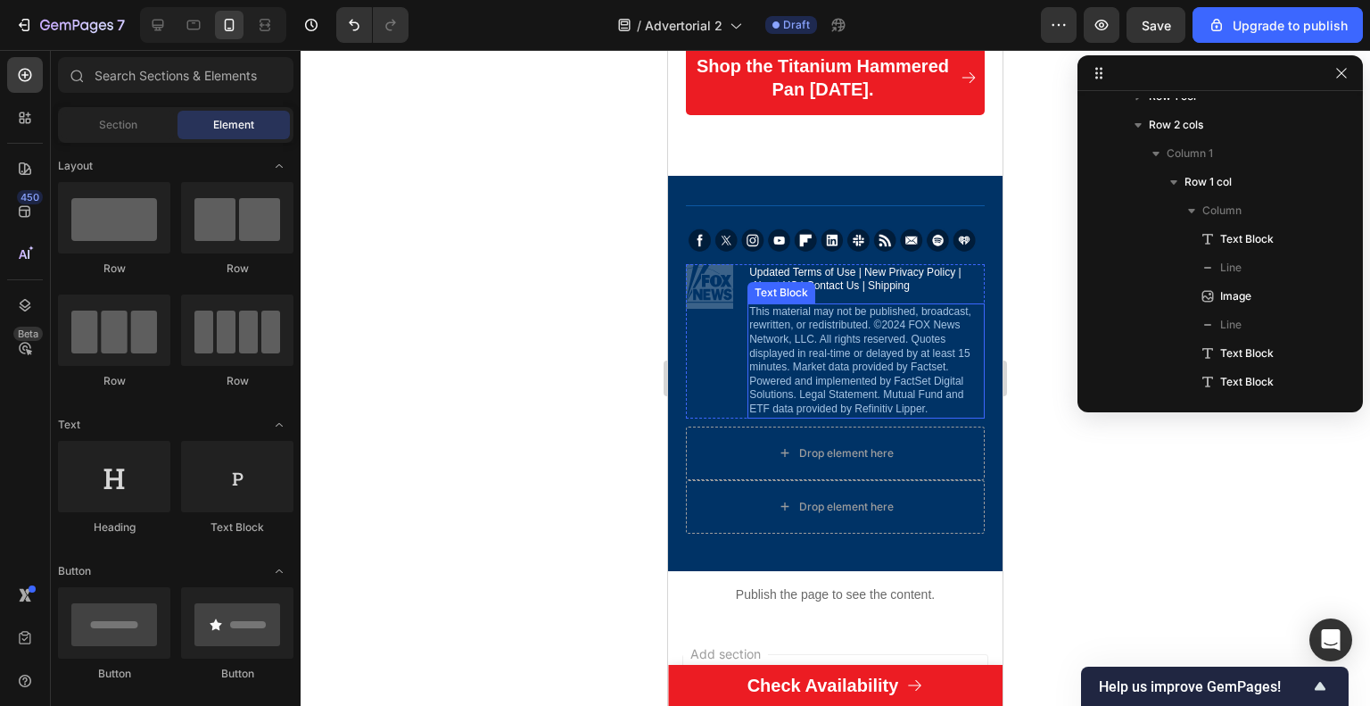
scroll to position [3103, 0]
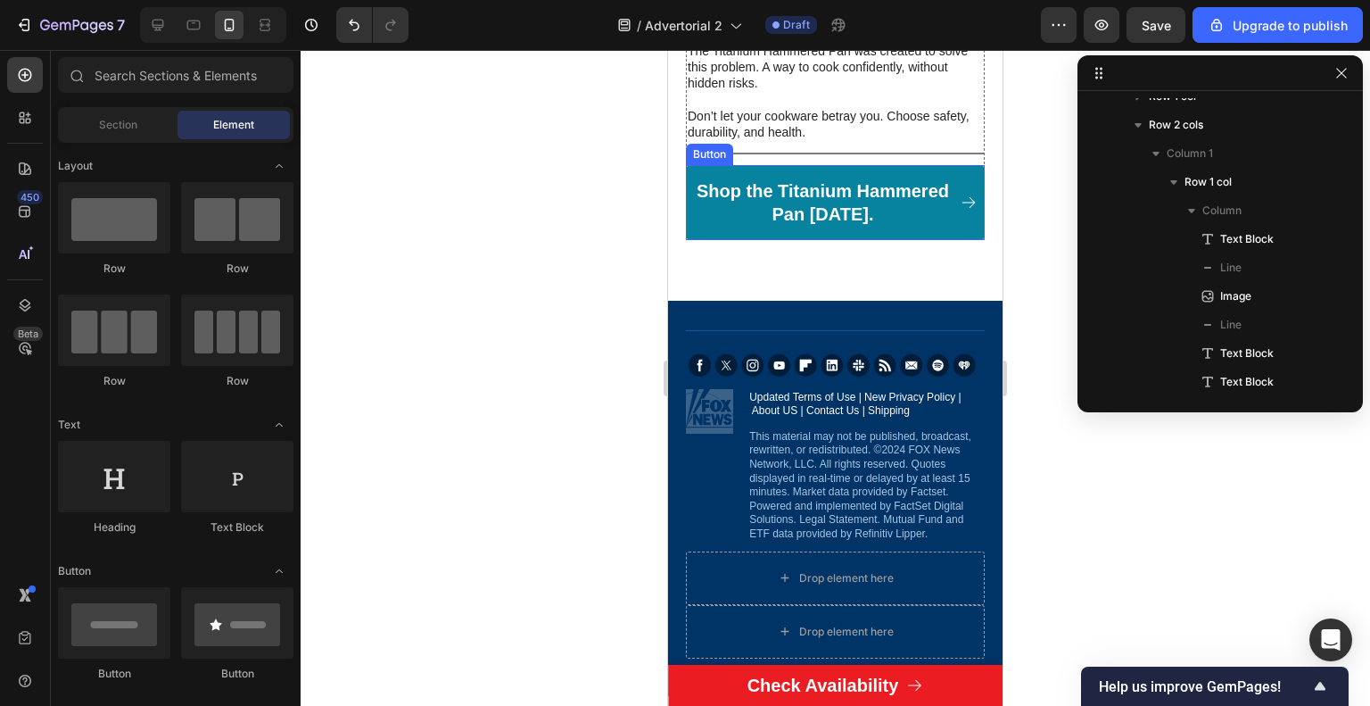
click at [878, 240] on link "Shop the Titanium Hammered Pan [DATE]." at bounding box center [835, 202] width 299 height 75
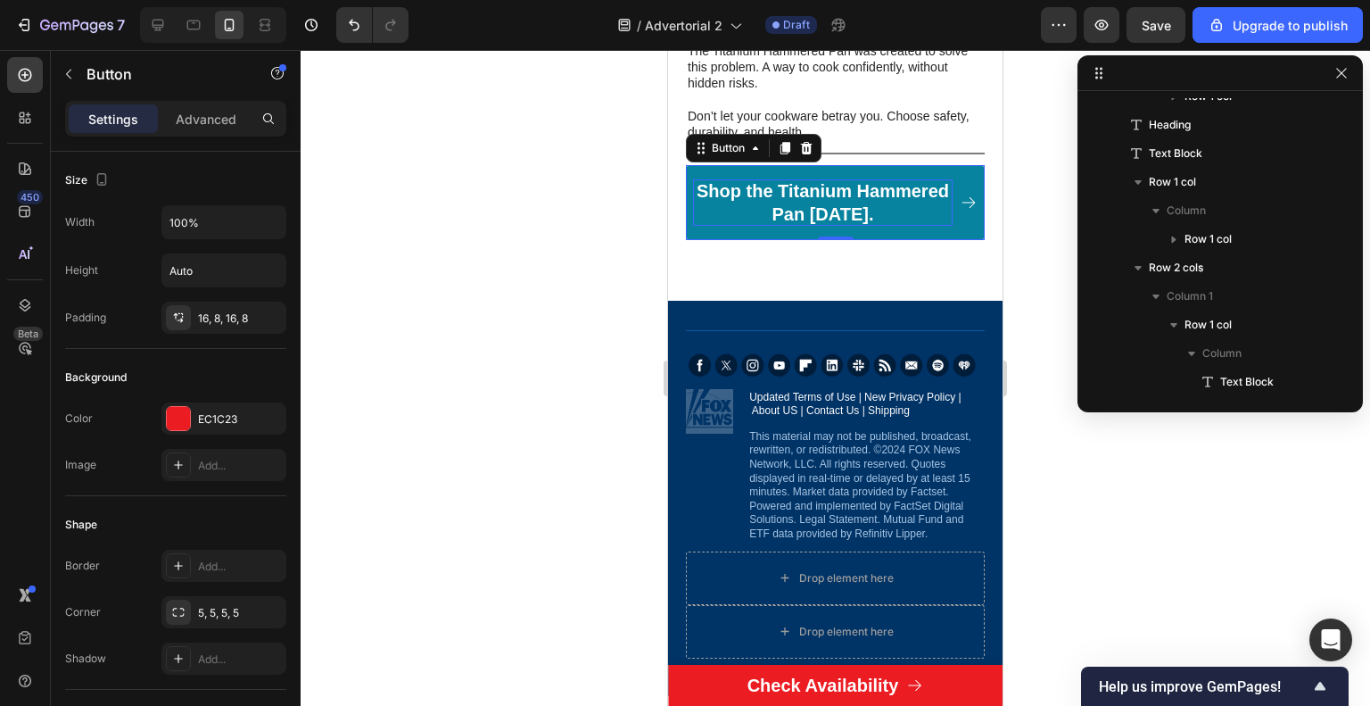
scroll to position [1137, 0]
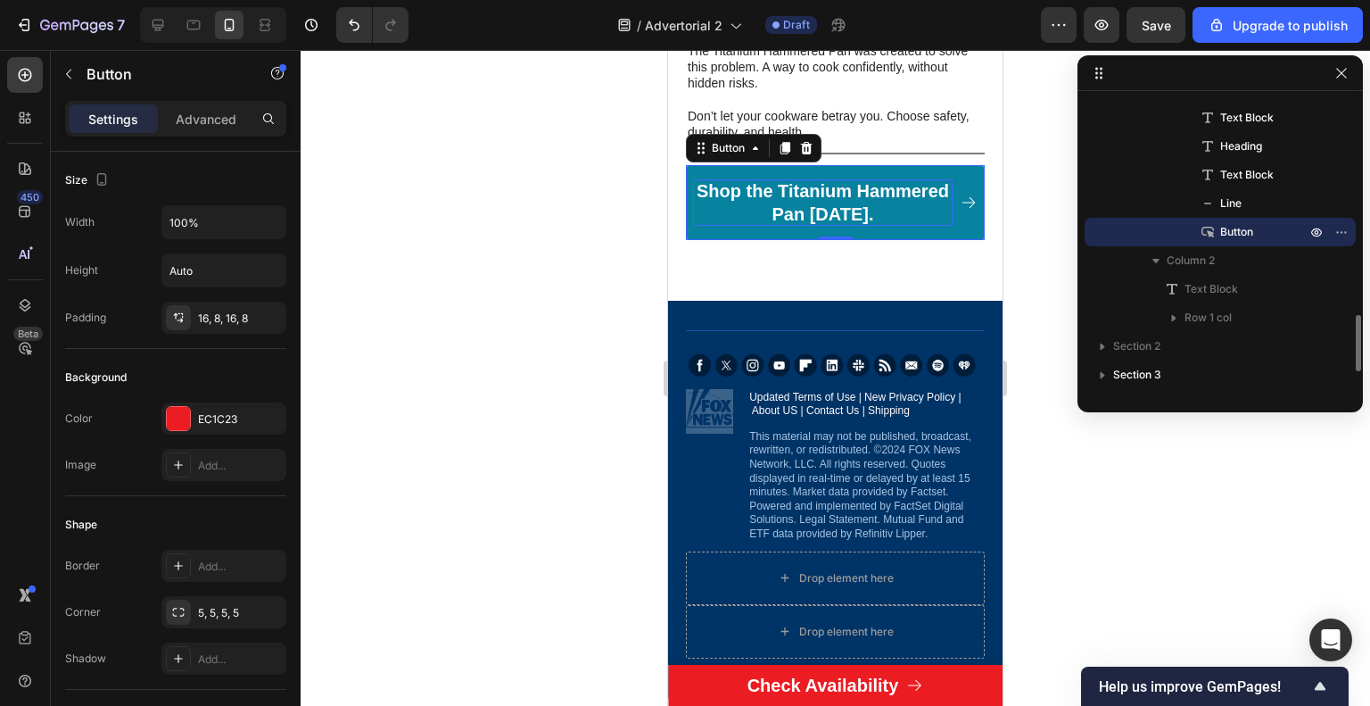
click at [878, 226] on p "Shop the Titanium Hammered Pan [DATE]." at bounding box center [823, 202] width 260 height 46
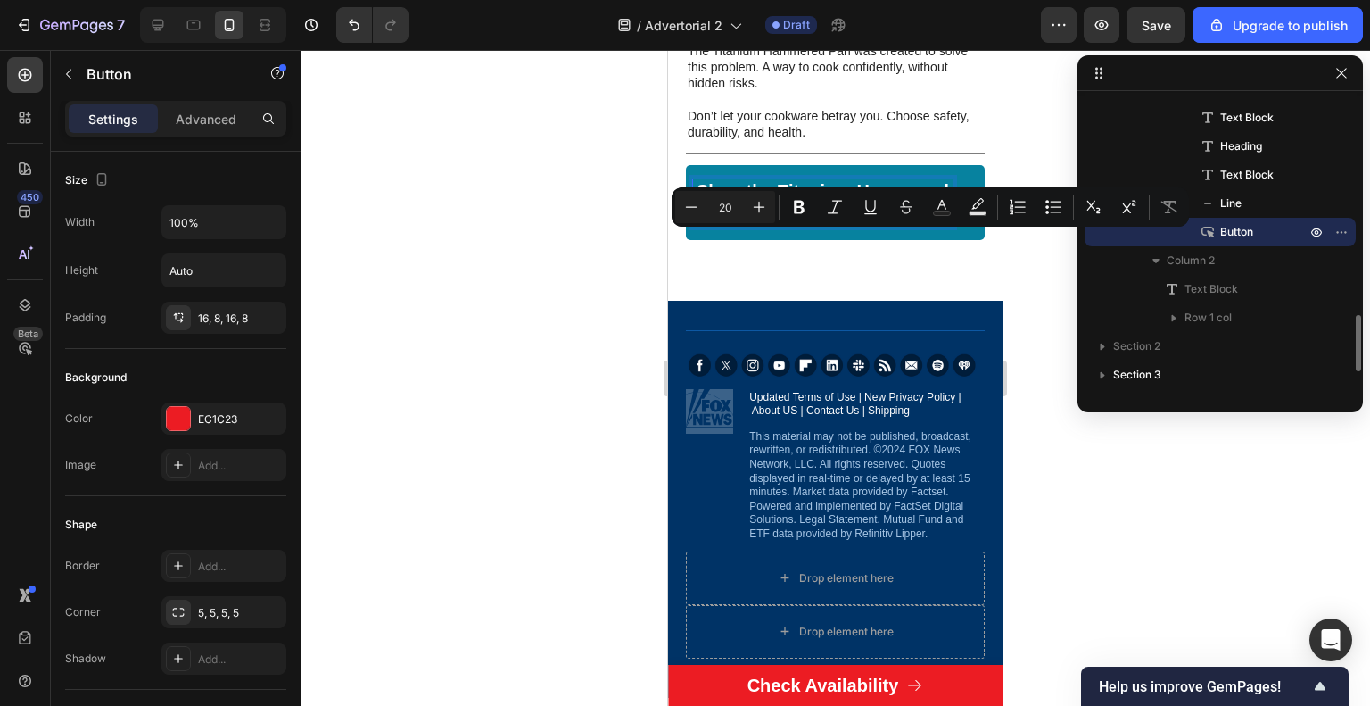
click at [894, 226] on p "Shop the Titanium Hammered Pan [DATE]." at bounding box center [823, 202] width 260 height 46
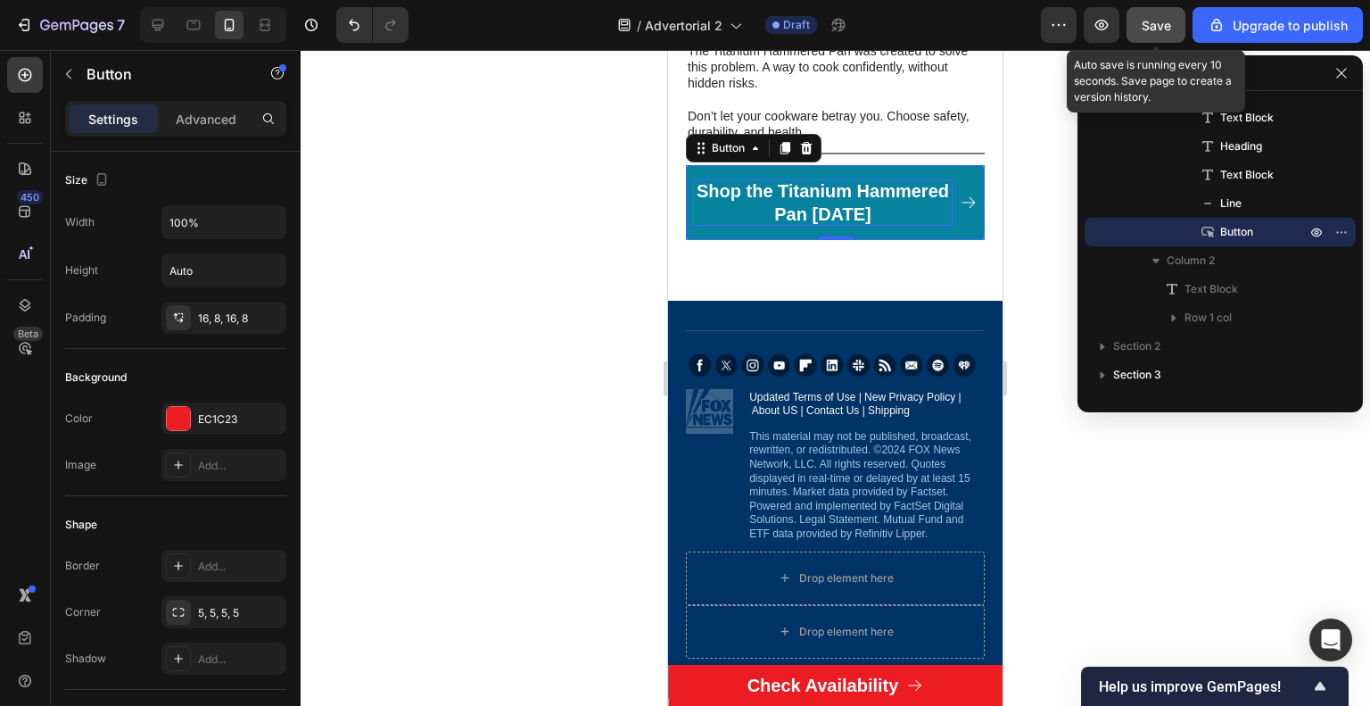
click at [1145, 11] on button "Save" at bounding box center [1156, 25] width 59 height 36
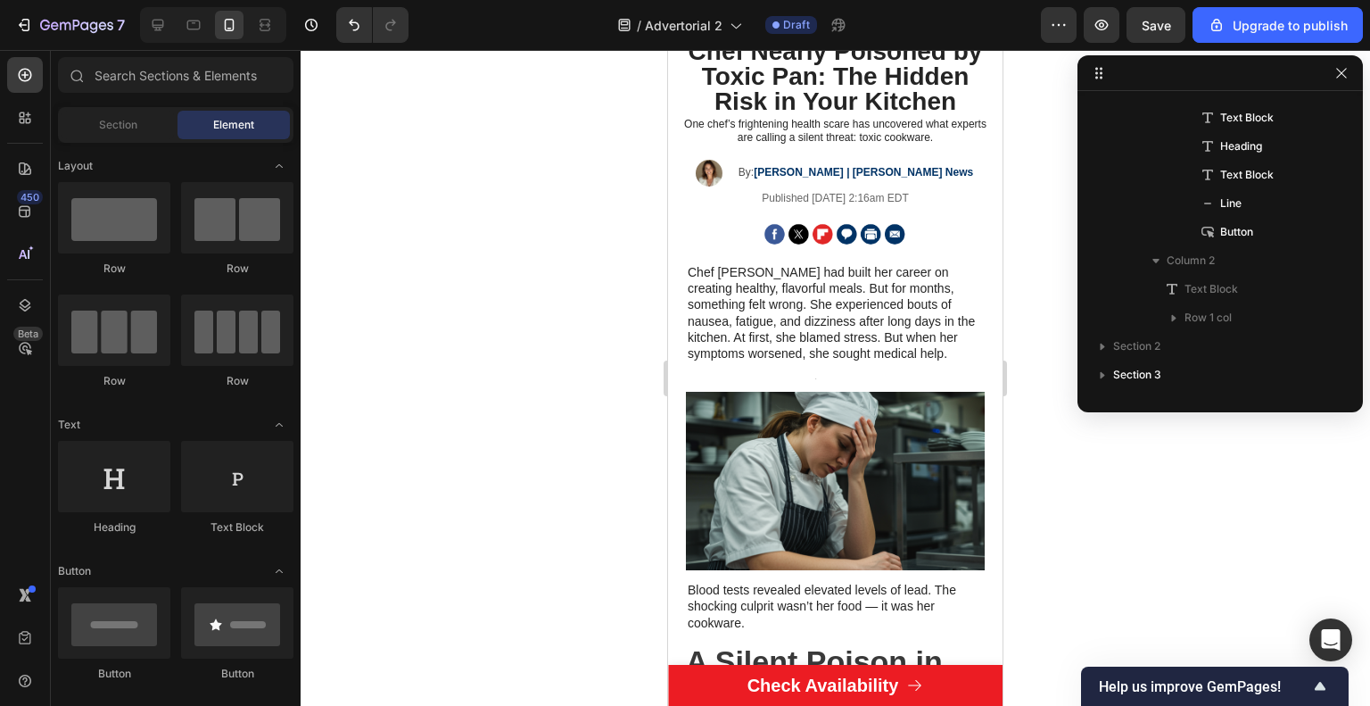
scroll to position [0, 0]
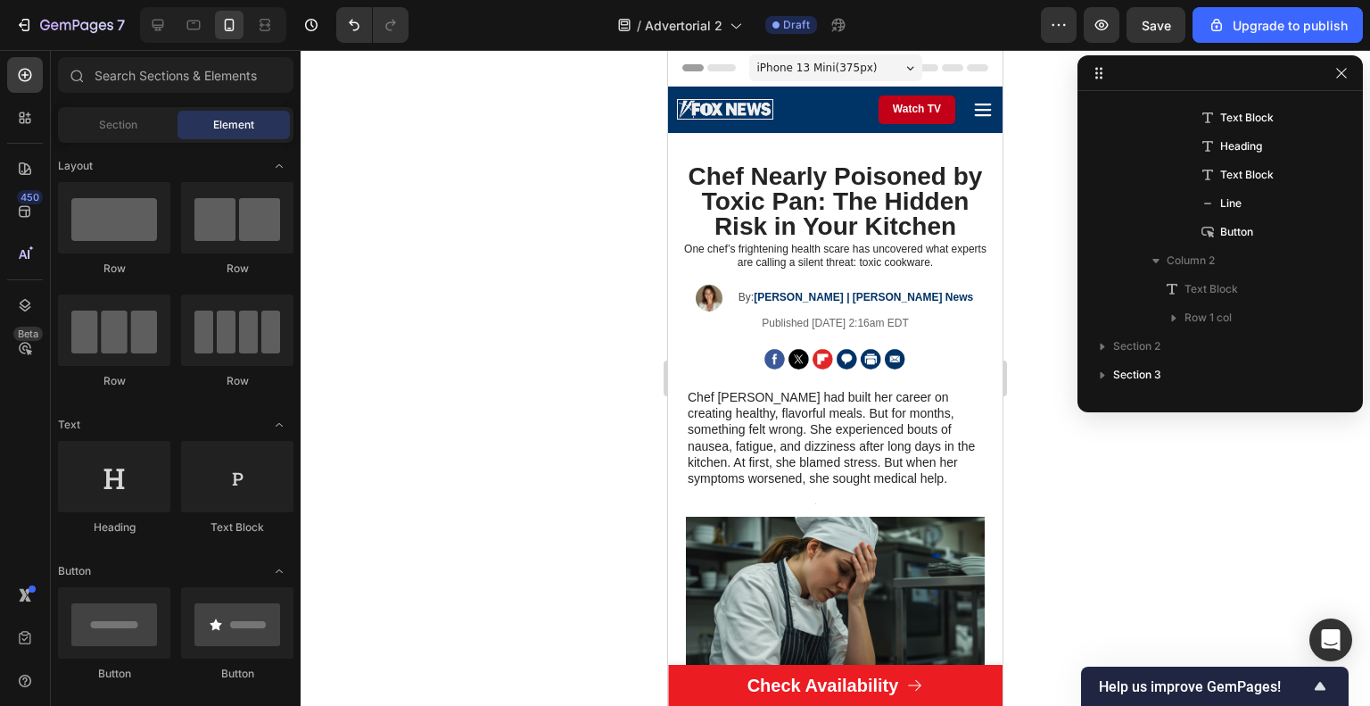
drag, startPoint x: 995, startPoint y: 391, endPoint x: 1673, endPoint y: 140, distance: 722.9
click at [924, 178] on h1 "Chef Nearly Poisoned by Toxic Pan: The Hidden Risk in Your Kitchen" at bounding box center [835, 201] width 317 height 79
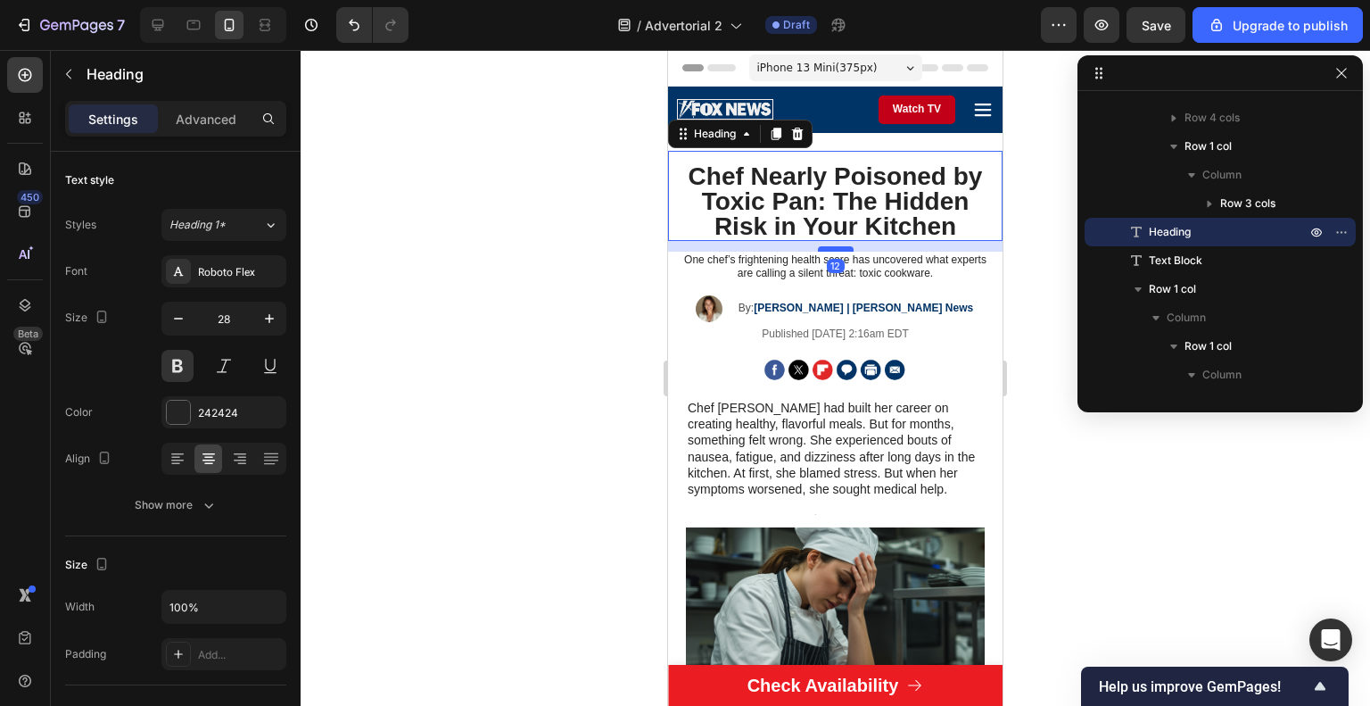
drag, startPoint x: 842, startPoint y: 235, endPoint x: 842, endPoint y: 245, distance: 10.7
click at [842, 246] on div at bounding box center [836, 248] width 36 height 5
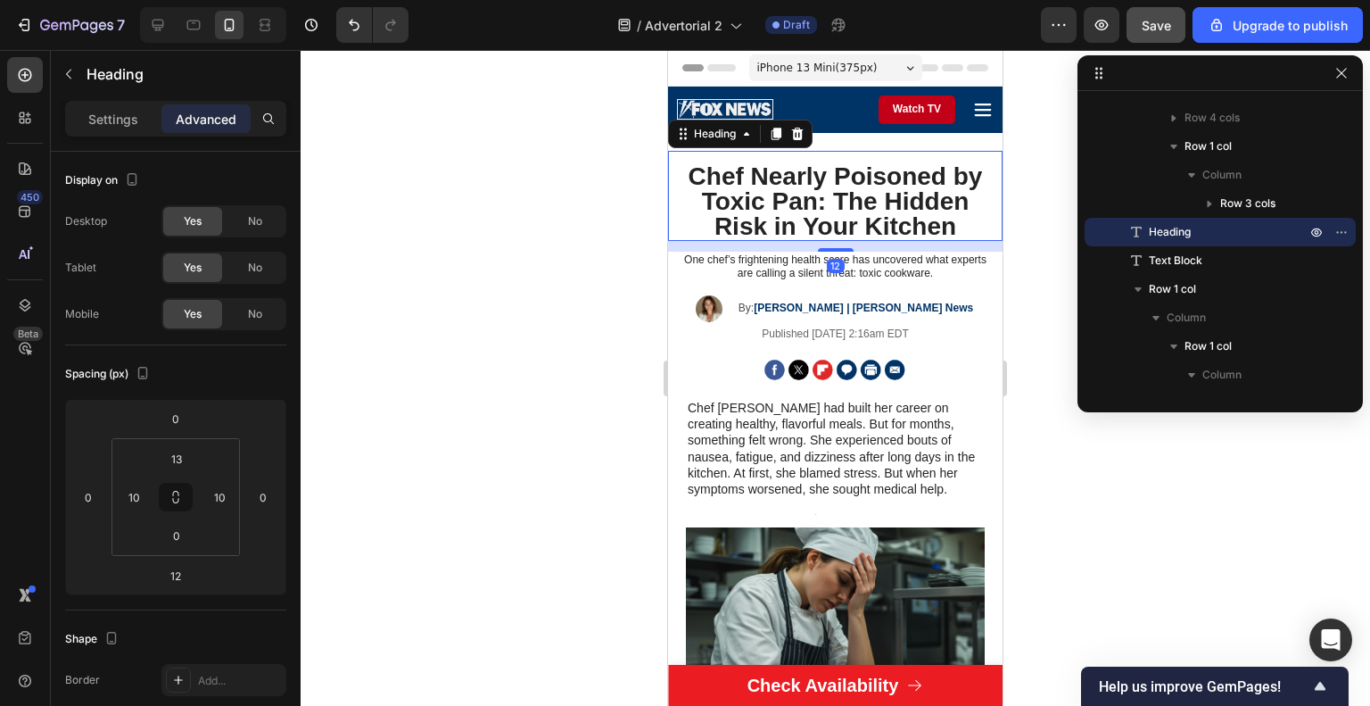
click at [1166, 39] on button "Save" at bounding box center [1156, 25] width 59 height 36
